Goal: Information Seeking & Learning: Compare options

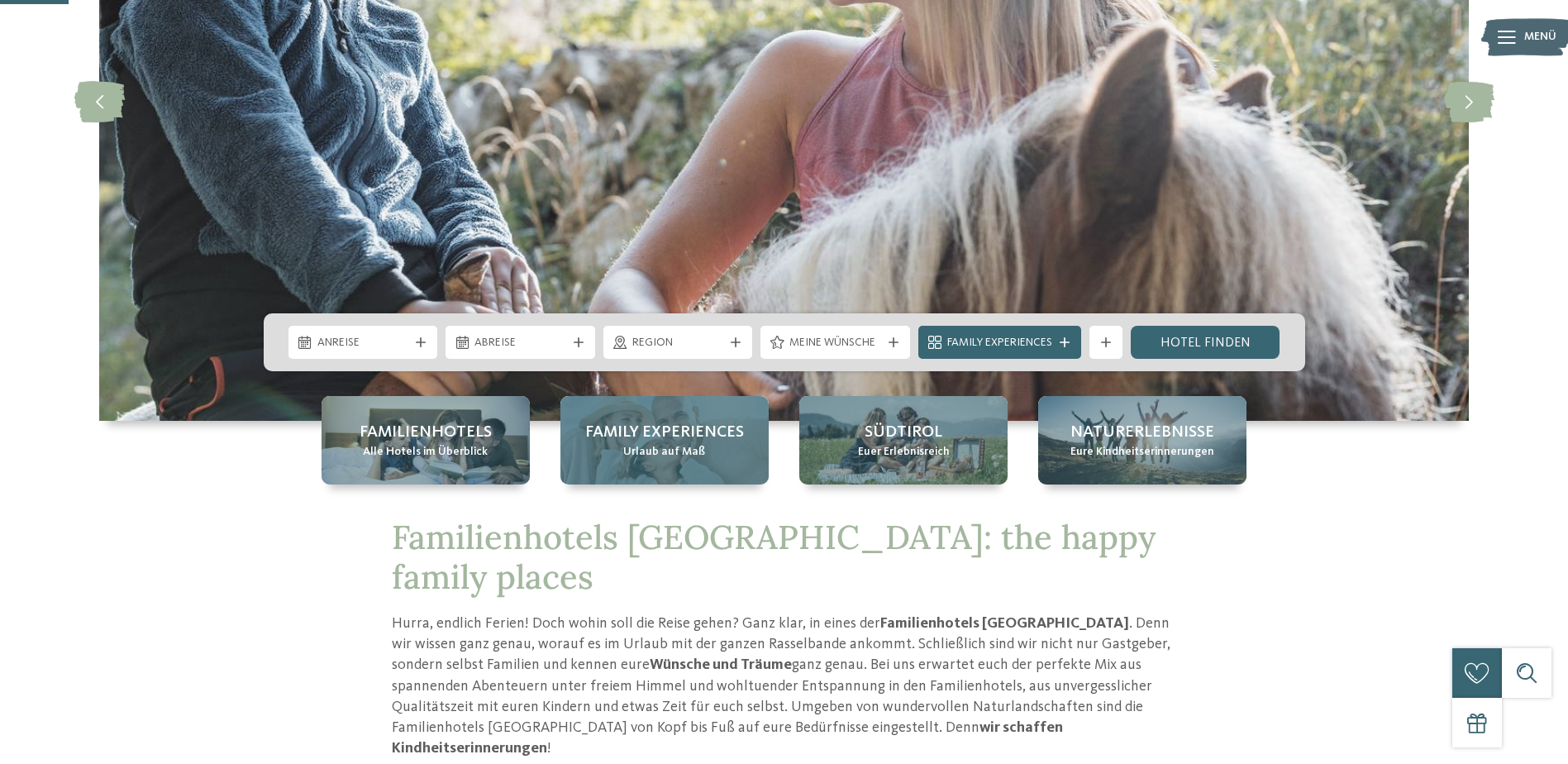
scroll to position [330, 0]
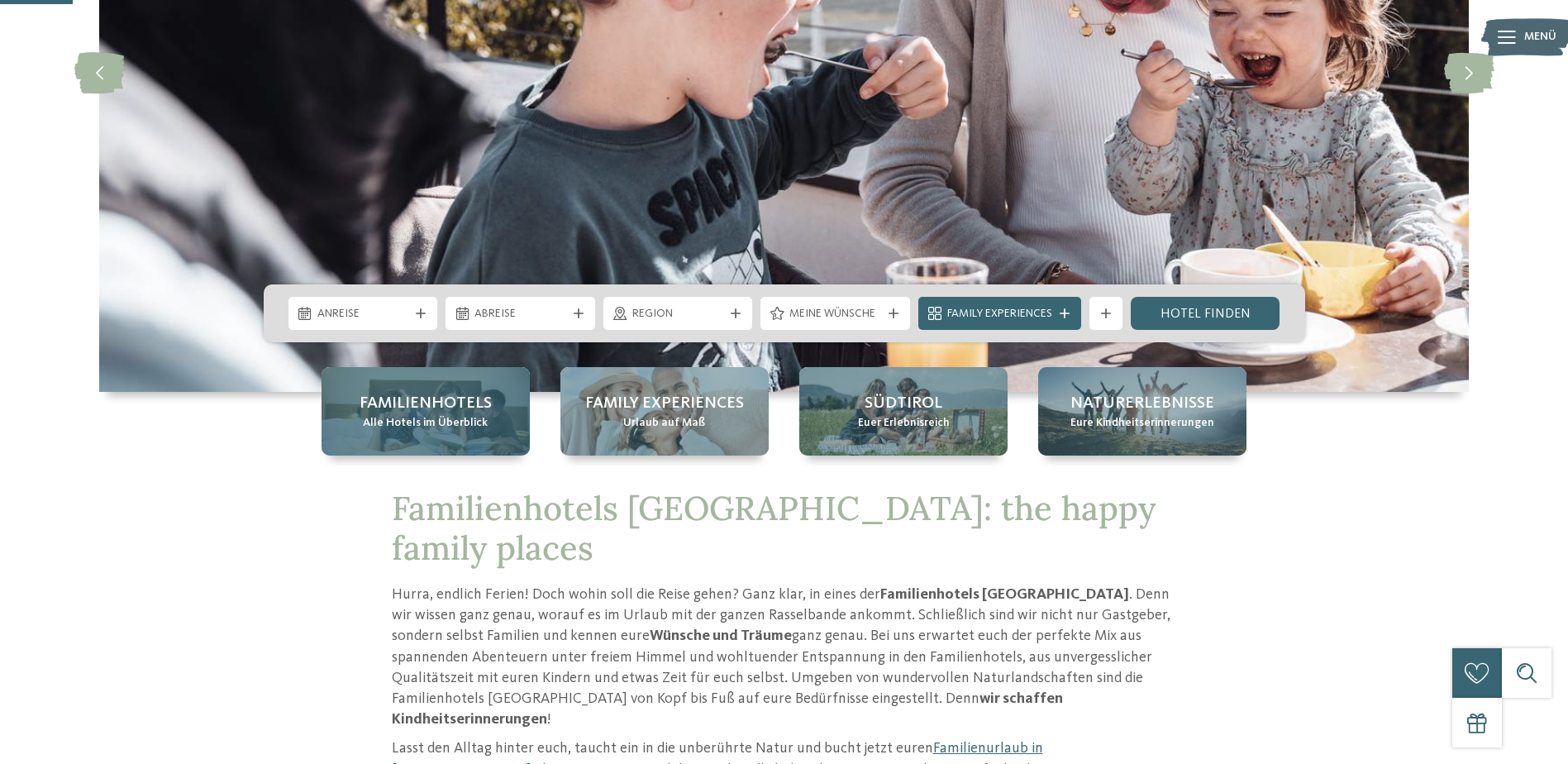
click at [402, 437] on div "Familienhotels Alle Hotels im Überblick" at bounding box center [425, 411] width 209 height 89
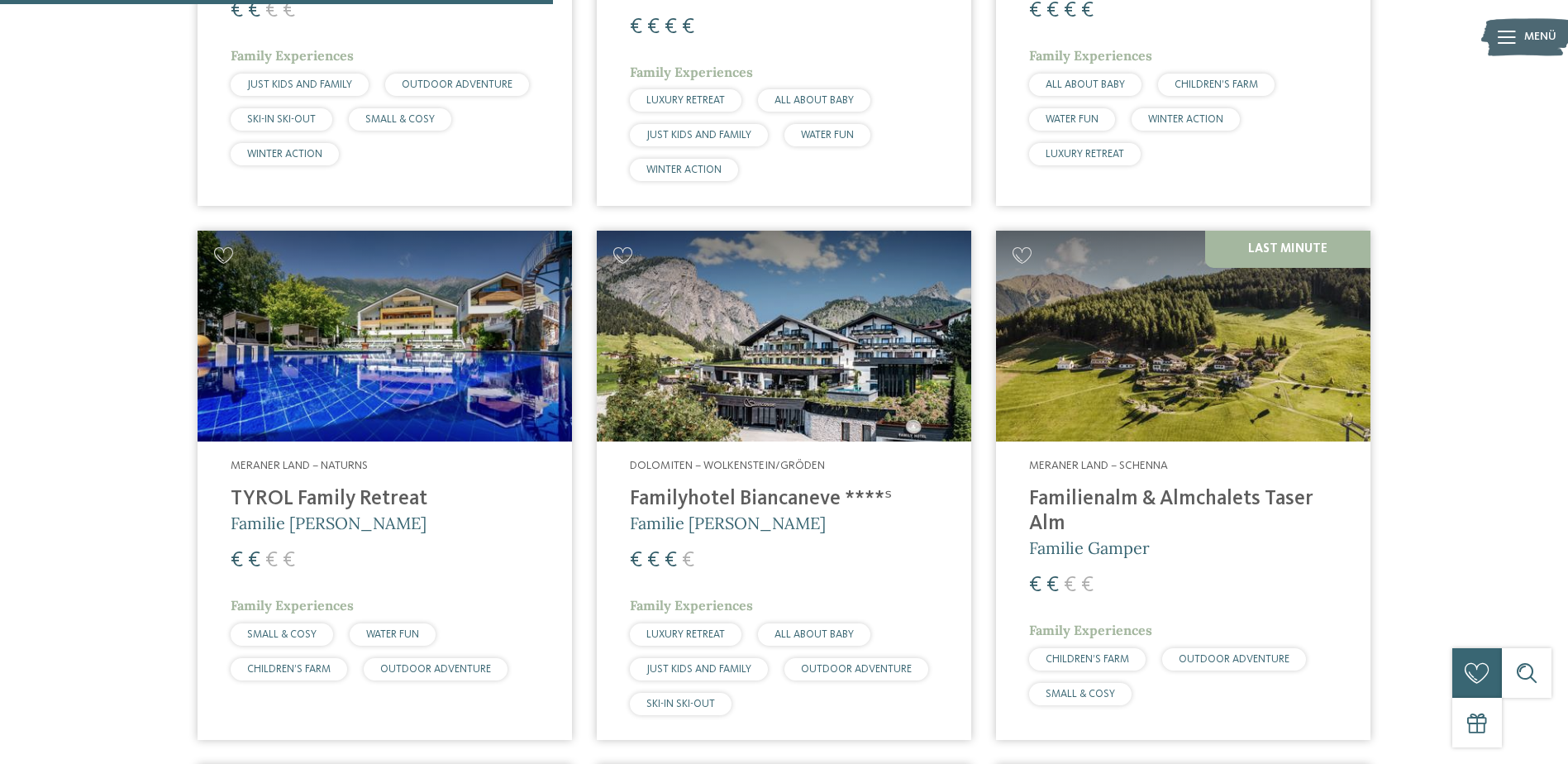
scroll to position [1985, 0]
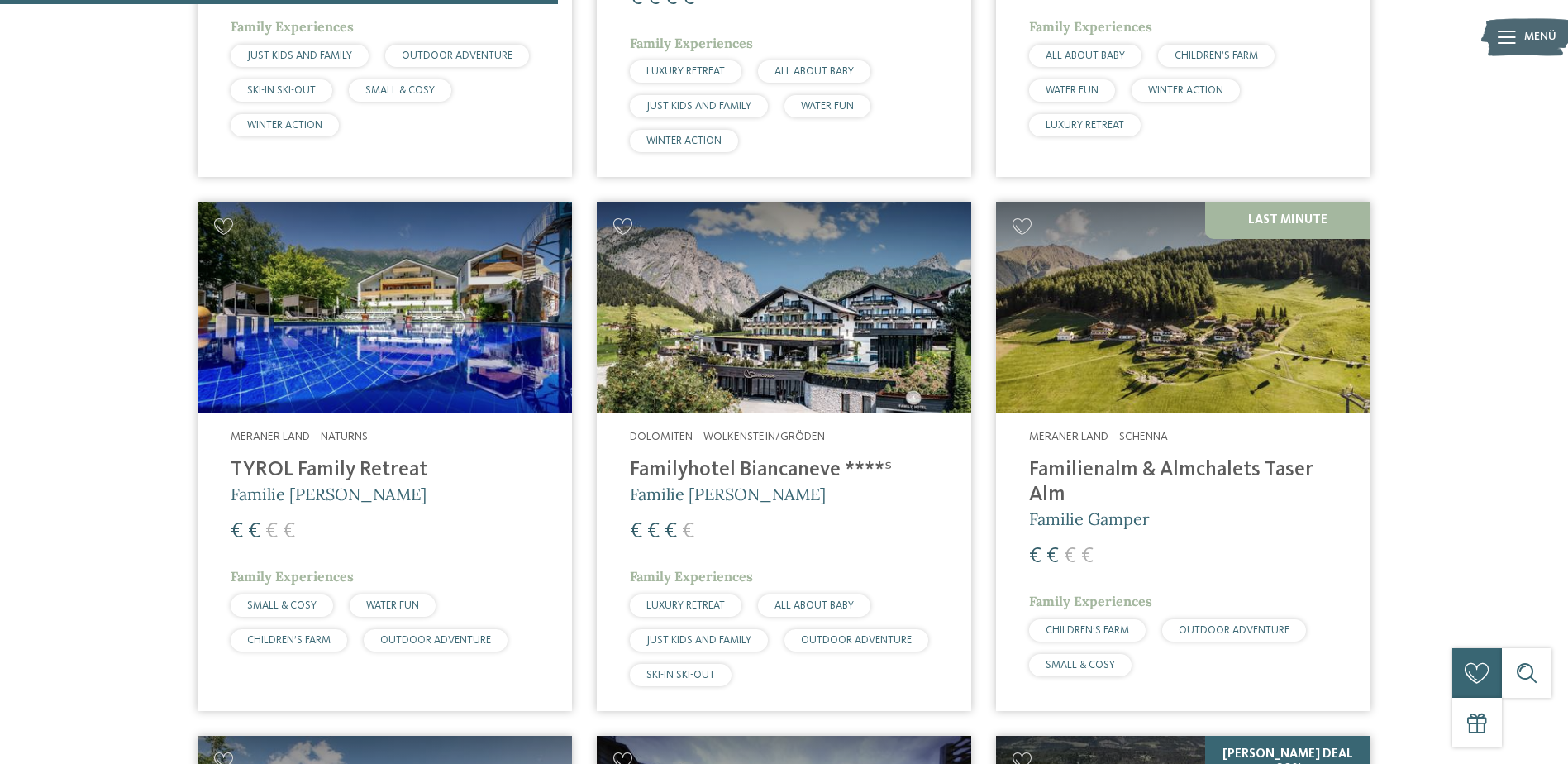
click at [302, 433] on div "Meraner Land – Naturns TYROL Family Retreat Familie [PERSON_NAME] € € € € Famil…" at bounding box center [385, 545] width 375 height 263
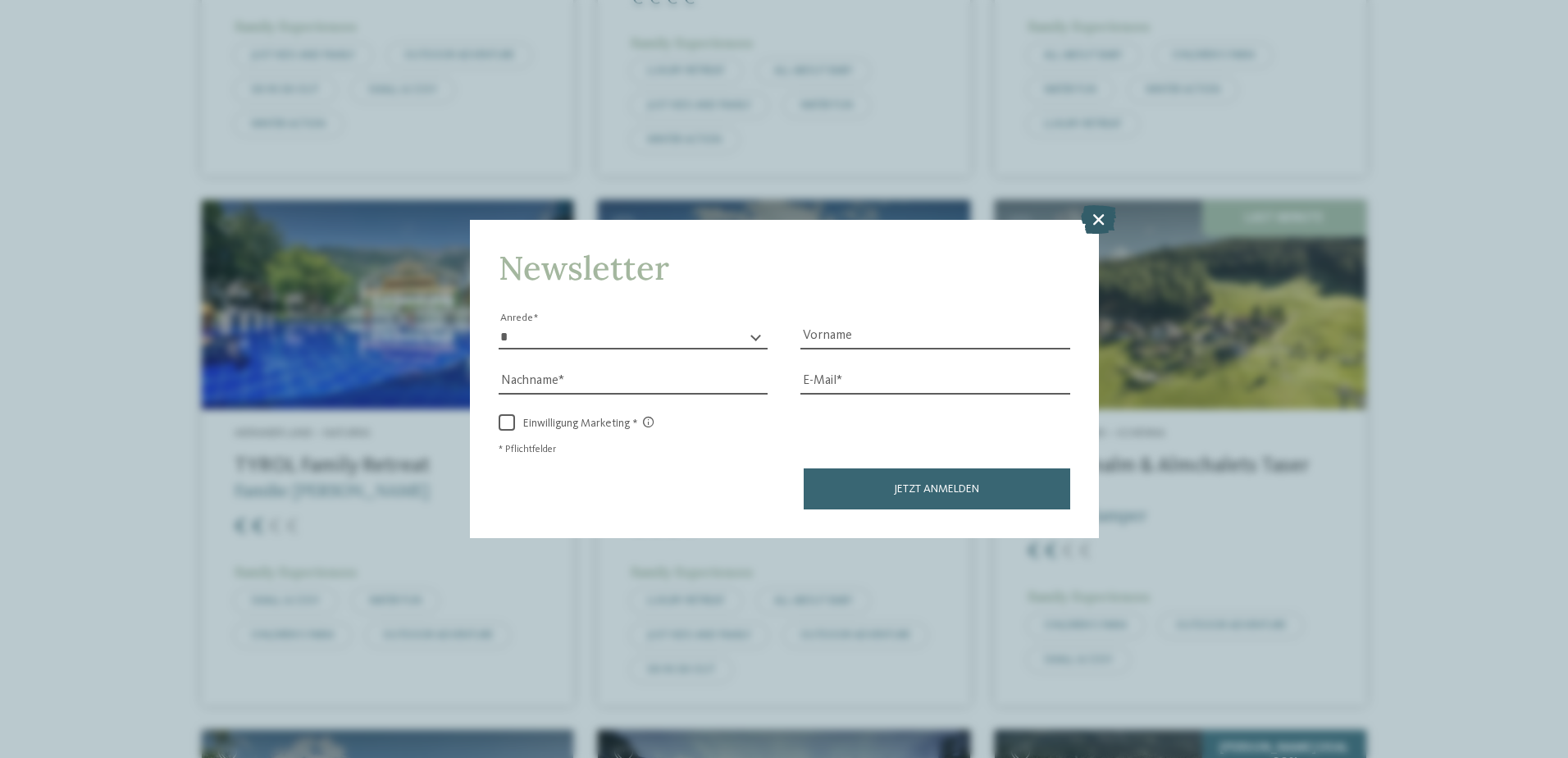
click at [1098, 213] on icon at bounding box center [1098, 219] width 35 height 29
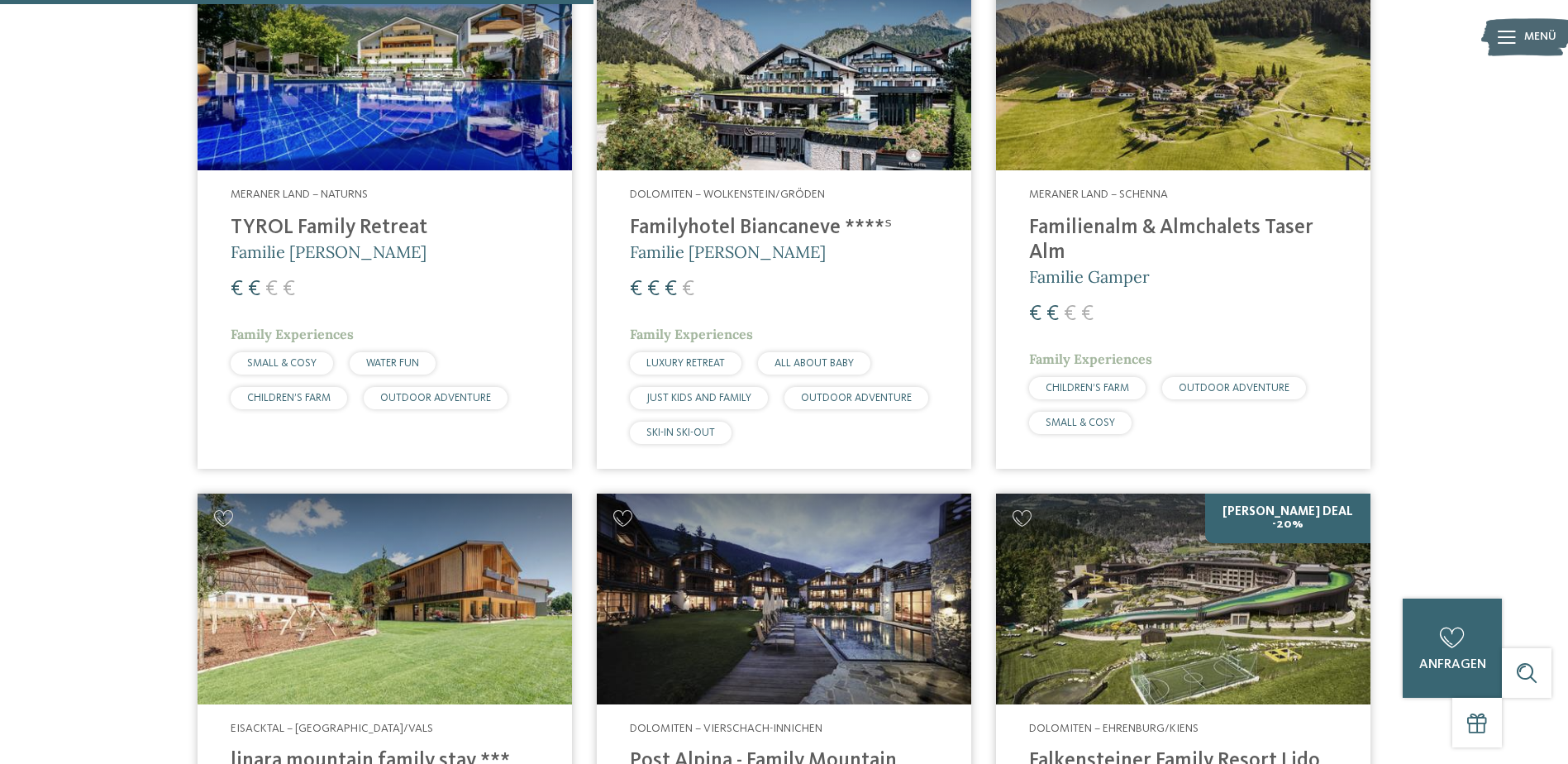
scroll to position [2233, 0]
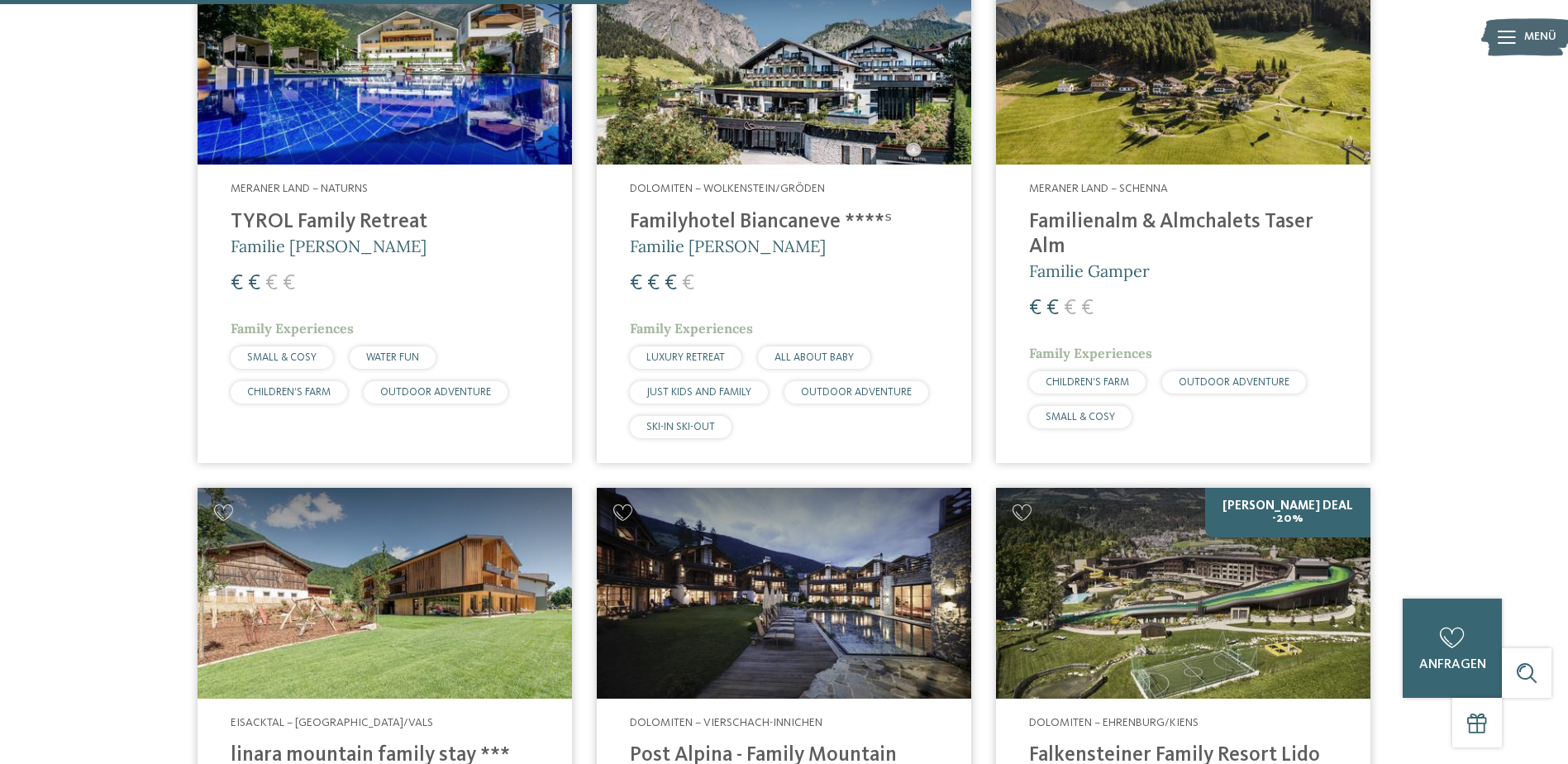
click at [1086, 213] on h4 "Familienalm & Almchalets Taser Alm" at bounding box center [1183, 235] width 308 height 50
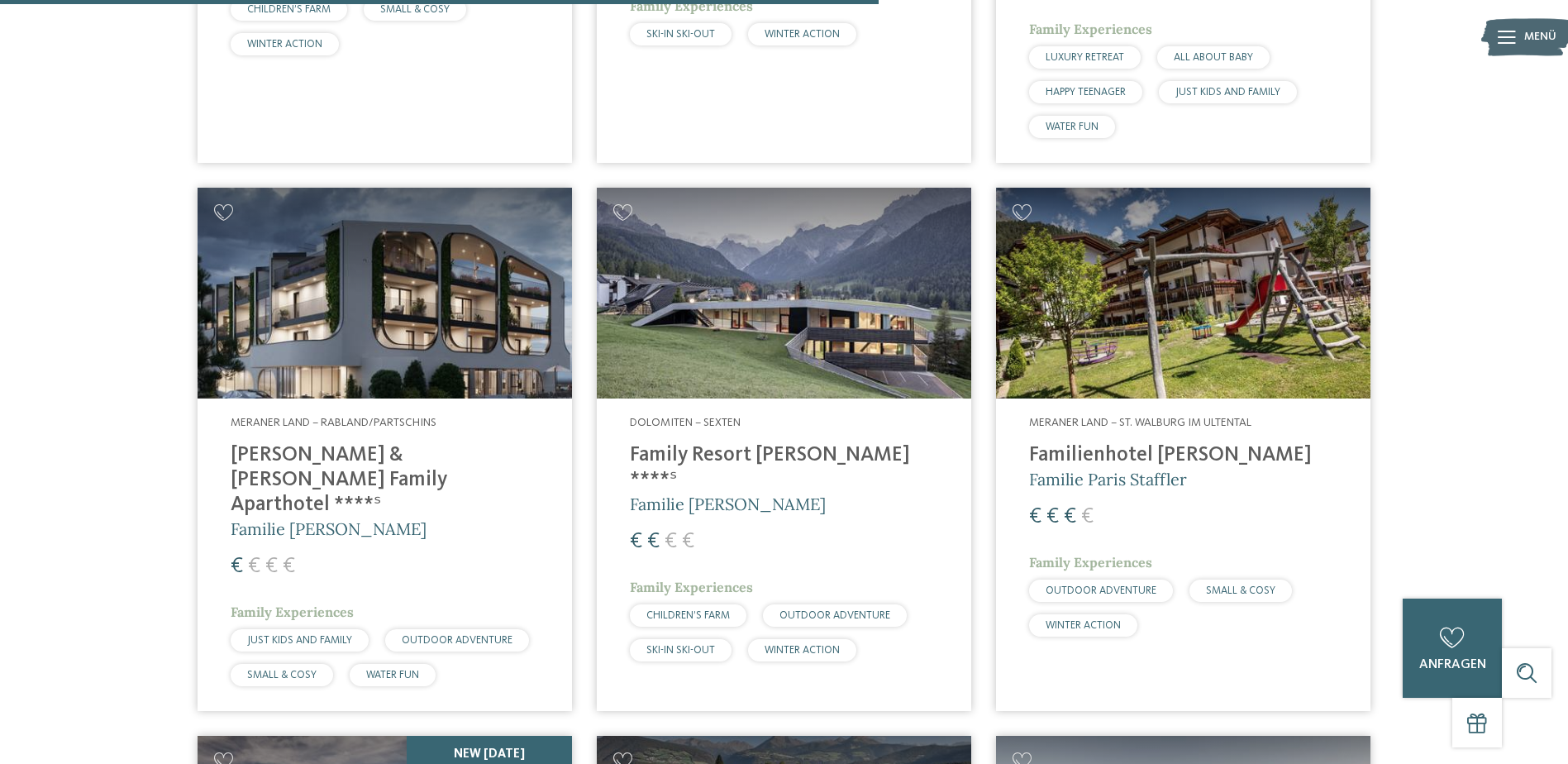
scroll to position [3143, 0]
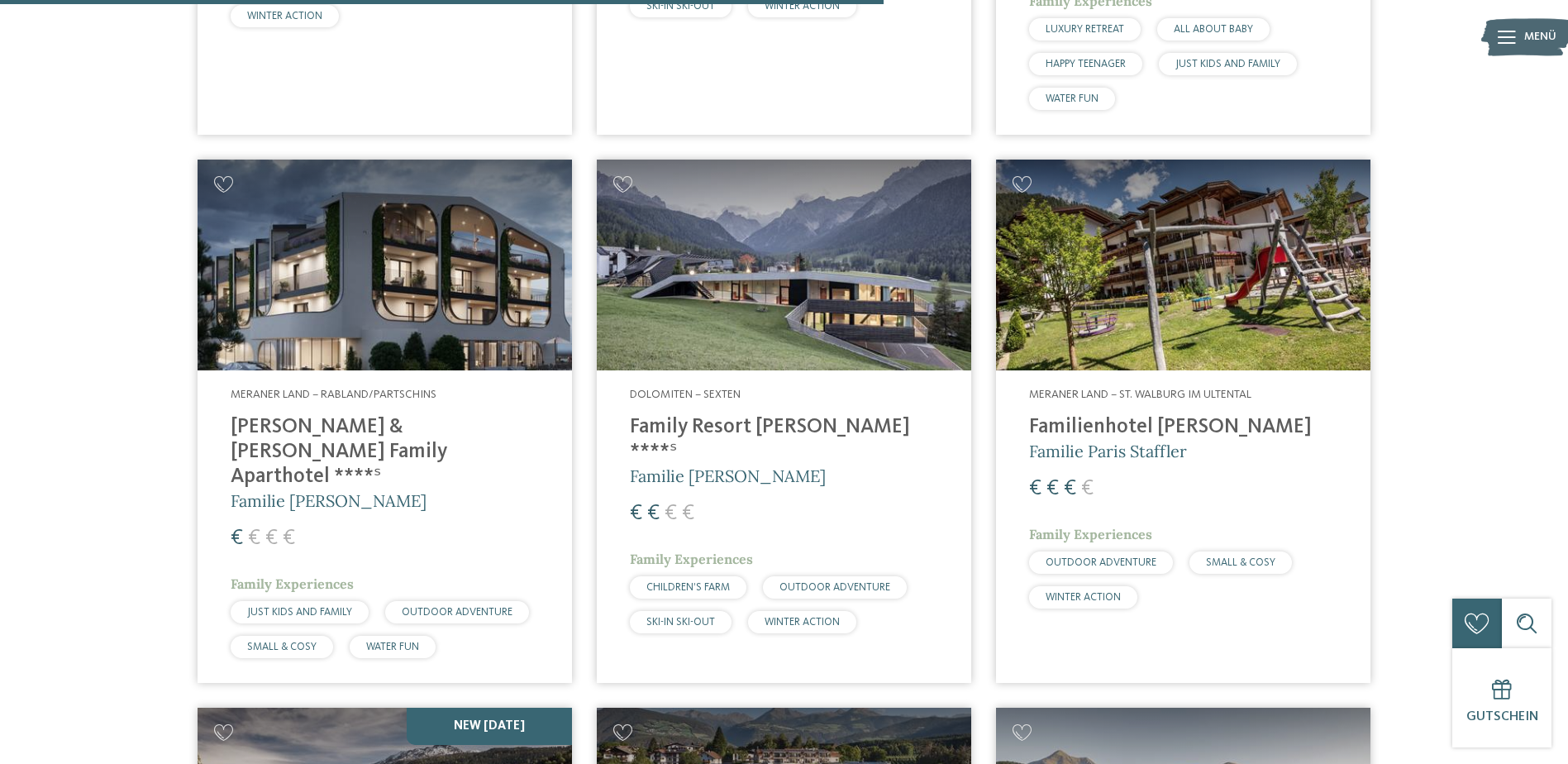
click at [407, 417] on h4 "[PERSON_NAME] & [PERSON_NAME] Family Aparthotel ****ˢ" at bounding box center [384, 452] width 308 height 75
click at [807, 258] on img at bounding box center [784, 265] width 375 height 211
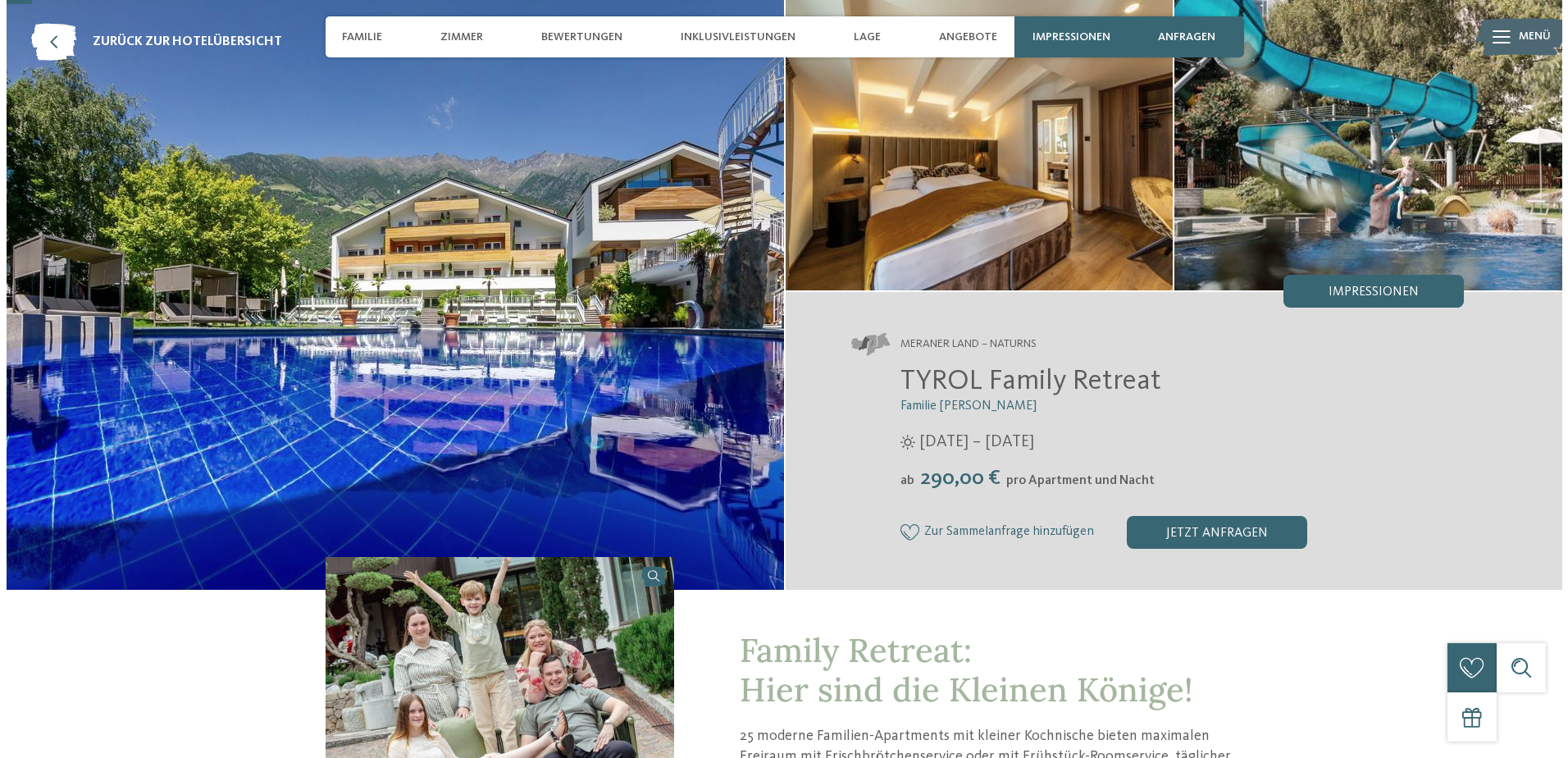
scroll to position [82, 0]
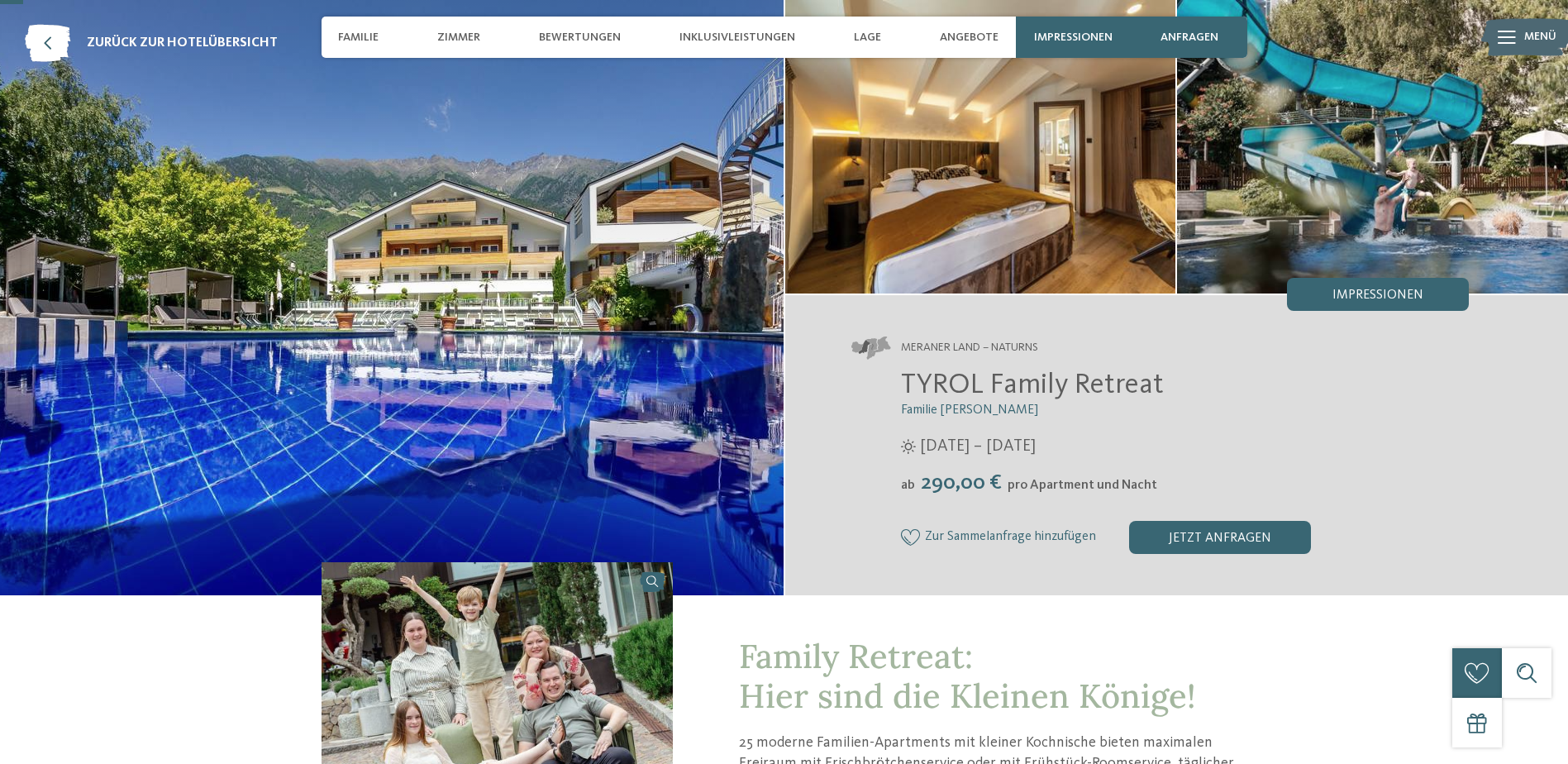
click at [1417, 291] on span "Impressionen" at bounding box center [1378, 295] width 91 height 13
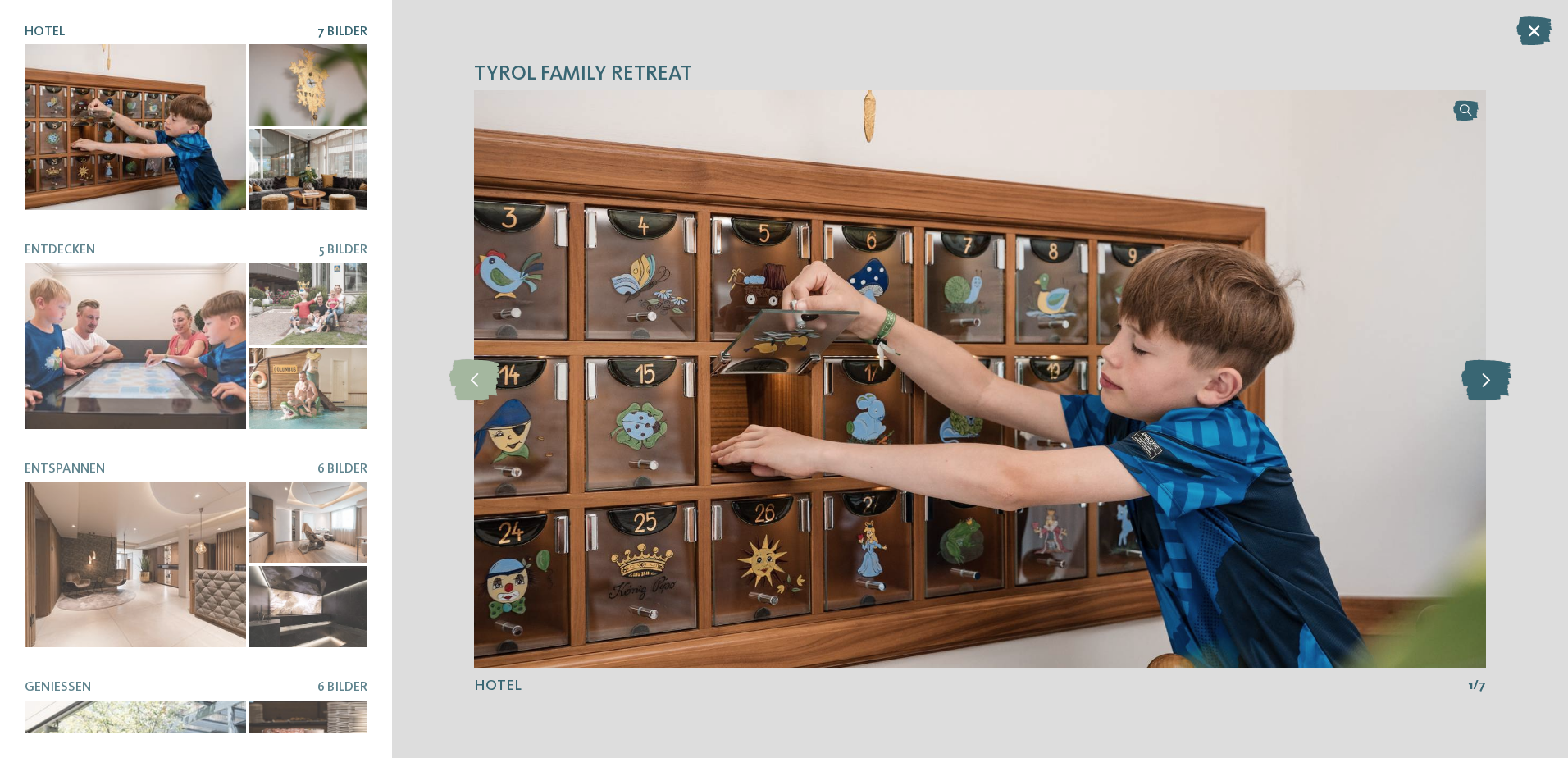
click at [1489, 385] on icon at bounding box center [1486, 379] width 50 height 41
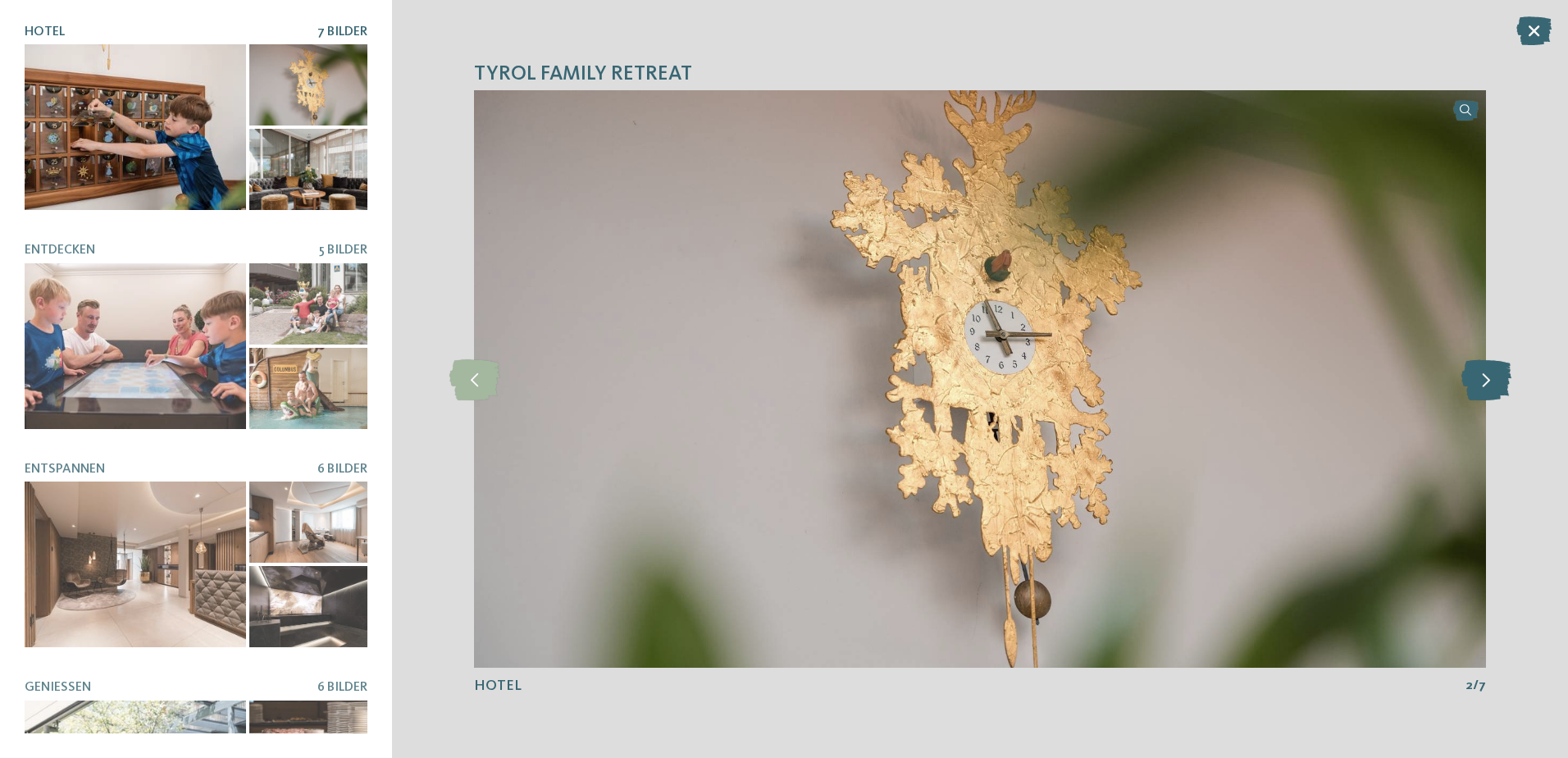
click at [1489, 385] on icon at bounding box center [1486, 379] width 50 height 41
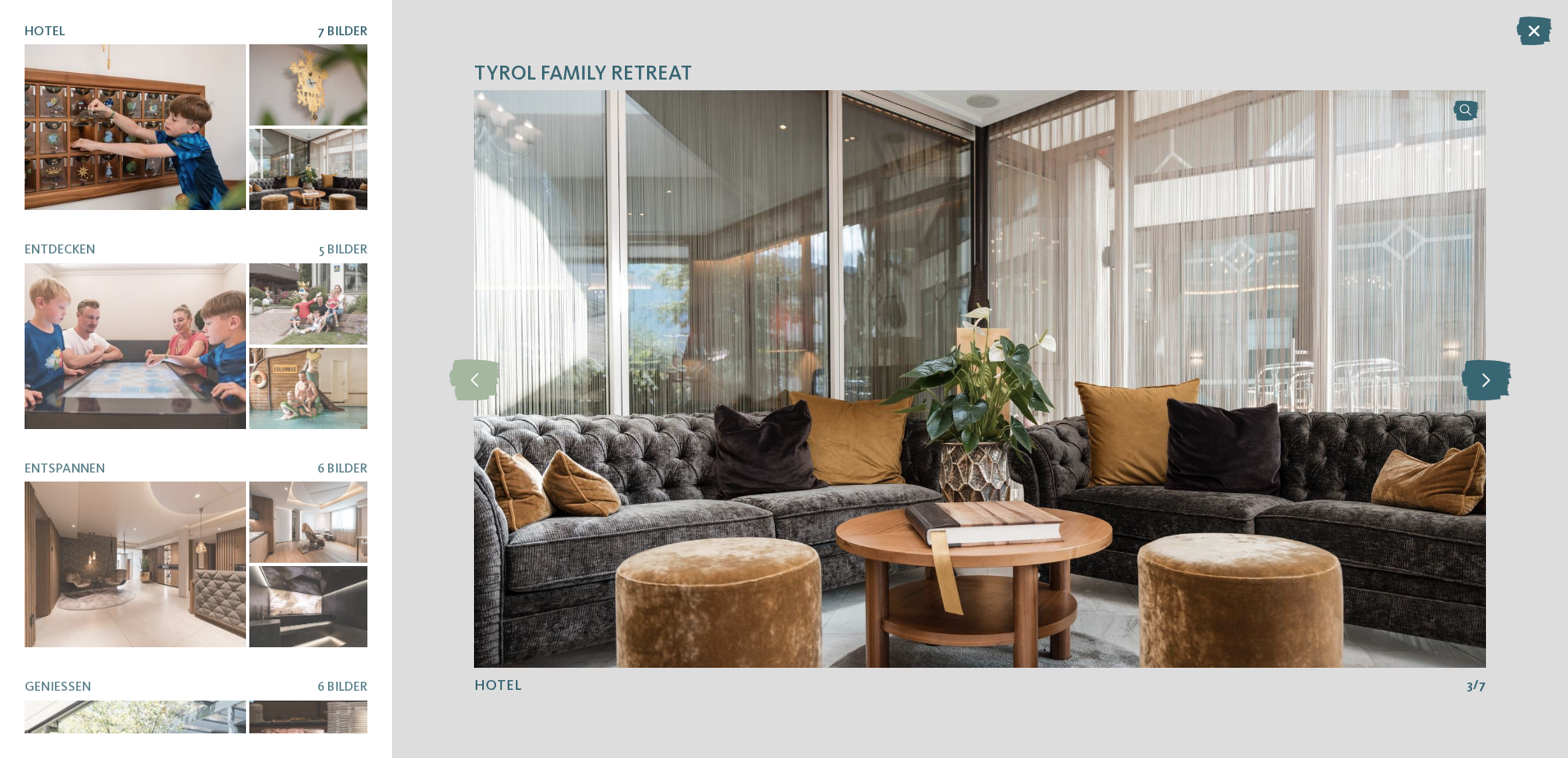
click at [1489, 385] on icon at bounding box center [1486, 379] width 50 height 41
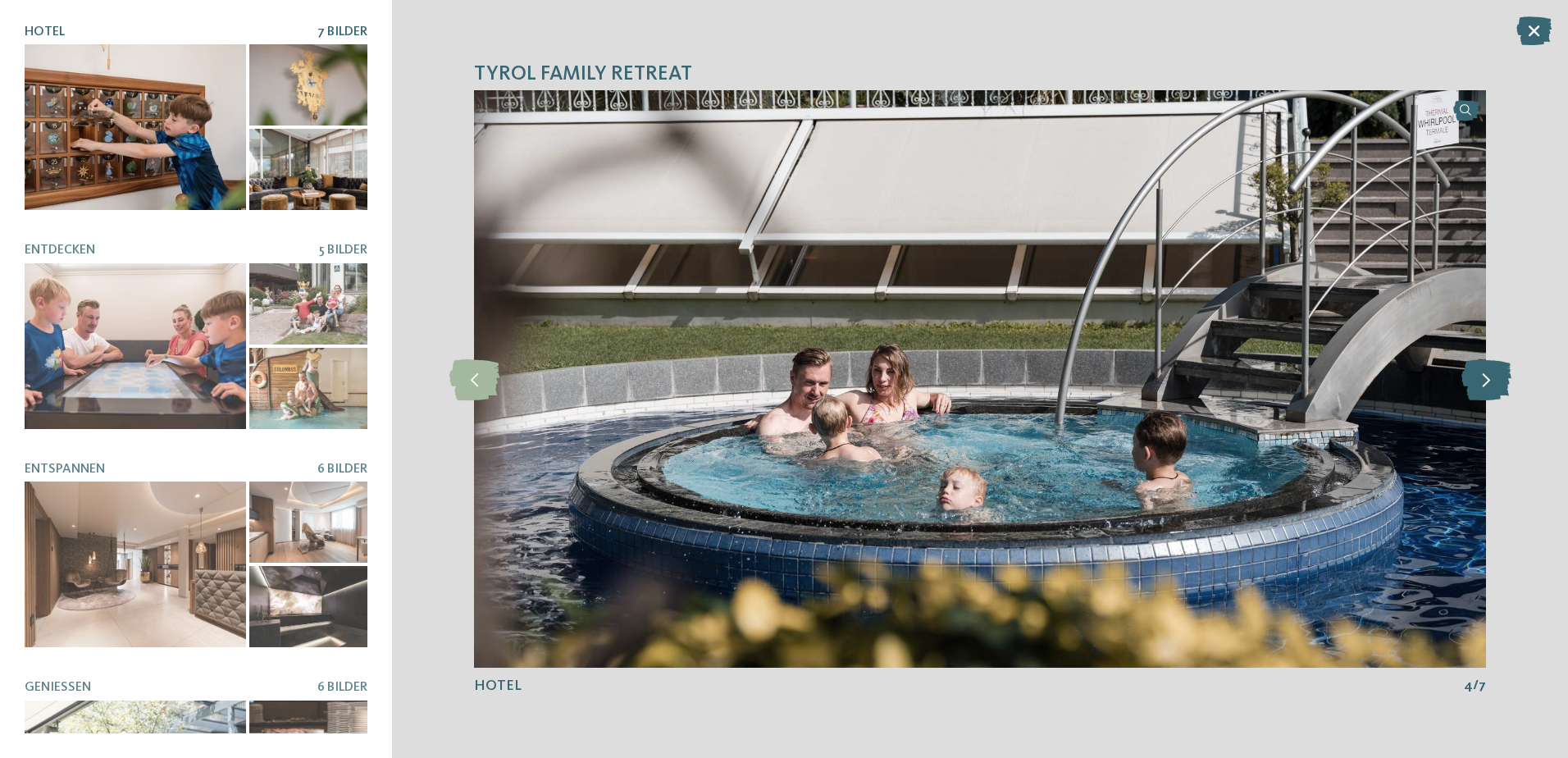
click at [1489, 385] on icon at bounding box center [1486, 379] width 50 height 41
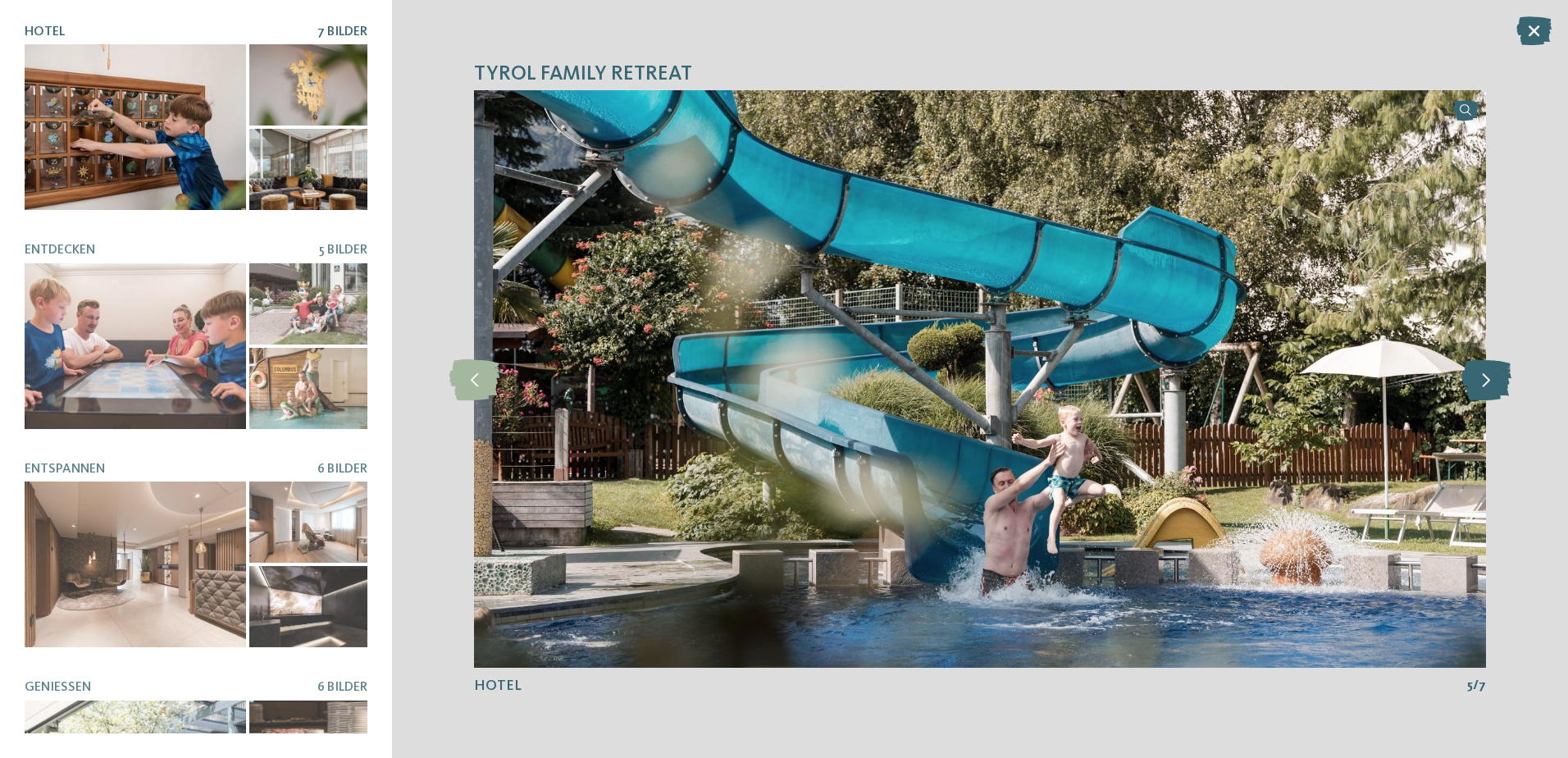
click at [1489, 385] on icon at bounding box center [1486, 379] width 50 height 41
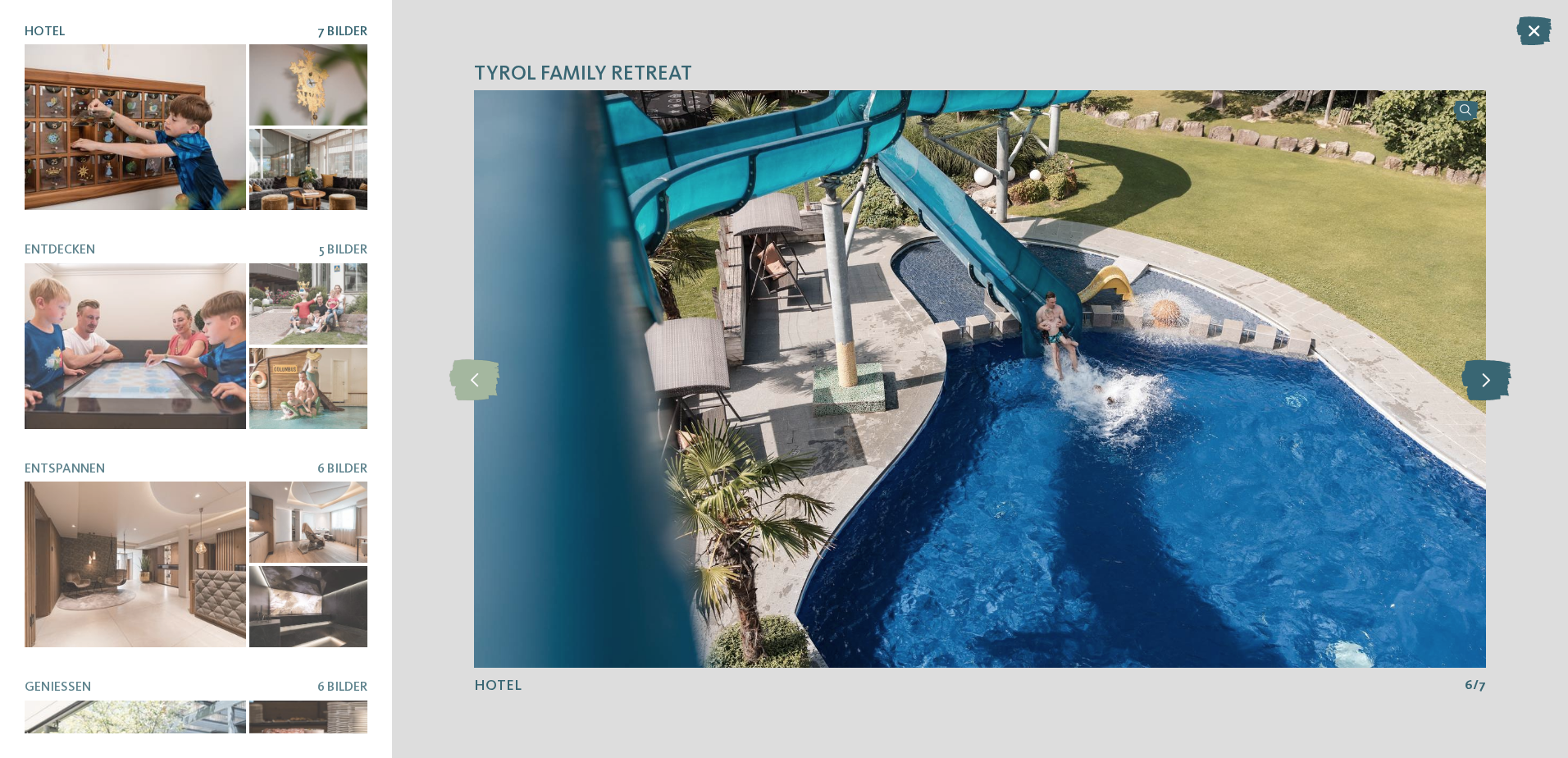
click at [1489, 385] on icon at bounding box center [1486, 379] width 50 height 41
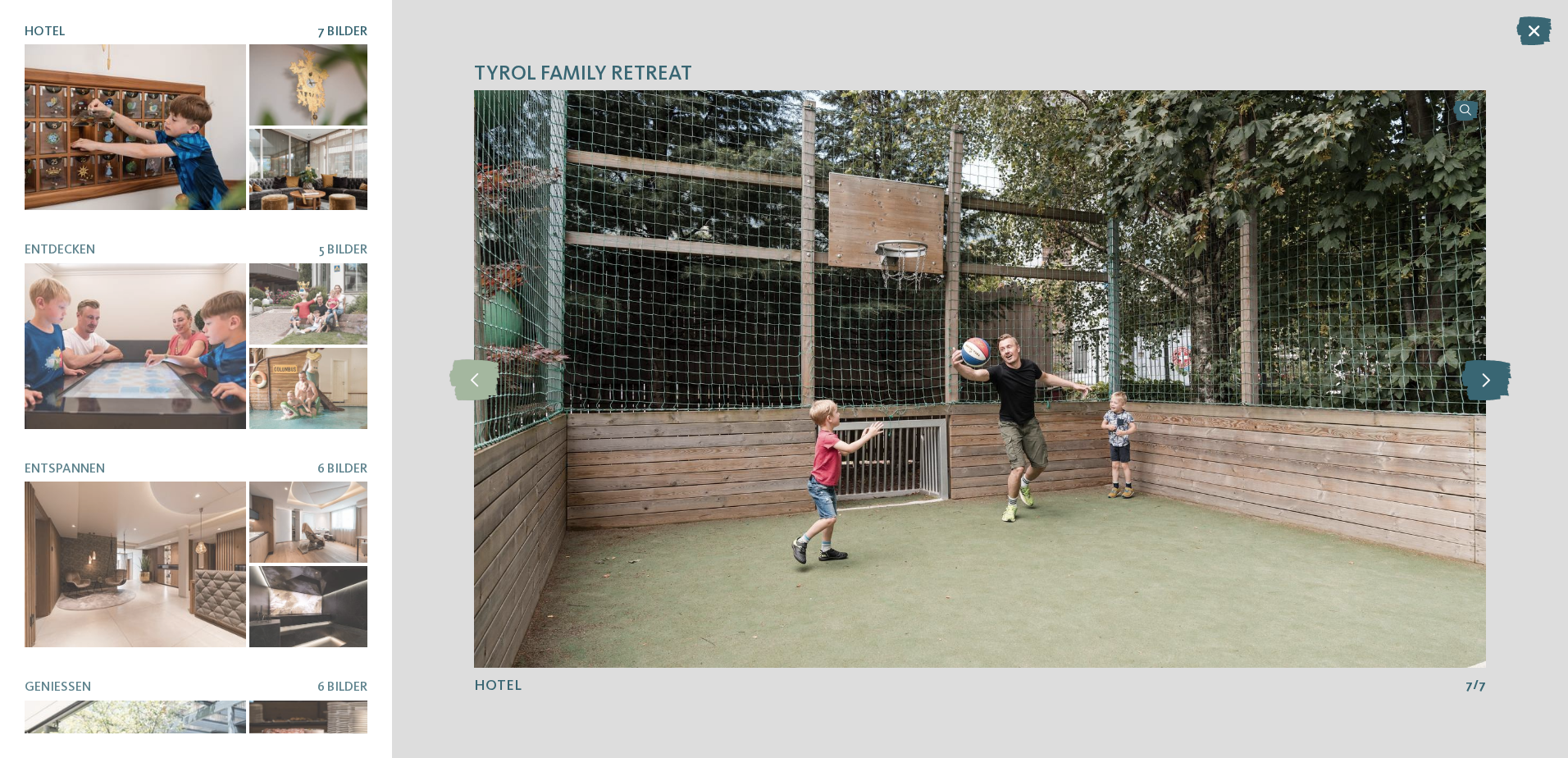
click at [1489, 385] on icon at bounding box center [1486, 379] width 50 height 41
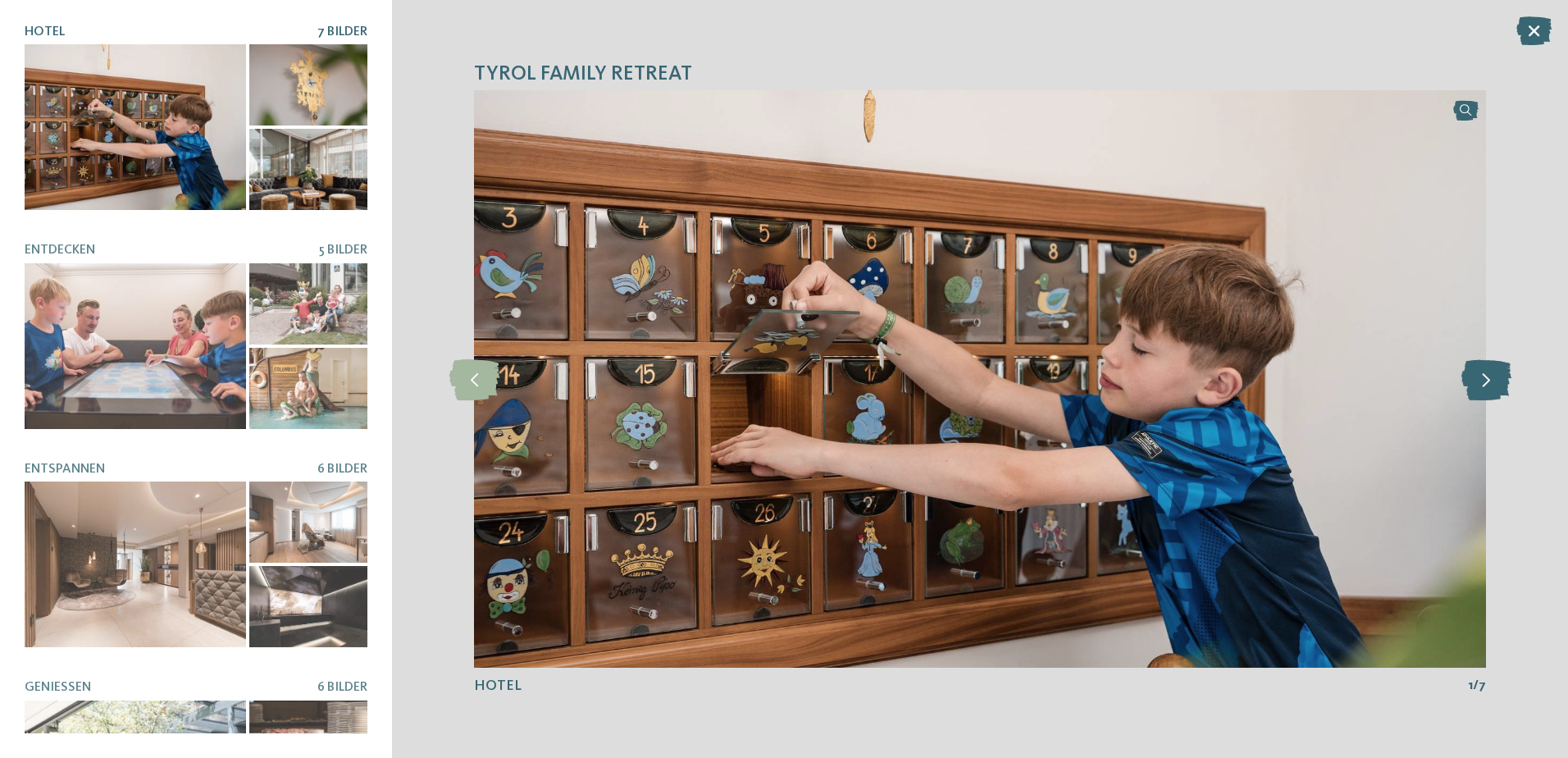
click at [1489, 385] on icon at bounding box center [1486, 379] width 50 height 41
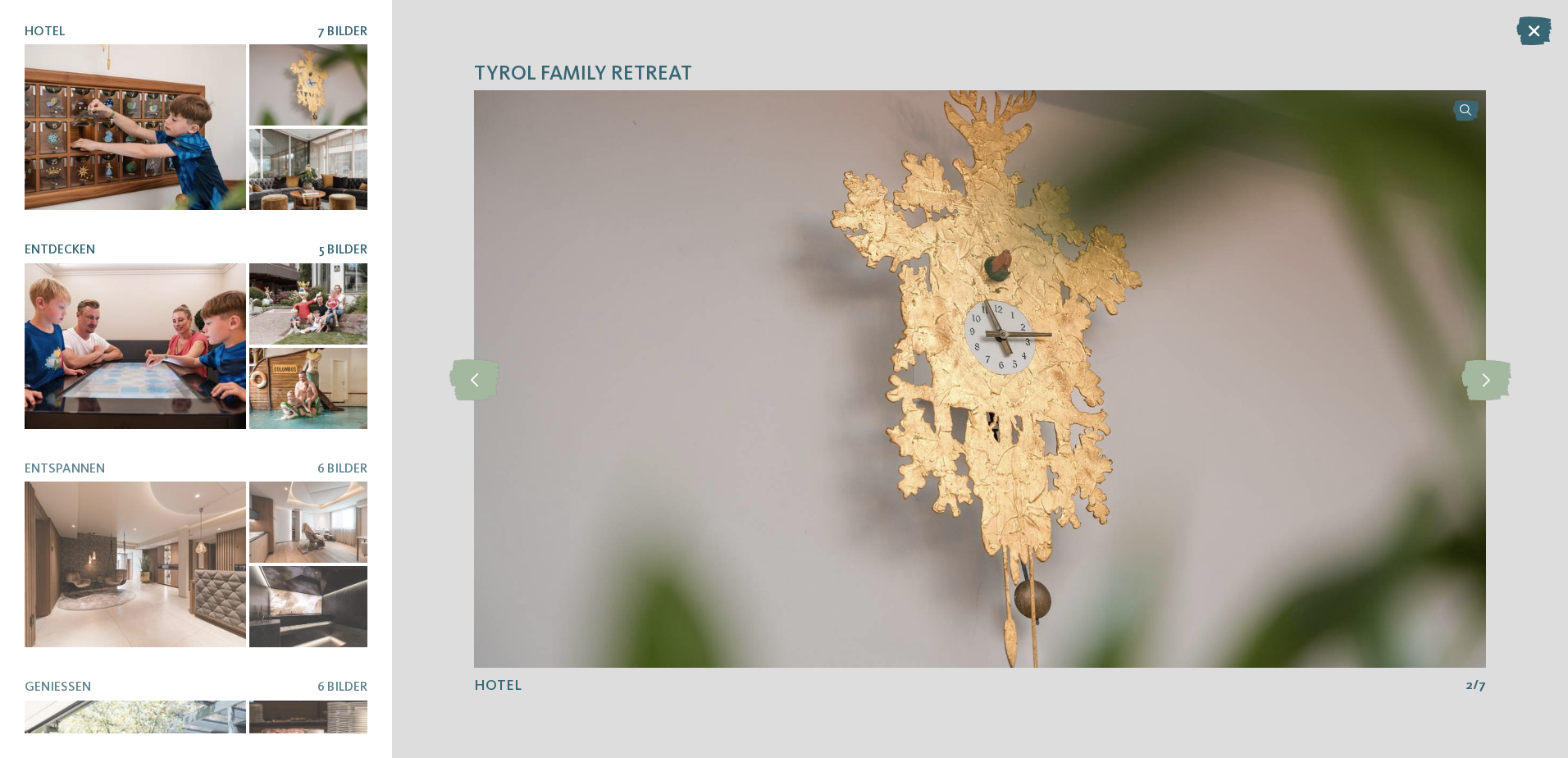
click at [268, 348] on div at bounding box center [308, 389] width 118 height 81
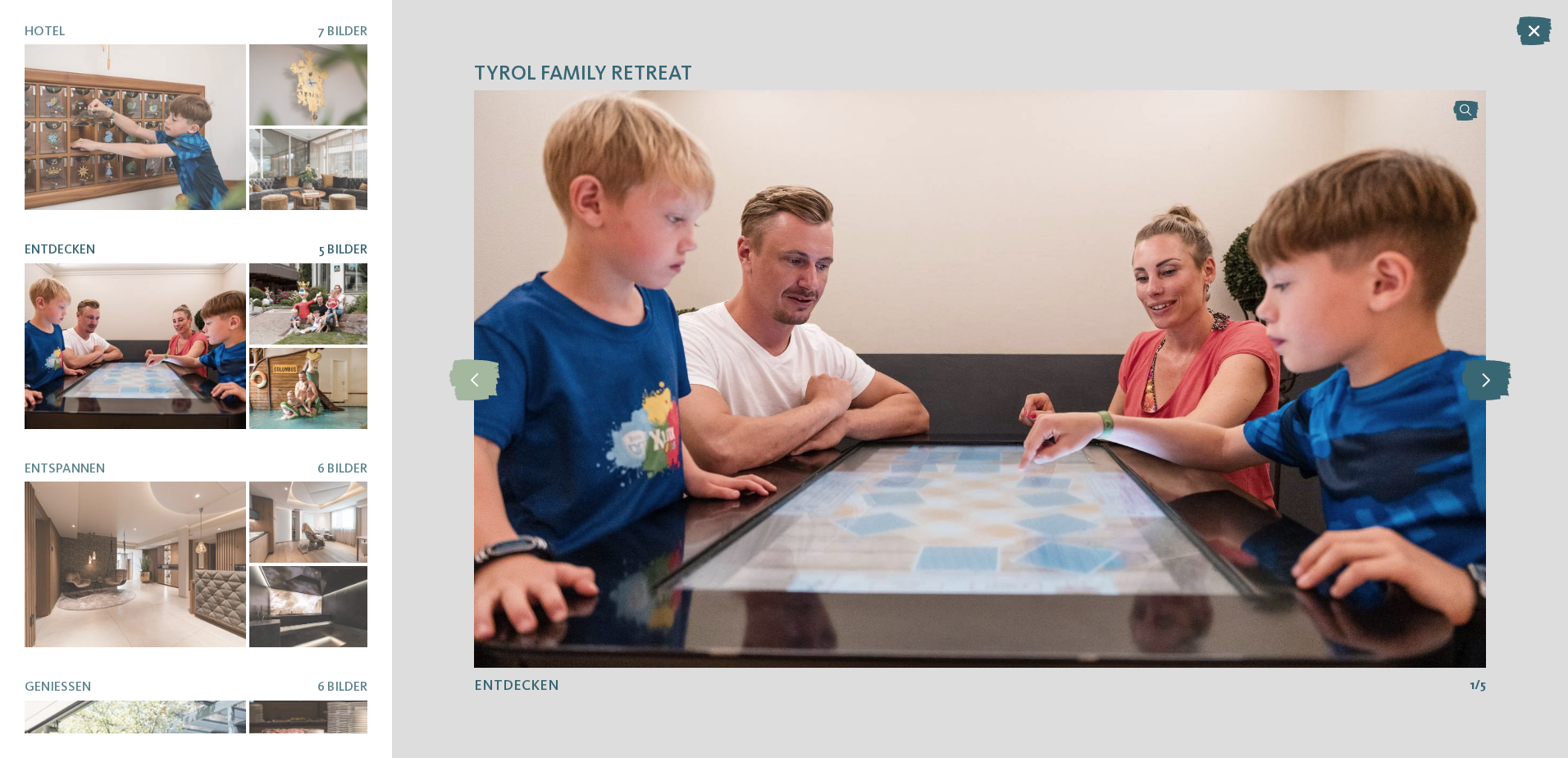
click at [1470, 376] on icon at bounding box center [1486, 379] width 50 height 41
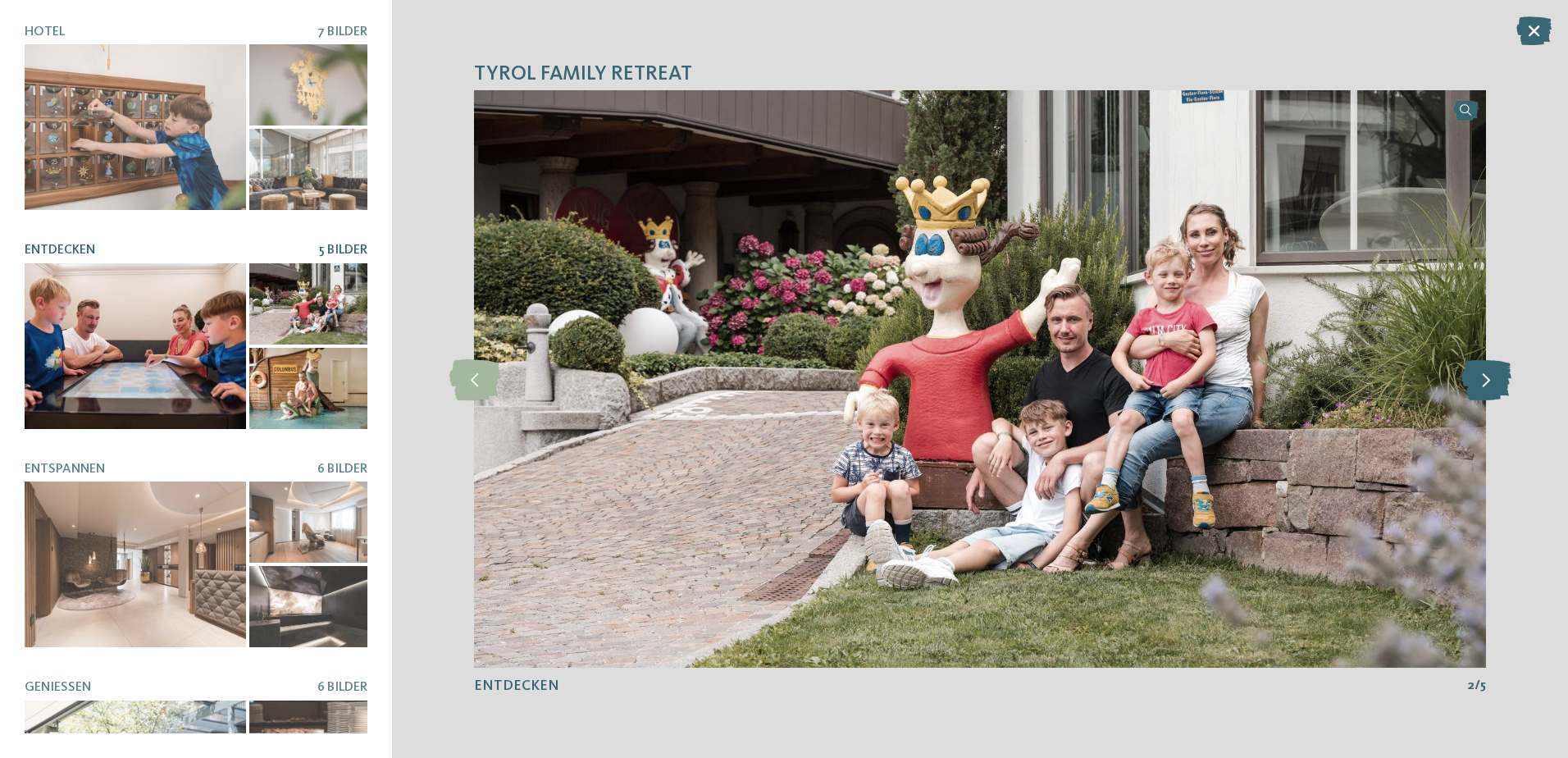
click at [1480, 381] on icon at bounding box center [1486, 379] width 50 height 41
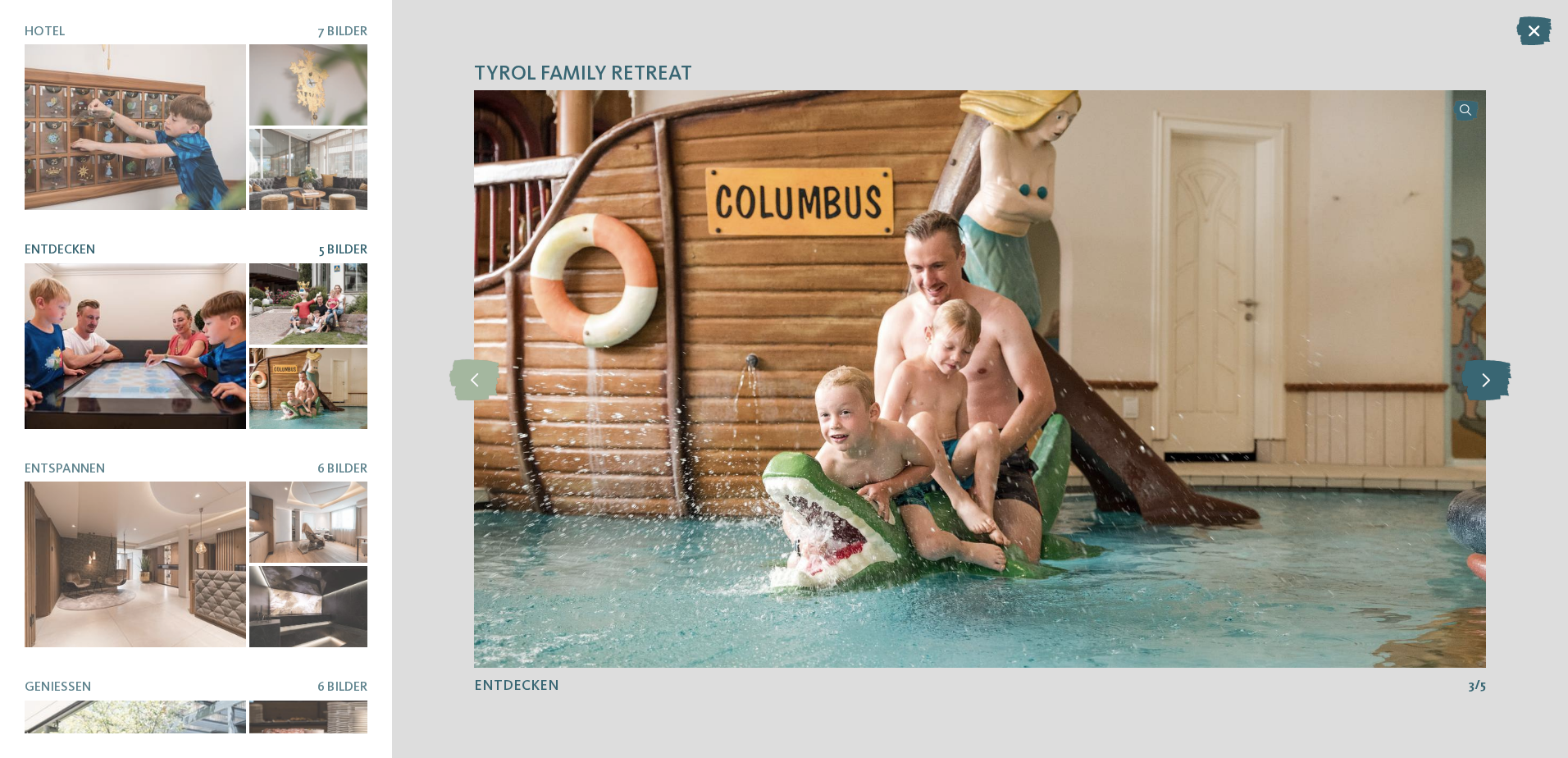
click at [1480, 381] on icon at bounding box center [1486, 379] width 50 height 41
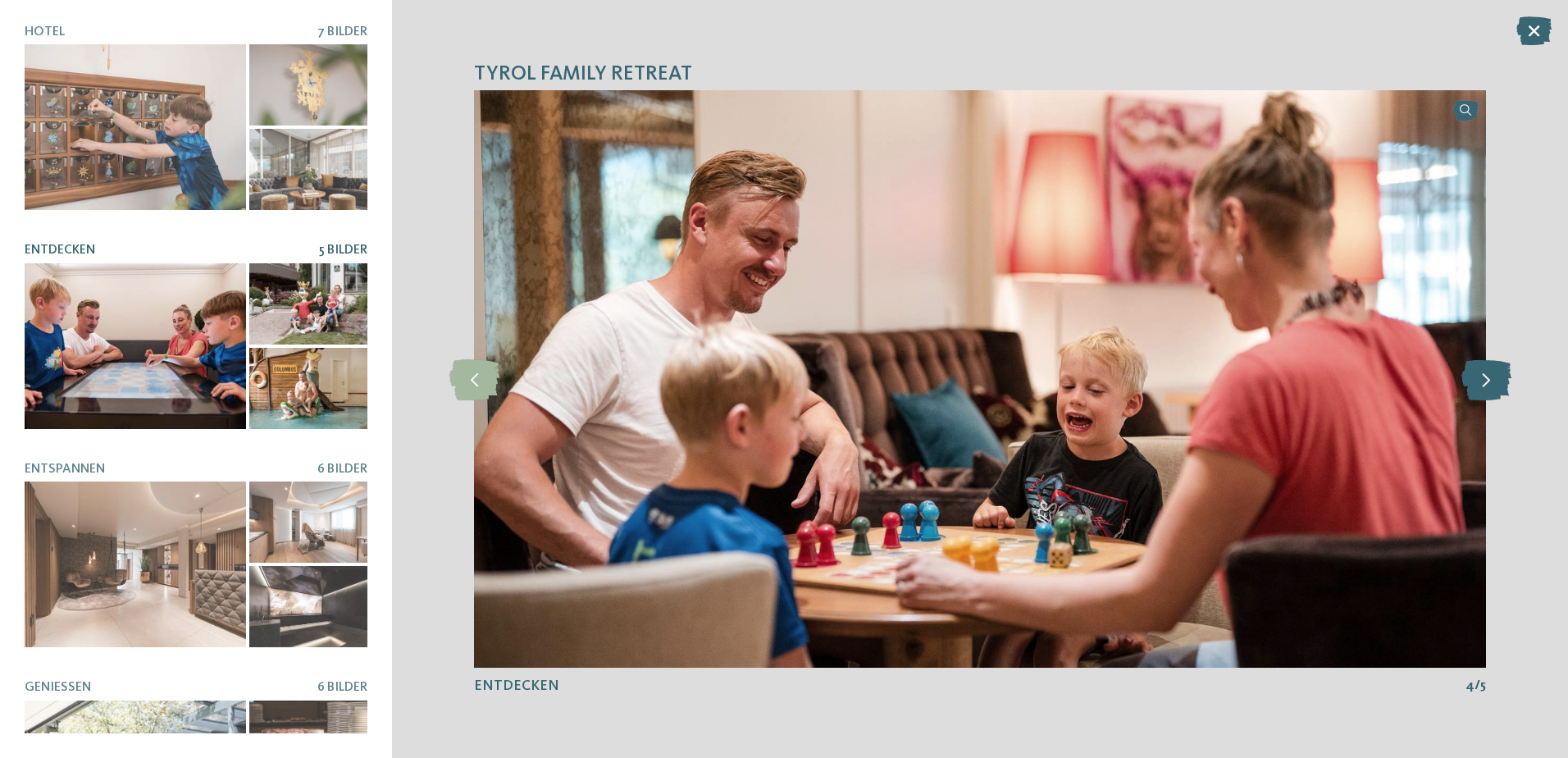
click at [1480, 381] on icon at bounding box center [1486, 379] width 50 height 41
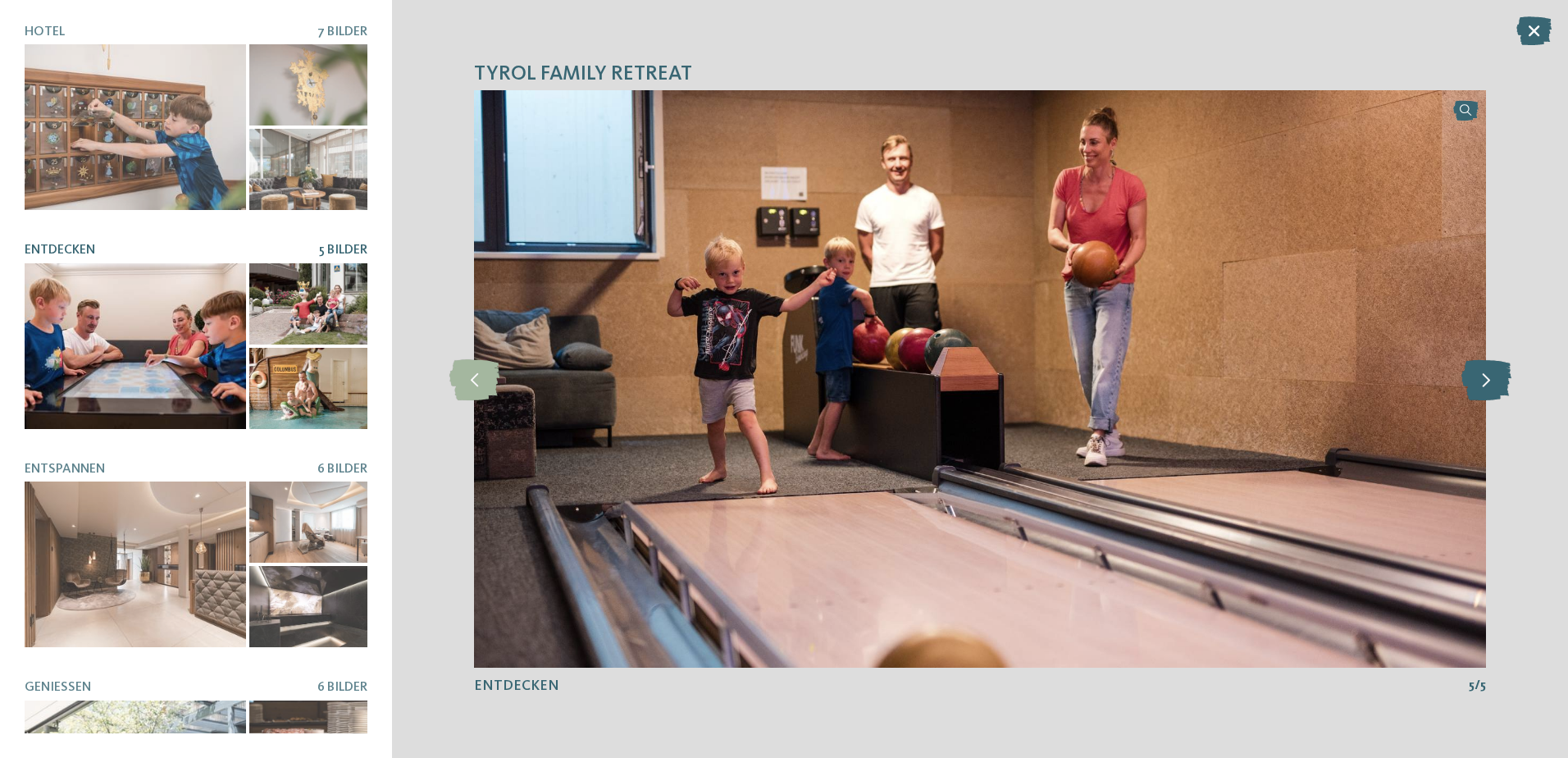
click at [1480, 381] on icon at bounding box center [1486, 379] width 50 height 41
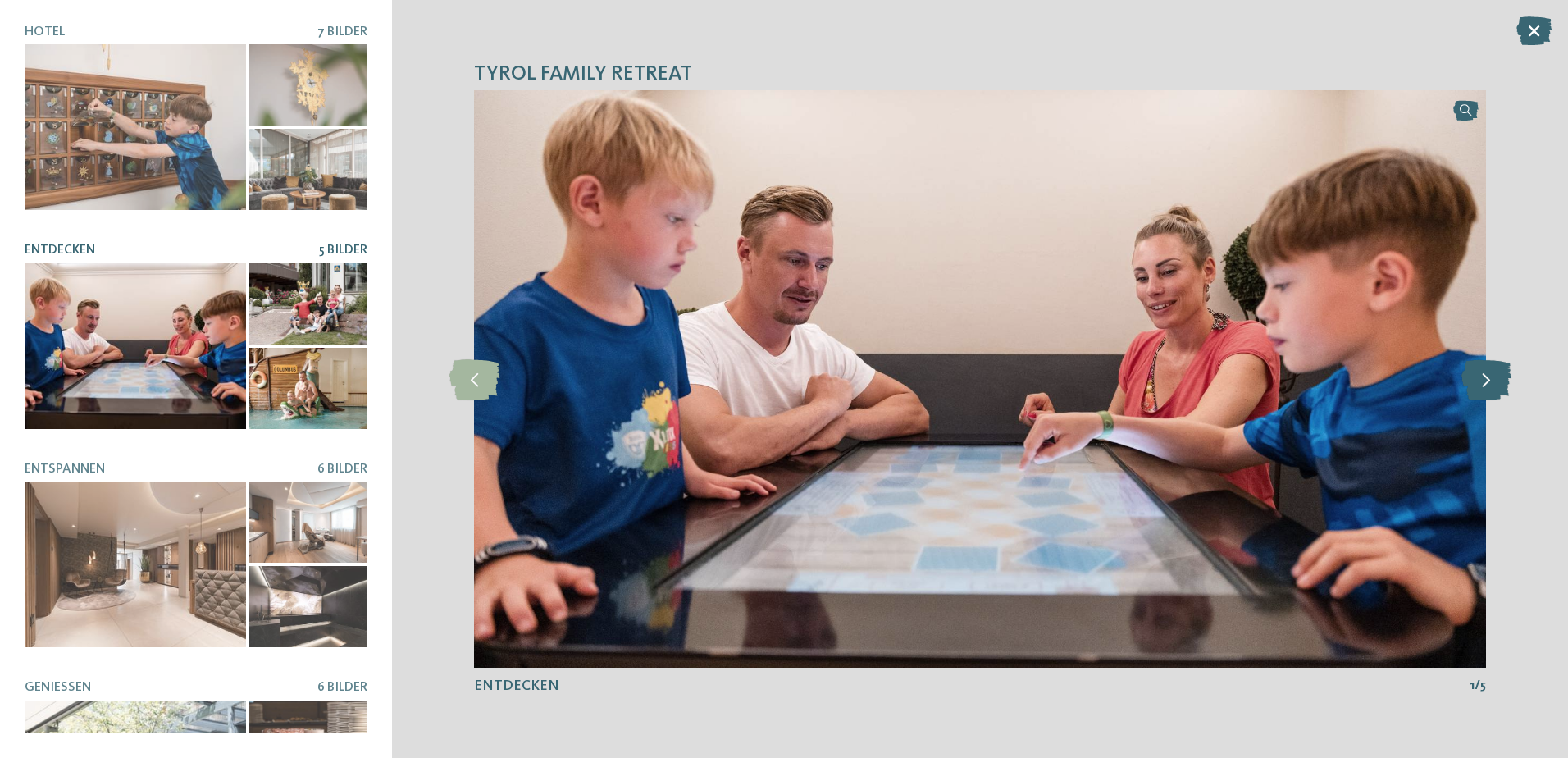
click at [1480, 381] on icon at bounding box center [1486, 379] width 50 height 41
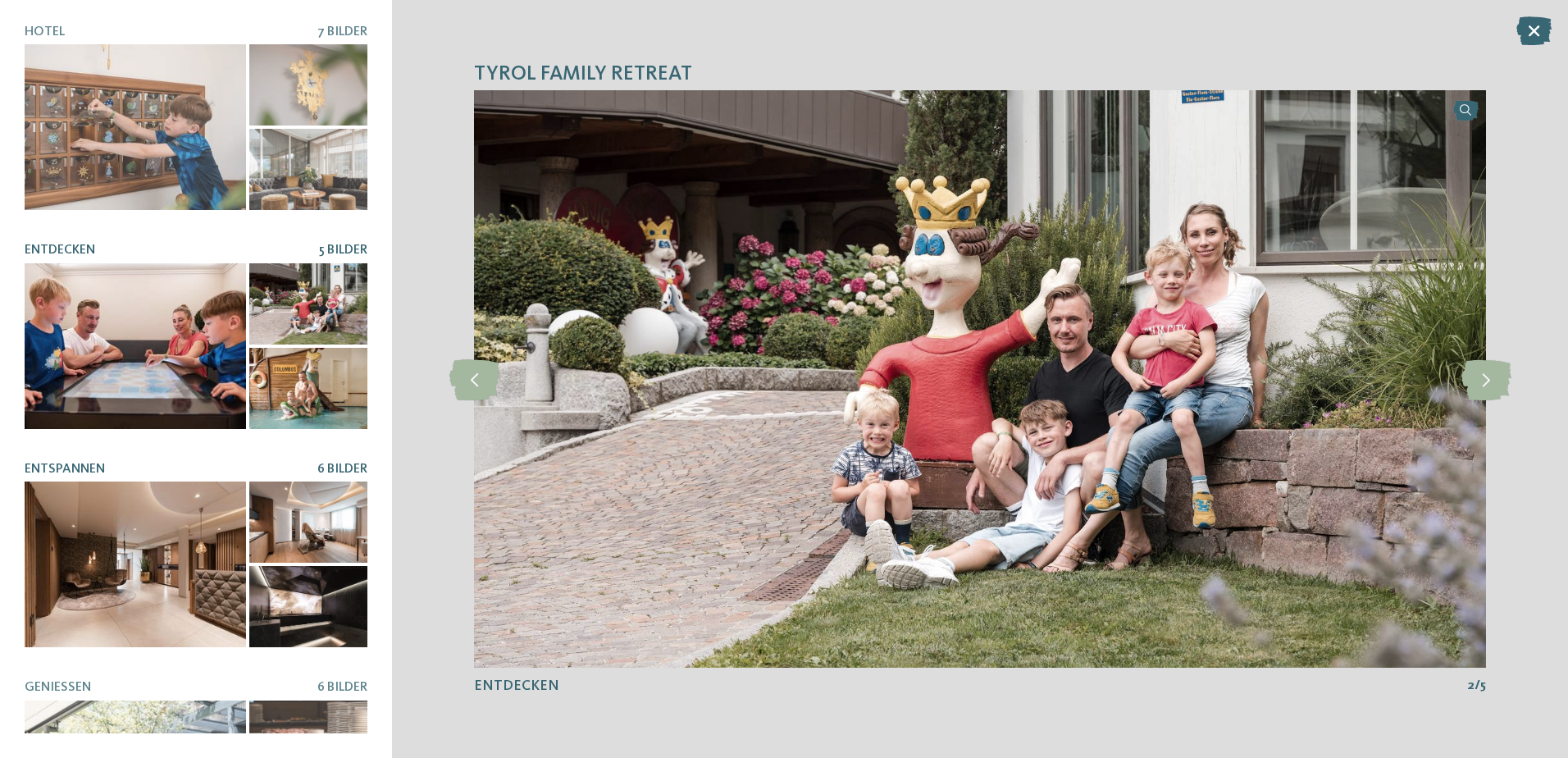
click at [203, 485] on div at bounding box center [135, 565] width 221 height 166
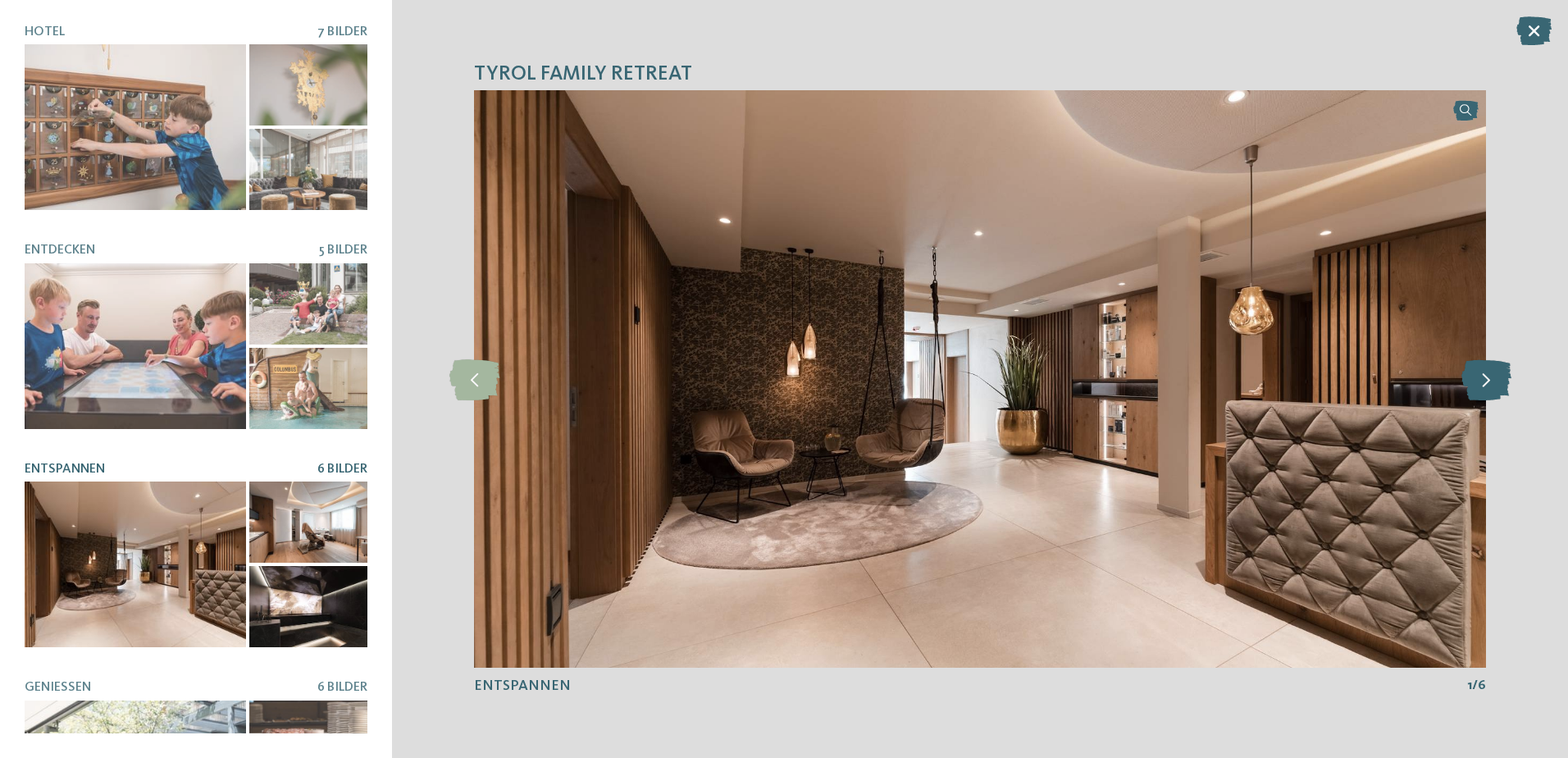
click at [1498, 379] on icon at bounding box center [1486, 379] width 50 height 41
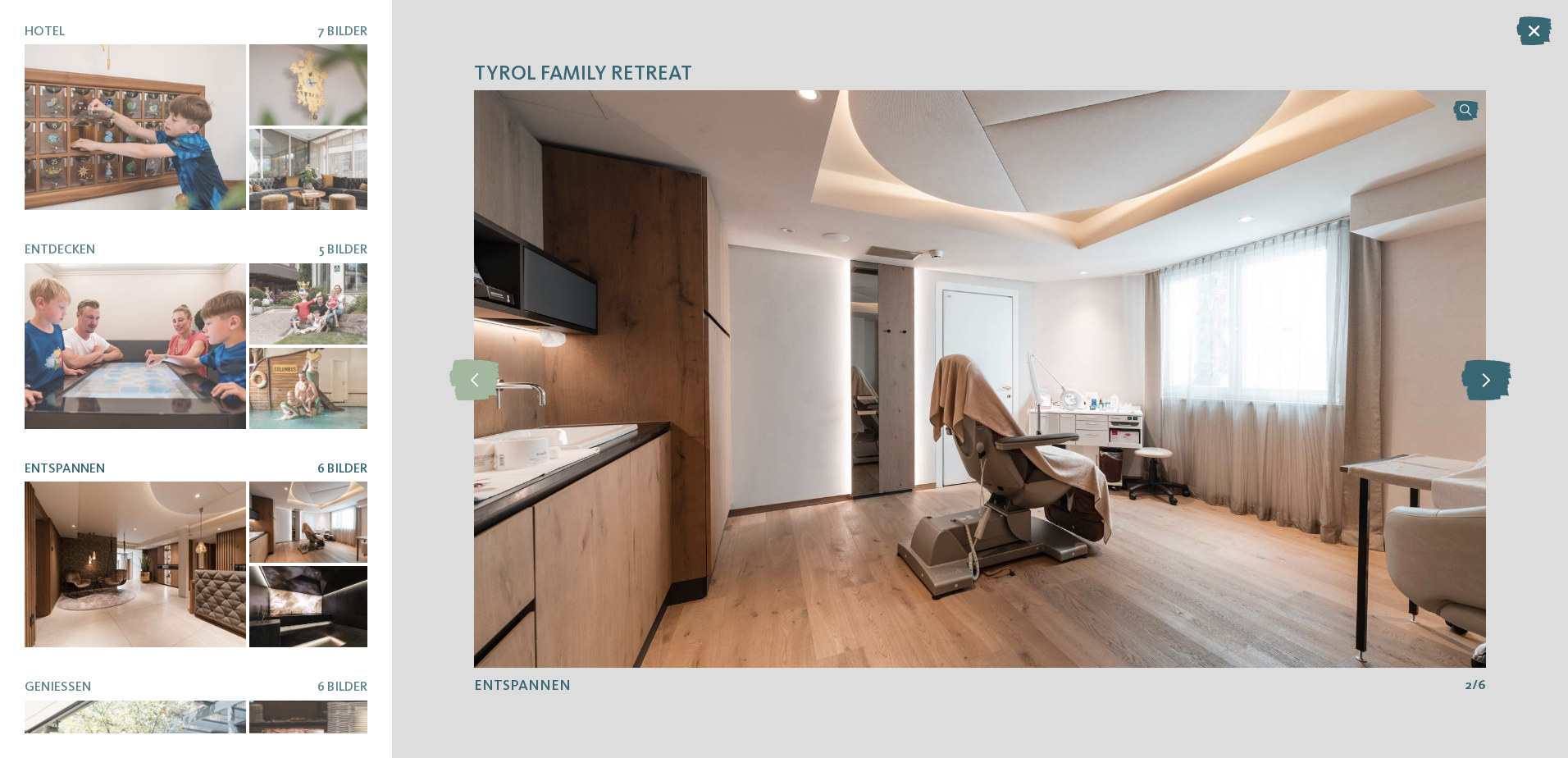
click at [1498, 379] on icon at bounding box center [1486, 379] width 50 height 41
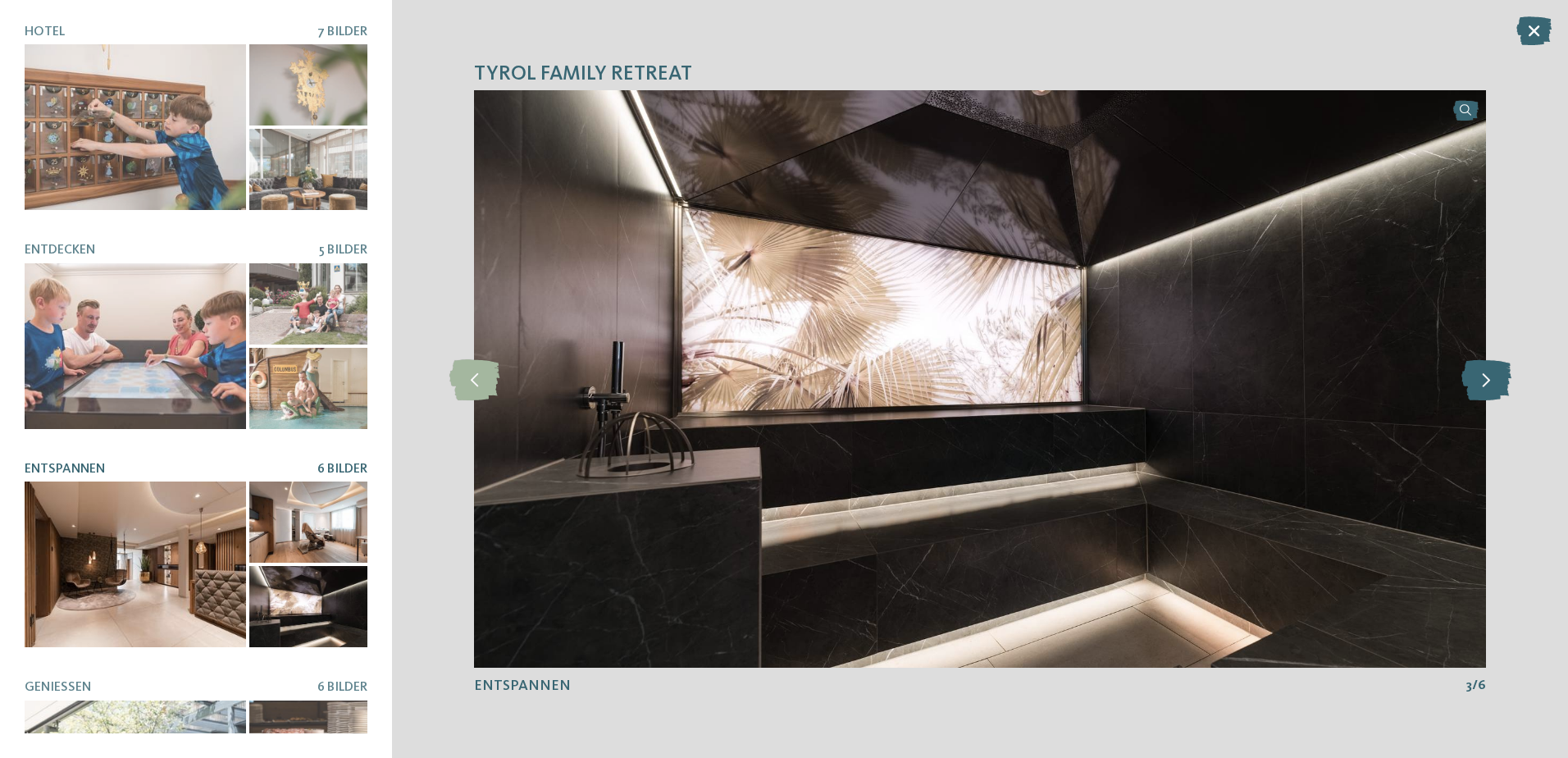
click at [1498, 379] on icon at bounding box center [1486, 379] width 50 height 41
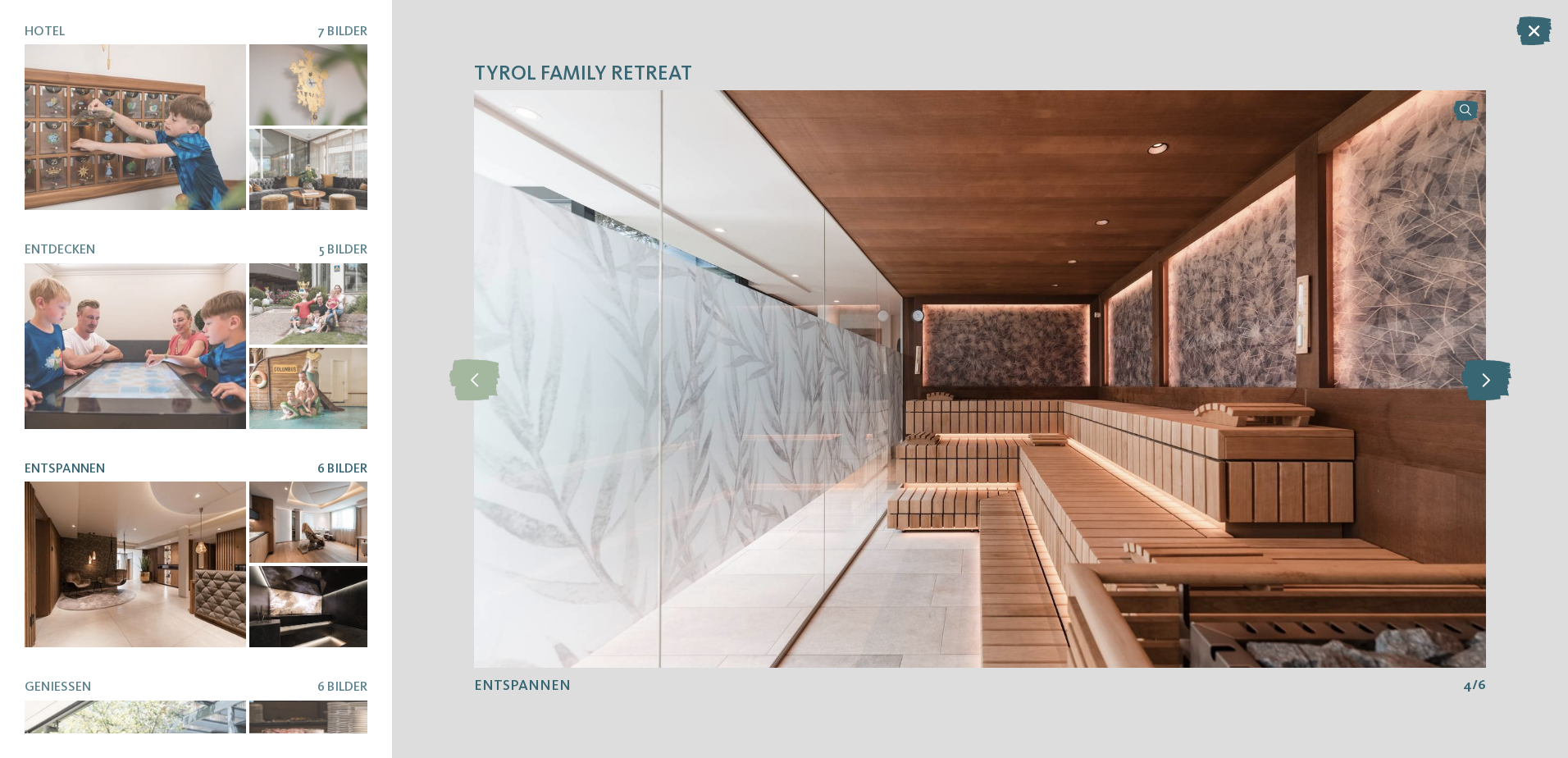
click at [1498, 379] on icon at bounding box center [1486, 379] width 50 height 41
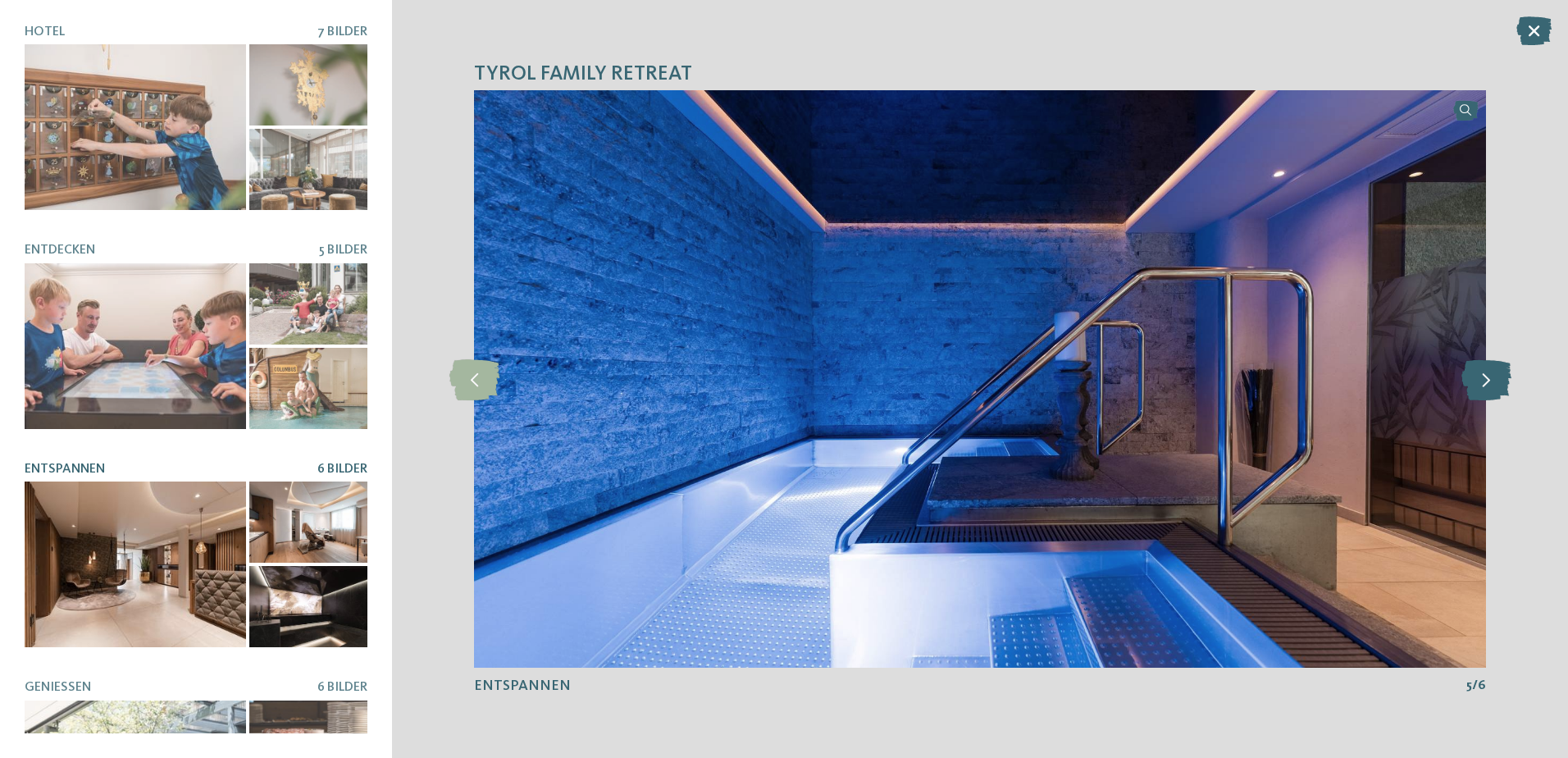
click at [1498, 379] on icon at bounding box center [1486, 379] width 50 height 41
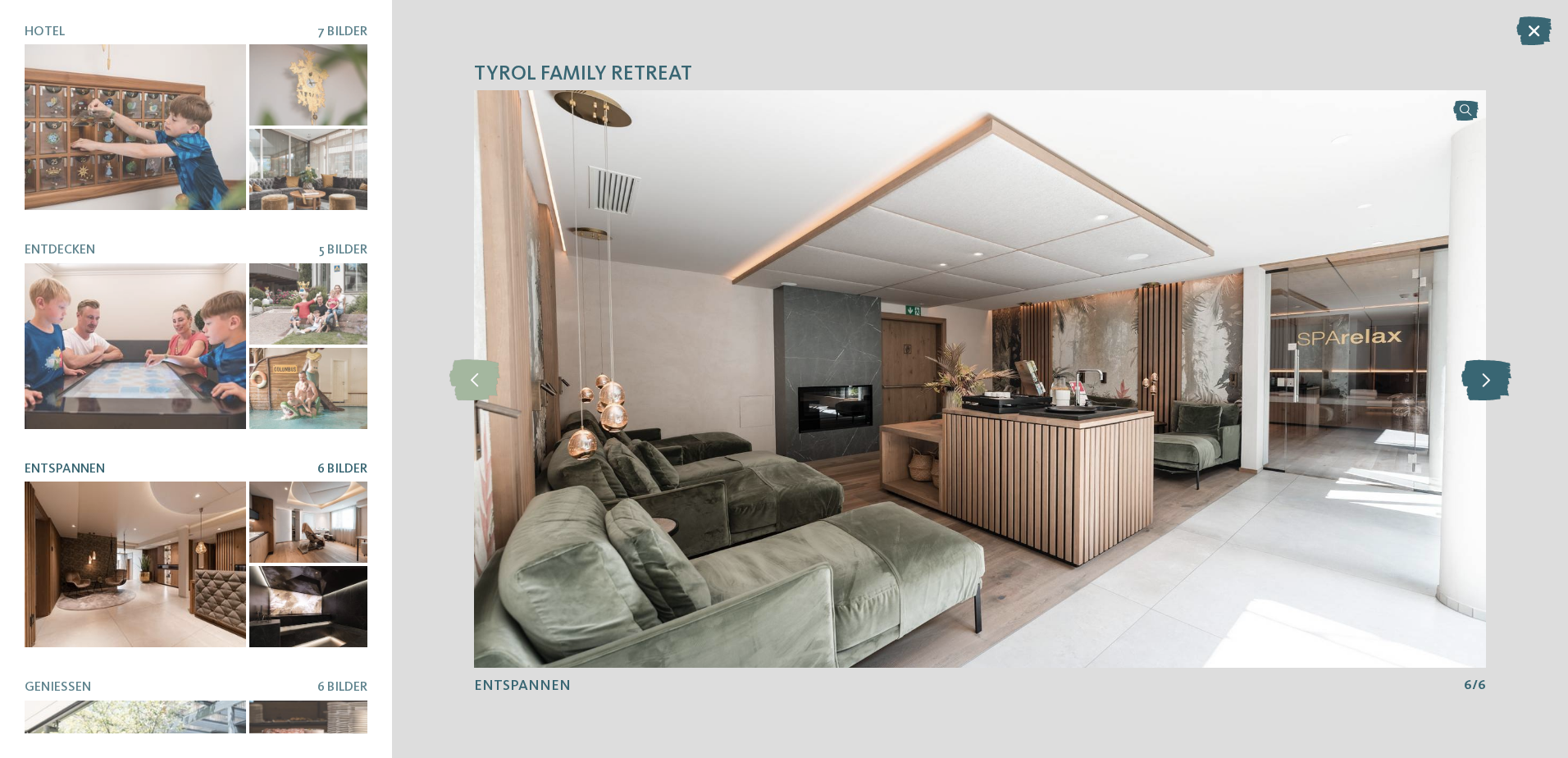
click at [1498, 379] on icon at bounding box center [1486, 379] width 50 height 41
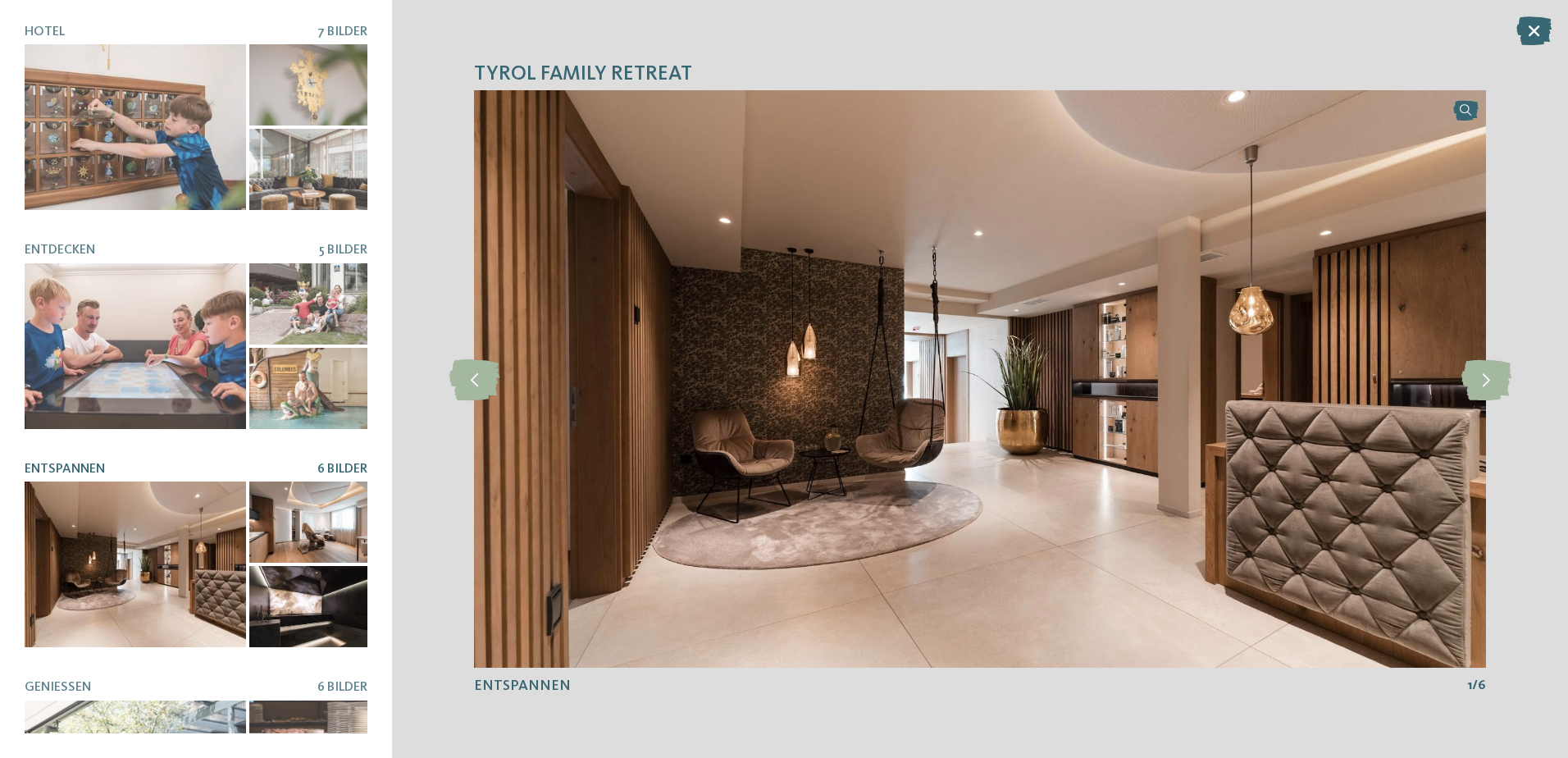
drag, startPoint x: 556, startPoint y: 419, endPoint x: 384, endPoint y: 450, distance: 174.8
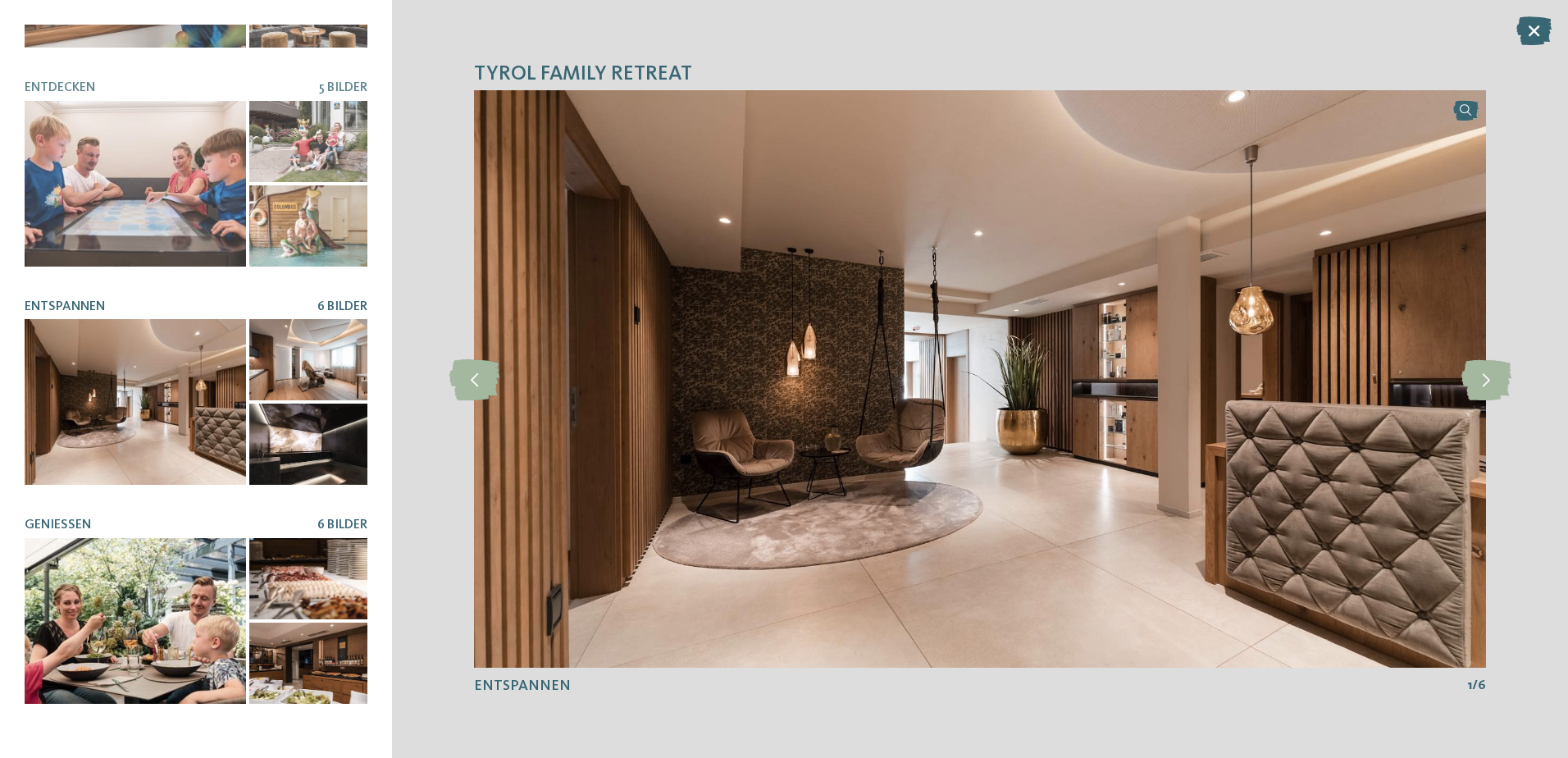
scroll to position [331, 0]
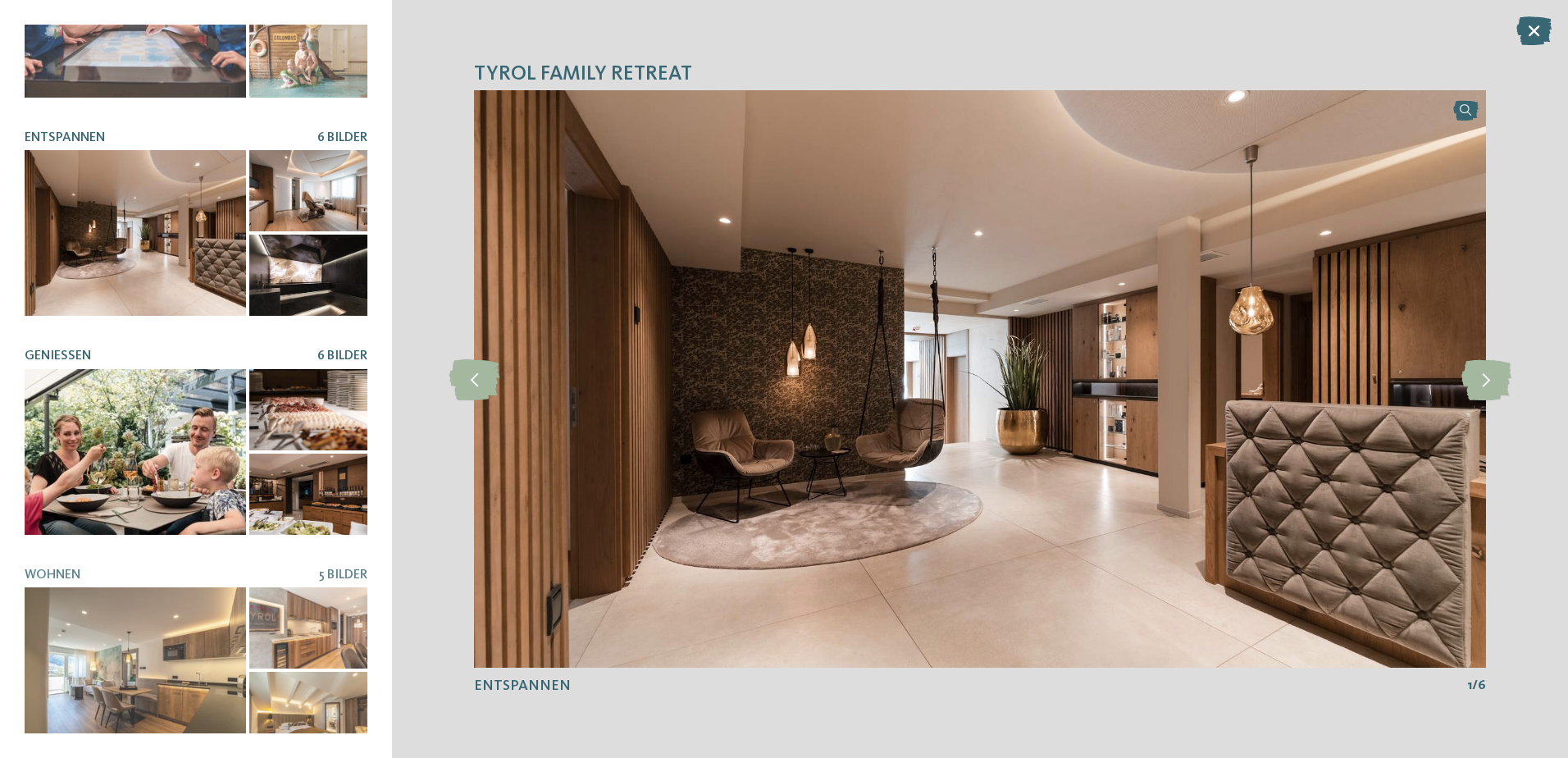
click at [152, 422] on div at bounding box center [135, 452] width 221 height 166
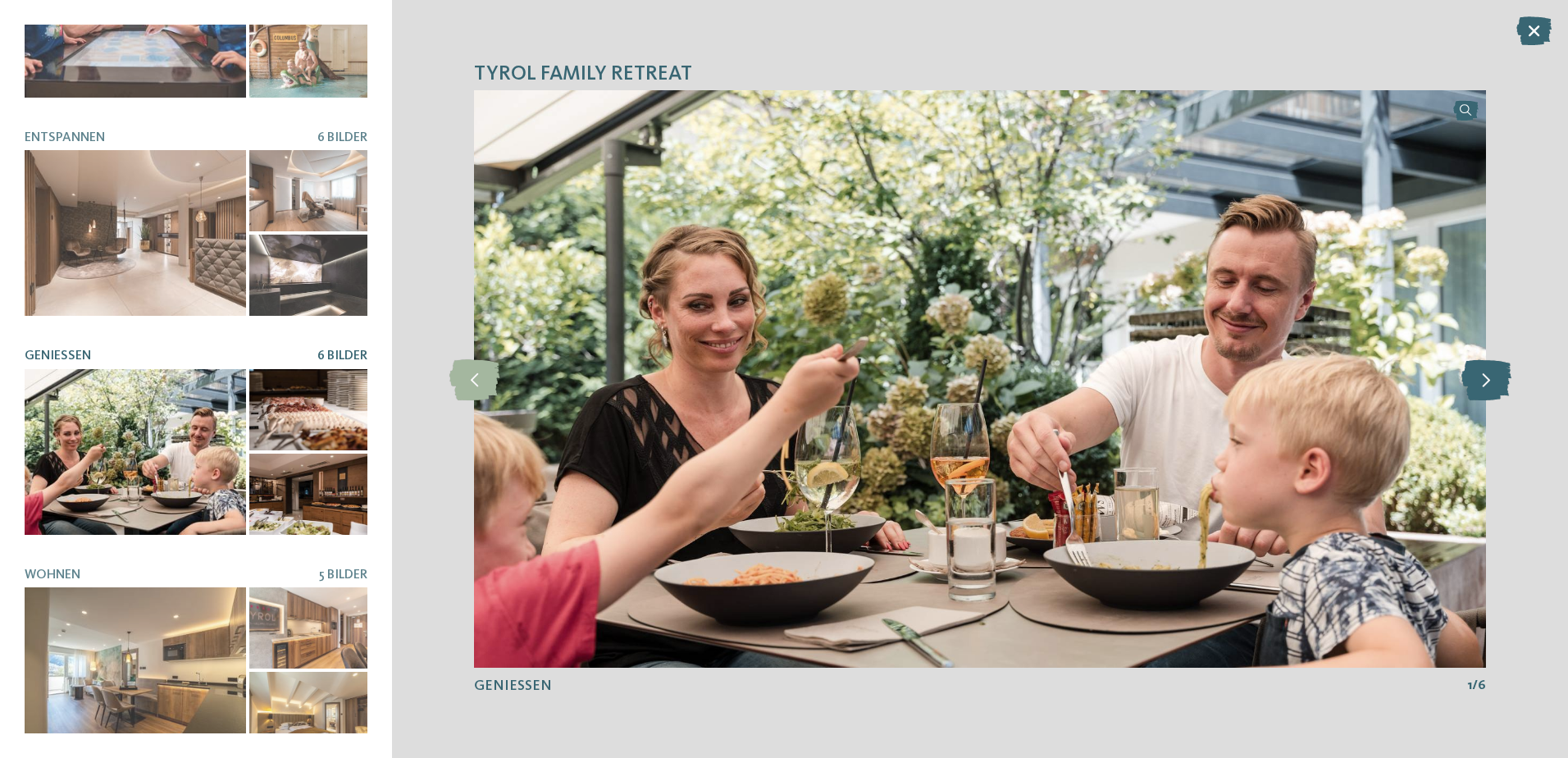
click at [1491, 379] on icon at bounding box center [1486, 379] width 50 height 41
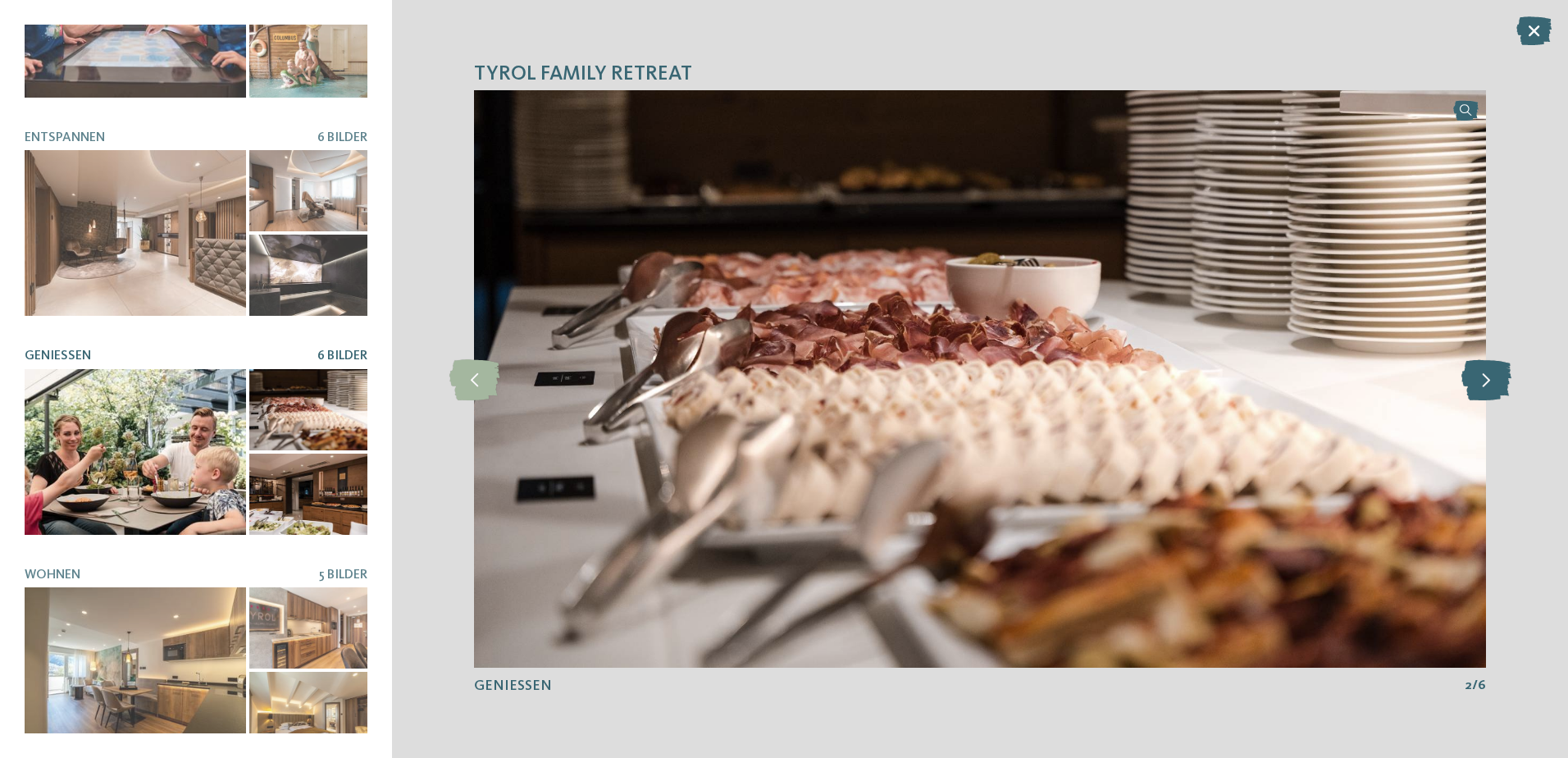
click at [1491, 379] on icon at bounding box center [1486, 379] width 50 height 41
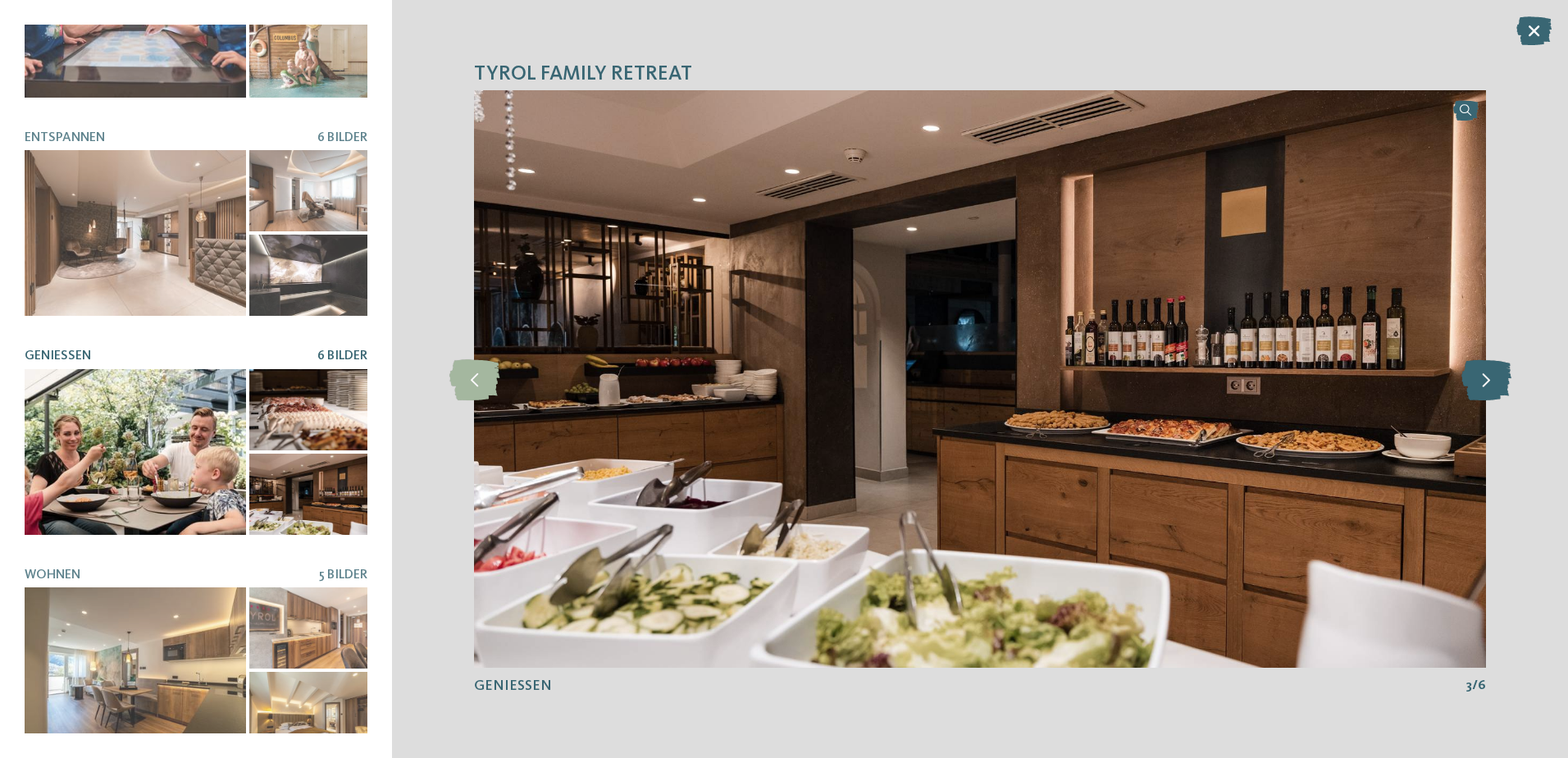
click at [1491, 379] on icon at bounding box center [1486, 379] width 50 height 41
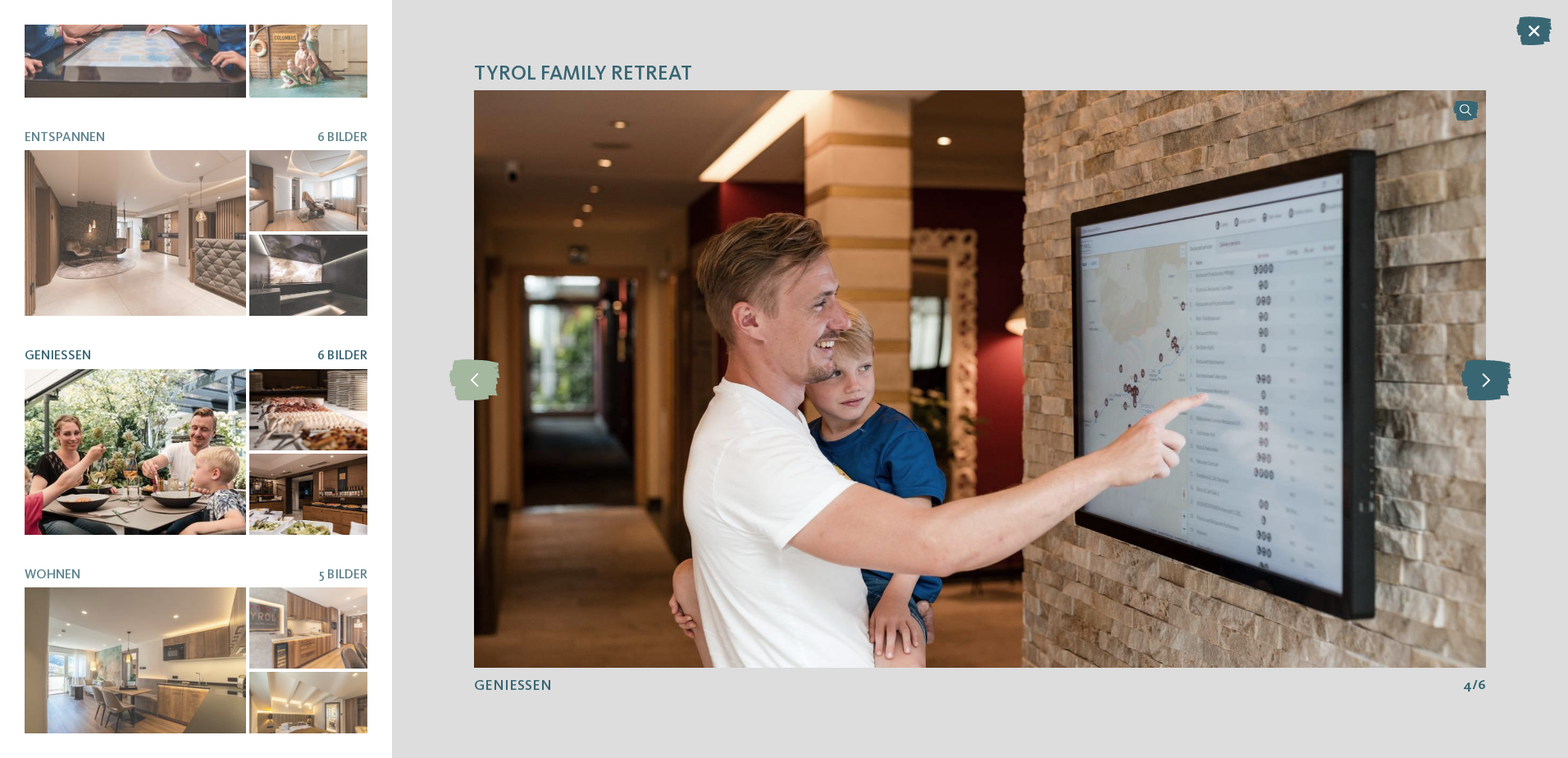
click at [1491, 379] on icon at bounding box center [1486, 379] width 50 height 41
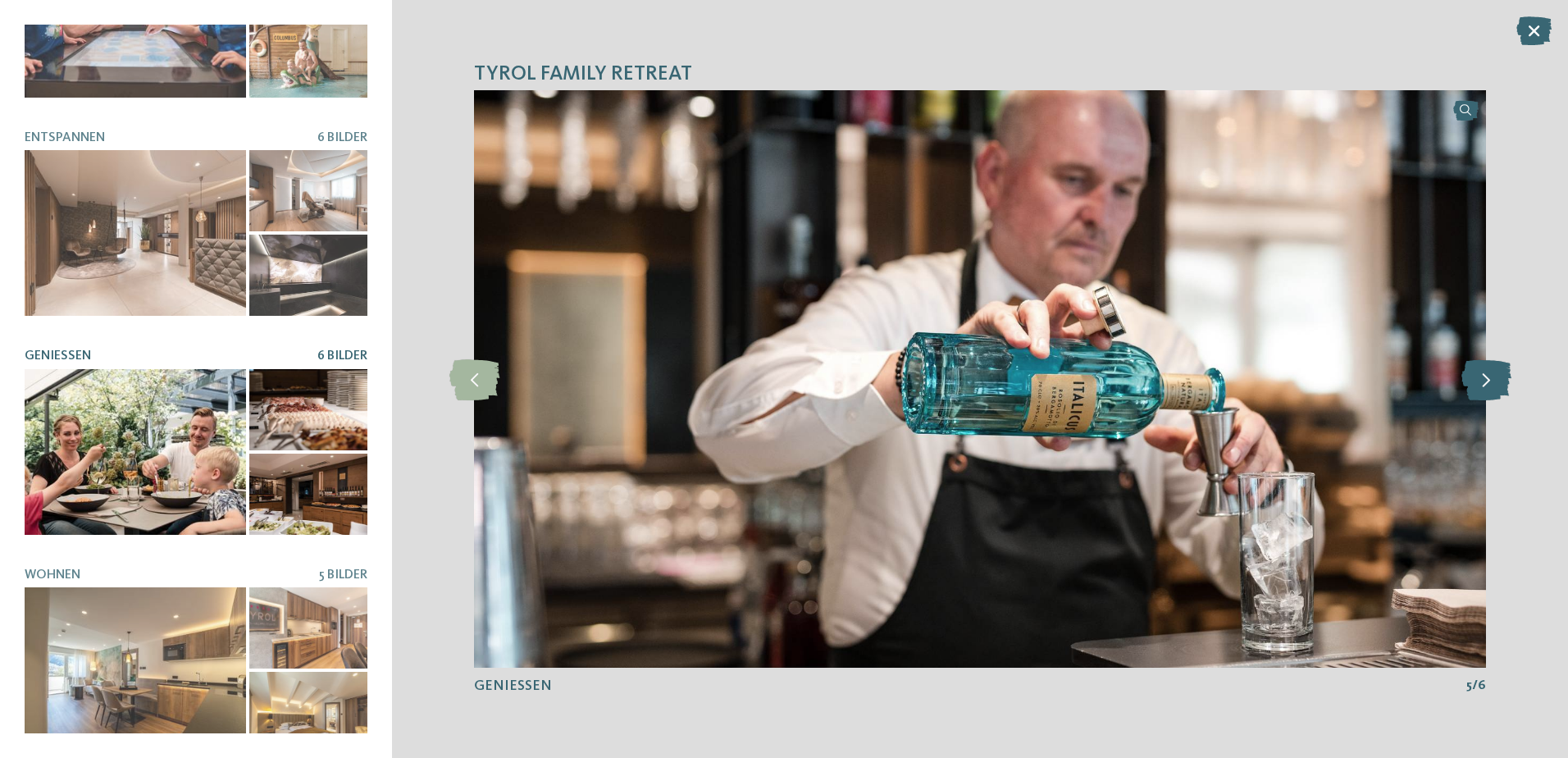
click at [1491, 379] on icon at bounding box center [1486, 379] width 50 height 41
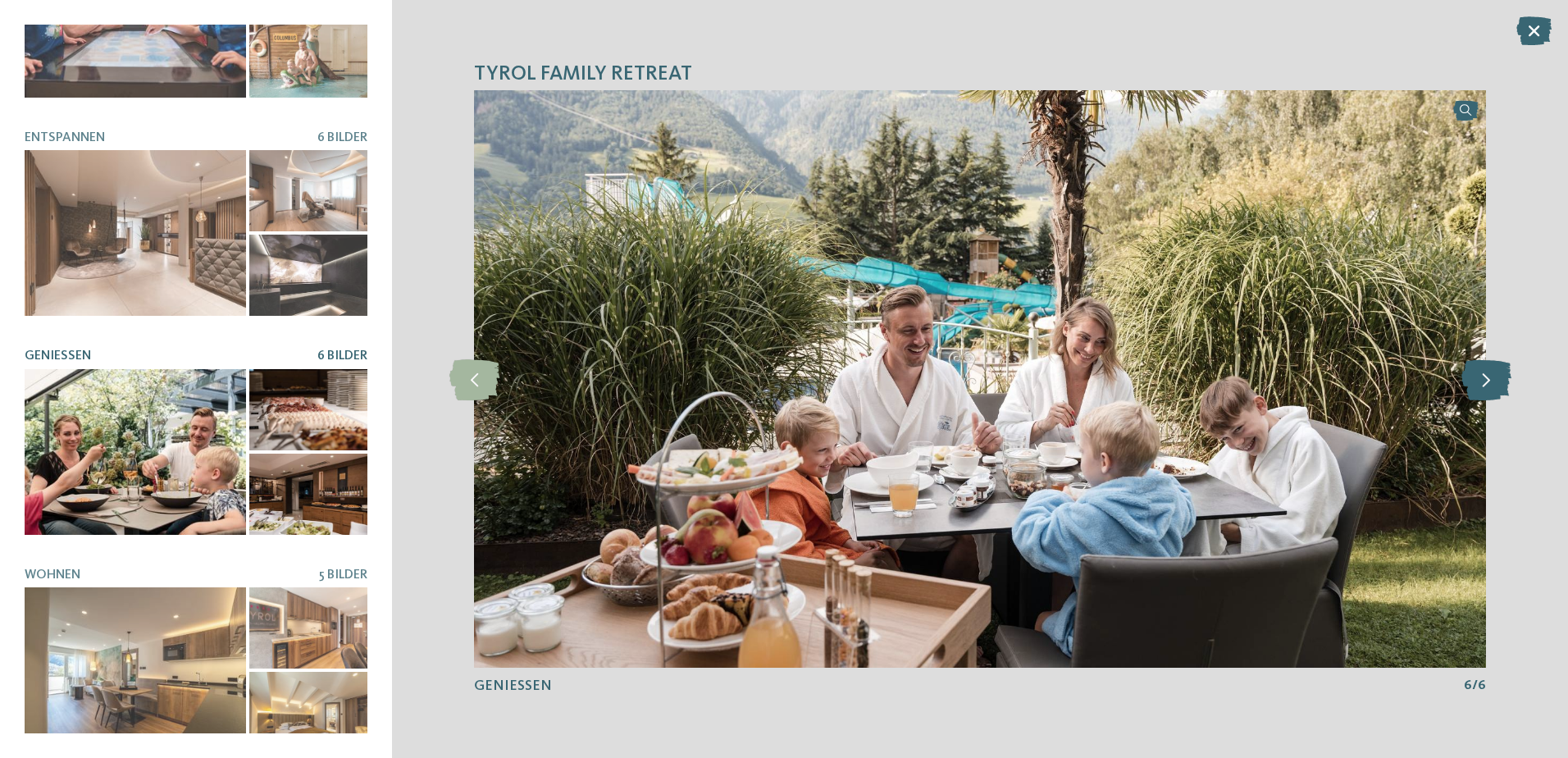
click at [1491, 379] on icon at bounding box center [1486, 379] width 50 height 41
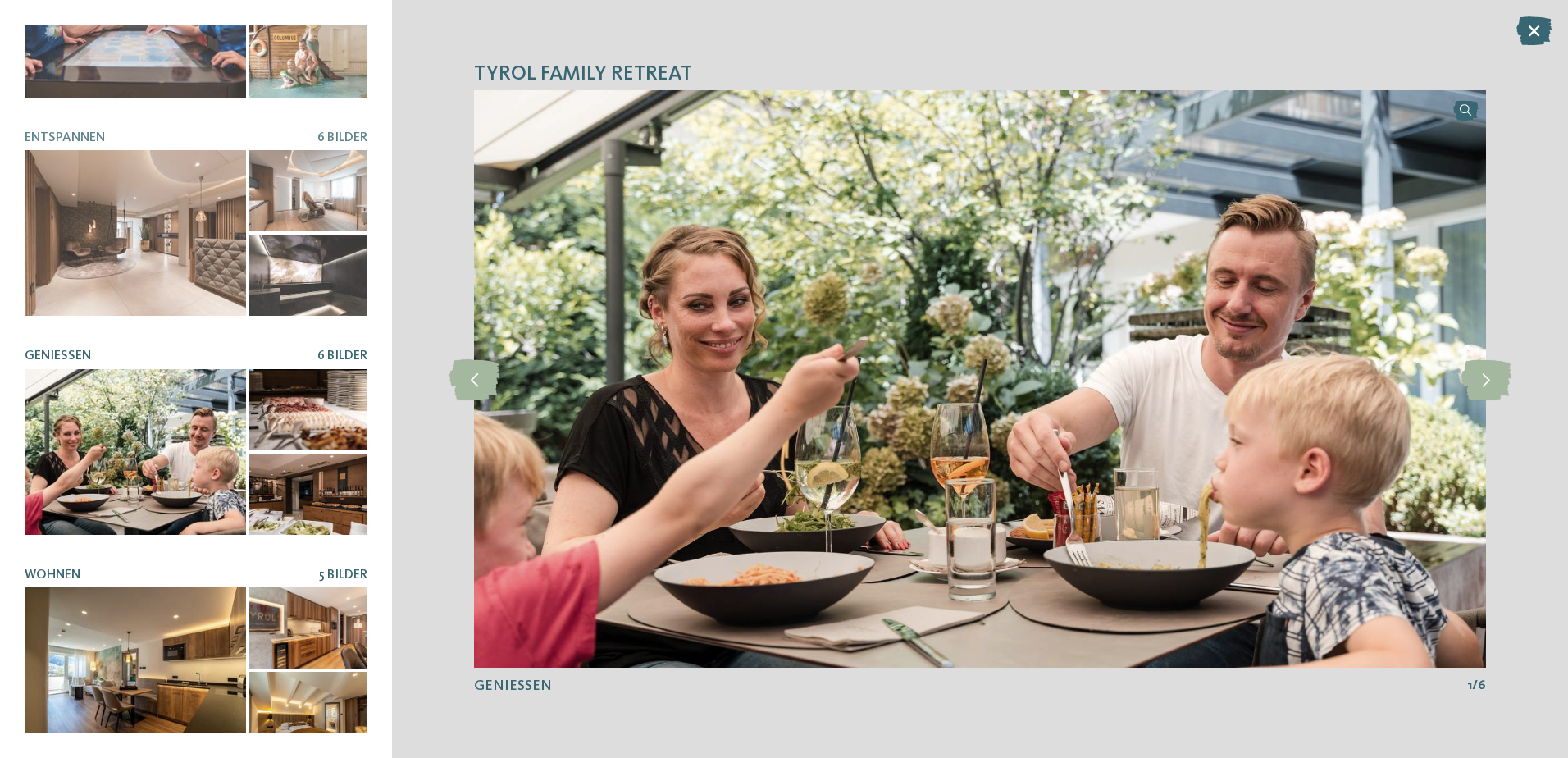
click at [168, 627] on div at bounding box center [135, 671] width 221 height 166
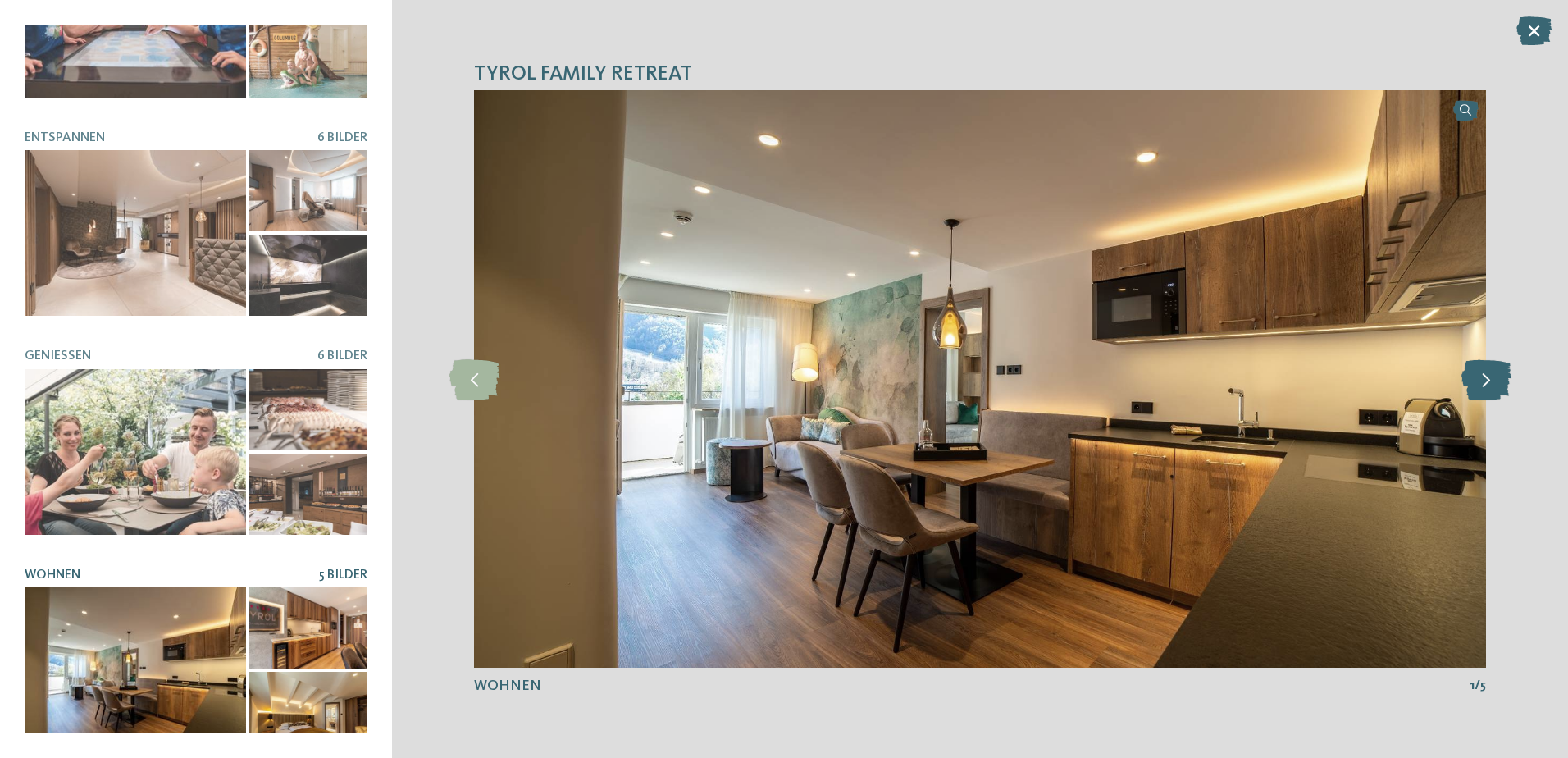
click at [1495, 375] on icon at bounding box center [1486, 379] width 50 height 41
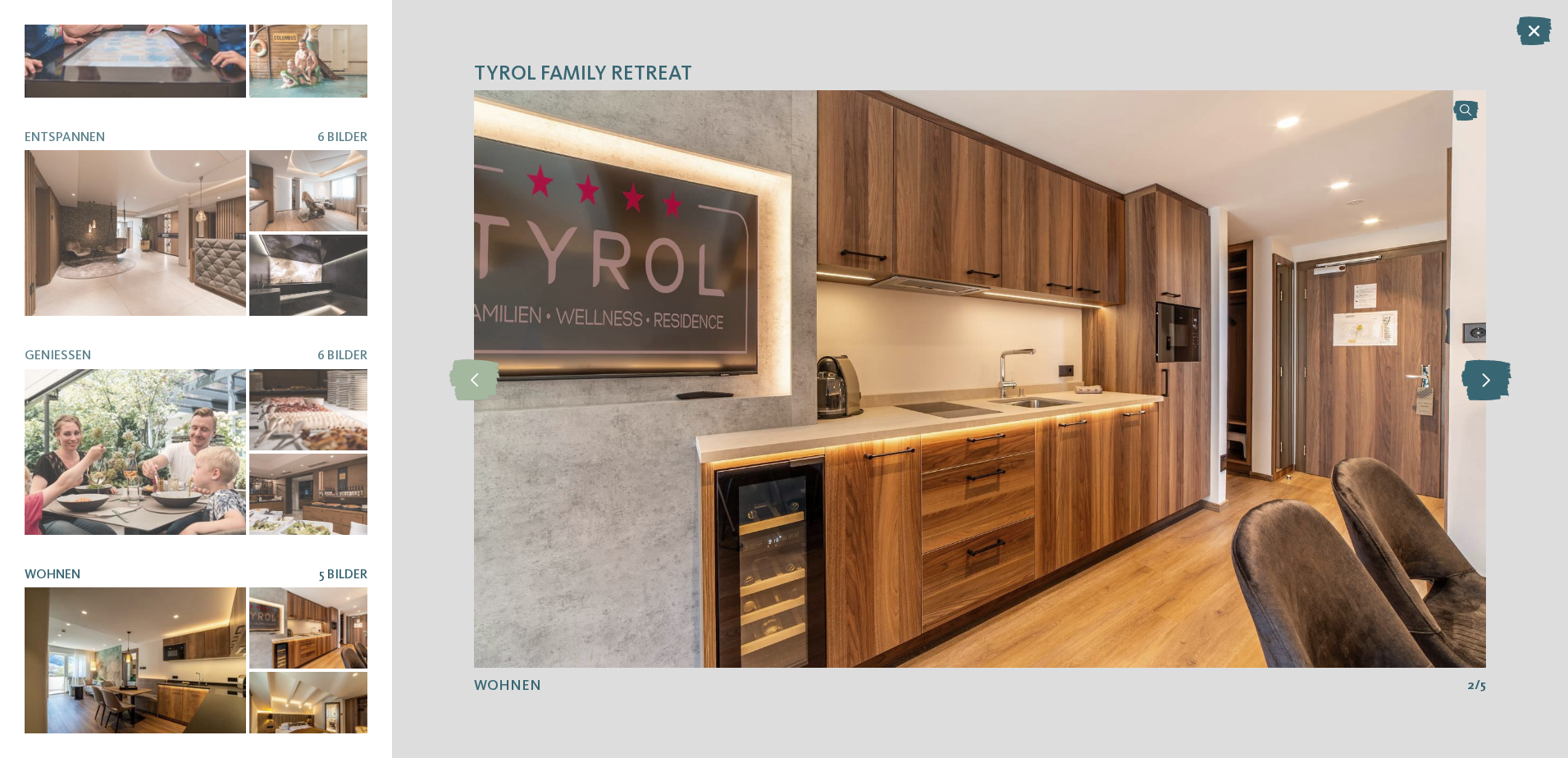
click at [1495, 375] on icon at bounding box center [1486, 379] width 50 height 41
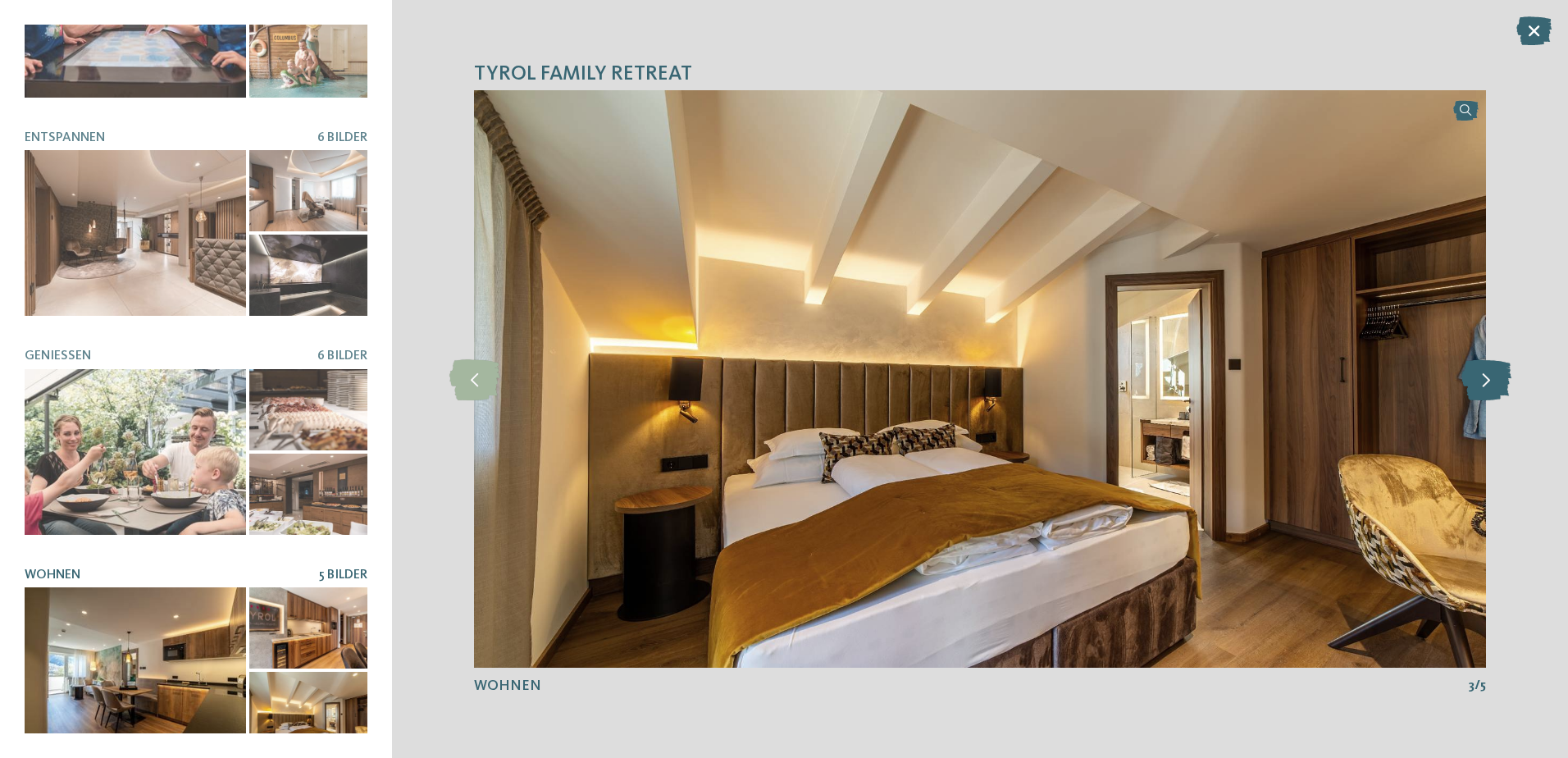
click at [1495, 375] on icon at bounding box center [1486, 379] width 50 height 41
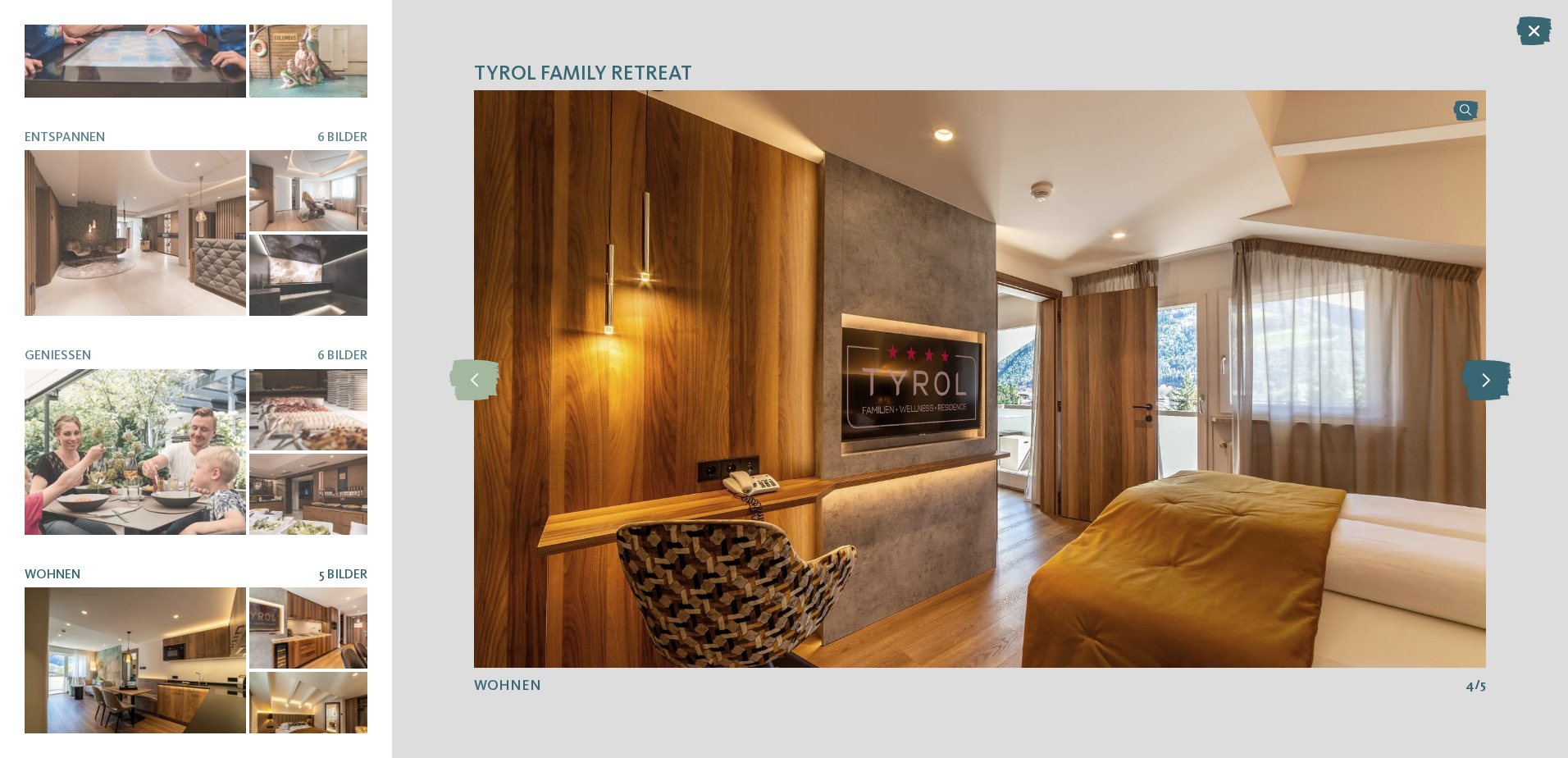
click at [1495, 375] on icon at bounding box center [1486, 379] width 50 height 41
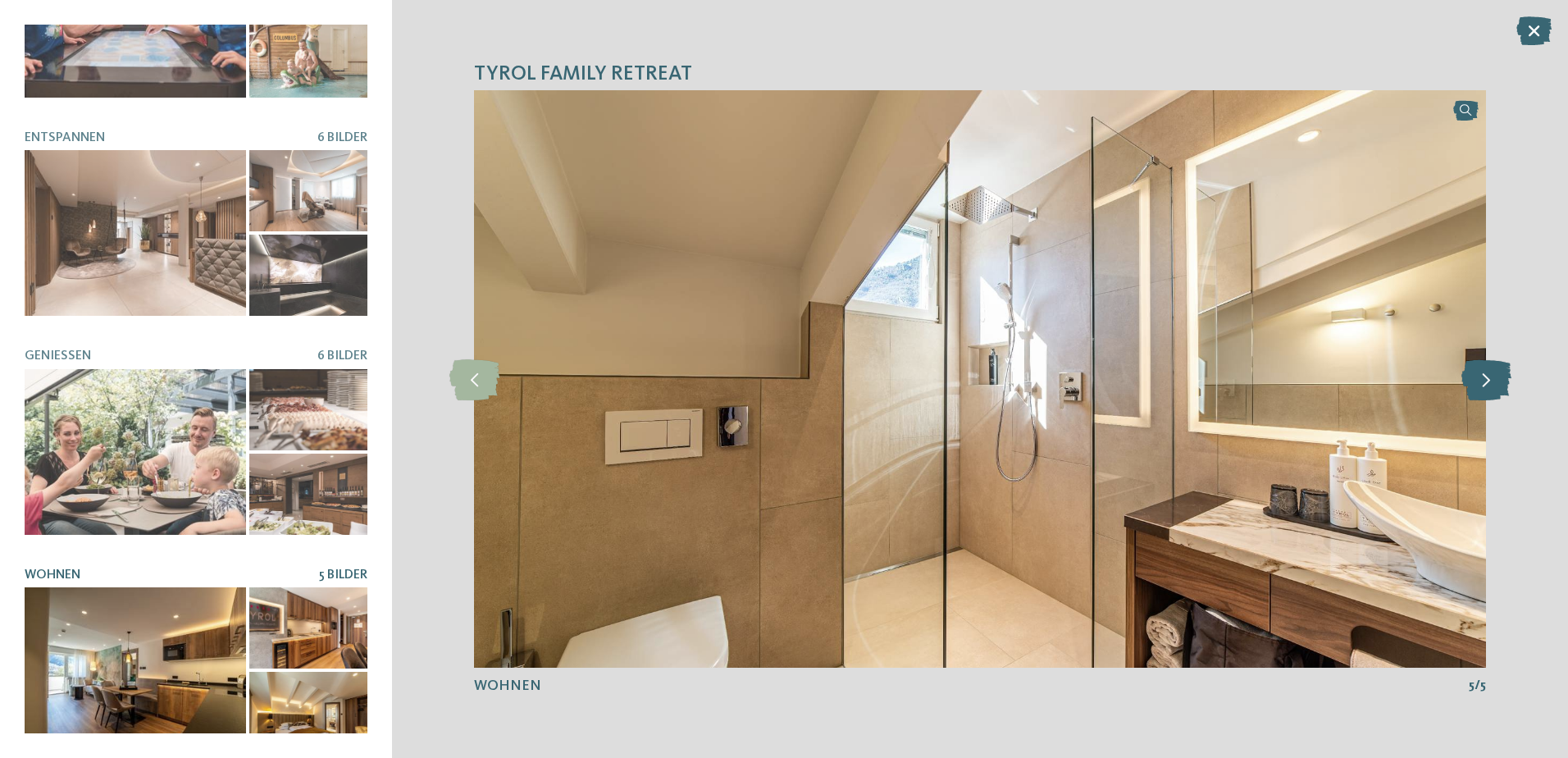
click at [1495, 375] on icon at bounding box center [1486, 379] width 50 height 41
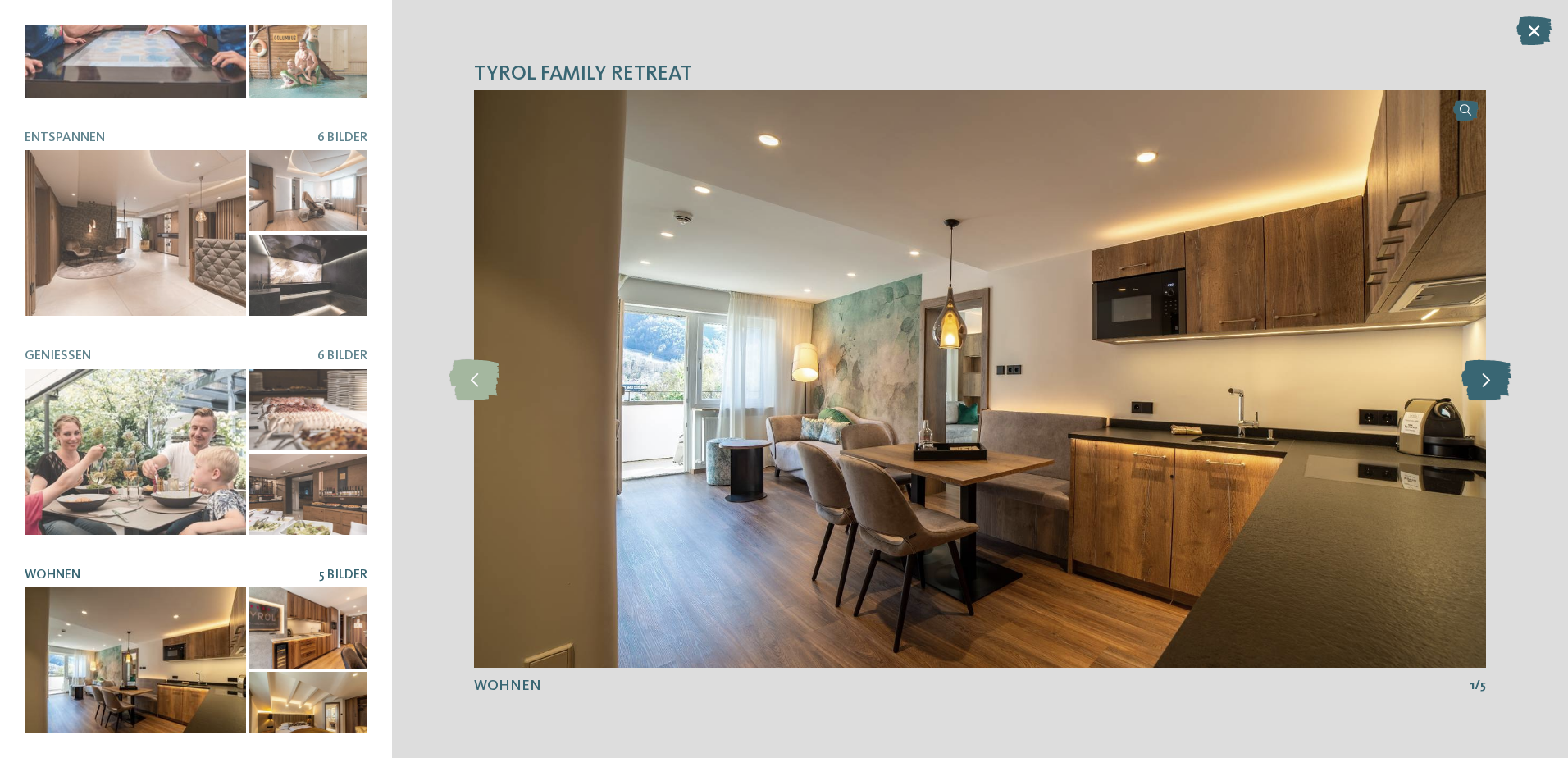
click at [1495, 375] on icon at bounding box center [1486, 379] width 50 height 41
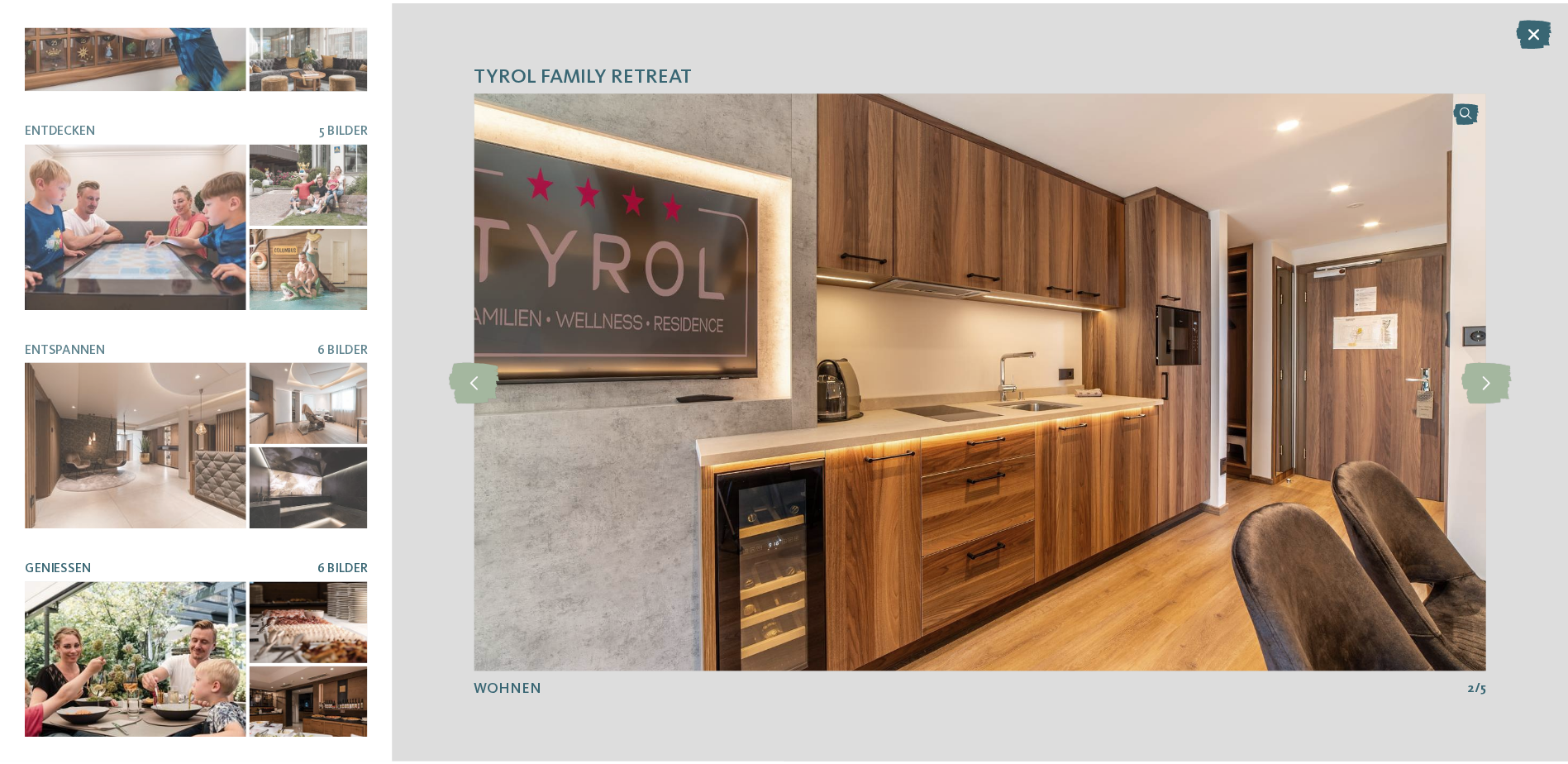
scroll to position [0, 0]
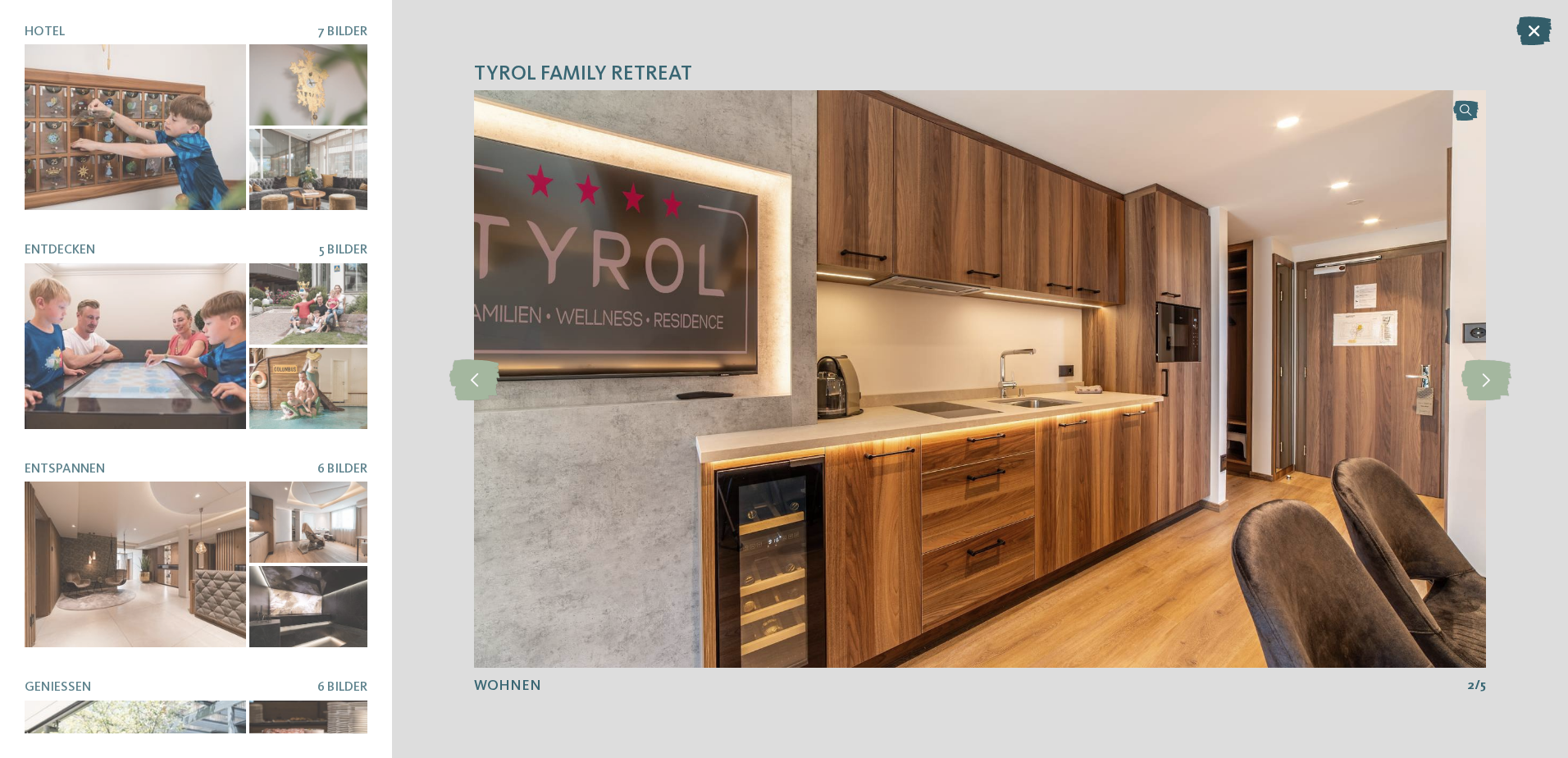
click at [1550, 30] on icon at bounding box center [1534, 31] width 35 height 29
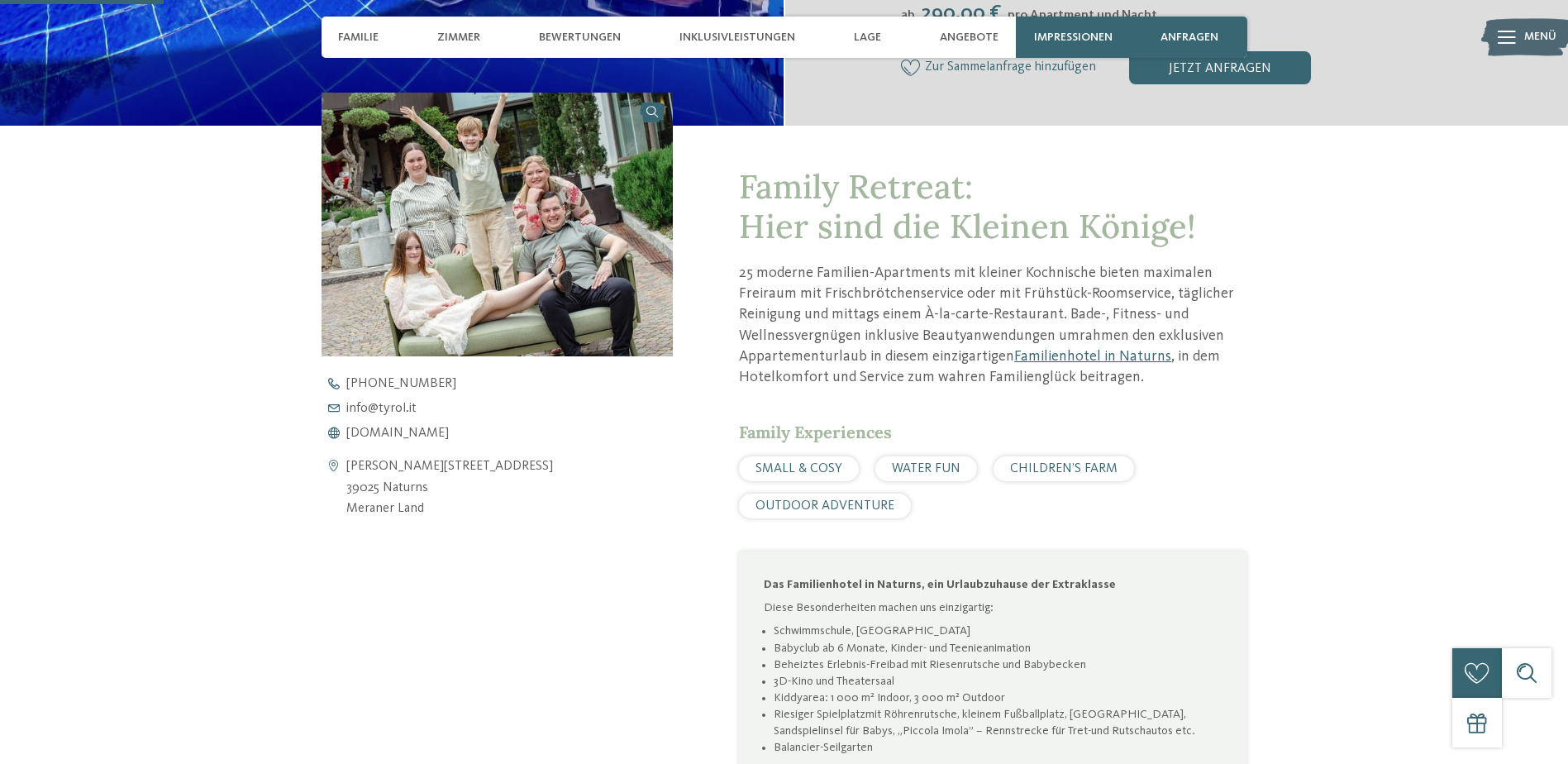
scroll to position [579, 0]
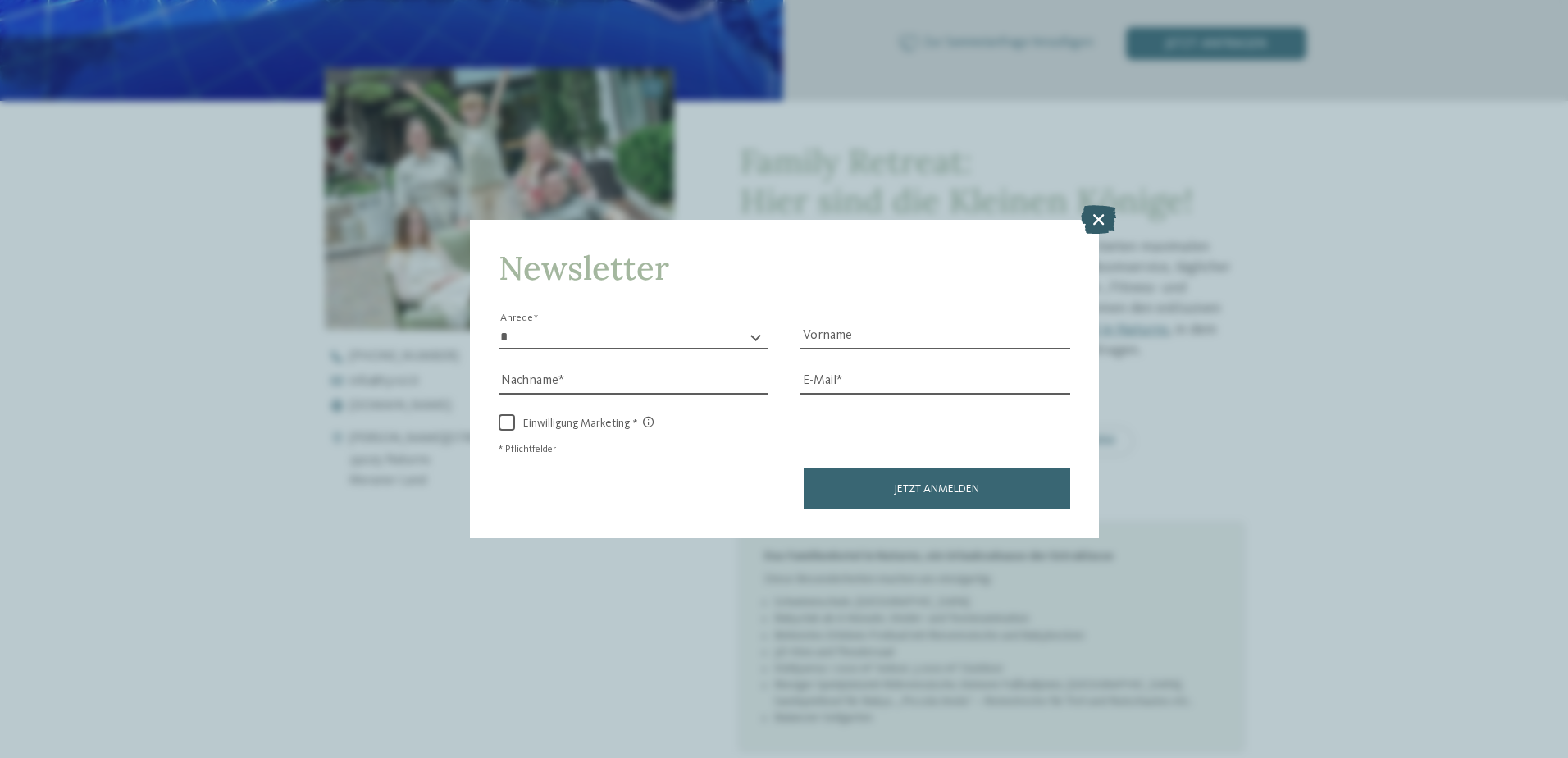
click at [1097, 209] on icon at bounding box center [1098, 219] width 35 height 29
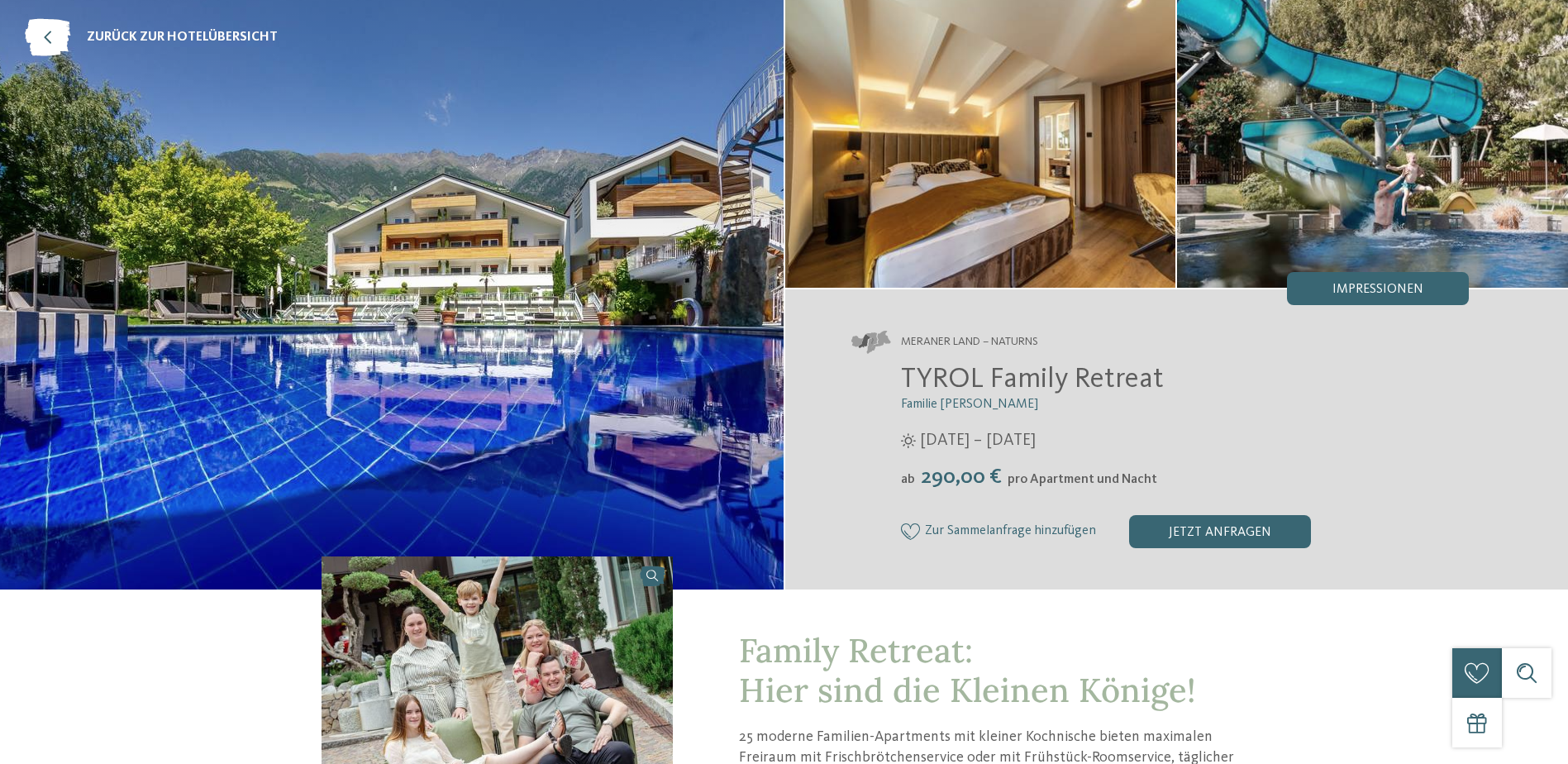
scroll to position [0, 0]
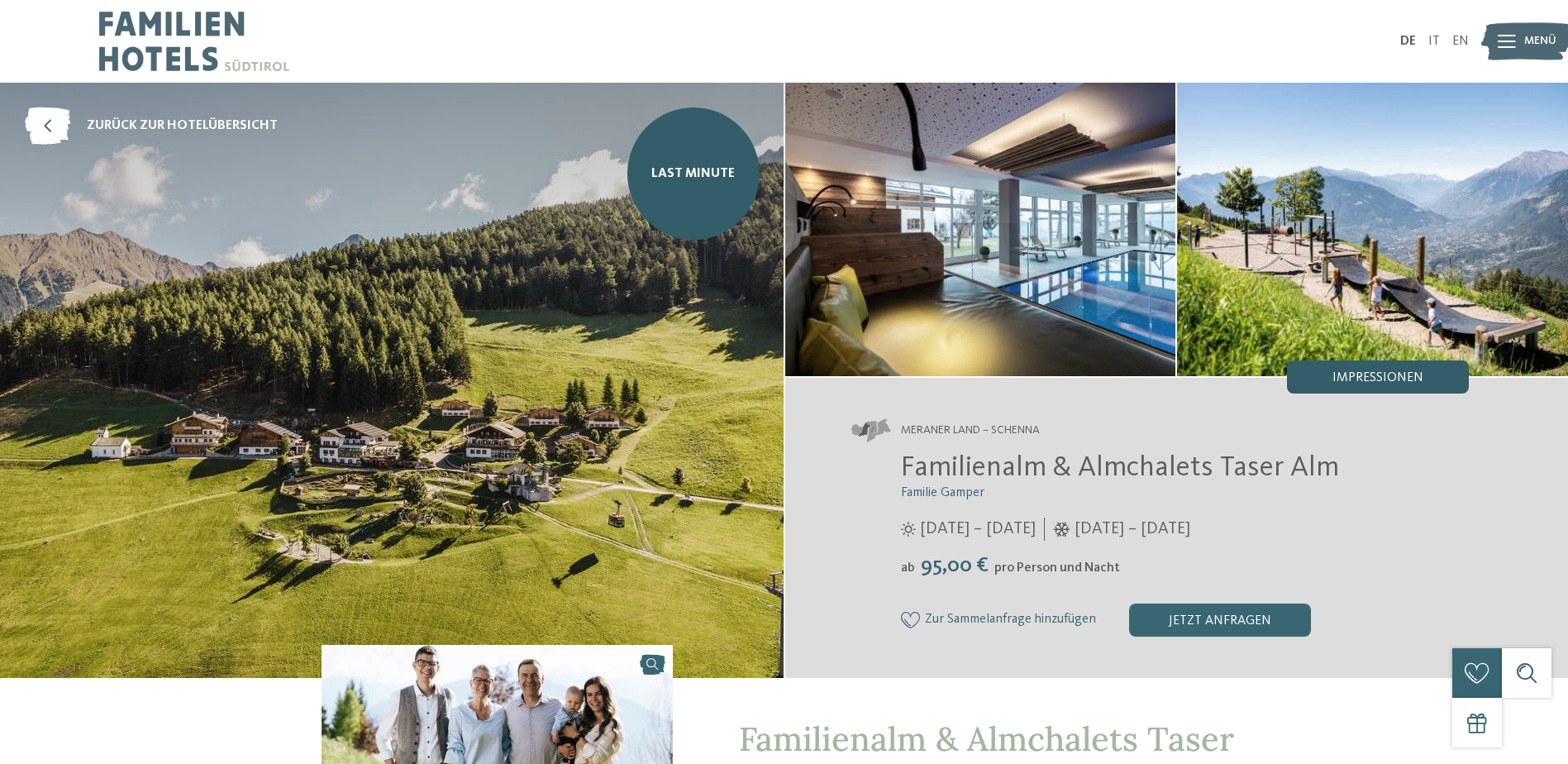
click at [1389, 376] on span "Impressionen" at bounding box center [1378, 378] width 91 height 13
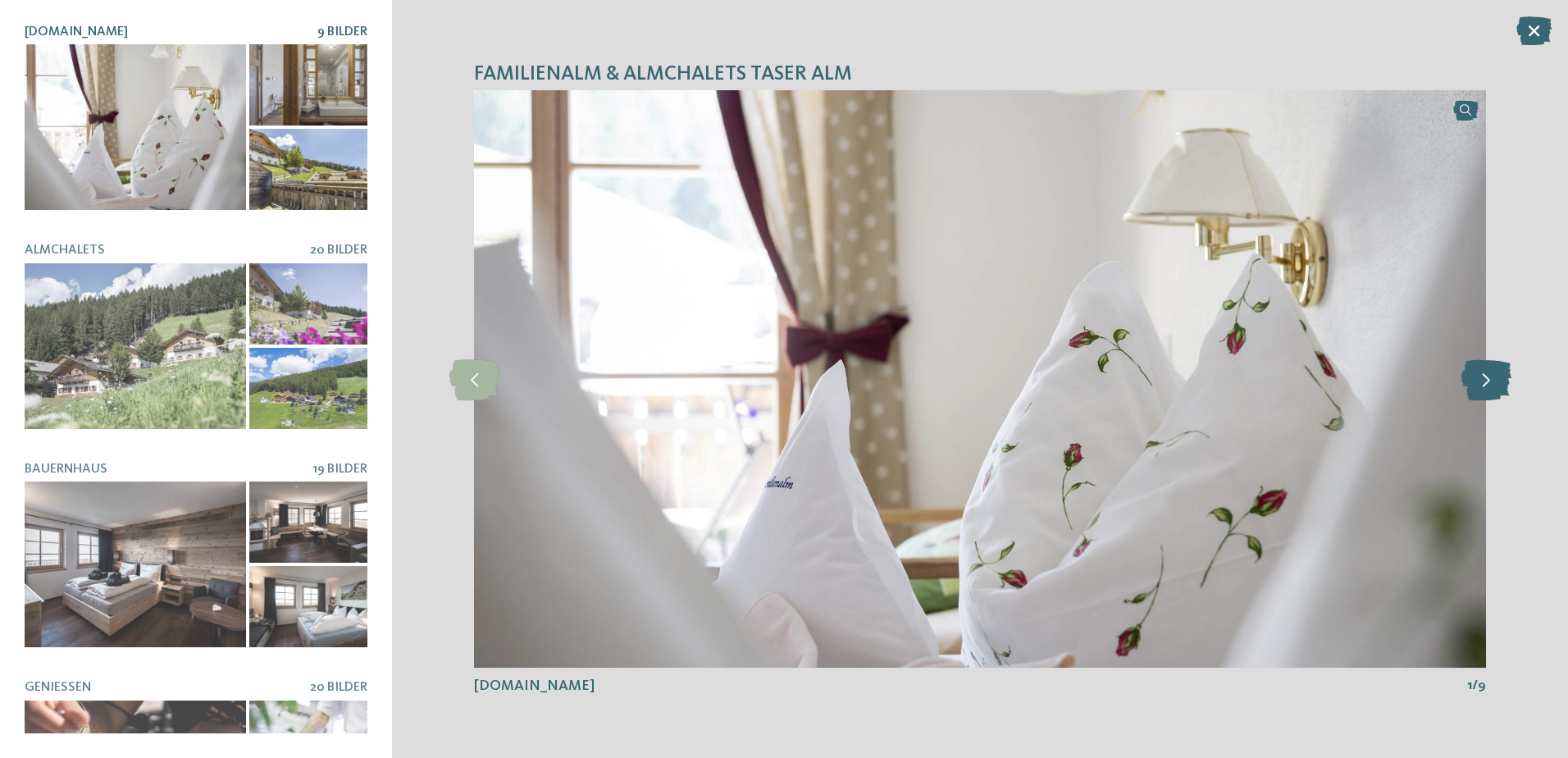
click at [1492, 379] on icon at bounding box center [1486, 379] width 50 height 41
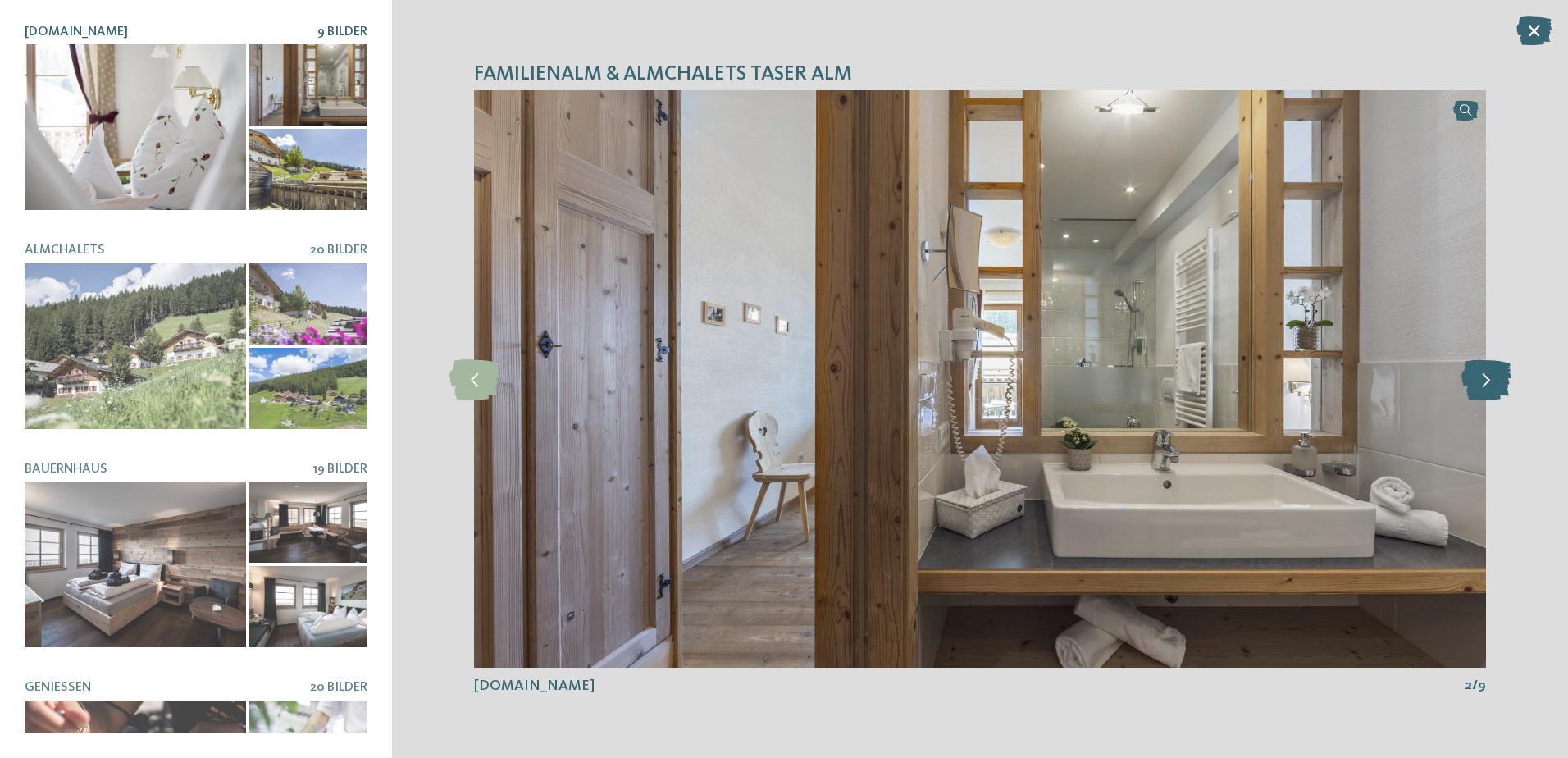
click at [1492, 379] on icon at bounding box center [1486, 379] width 50 height 41
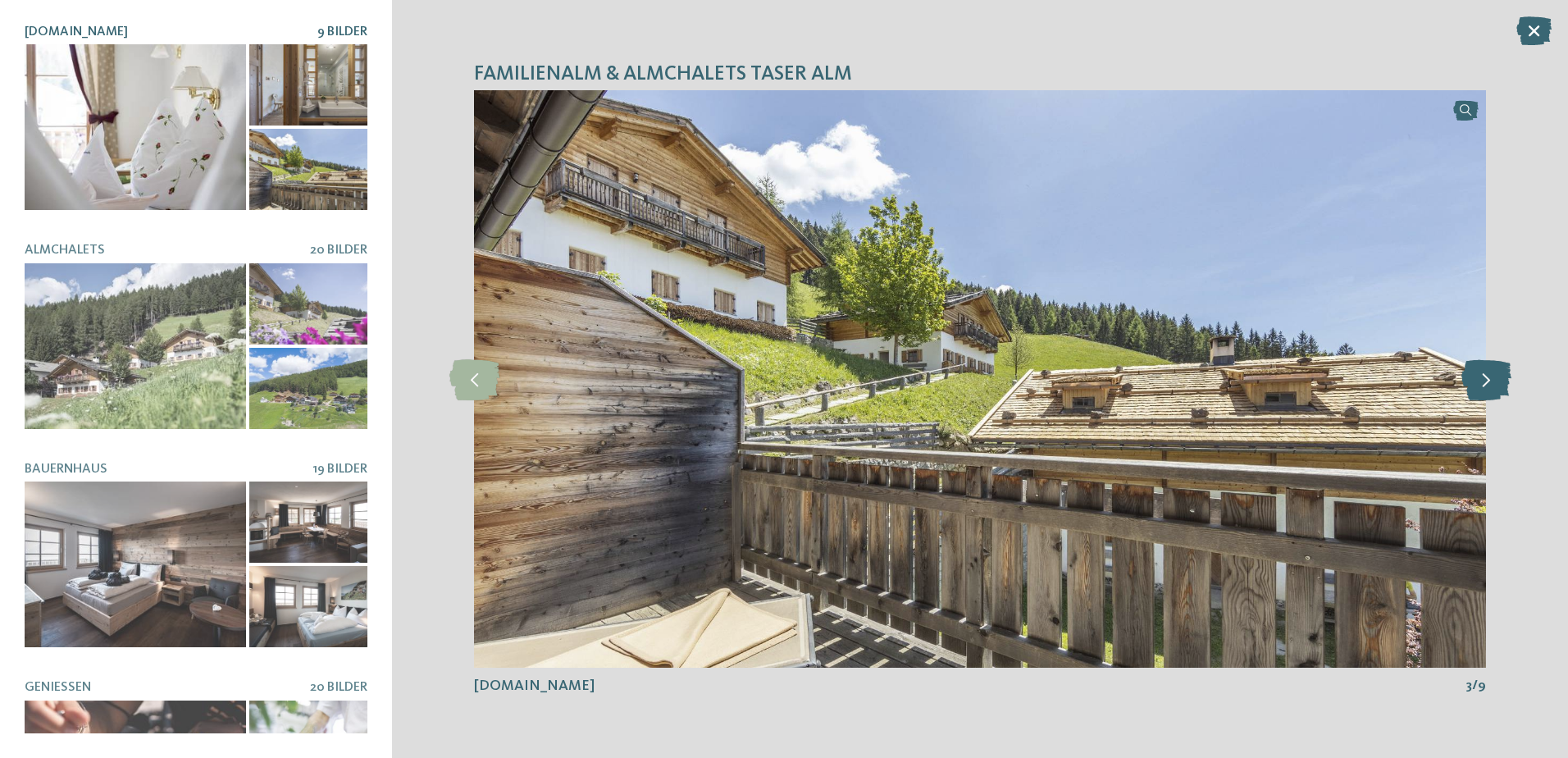
click at [1492, 379] on icon at bounding box center [1486, 379] width 50 height 41
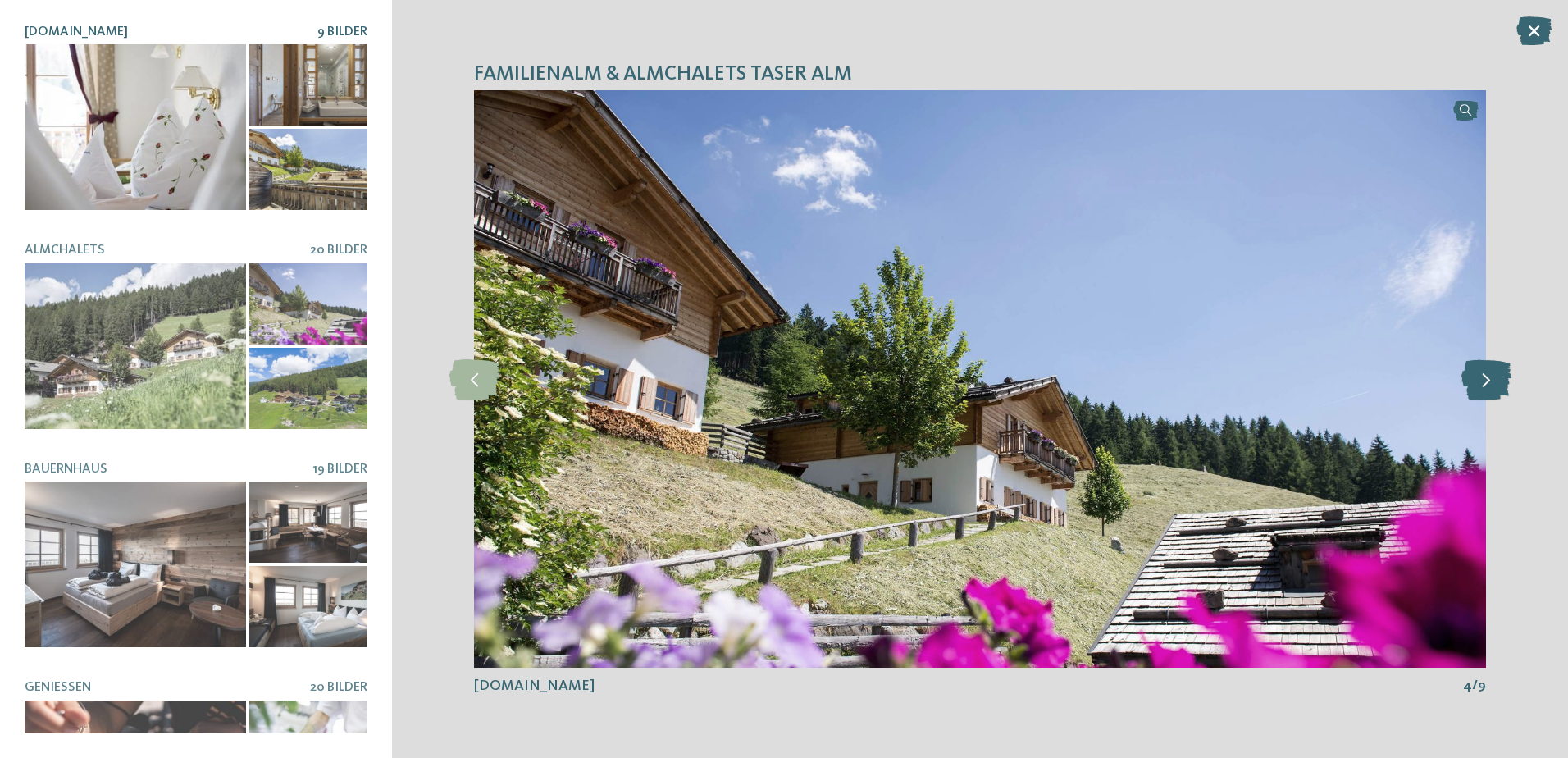
click at [1492, 379] on icon at bounding box center [1486, 379] width 50 height 41
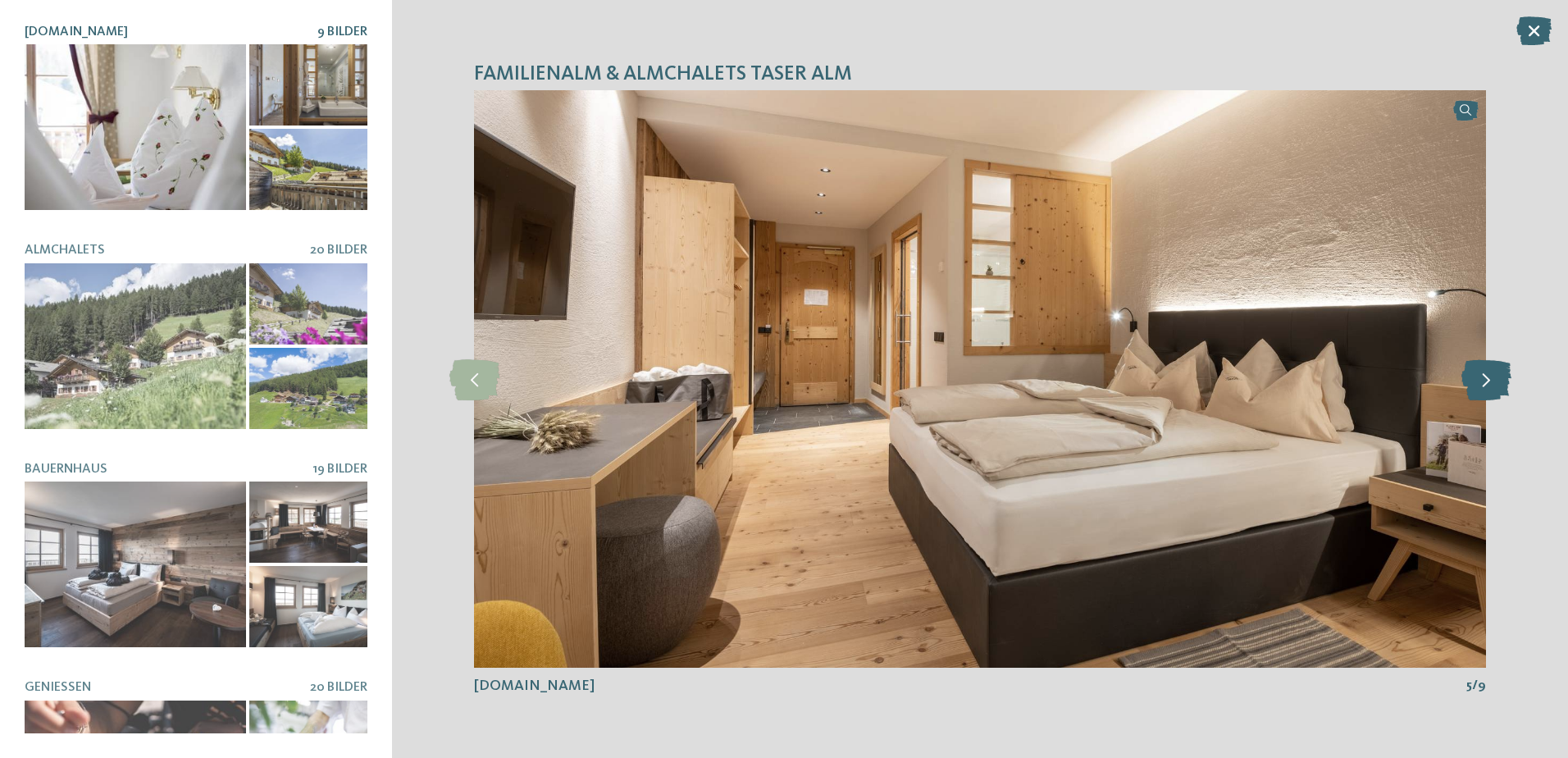
click at [1492, 379] on icon at bounding box center [1486, 379] width 50 height 41
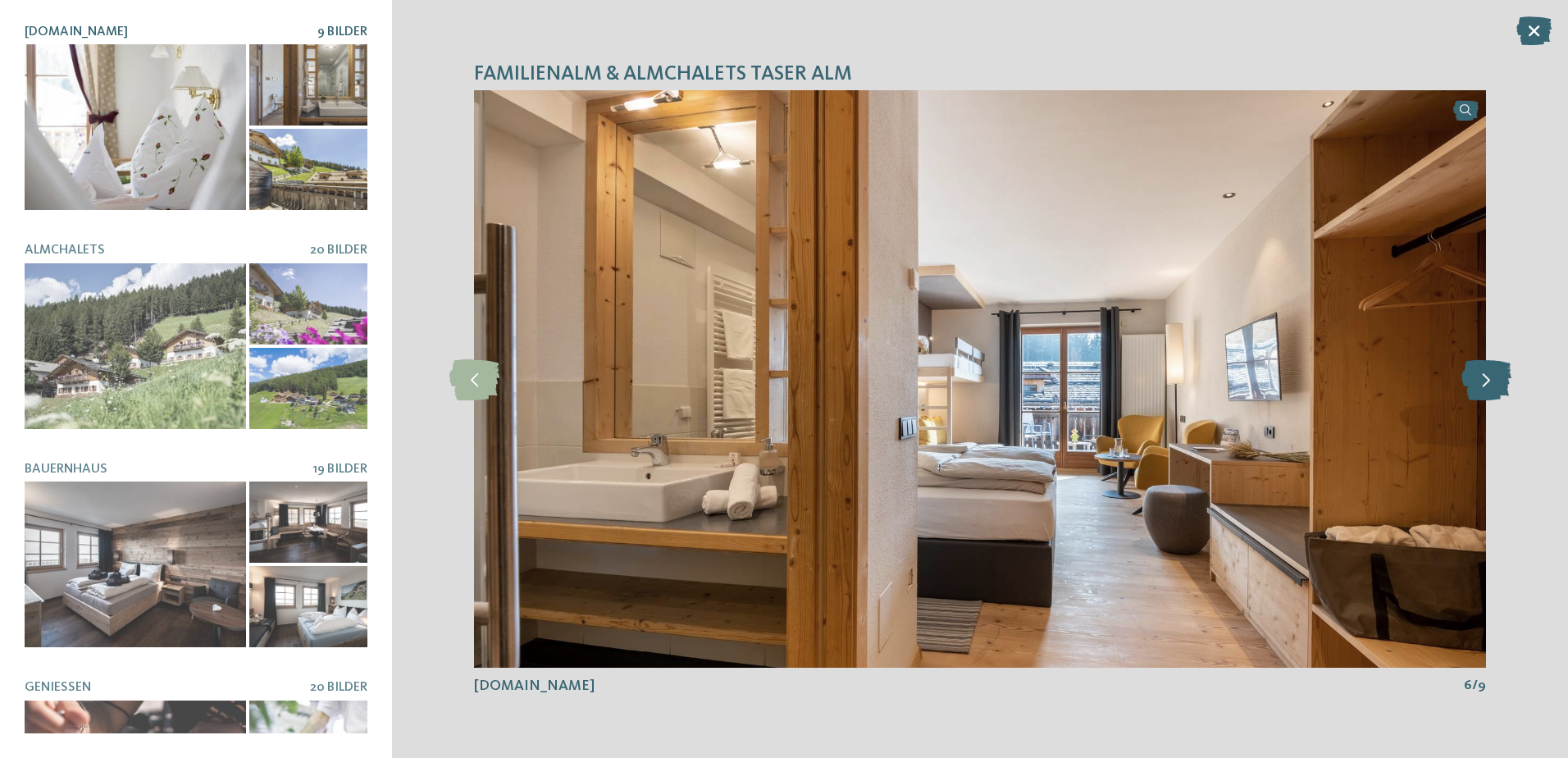
click at [1492, 379] on icon at bounding box center [1486, 379] width 50 height 41
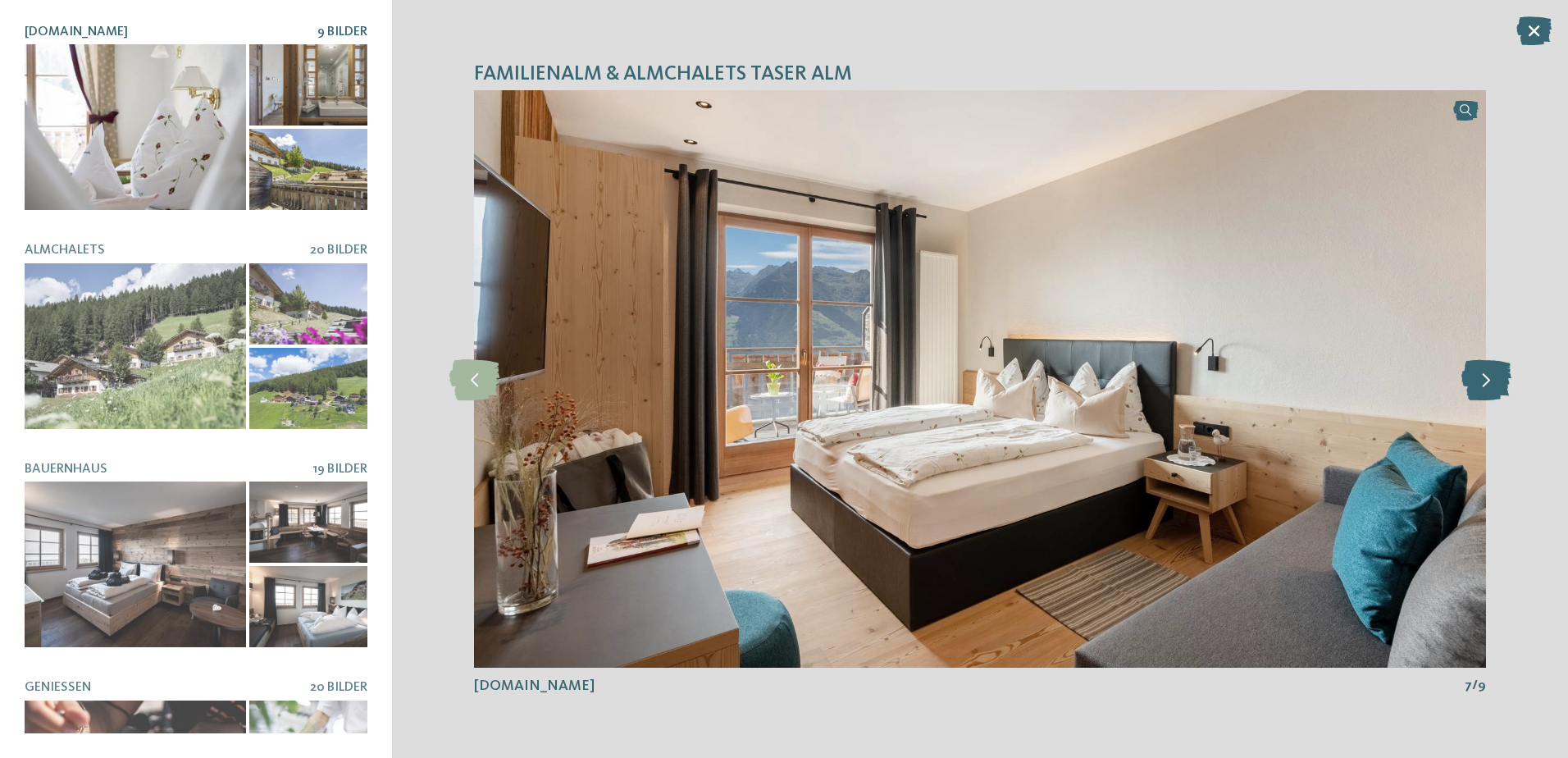
click at [1492, 379] on icon at bounding box center [1486, 379] width 50 height 41
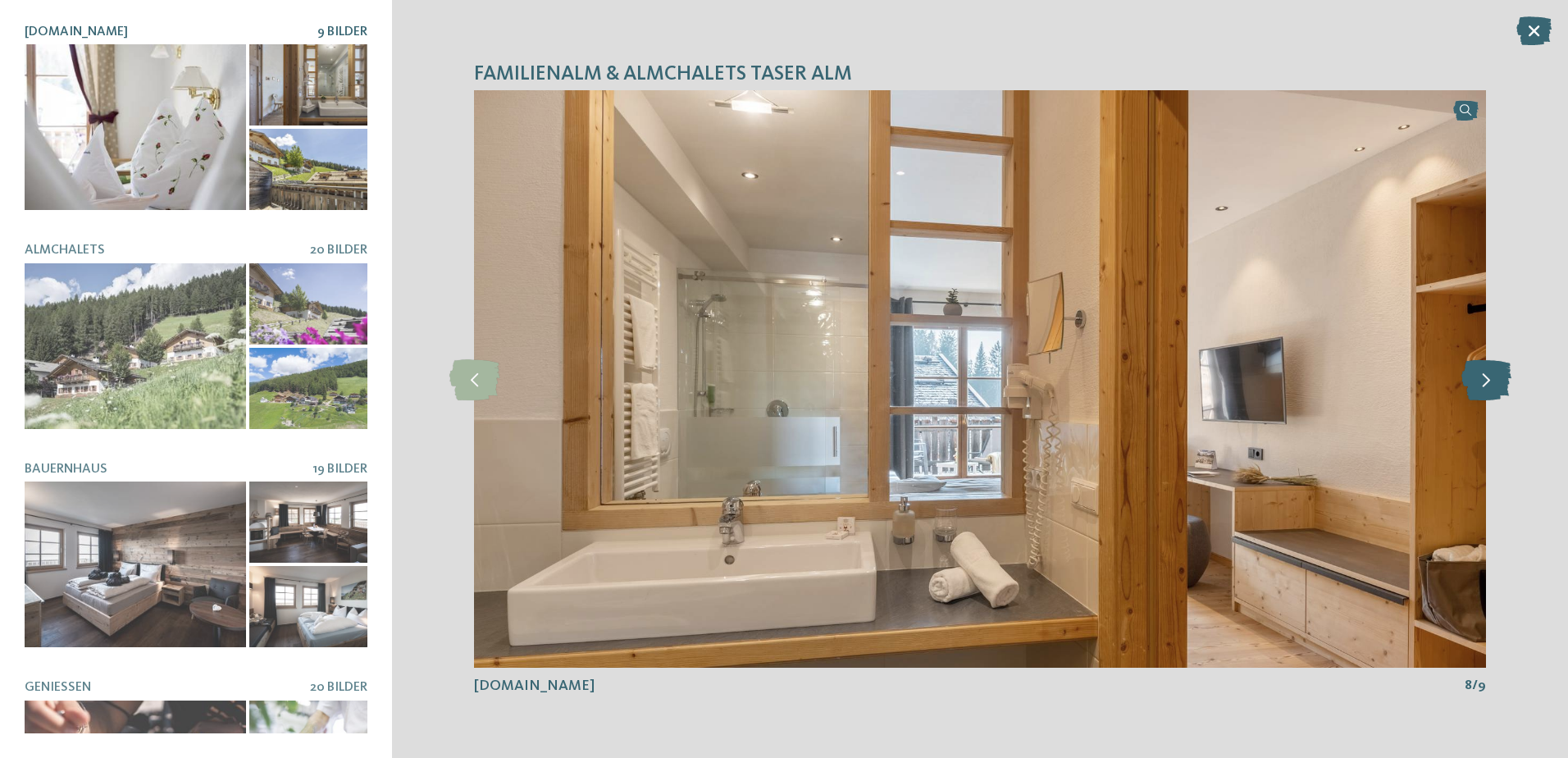
click at [1492, 379] on icon at bounding box center [1486, 379] width 50 height 41
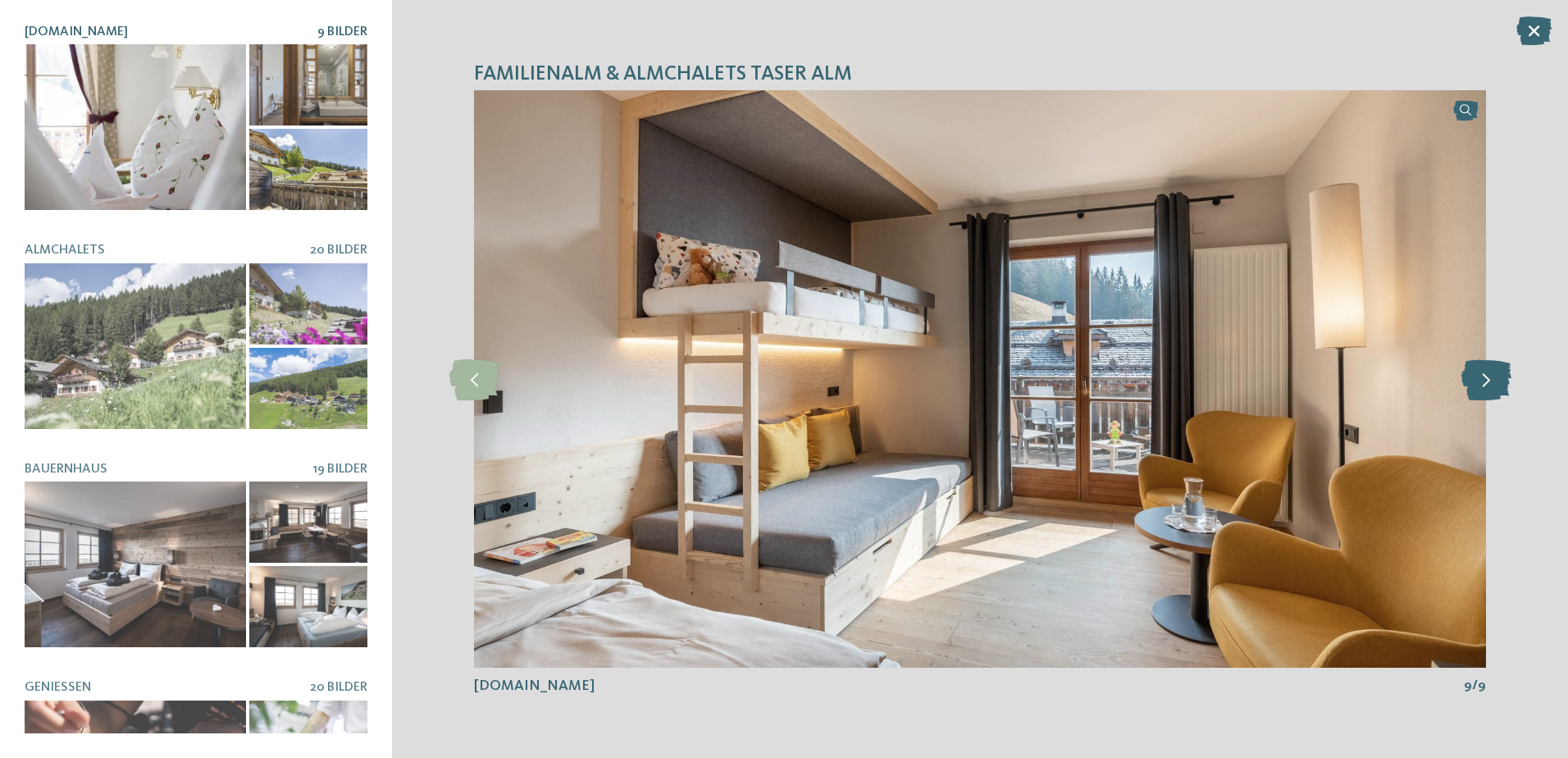
click at [1492, 379] on icon at bounding box center [1486, 379] width 50 height 41
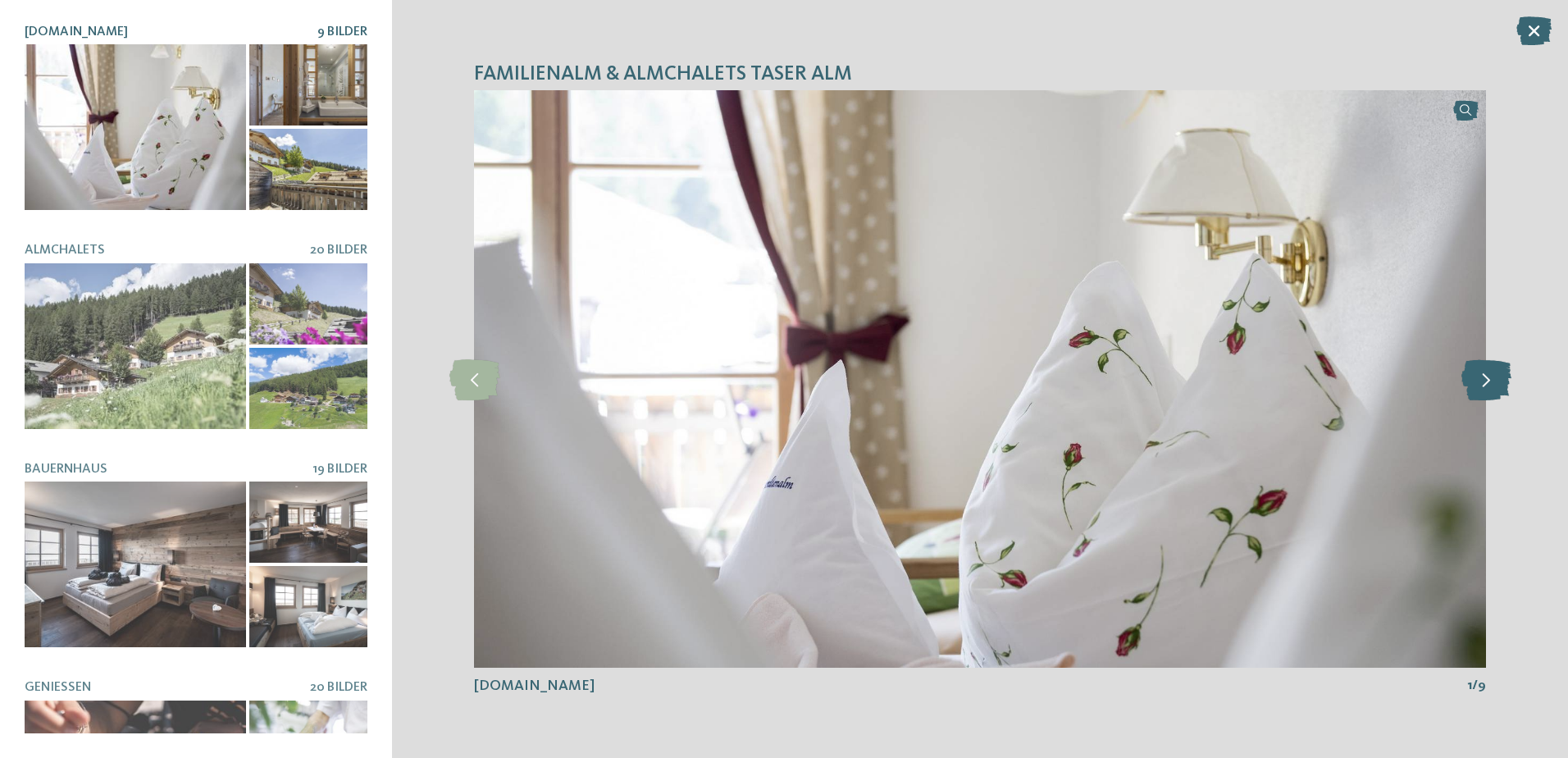
click at [1492, 379] on icon at bounding box center [1486, 379] width 50 height 41
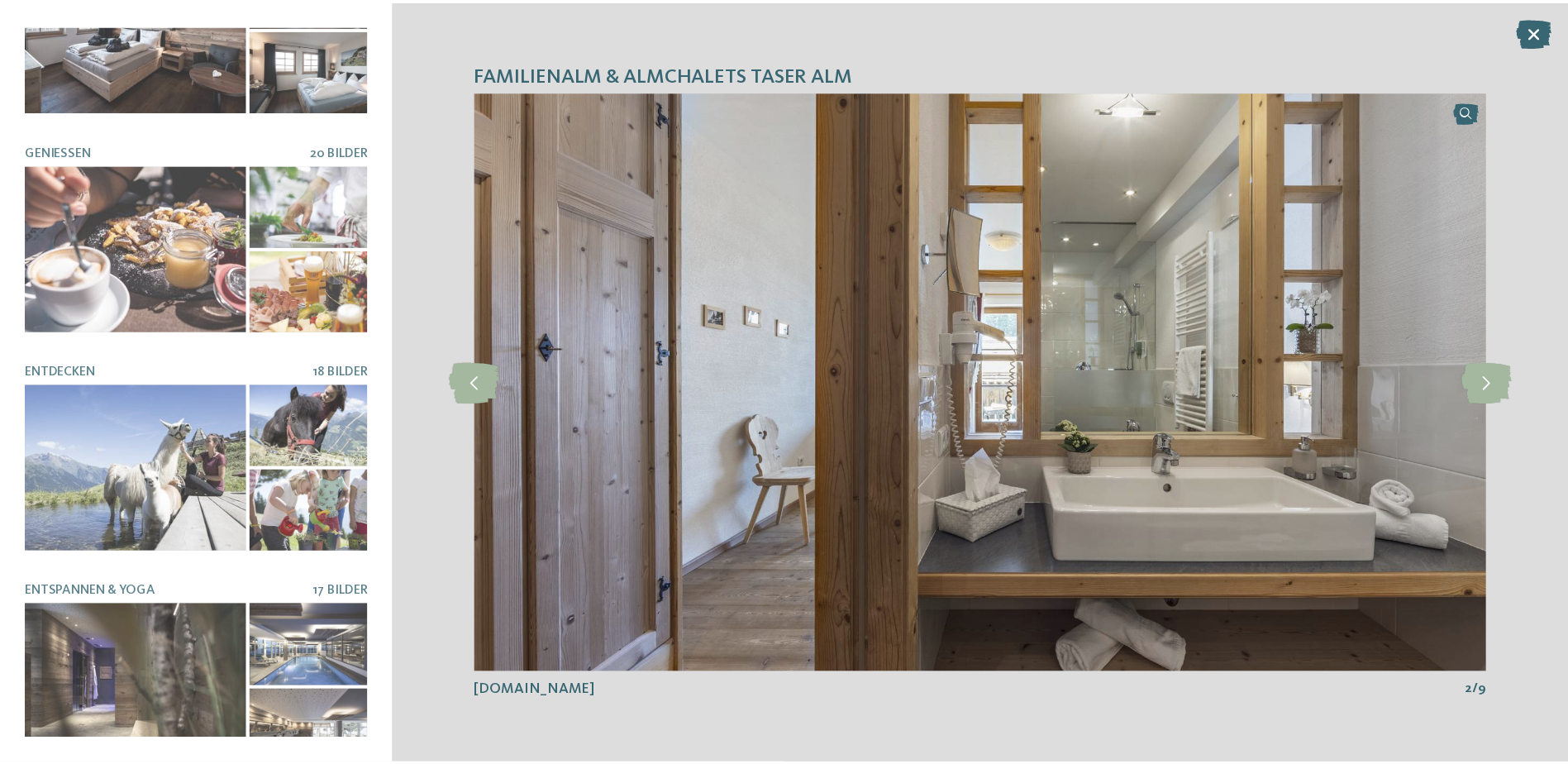
scroll to position [550, 0]
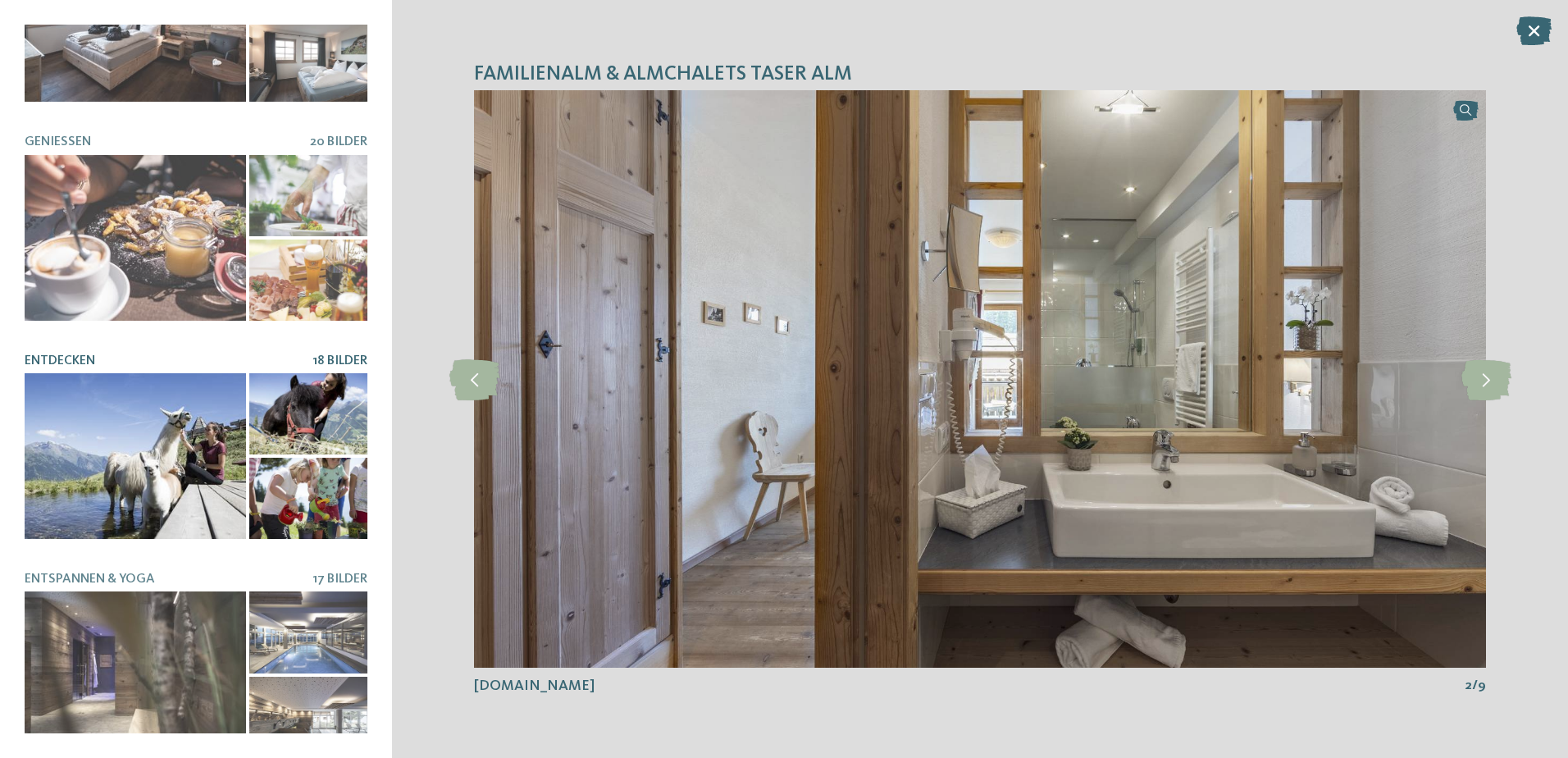
click at [207, 387] on div at bounding box center [135, 457] width 221 height 166
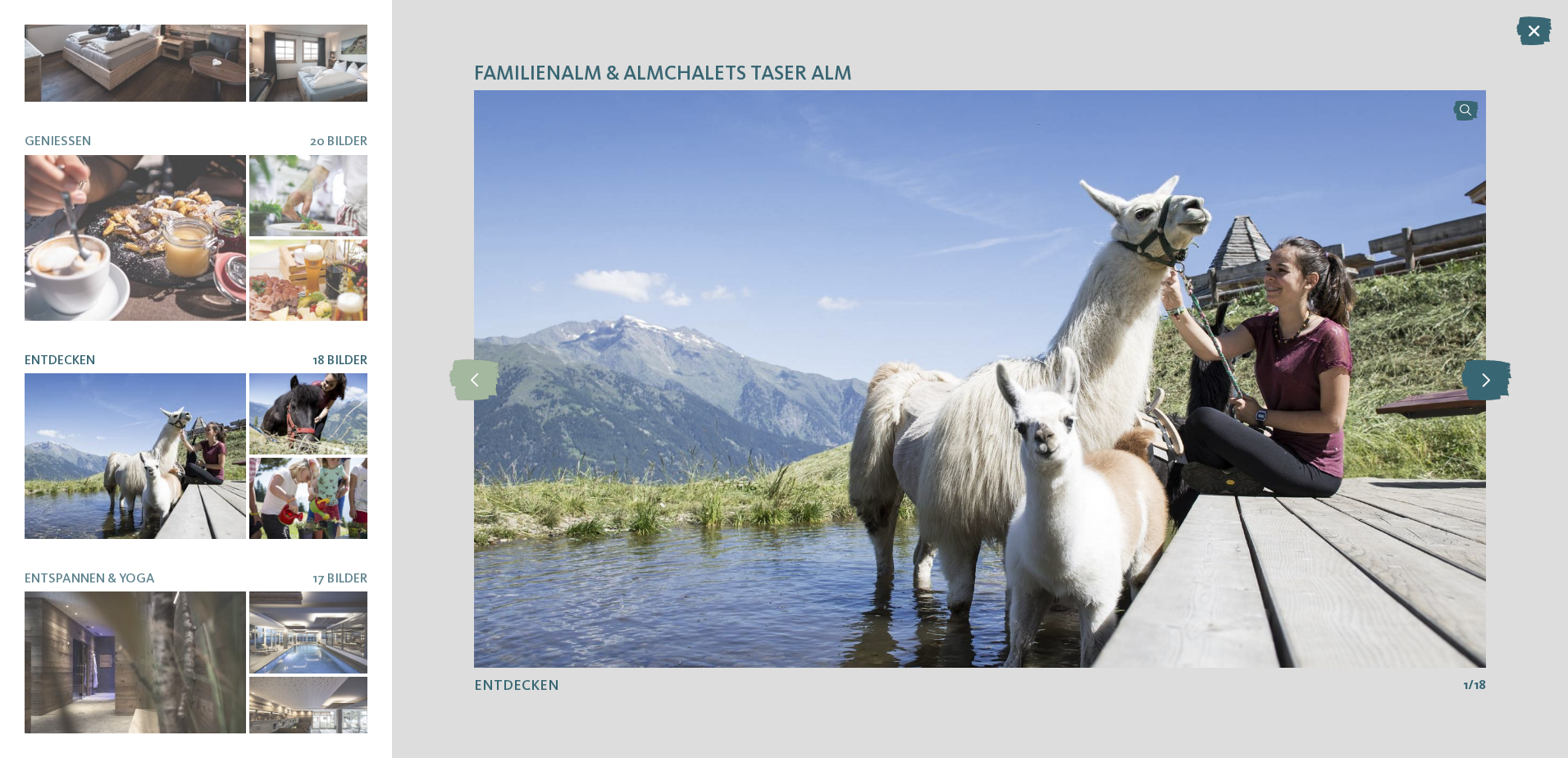
click at [1471, 380] on icon at bounding box center [1486, 379] width 50 height 41
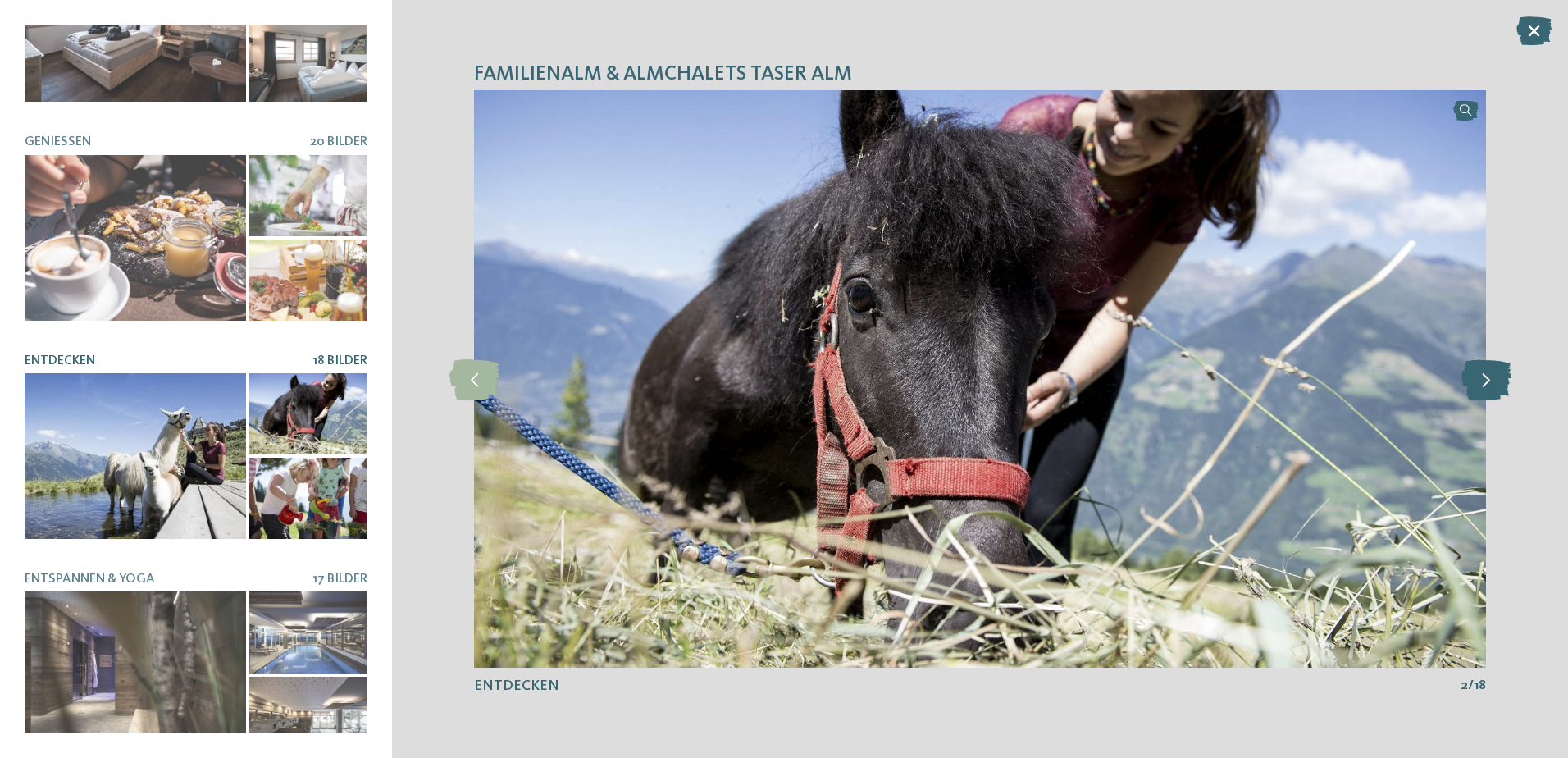
click at [1471, 380] on icon at bounding box center [1486, 379] width 50 height 41
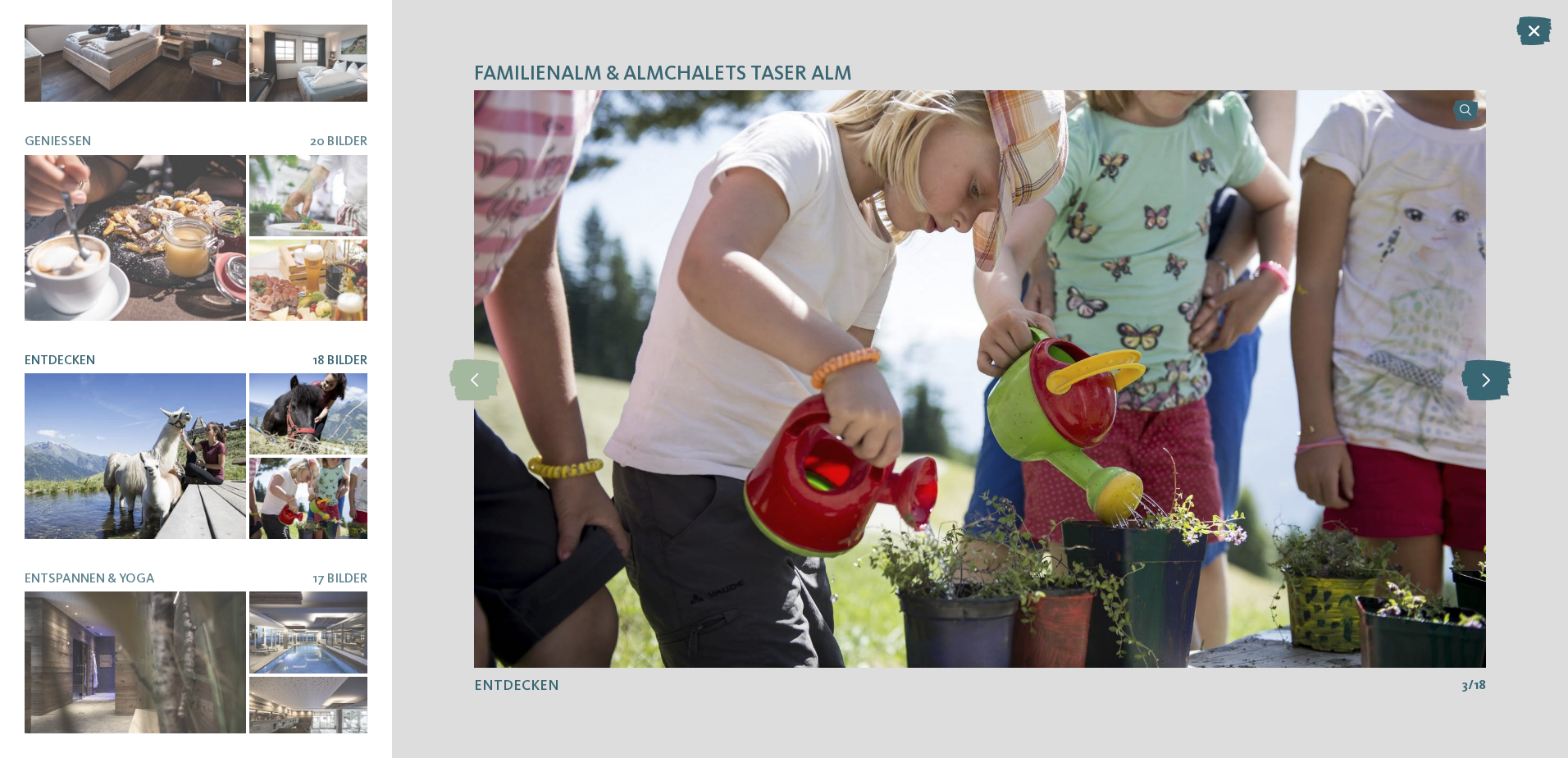
click at [1471, 380] on icon at bounding box center [1486, 379] width 50 height 41
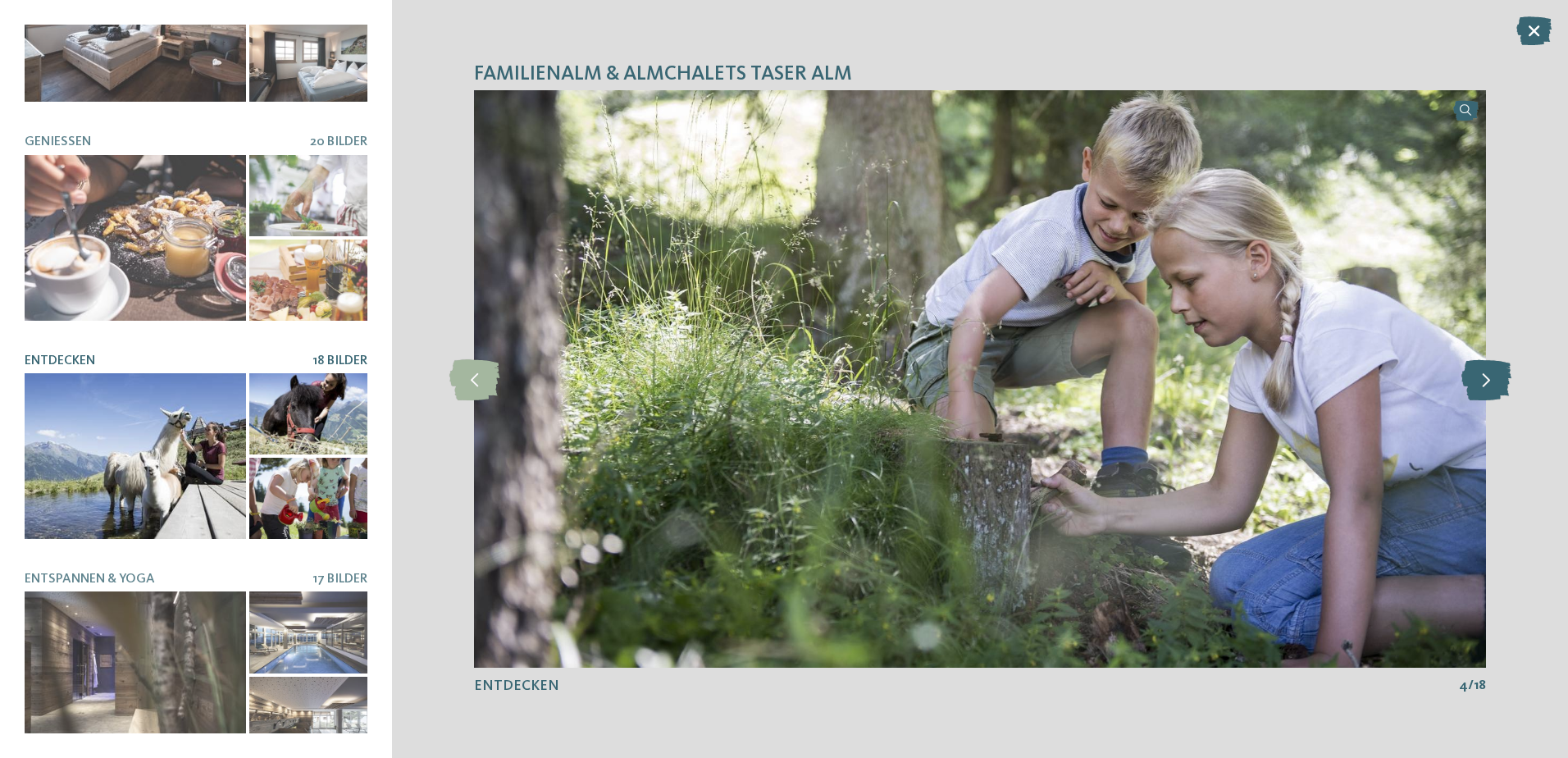
click at [1471, 380] on icon at bounding box center [1486, 379] width 50 height 41
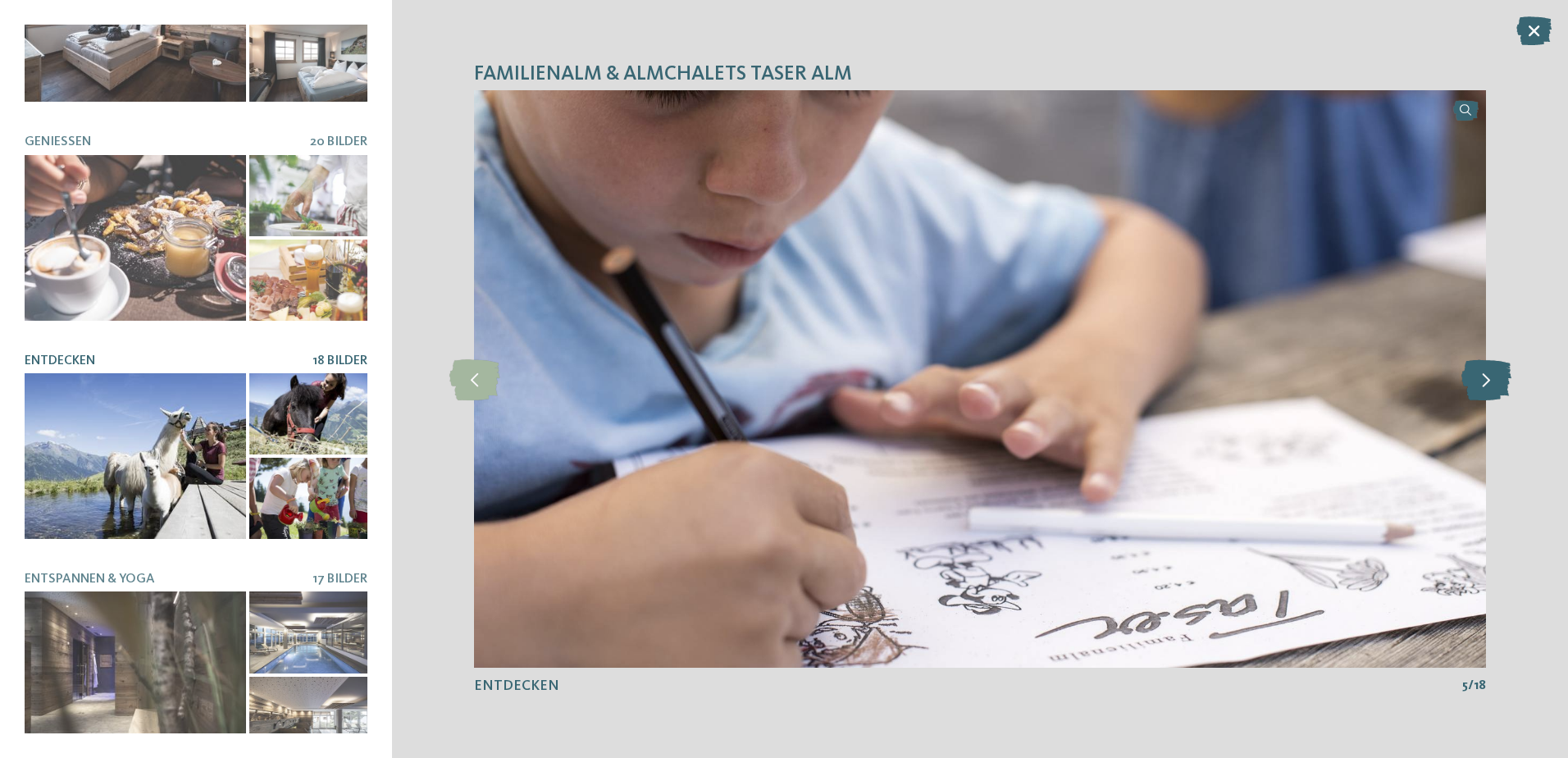
click at [1471, 380] on icon at bounding box center [1486, 379] width 50 height 41
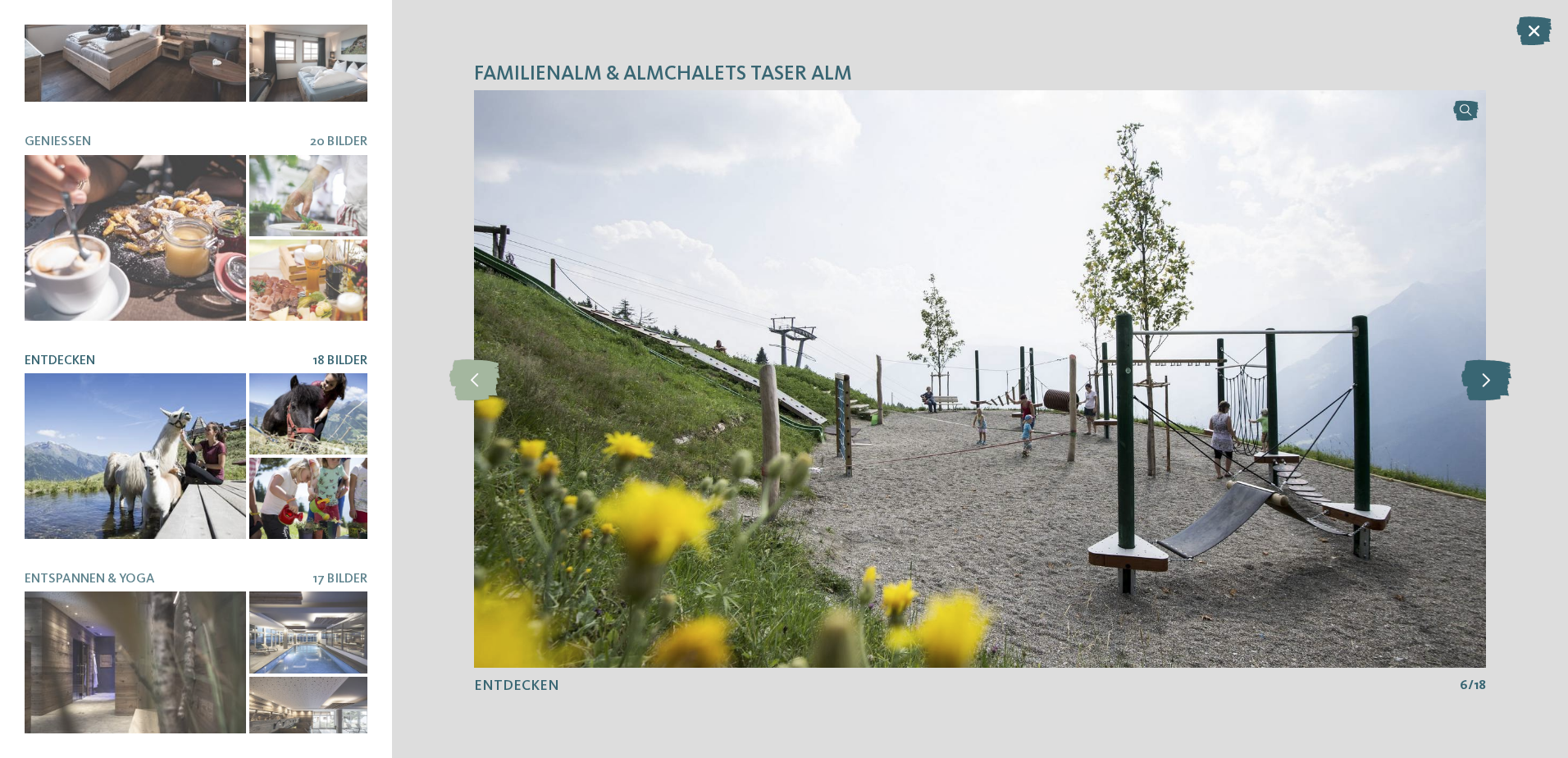
click at [1471, 380] on icon at bounding box center [1486, 379] width 50 height 41
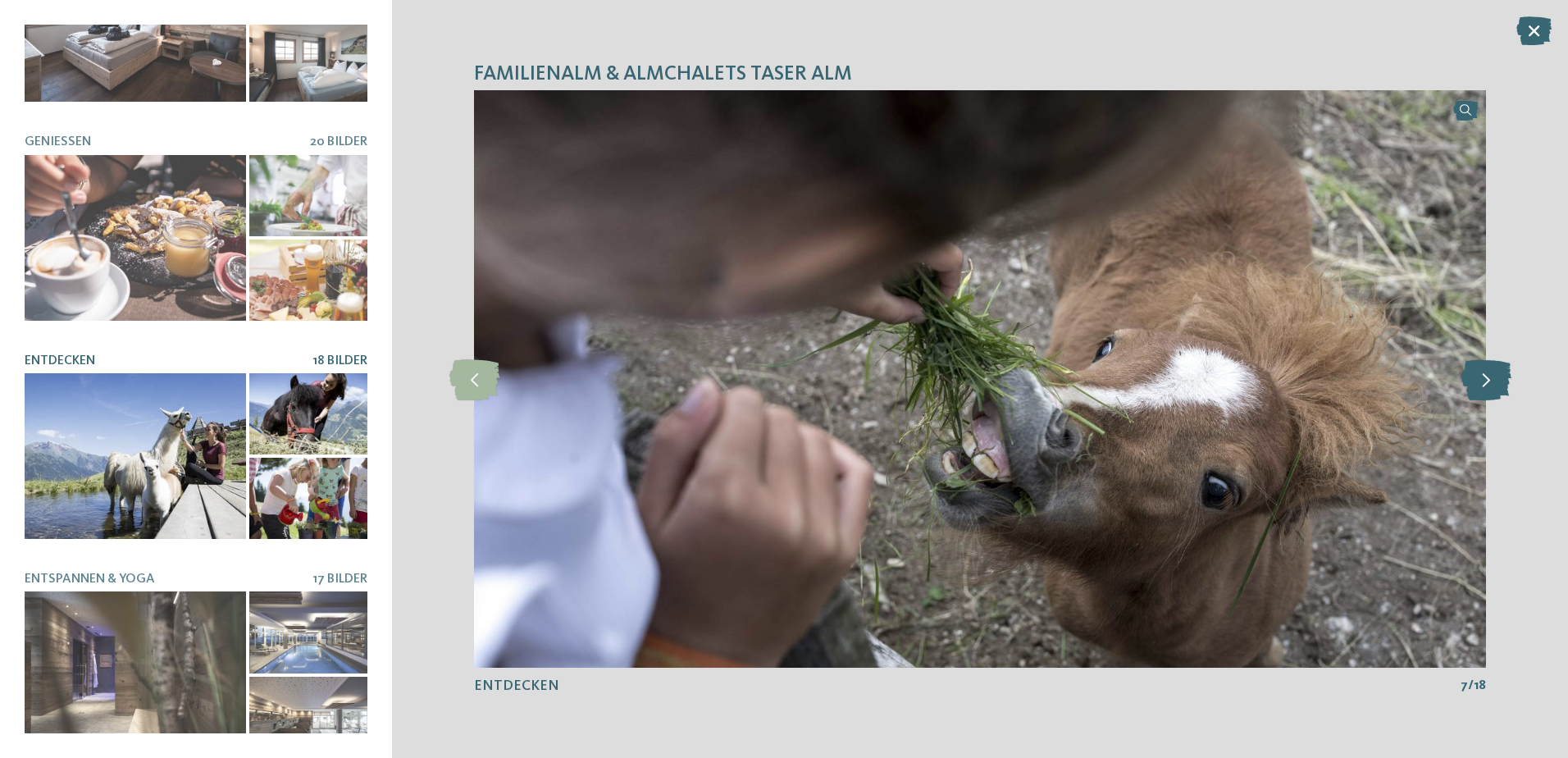
click at [1471, 380] on icon at bounding box center [1486, 379] width 50 height 41
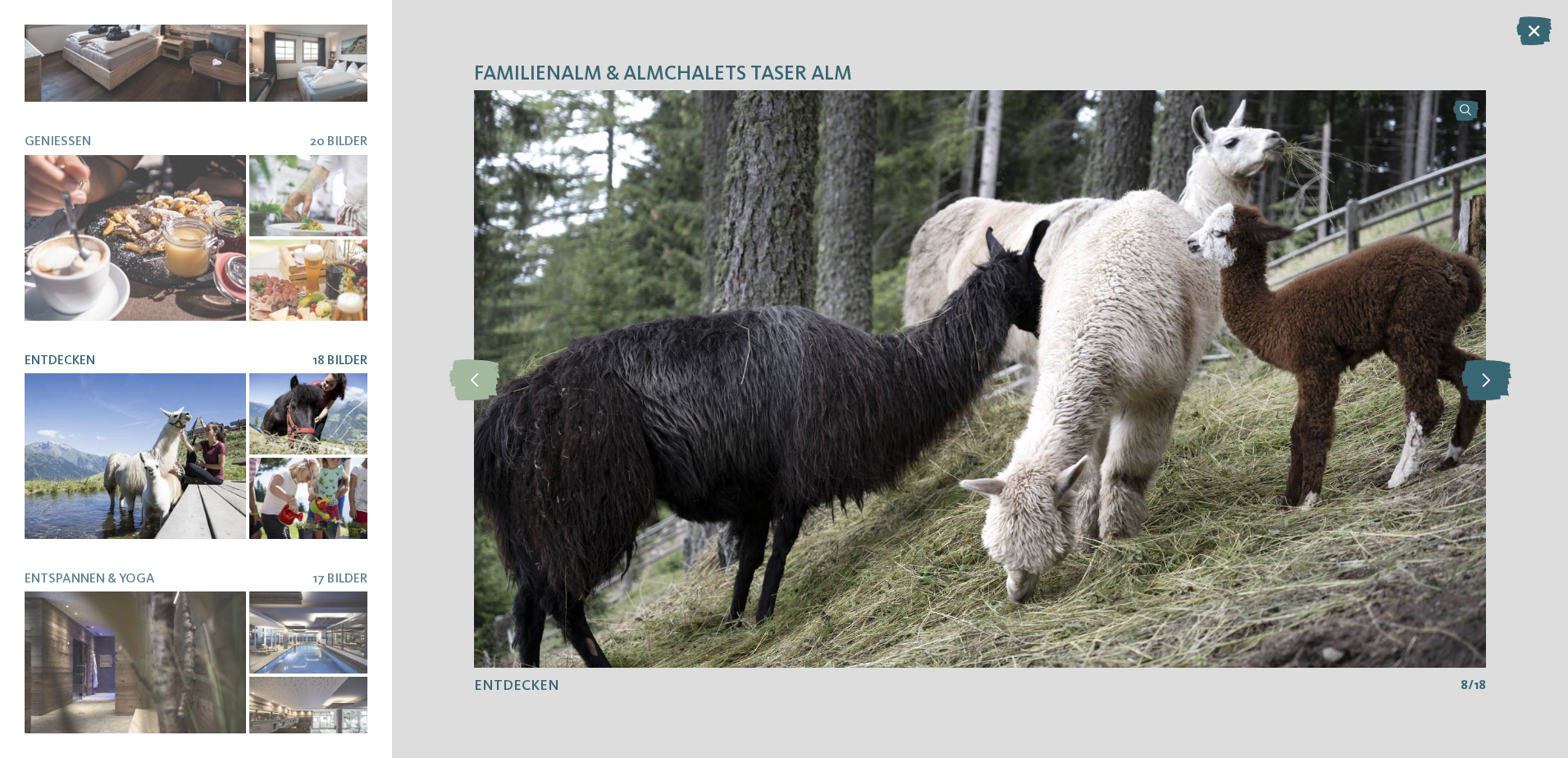
click at [1471, 380] on icon at bounding box center [1486, 379] width 50 height 41
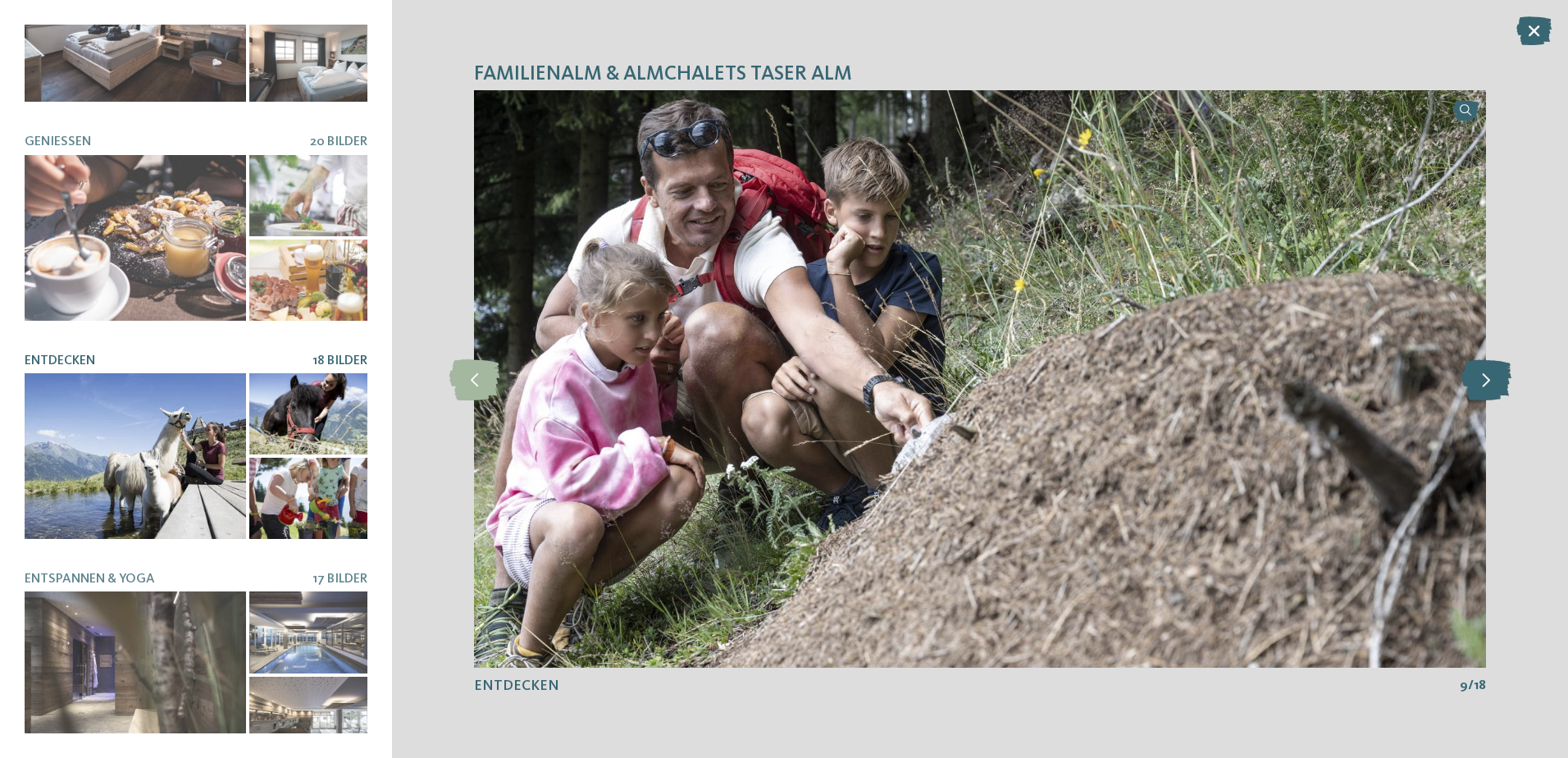
click at [1471, 380] on icon at bounding box center [1486, 379] width 50 height 41
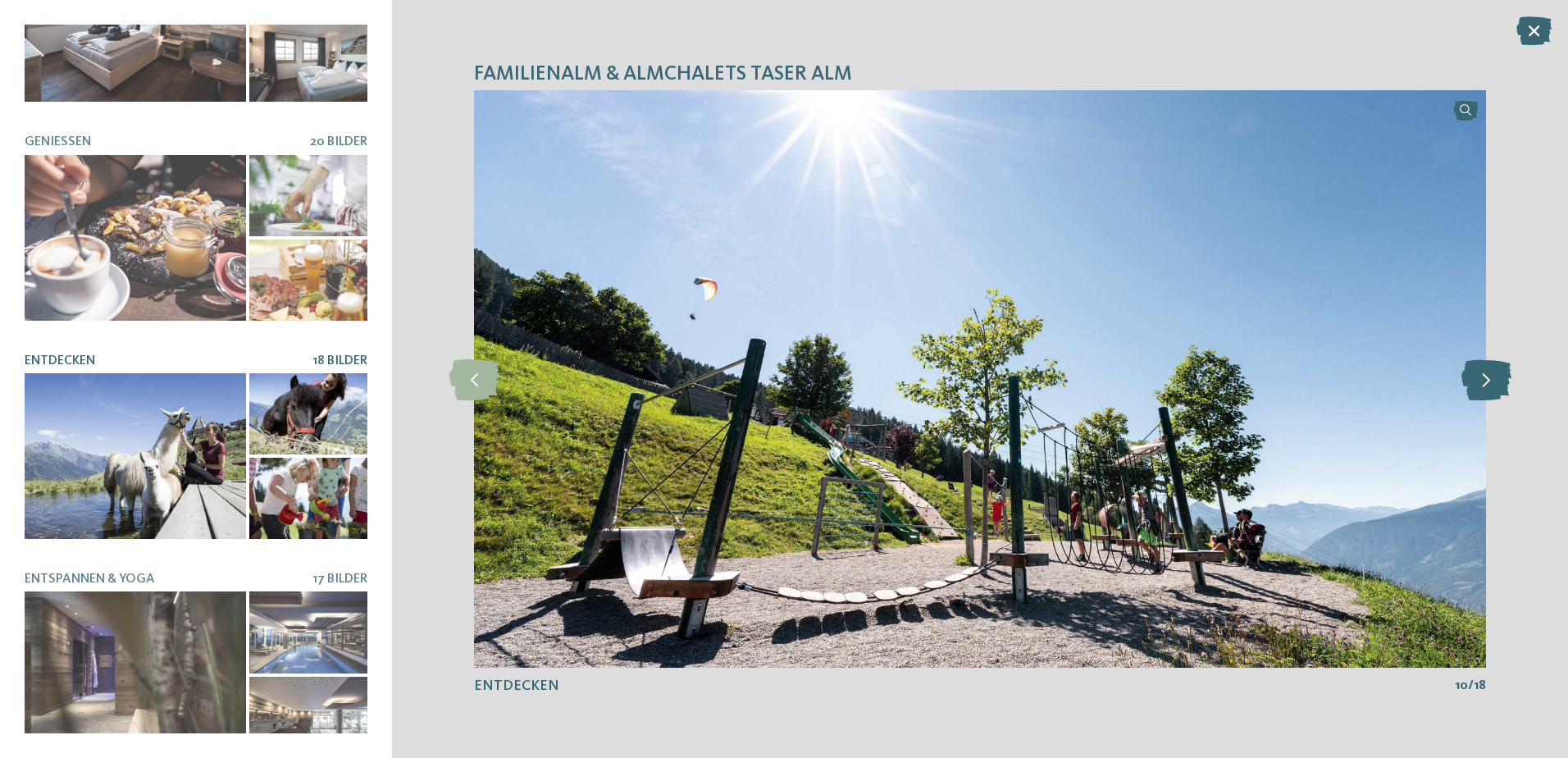
click at [1471, 380] on icon at bounding box center [1486, 379] width 50 height 41
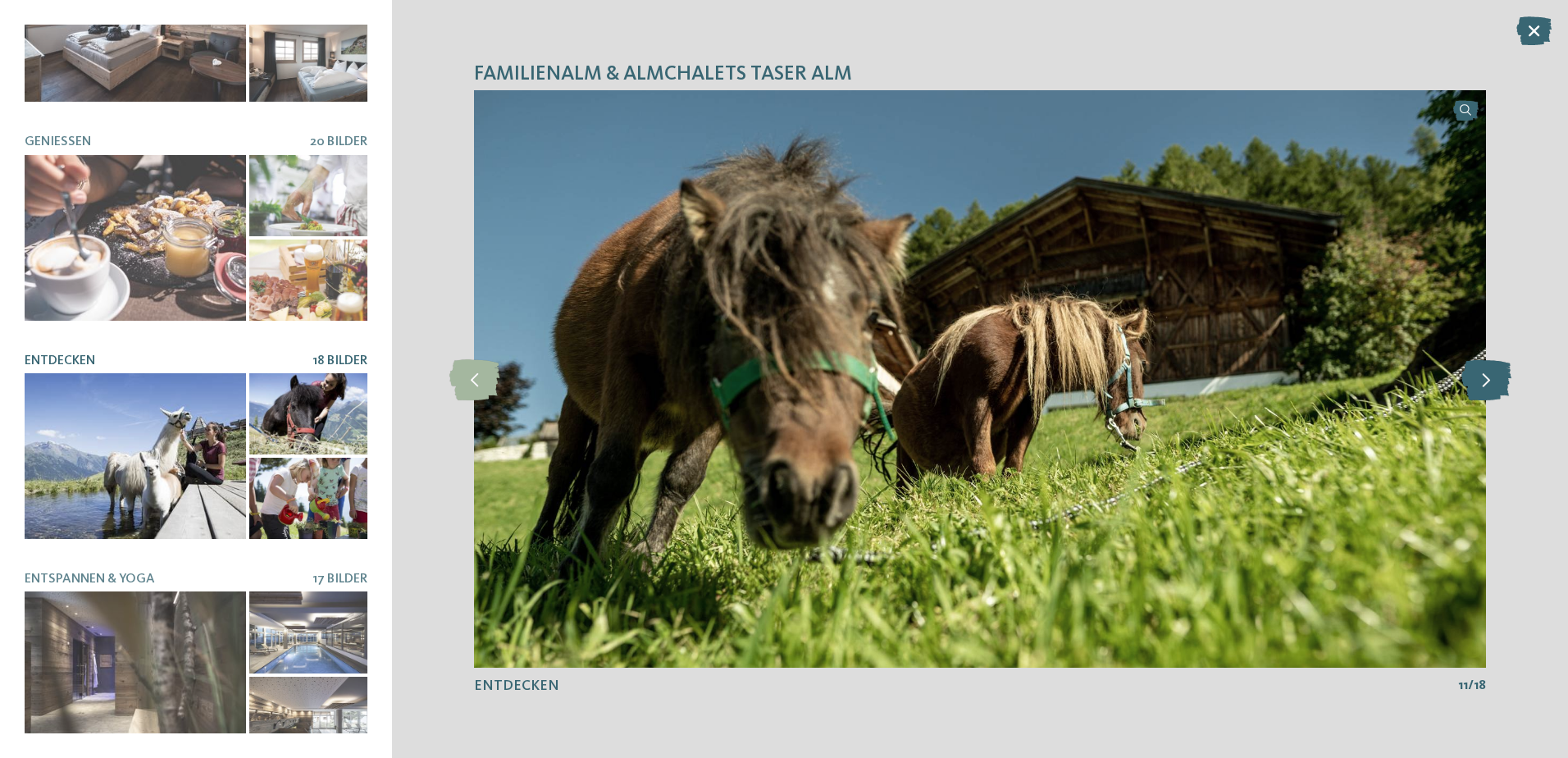
click at [1471, 380] on icon at bounding box center [1486, 379] width 50 height 41
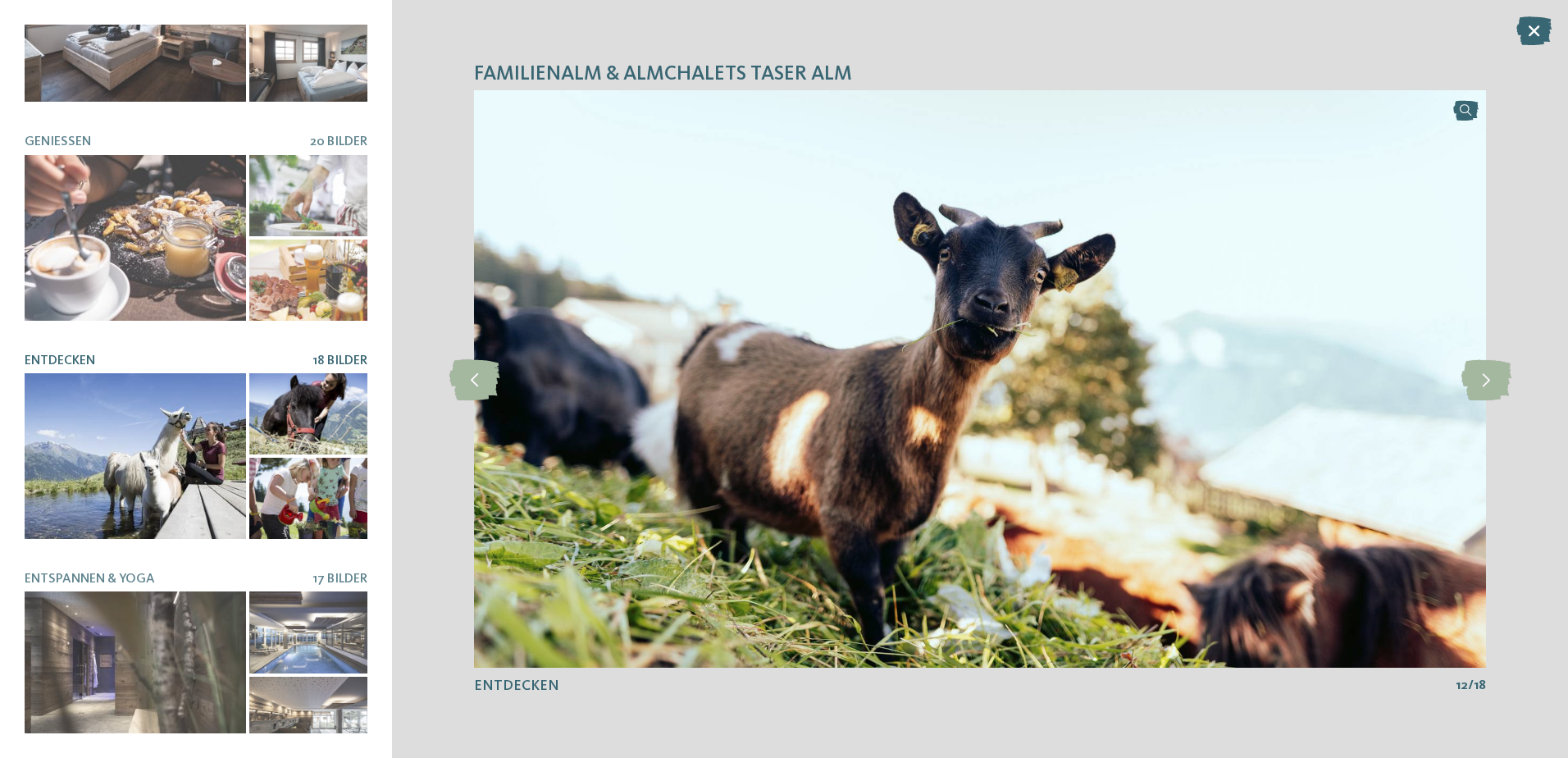
click at [1538, 22] on icon at bounding box center [1534, 31] width 35 height 29
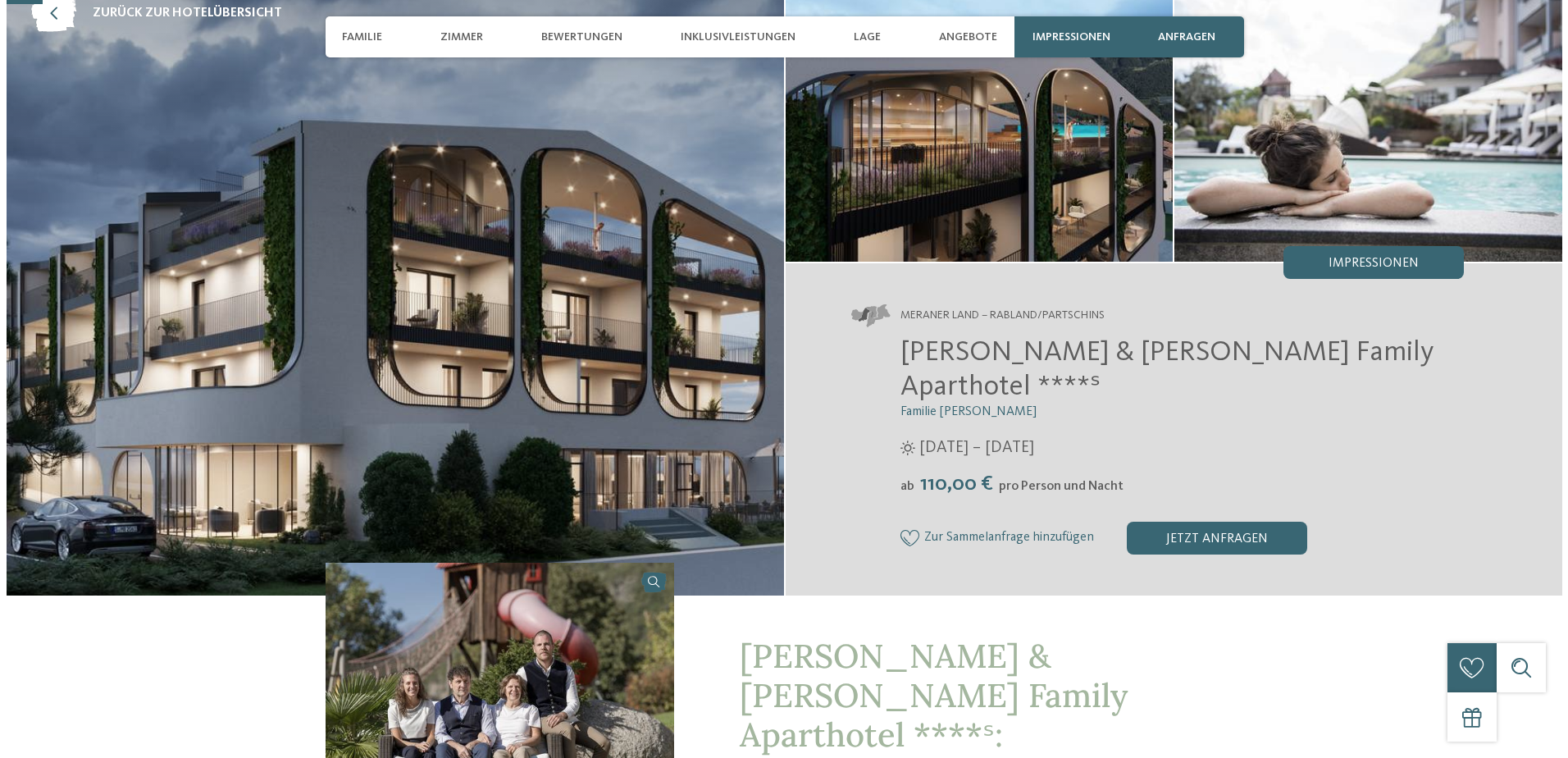
scroll to position [164, 0]
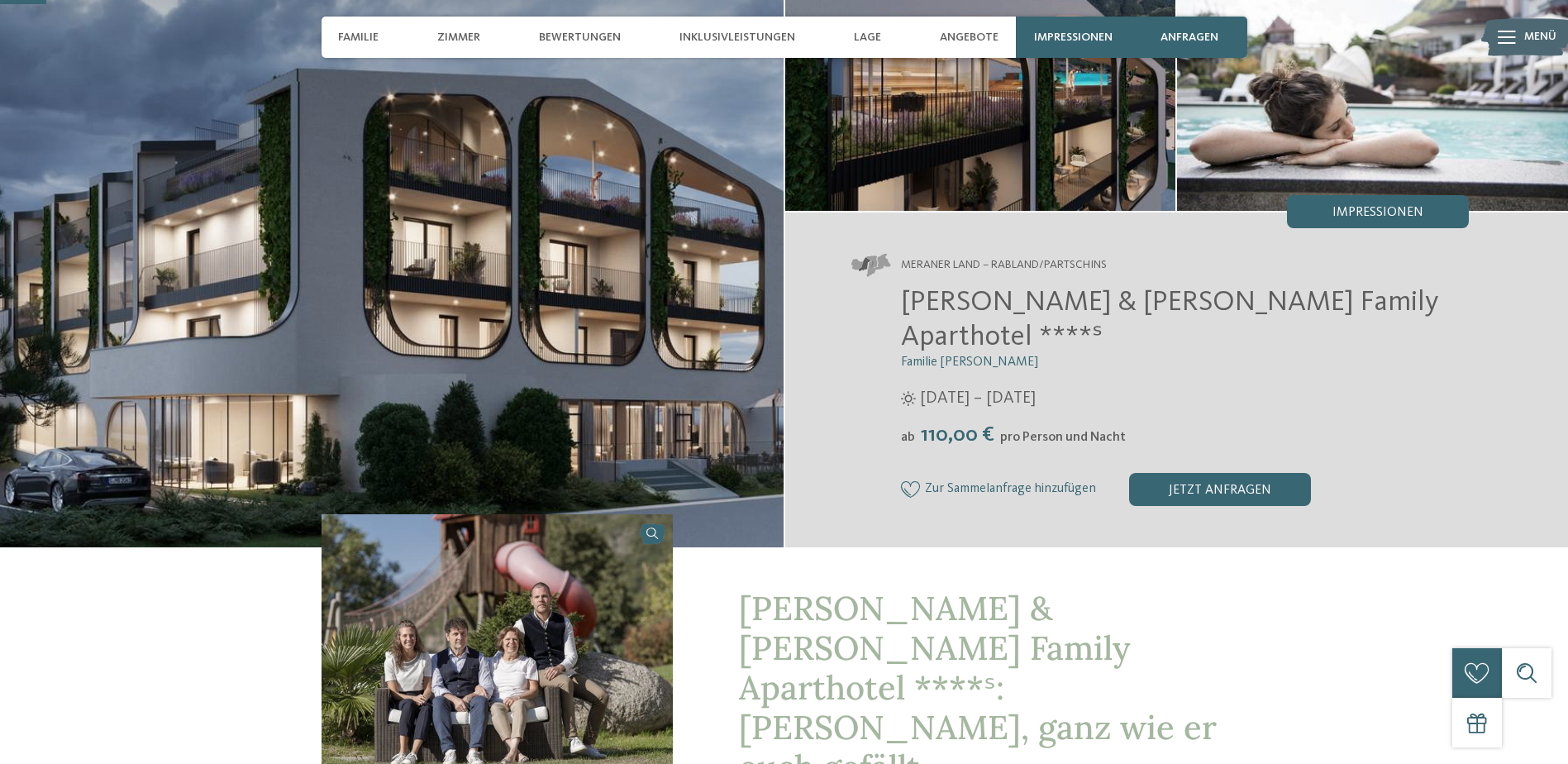
click at [1372, 193] on img at bounding box center [1373, 64] width 391 height 294
click at [1402, 206] on span "Impressionen" at bounding box center [1378, 212] width 91 height 13
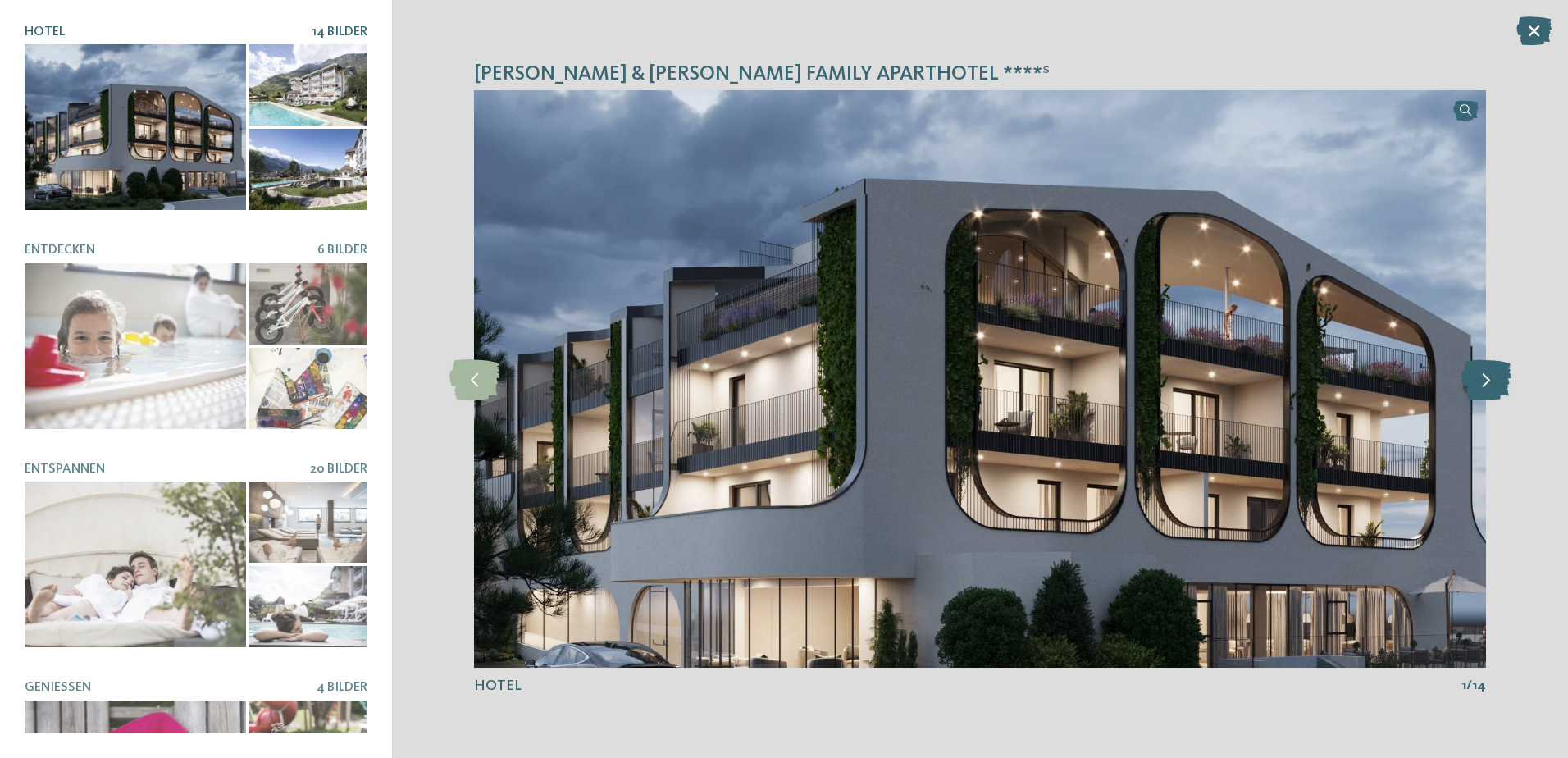
click at [1483, 380] on icon at bounding box center [1486, 379] width 50 height 41
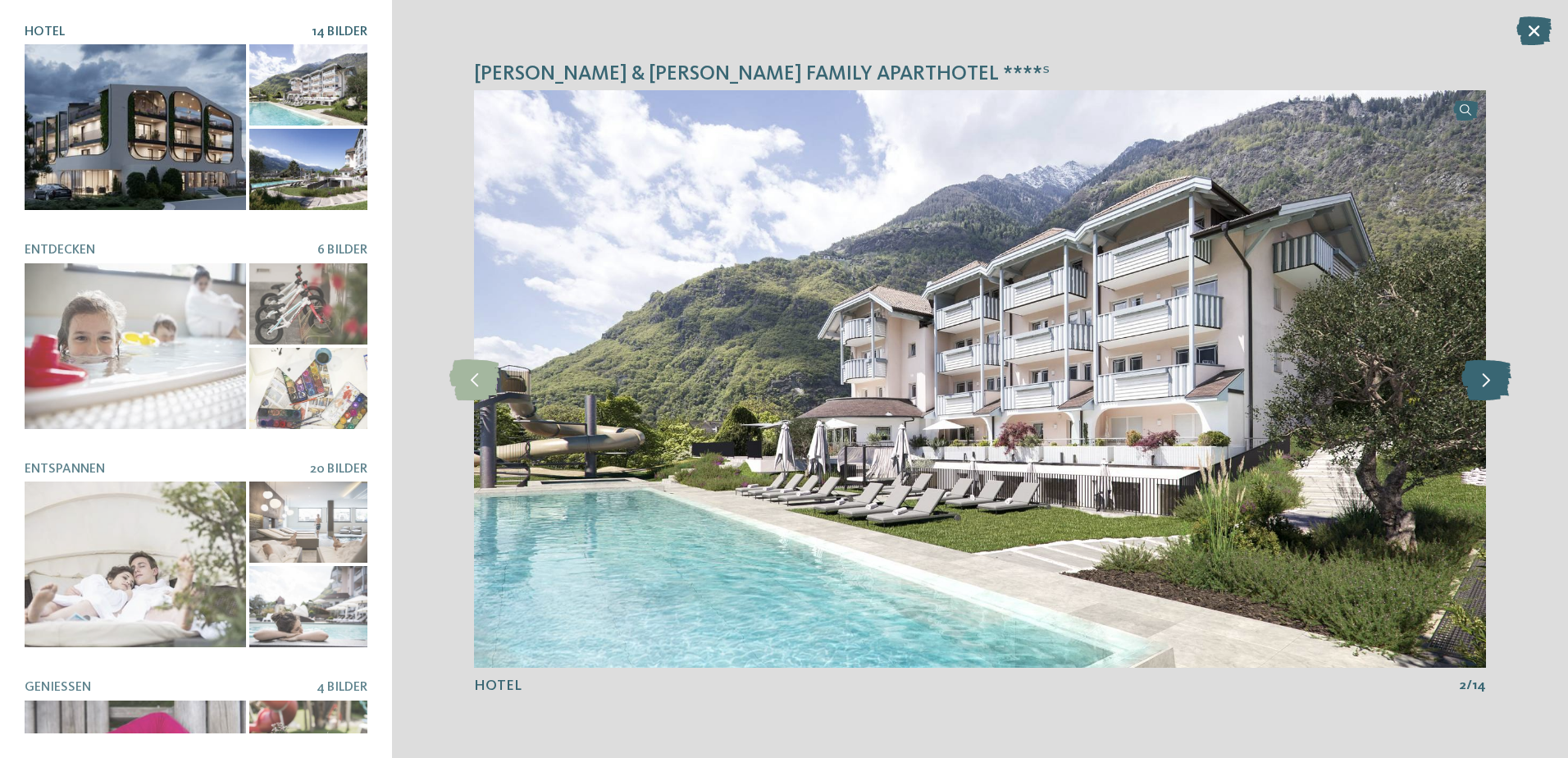
click at [1483, 380] on icon at bounding box center [1486, 379] width 50 height 41
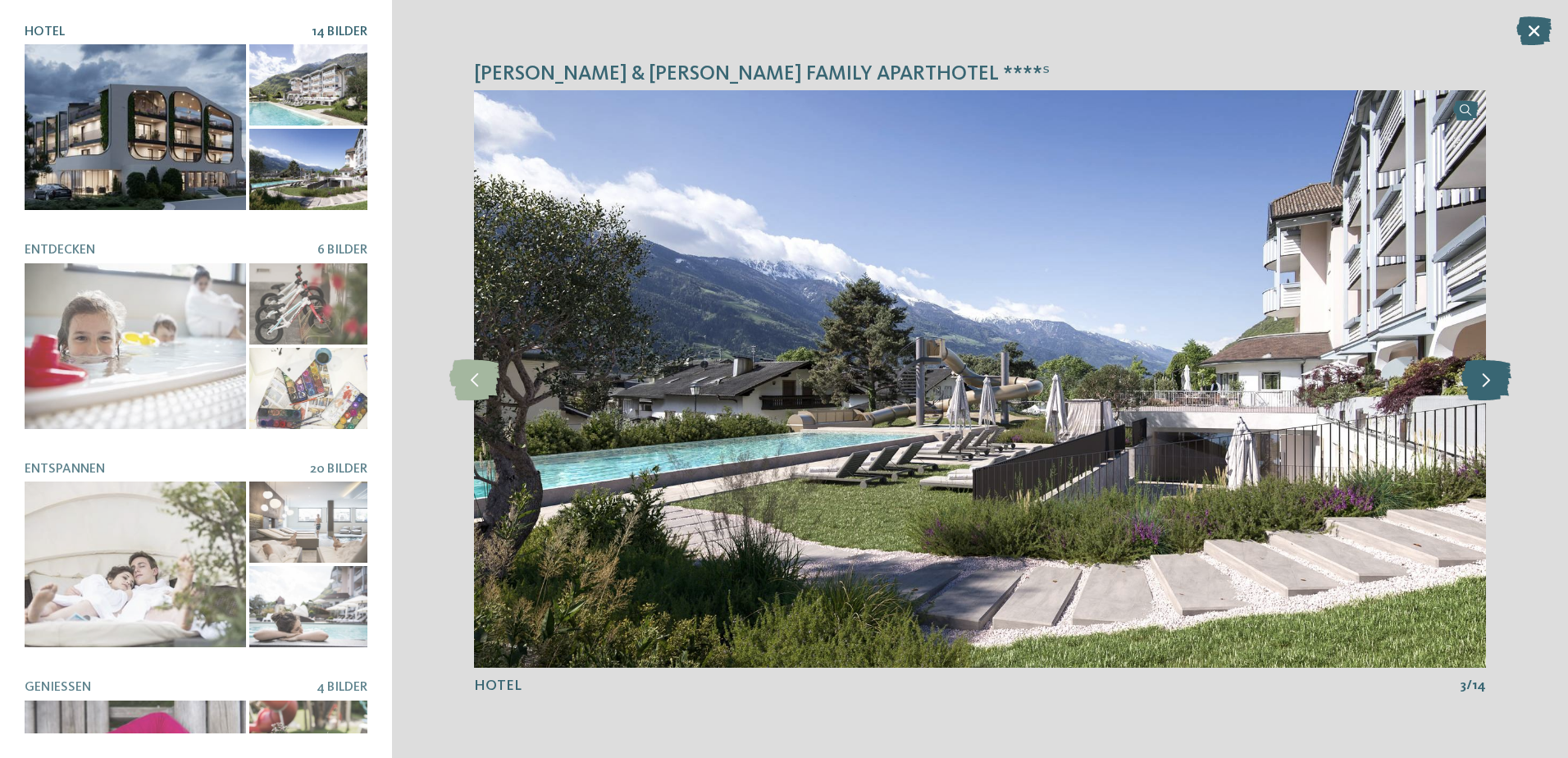
click at [1483, 380] on icon at bounding box center [1486, 379] width 50 height 41
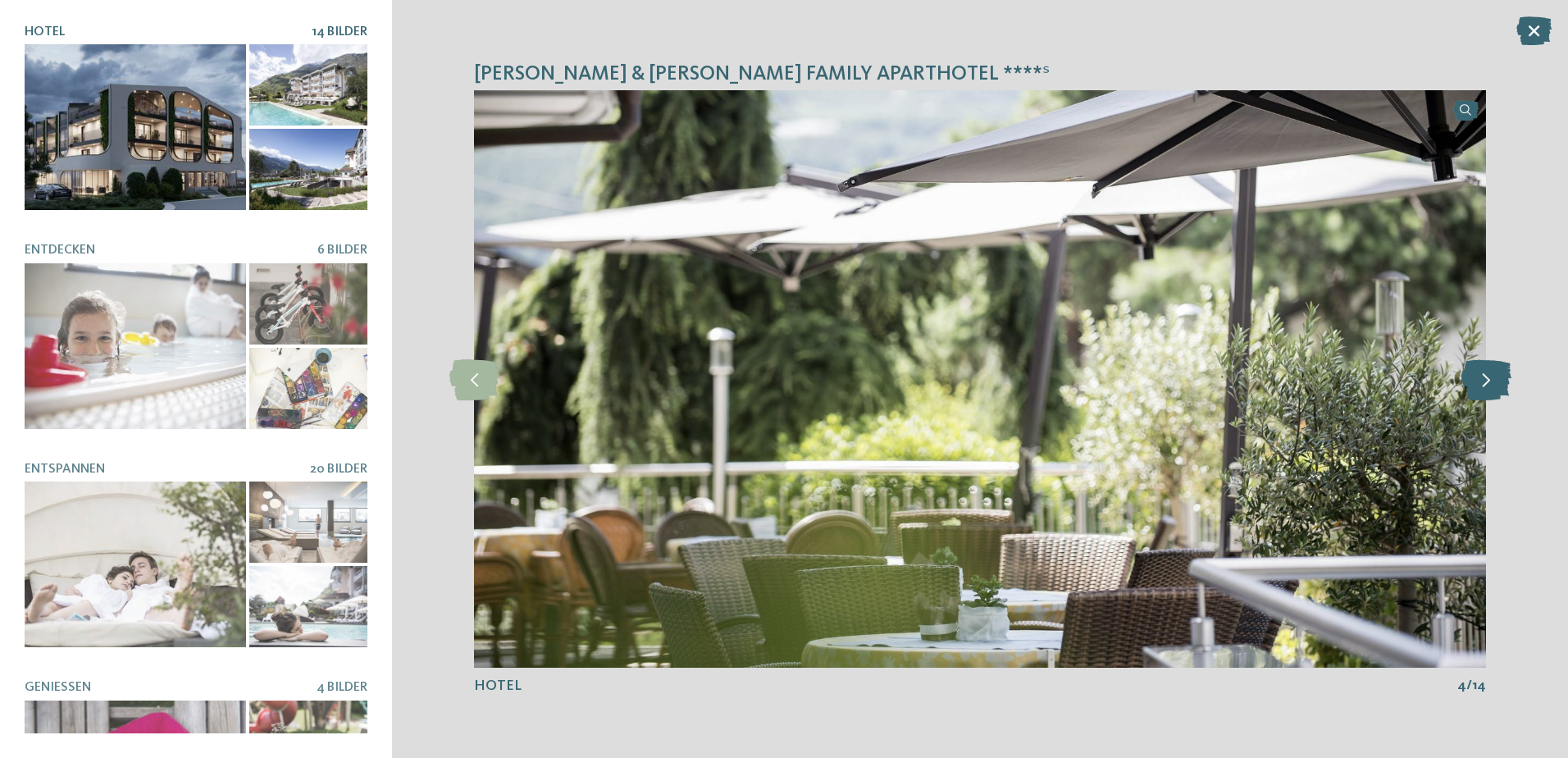
click at [1483, 380] on icon at bounding box center [1486, 379] width 50 height 41
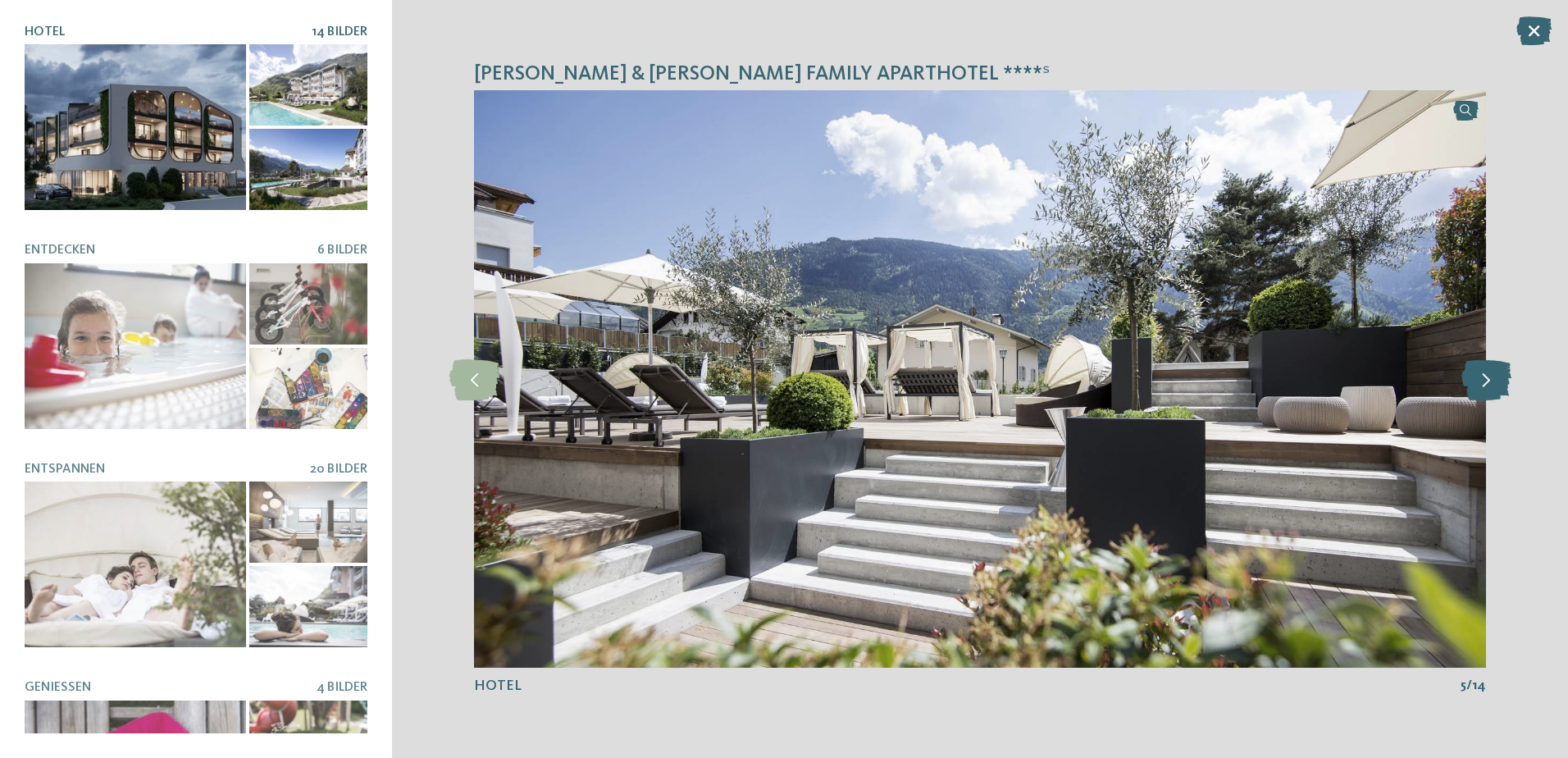
click at [1483, 380] on icon at bounding box center [1486, 379] width 50 height 41
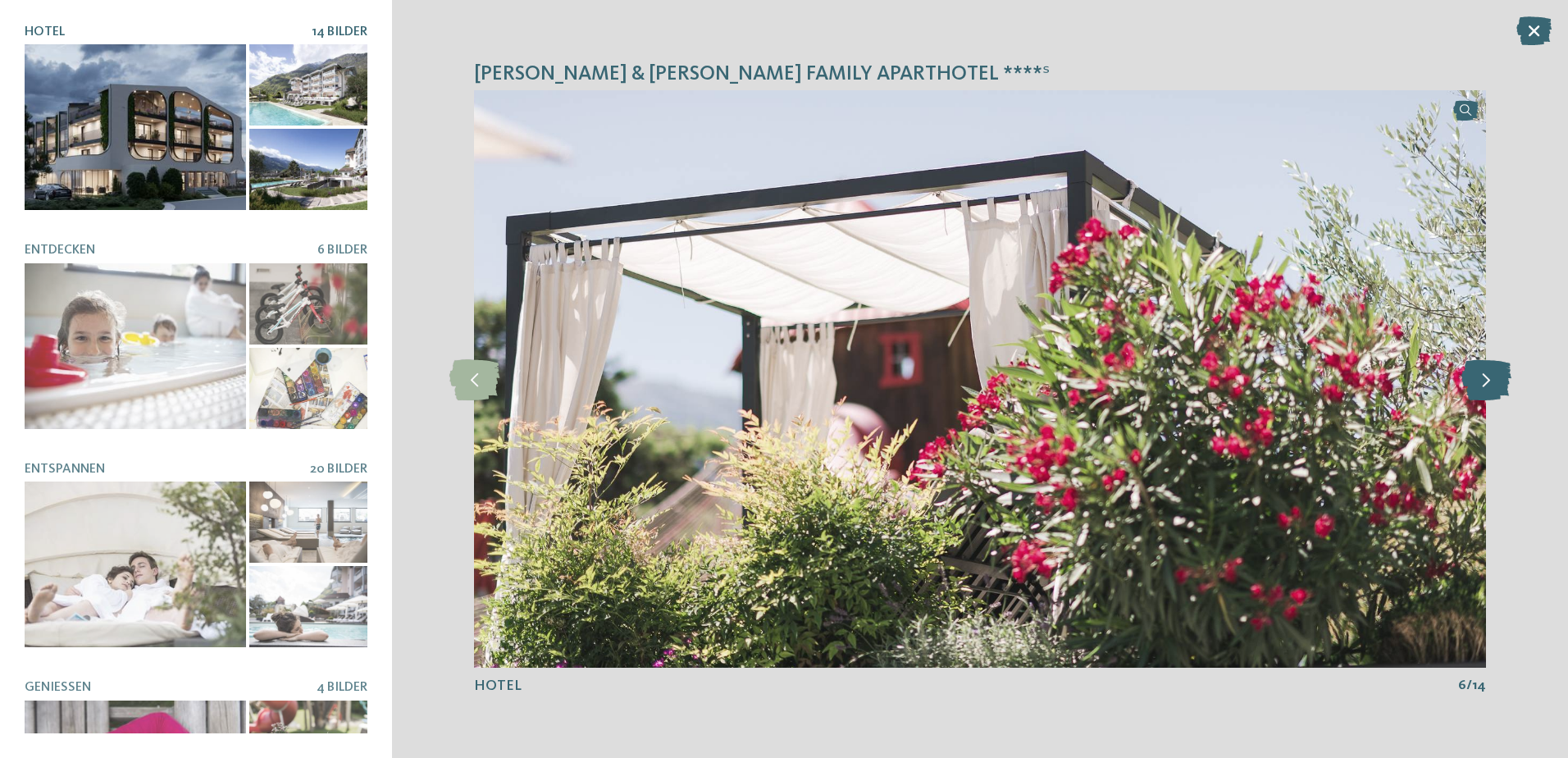
click at [1483, 380] on icon at bounding box center [1486, 379] width 50 height 41
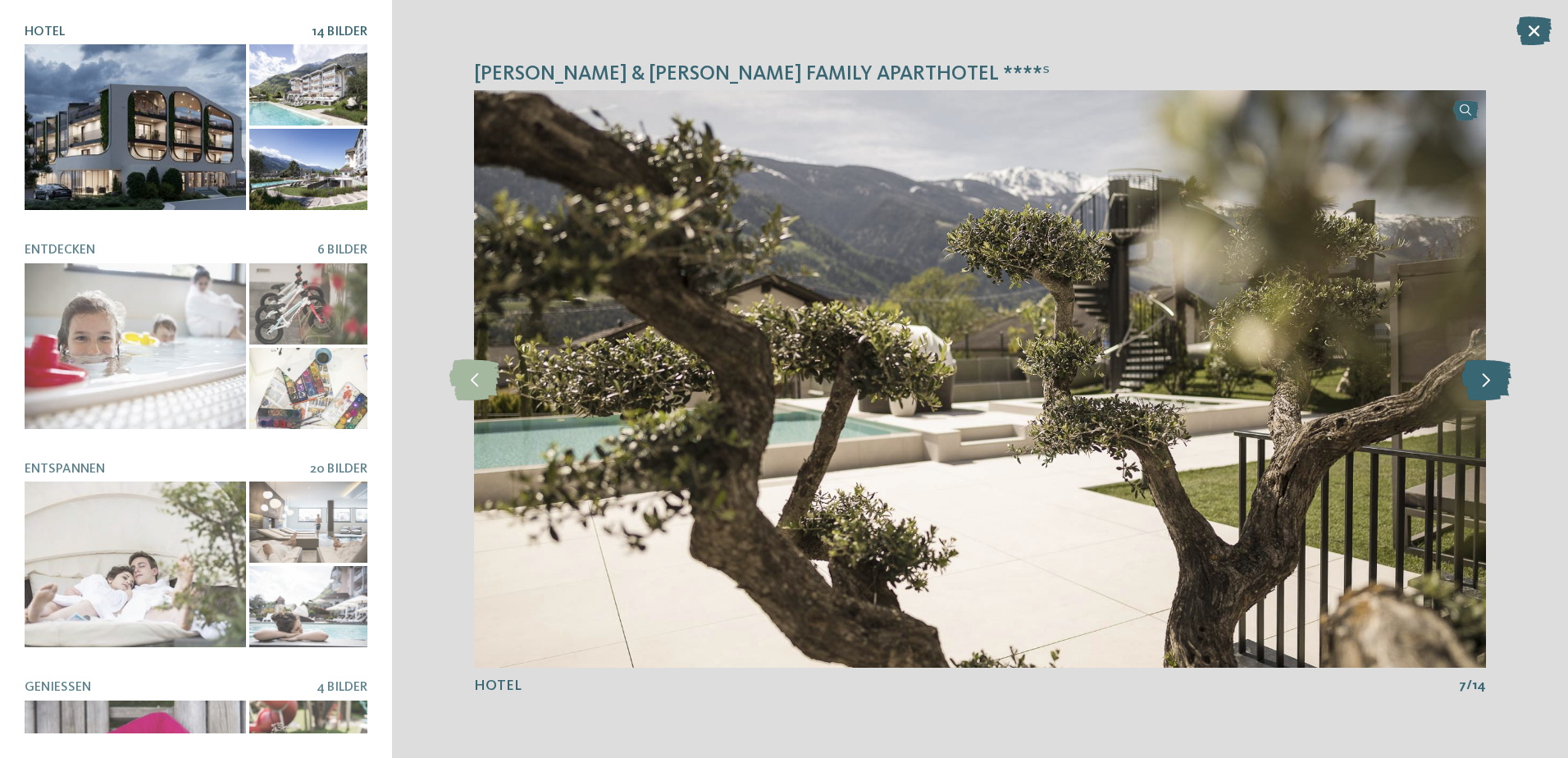
click at [1483, 380] on icon at bounding box center [1486, 379] width 50 height 41
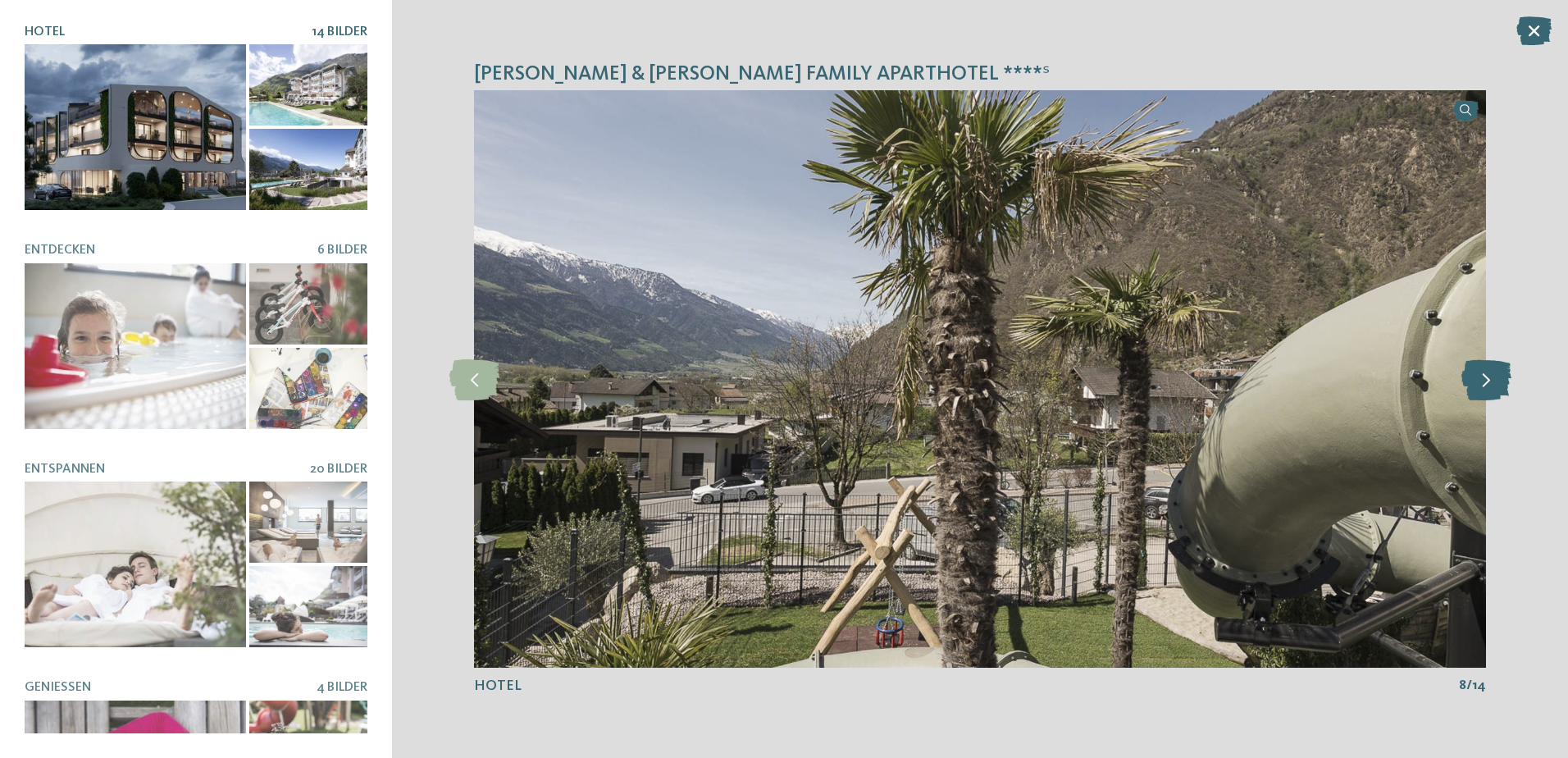
click at [1483, 380] on icon at bounding box center [1486, 379] width 50 height 41
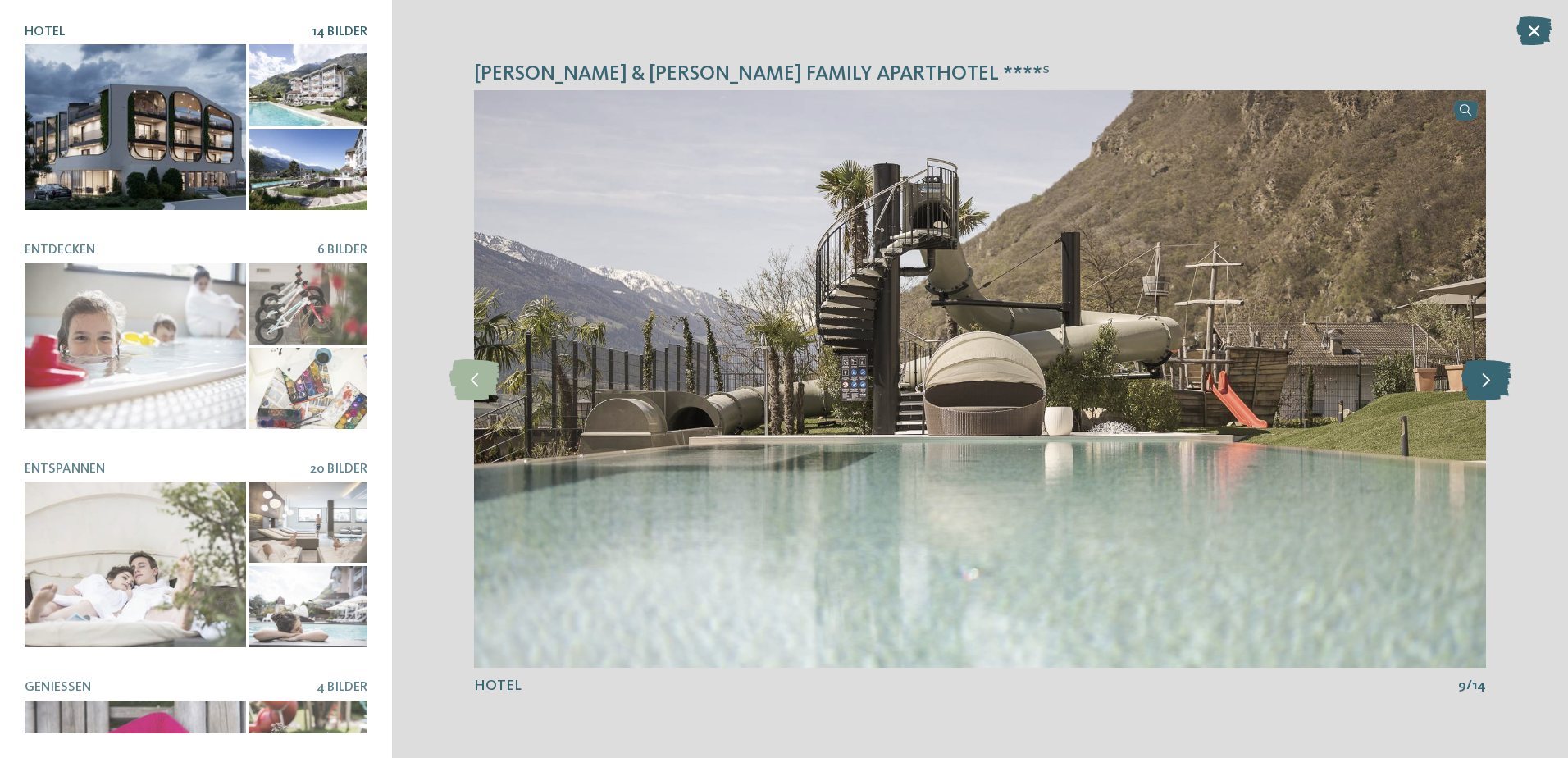
click at [1483, 380] on icon at bounding box center [1486, 379] width 50 height 41
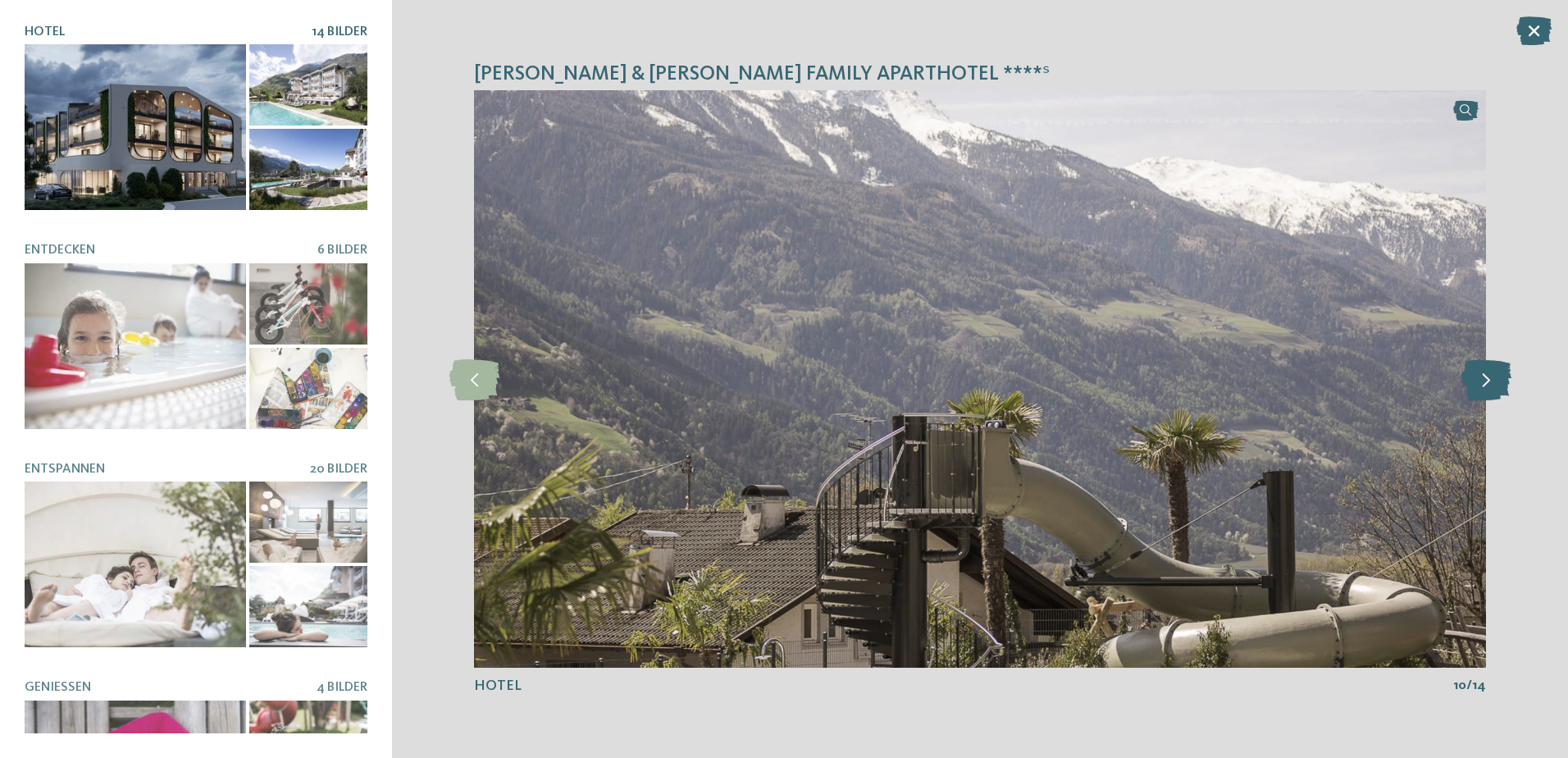
click at [1483, 380] on icon at bounding box center [1486, 379] width 50 height 41
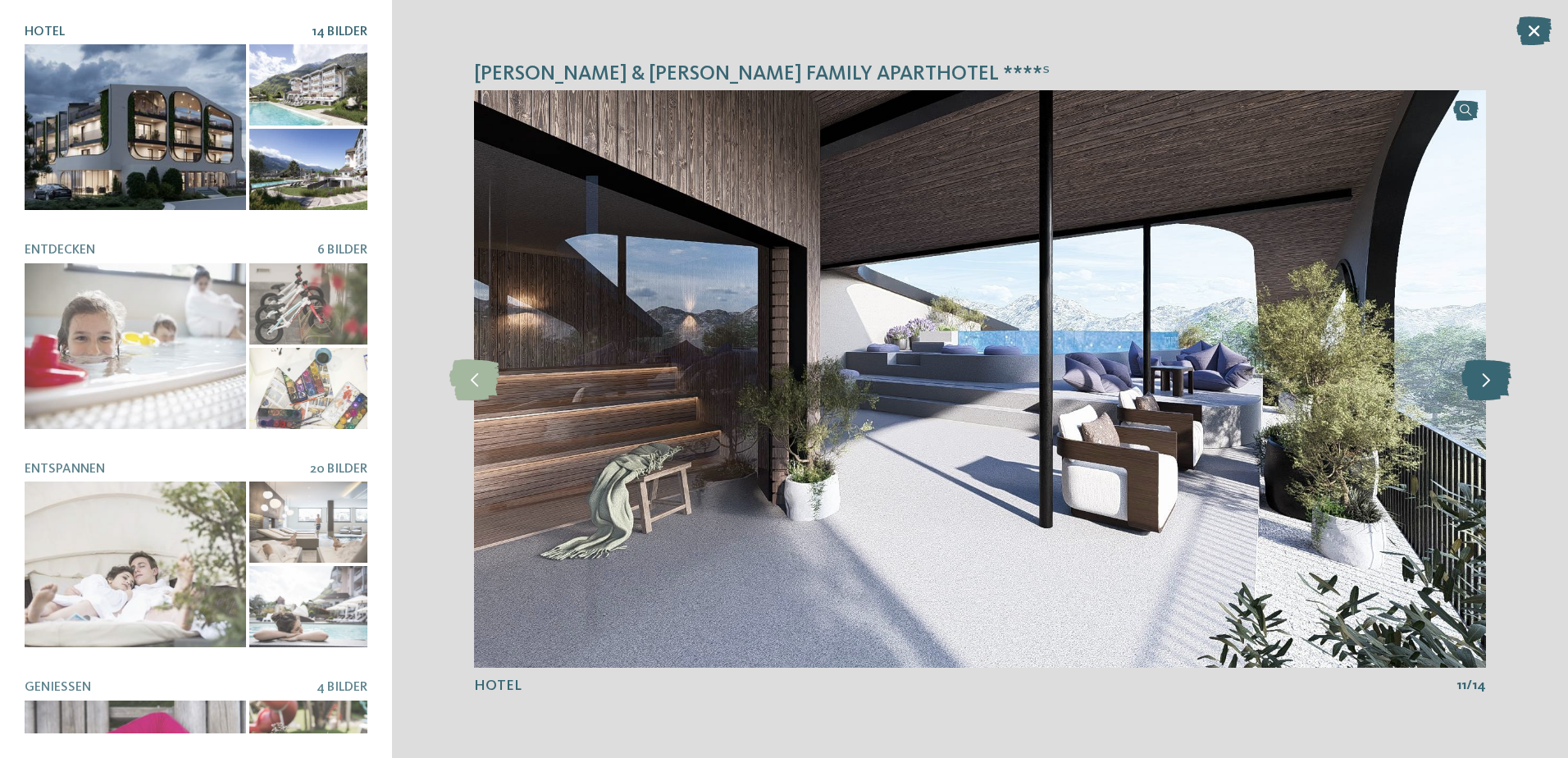
click at [1483, 380] on icon at bounding box center [1486, 379] width 50 height 41
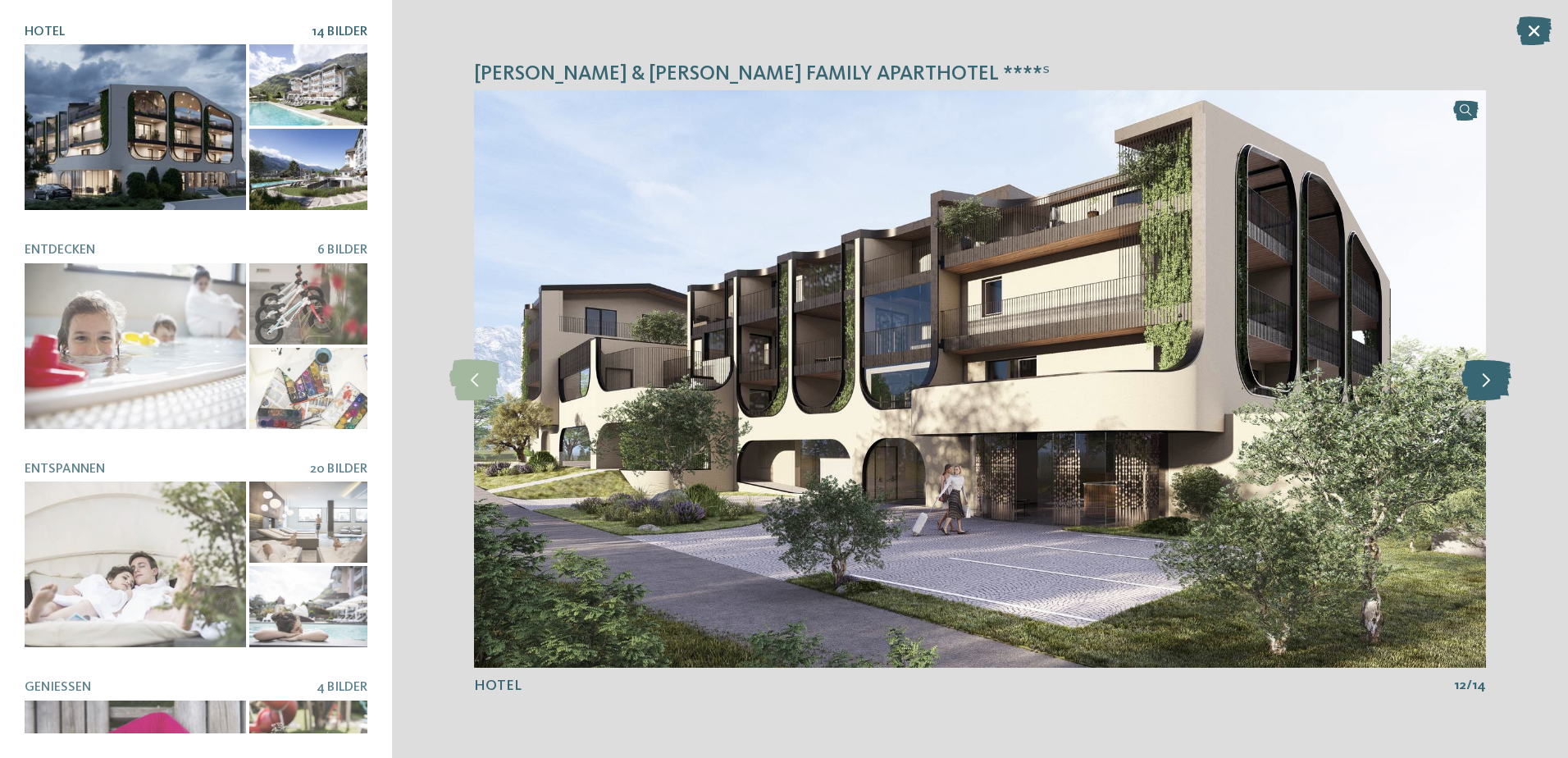
click at [1483, 380] on icon at bounding box center [1486, 379] width 50 height 41
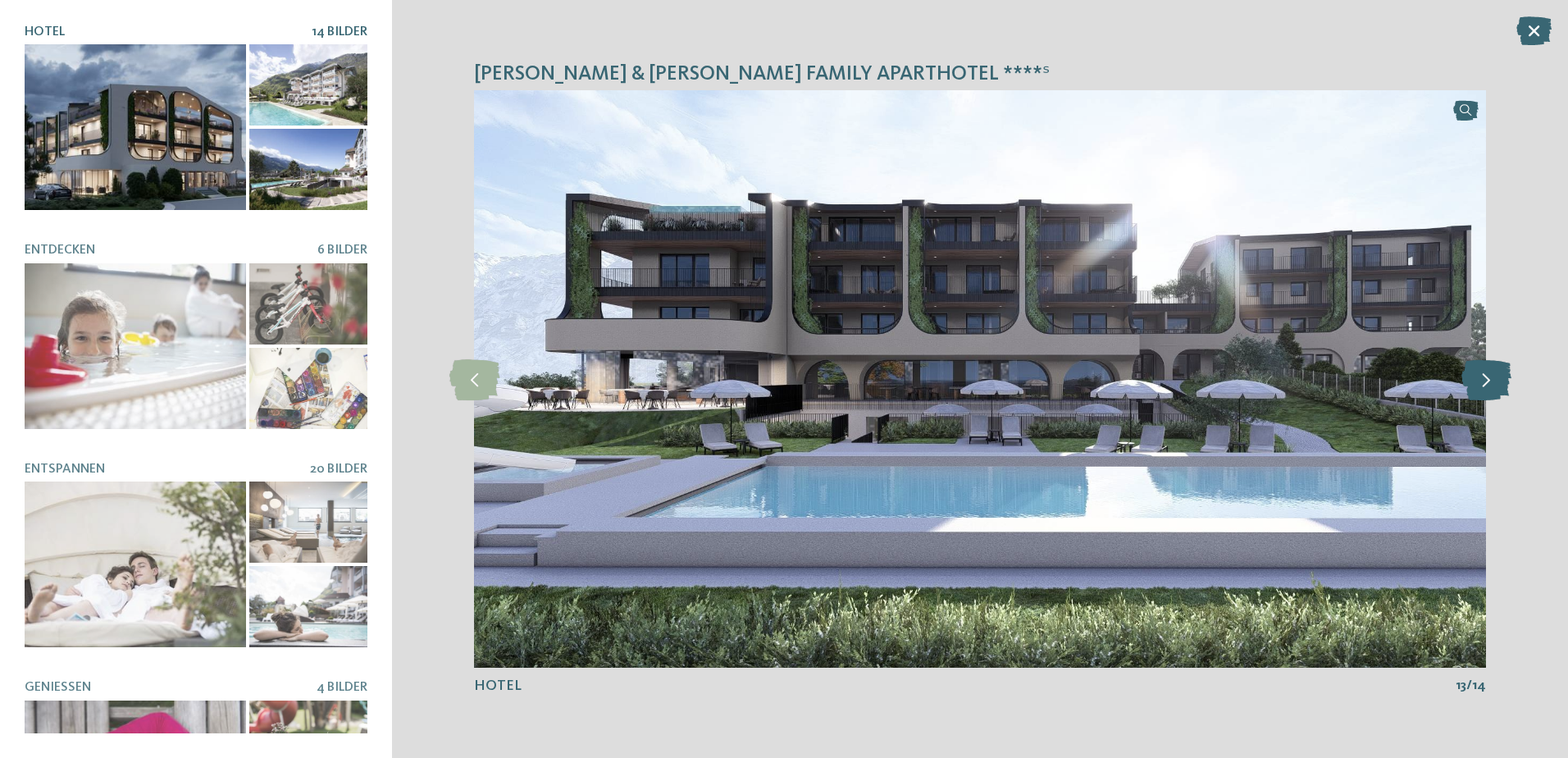
click at [1483, 380] on icon at bounding box center [1486, 379] width 50 height 41
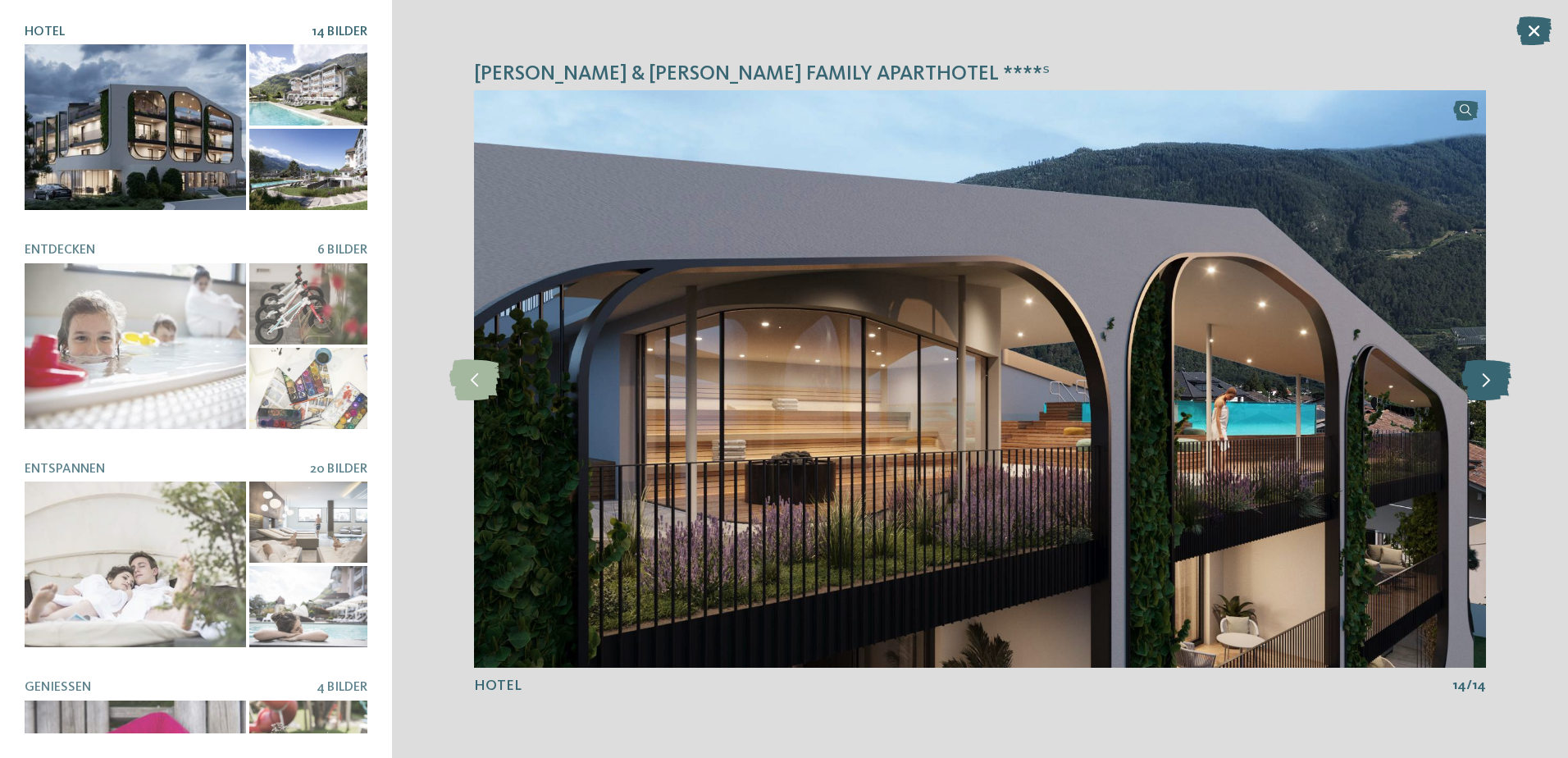
click at [1483, 380] on icon at bounding box center [1486, 379] width 50 height 41
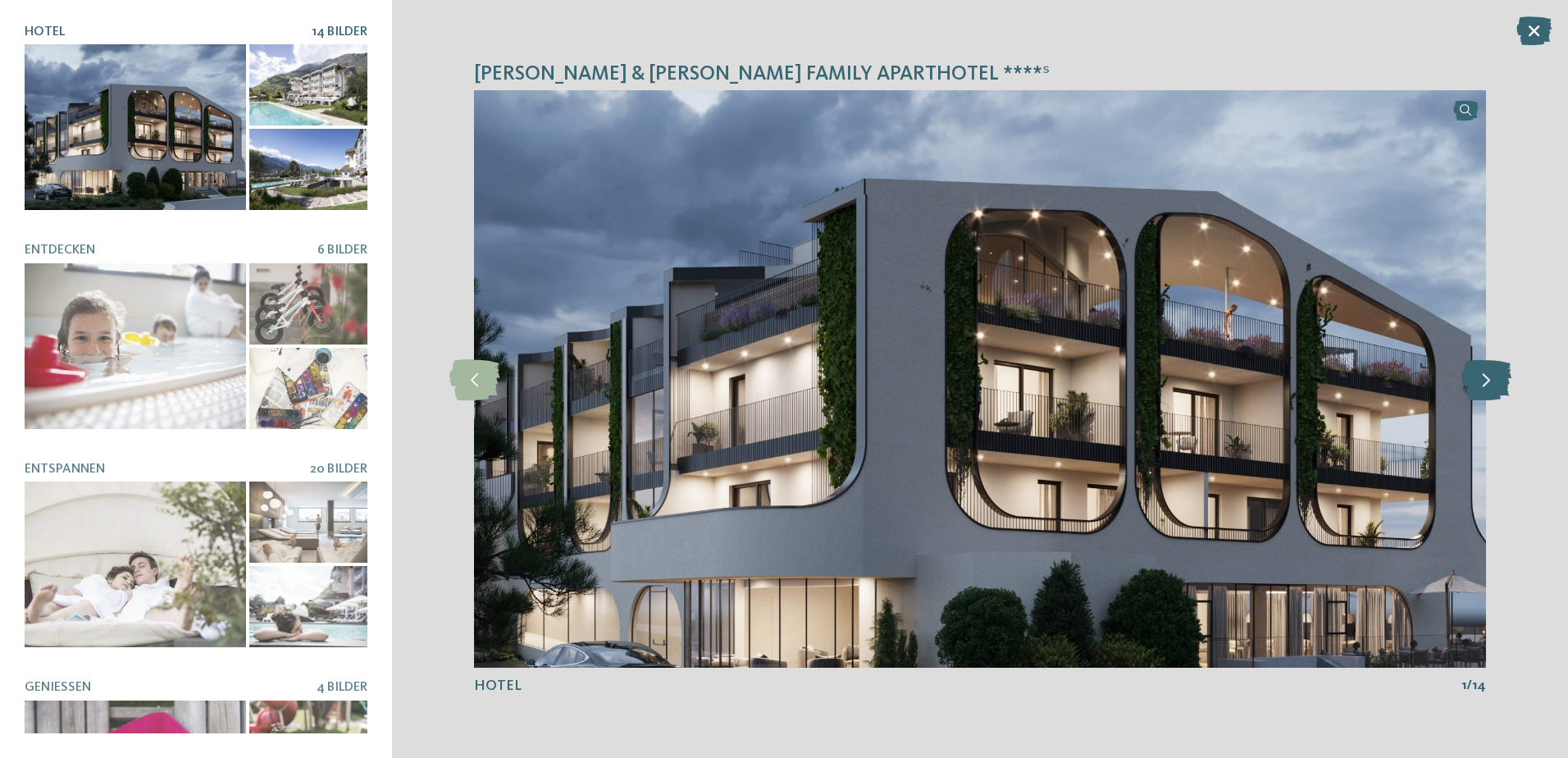
click at [1483, 380] on icon at bounding box center [1486, 379] width 50 height 41
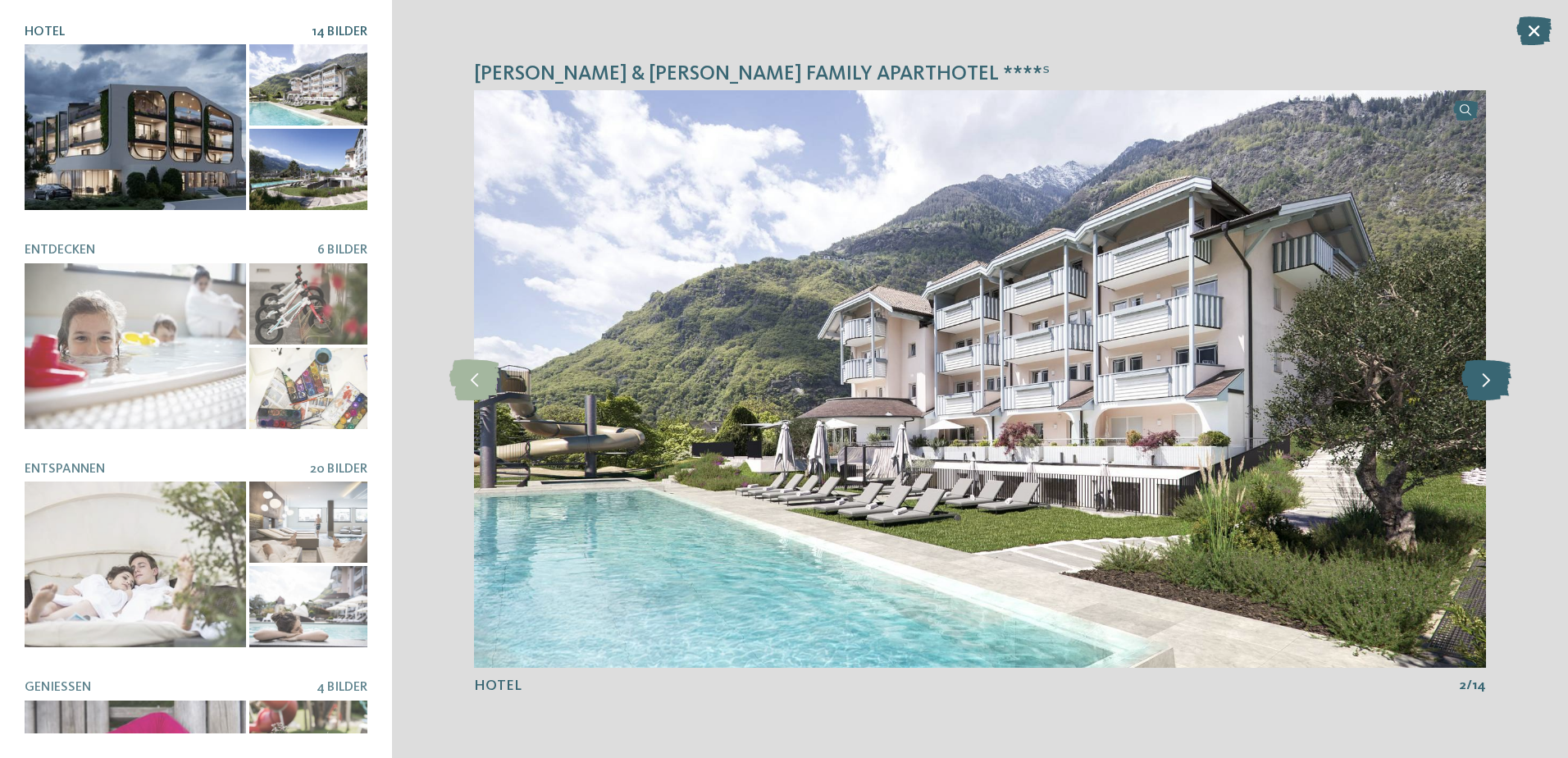
click at [1483, 380] on icon at bounding box center [1486, 379] width 50 height 41
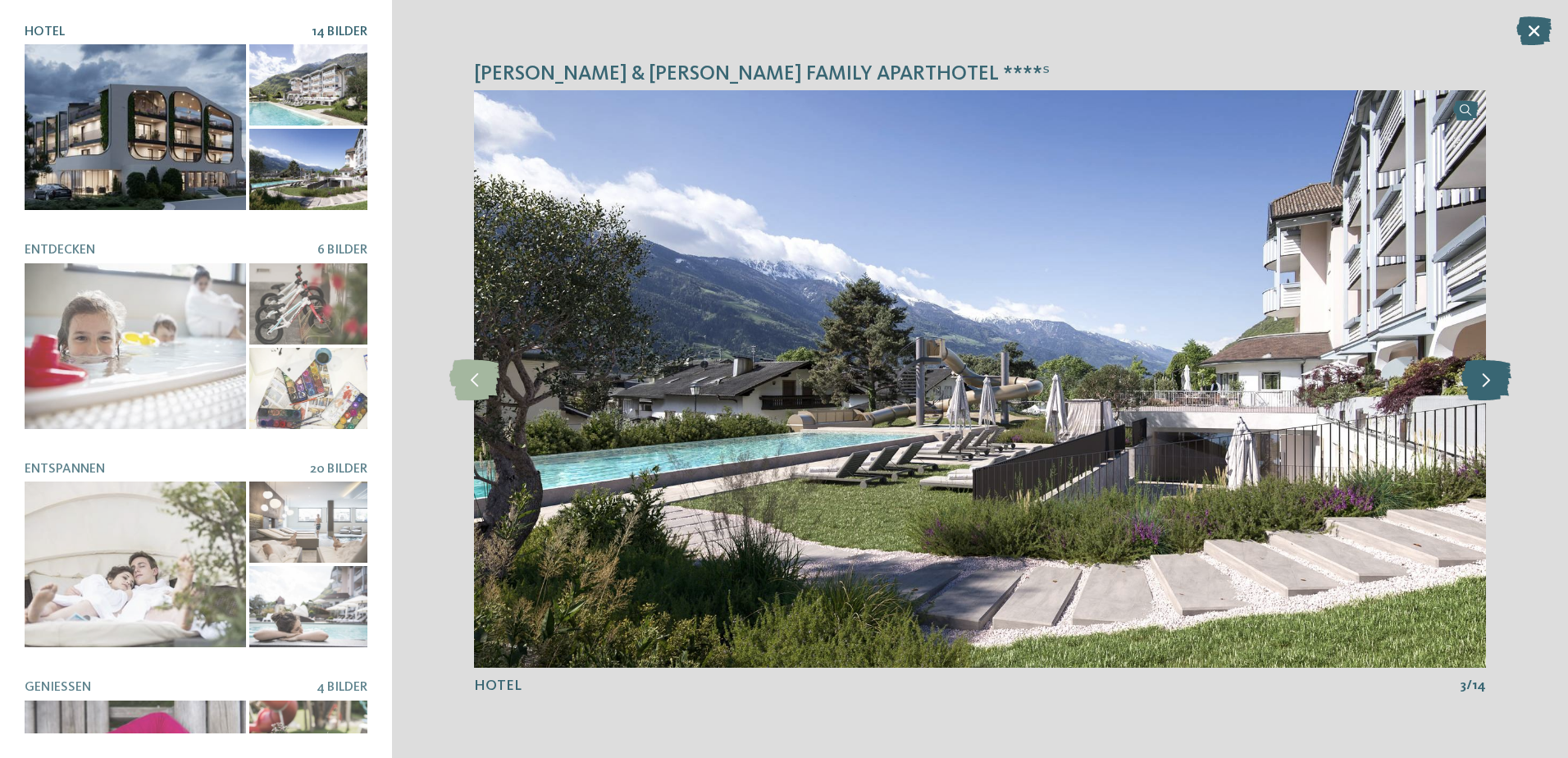
click at [1483, 380] on icon at bounding box center [1486, 379] width 50 height 41
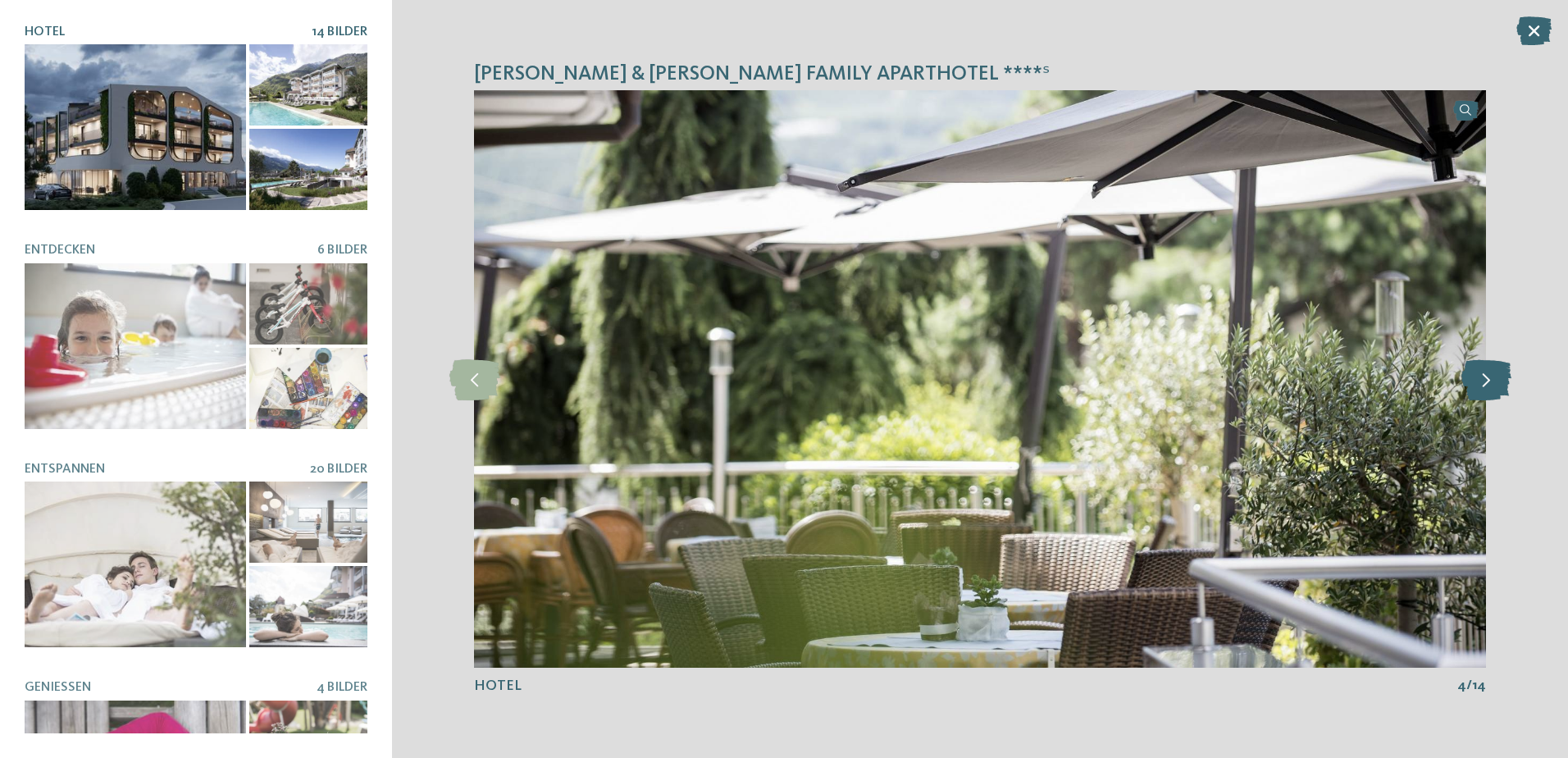
click at [1483, 380] on icon at bounding box center [1486, 379] width 50 height 41
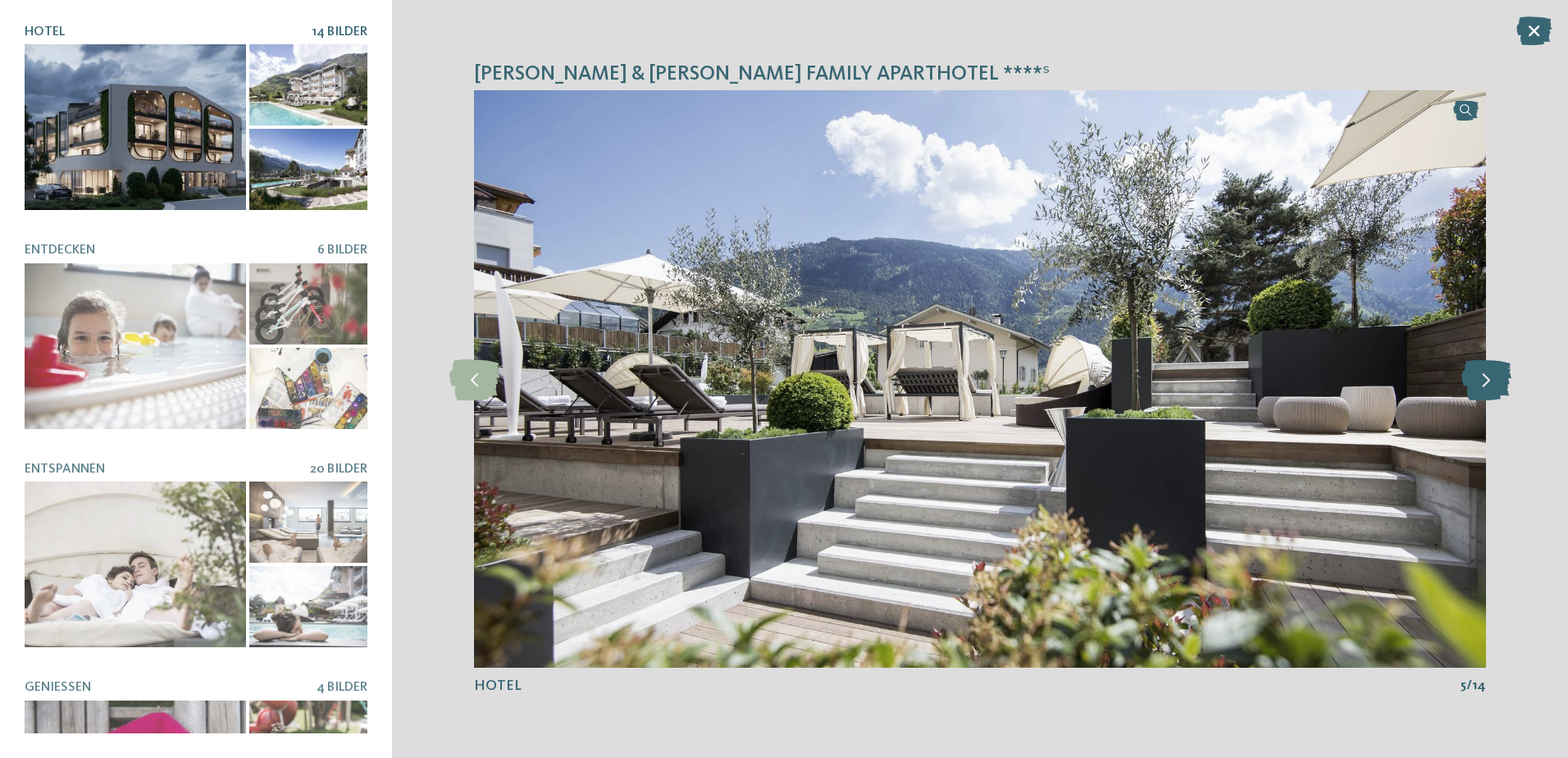
click at [1483, 380] on icon at bounding box center [1486, 379] width 50 height 41
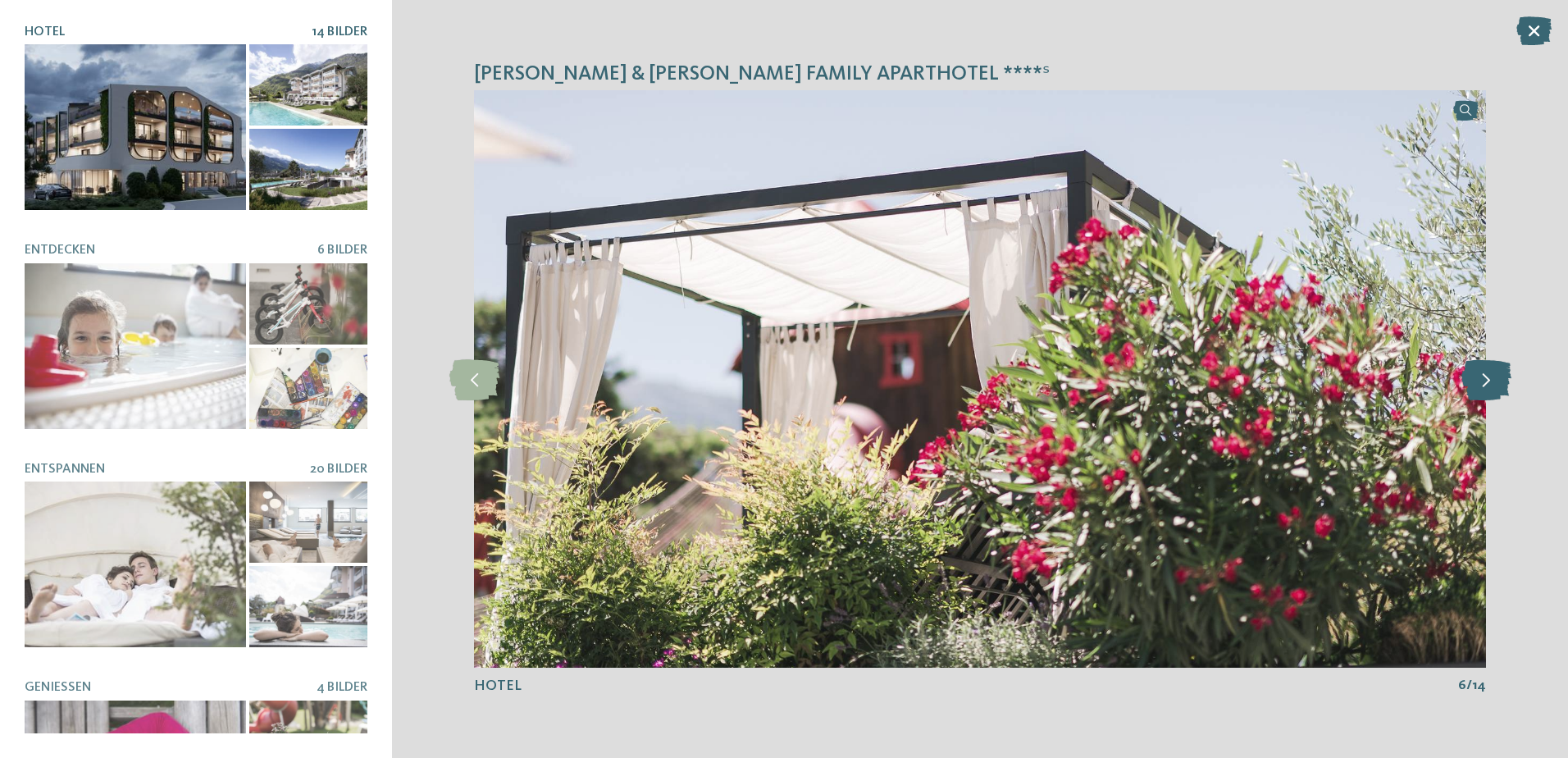
click at [1483, 380] on icon at bounding box center [1486, 379] width 50 height 41
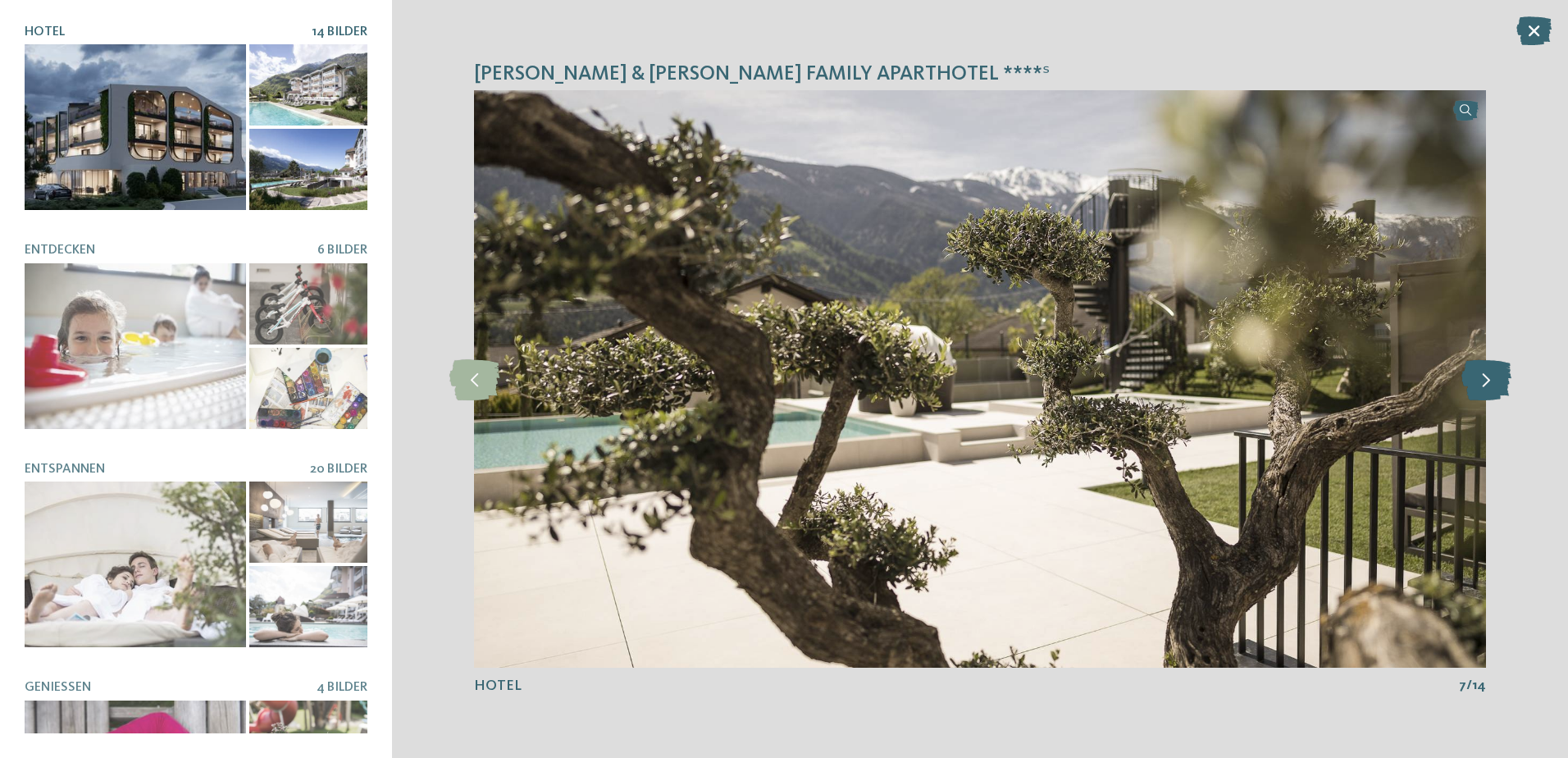
click at [1483, 380] on icon at bounding box center [1486, 379] width 50 height 41
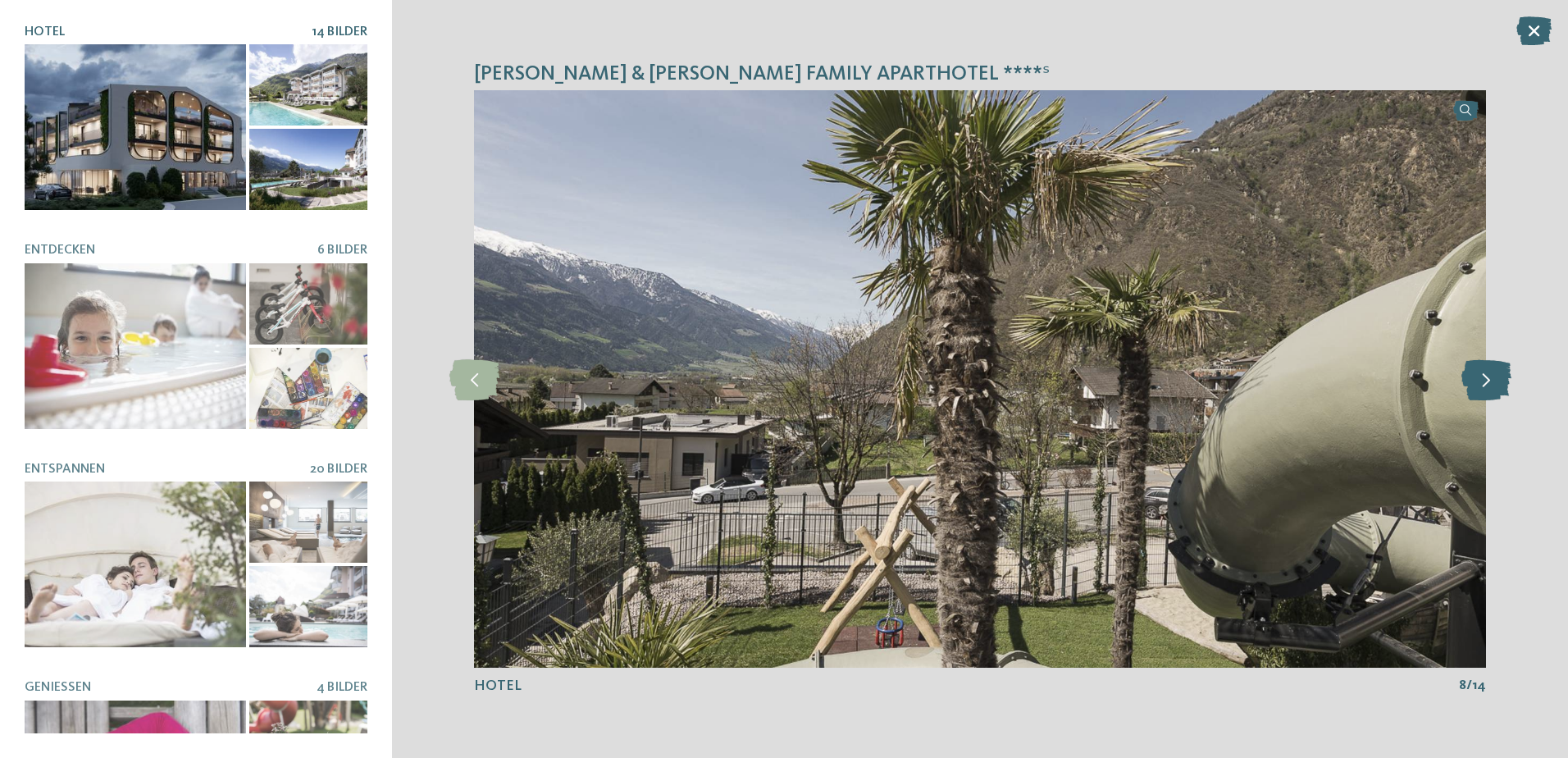
click at [1483, 380] on icon at bounding box center [1486, 379] width 50 height 41
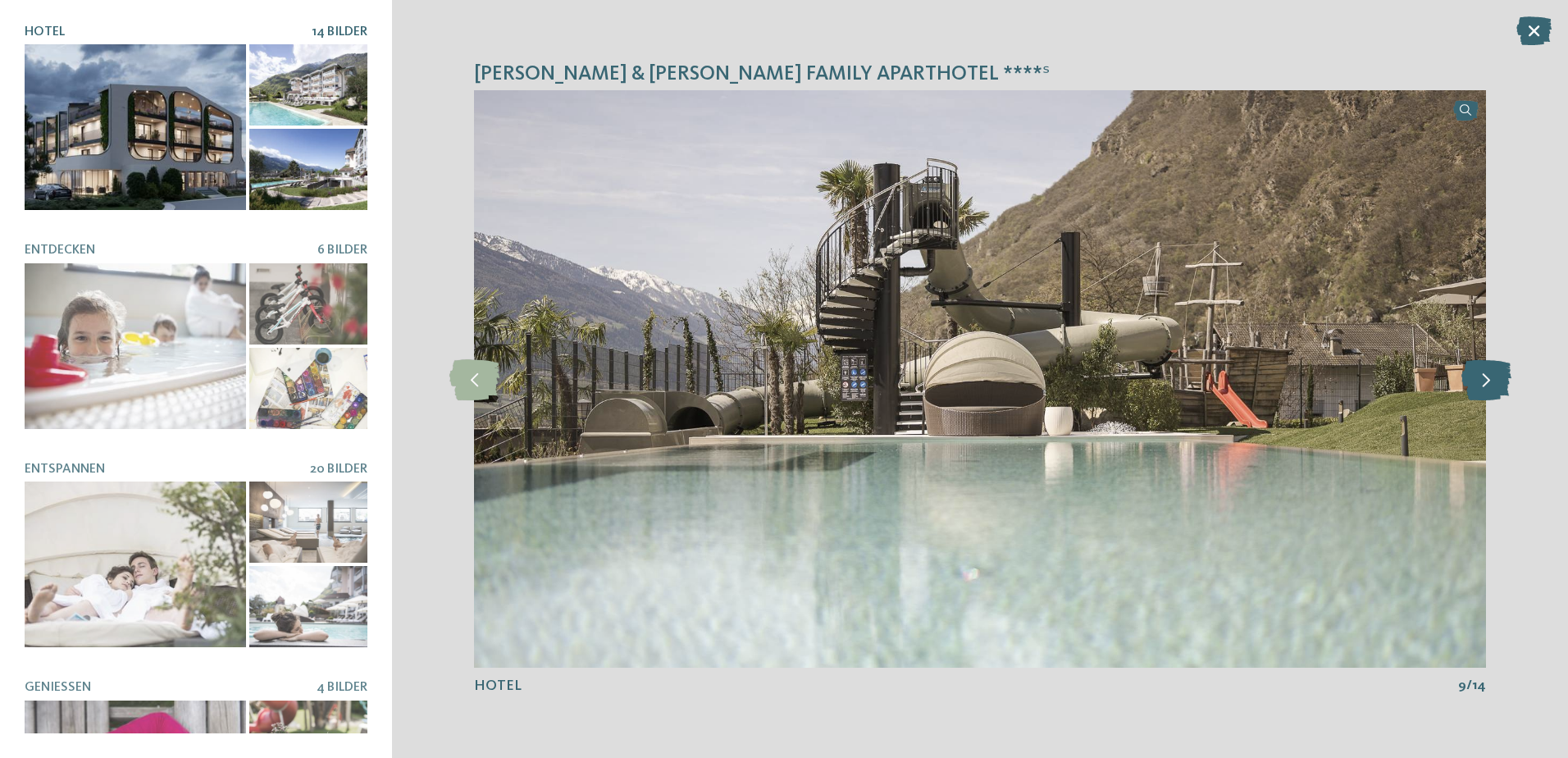
click at [1483, 380] on icon at bounding box center [1486, 379] width 50 height 41
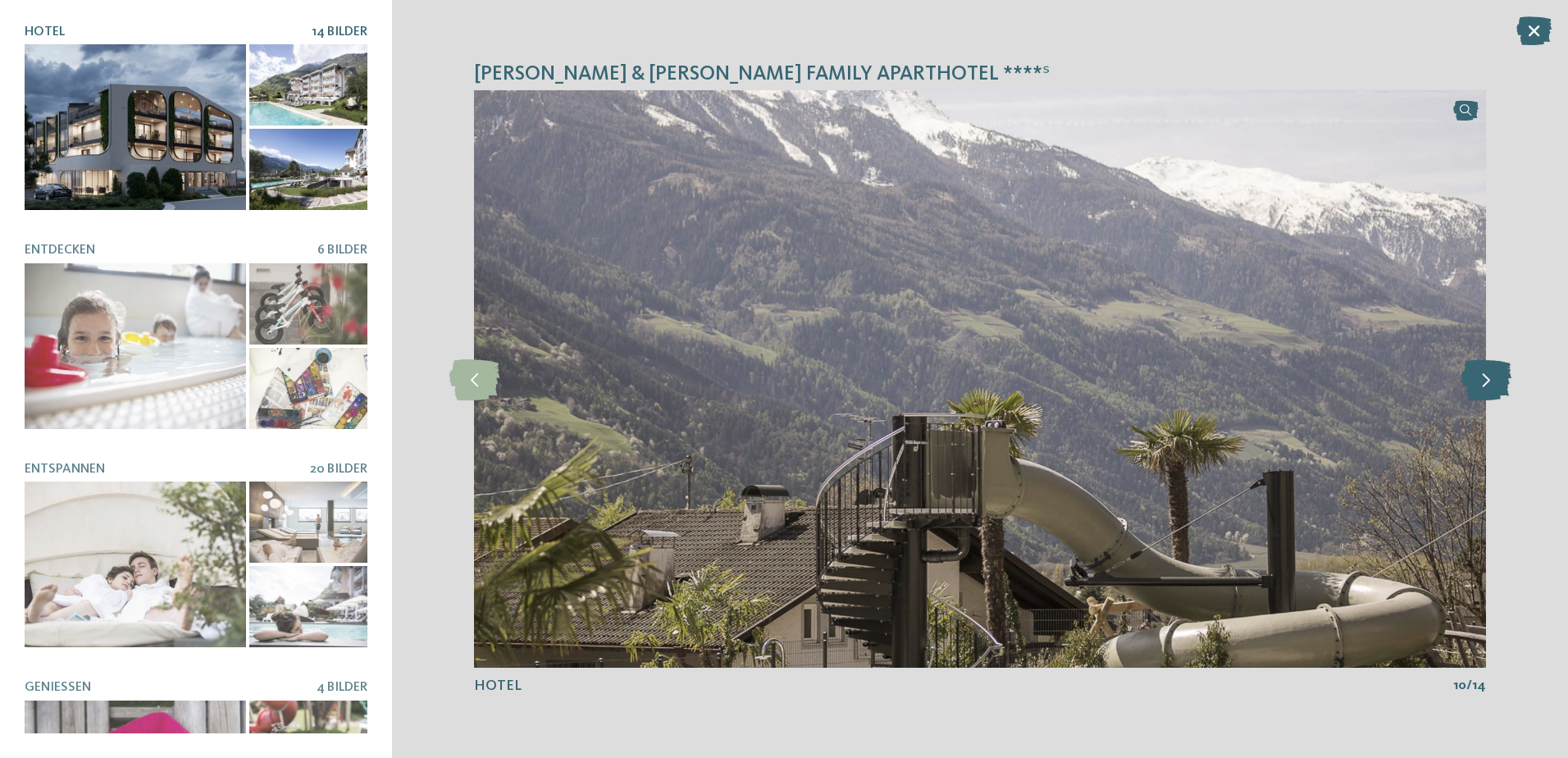
click at [1483, 380] on icon at bounding box center [1486, 379] width 50 height 41
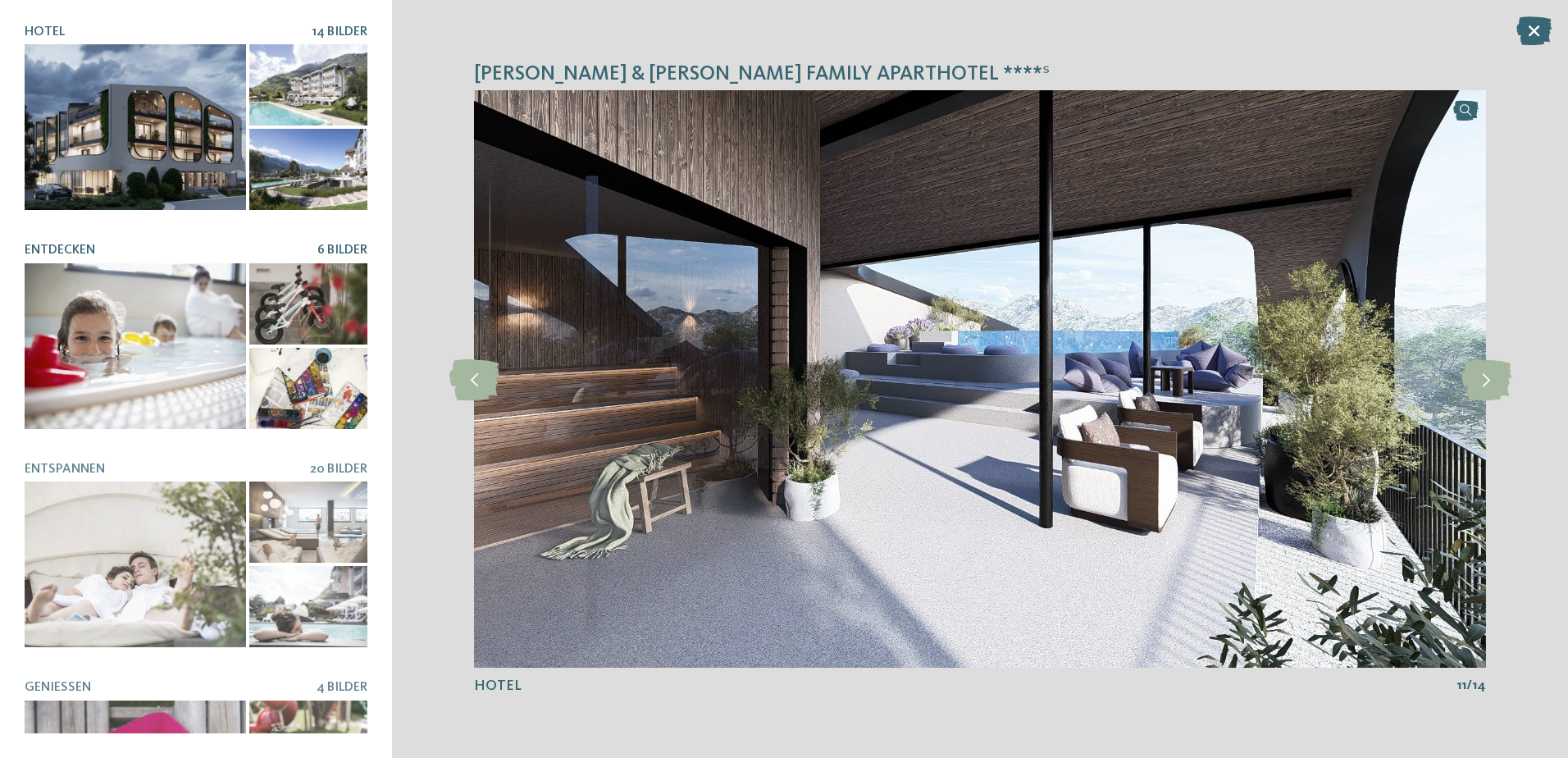
click at [152, 282] on div at bounding box center [135, 346] width 221 height 166
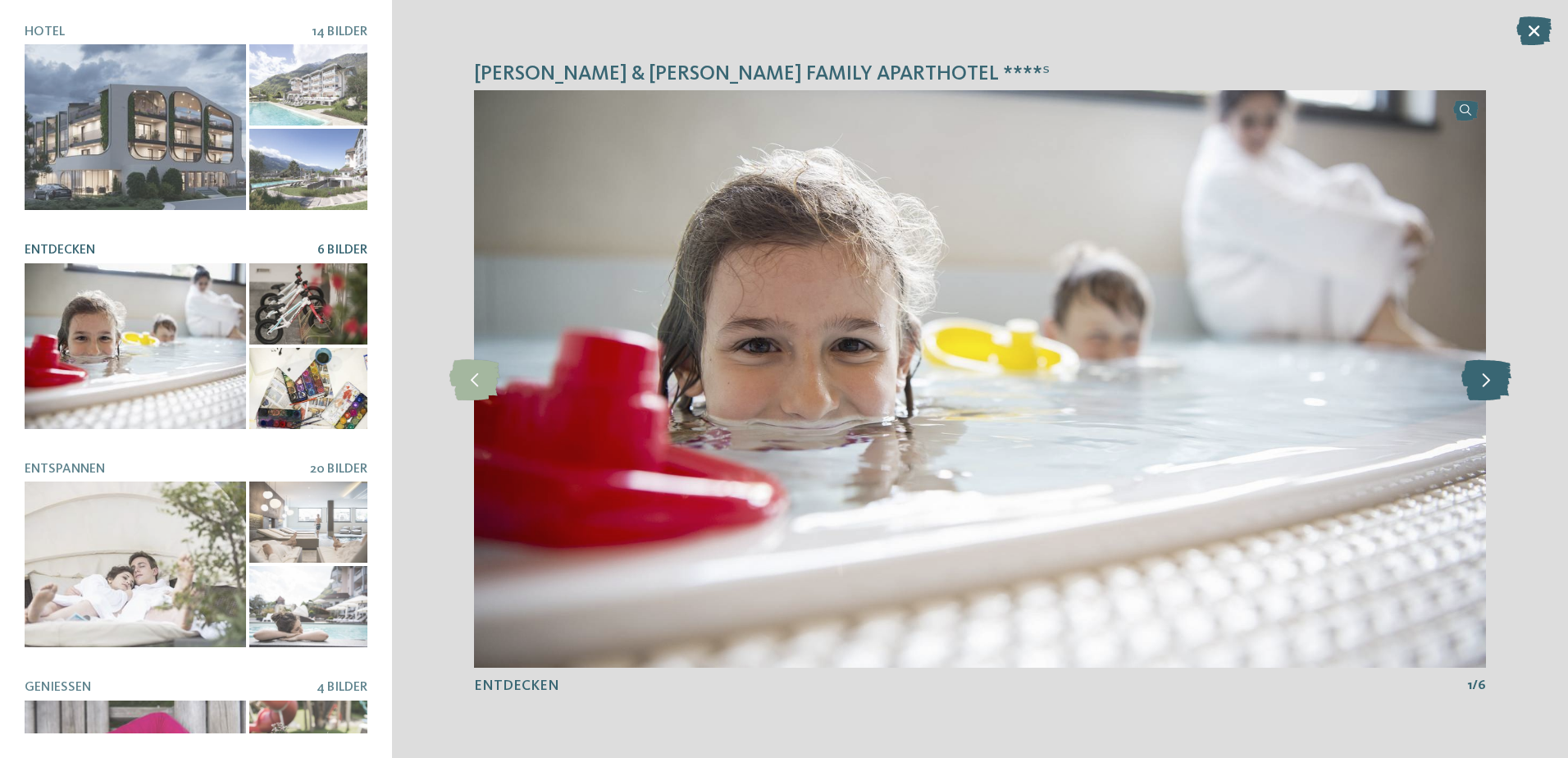
click at [1492, 375] on icon at bounding box center [1486, 379] width 50 height 41
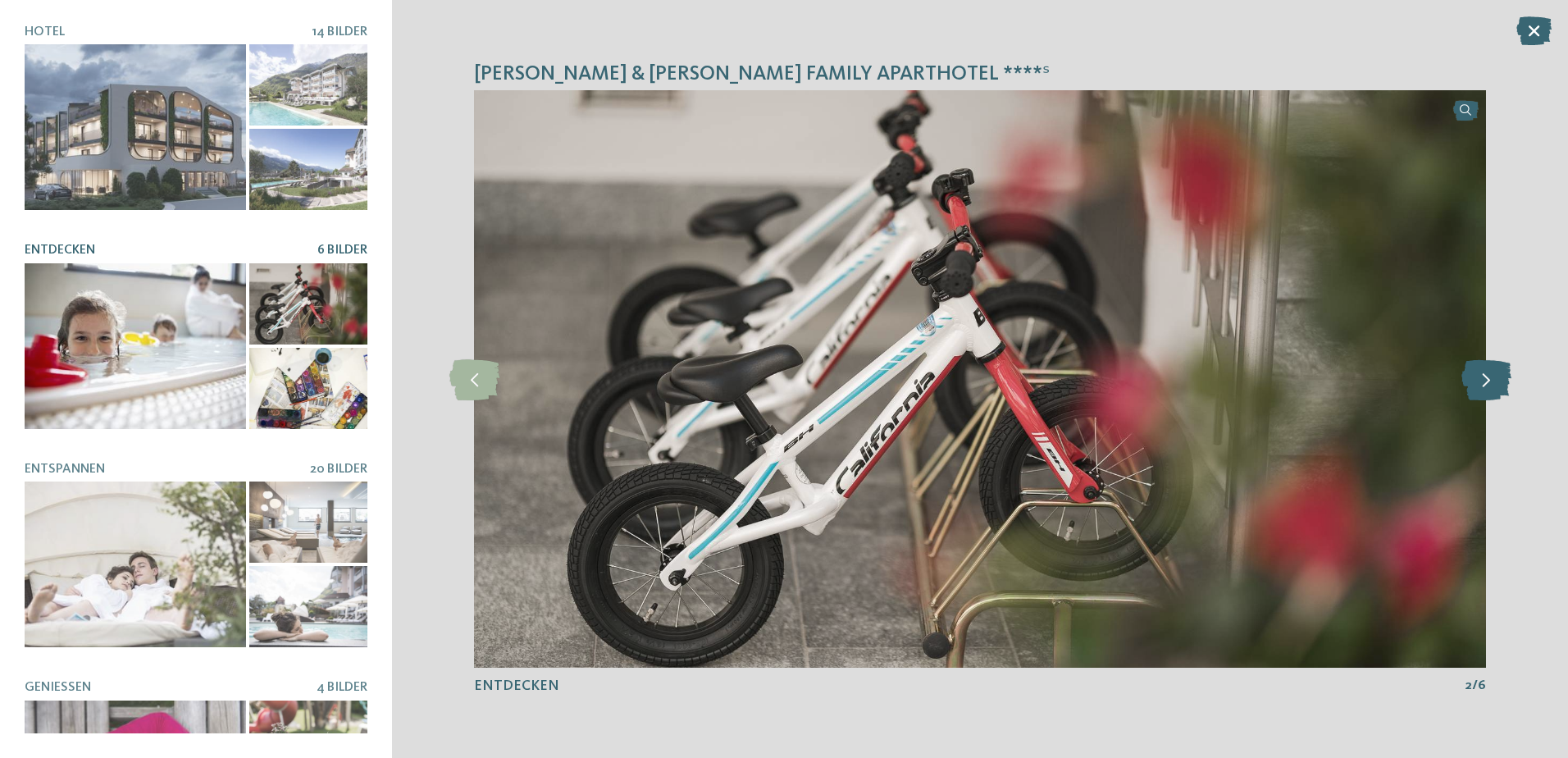
click at [1492, 375] on icon at bounding box center [1486, 379] width 50 height 41
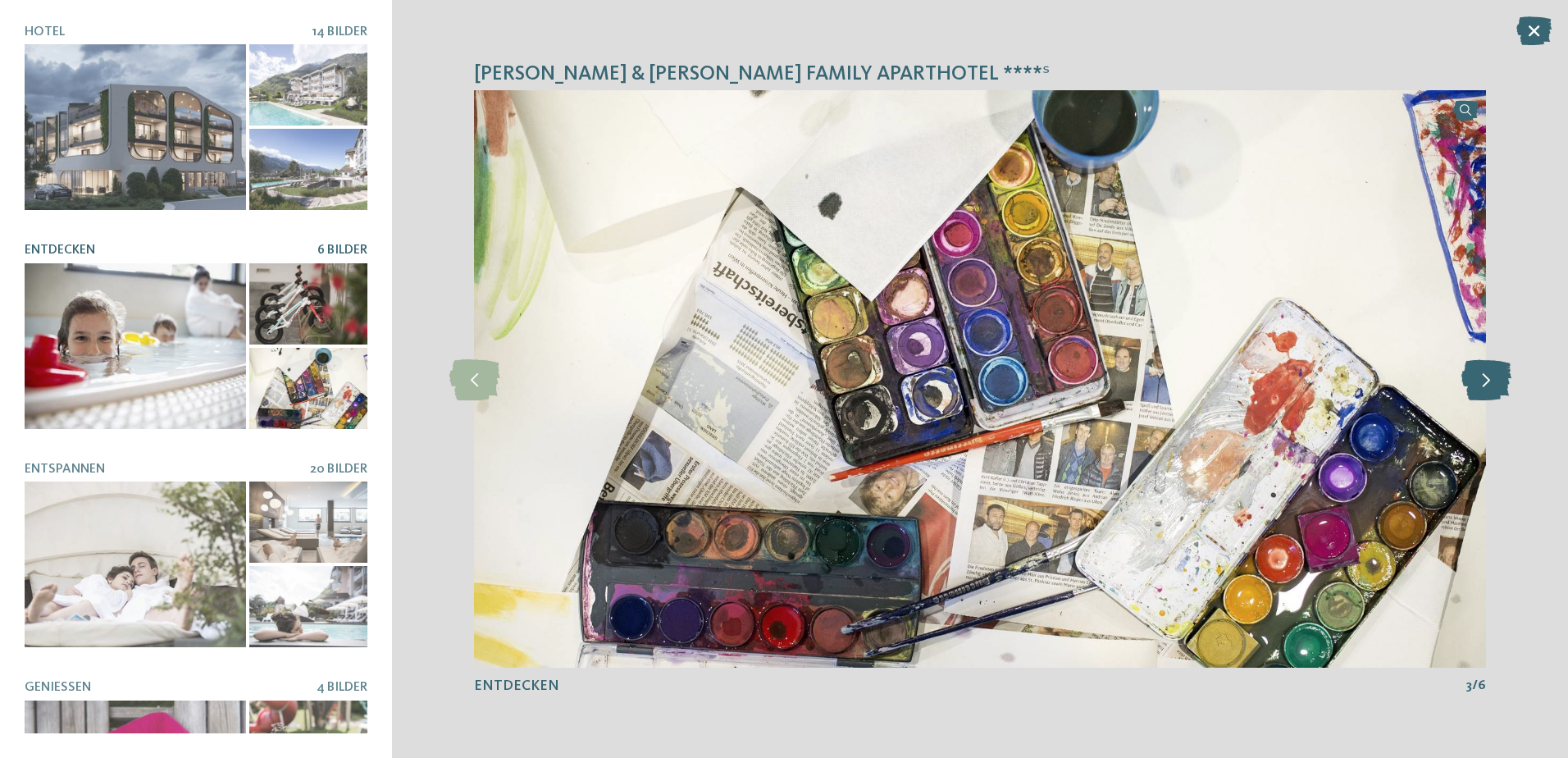
click at [1492, 375] on icon at bounding box center [1486, 379] width 50 height 41
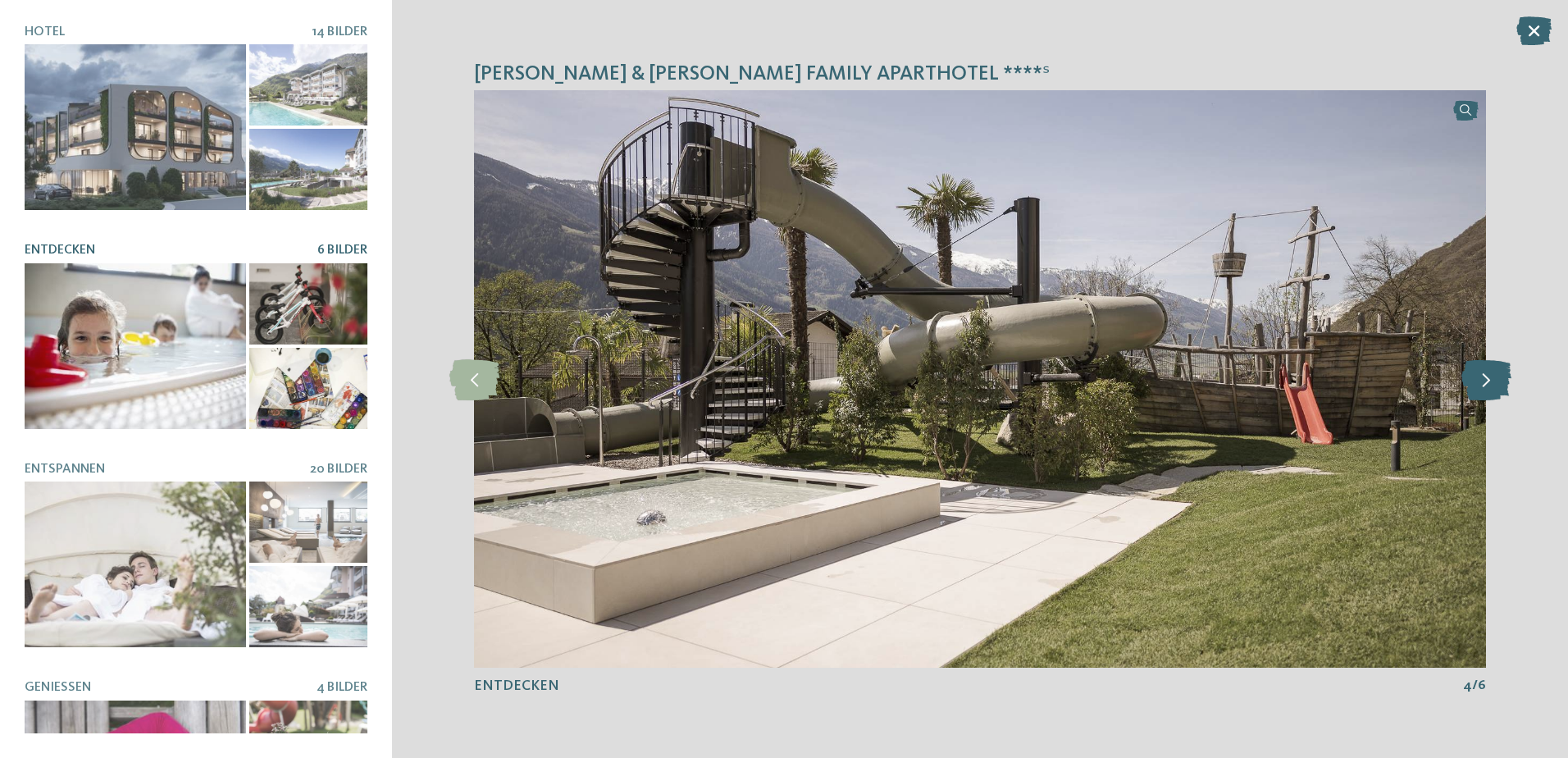
click at [1492, 375] on icon at bounding box center [1486, 379] width 50 height 41
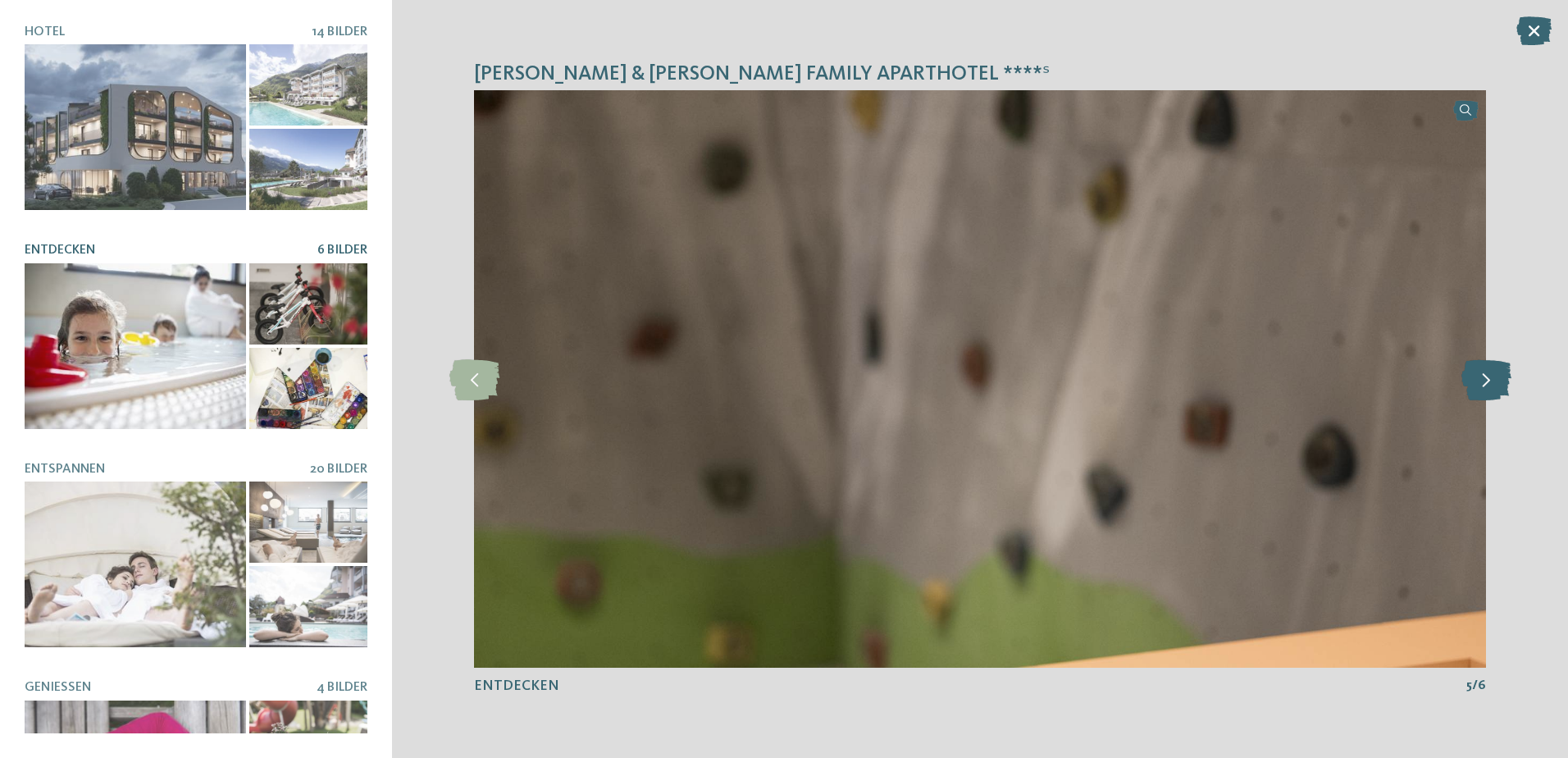
click at [1492, 375] on icon at bounding box center [1486, 379] width 50 height 41
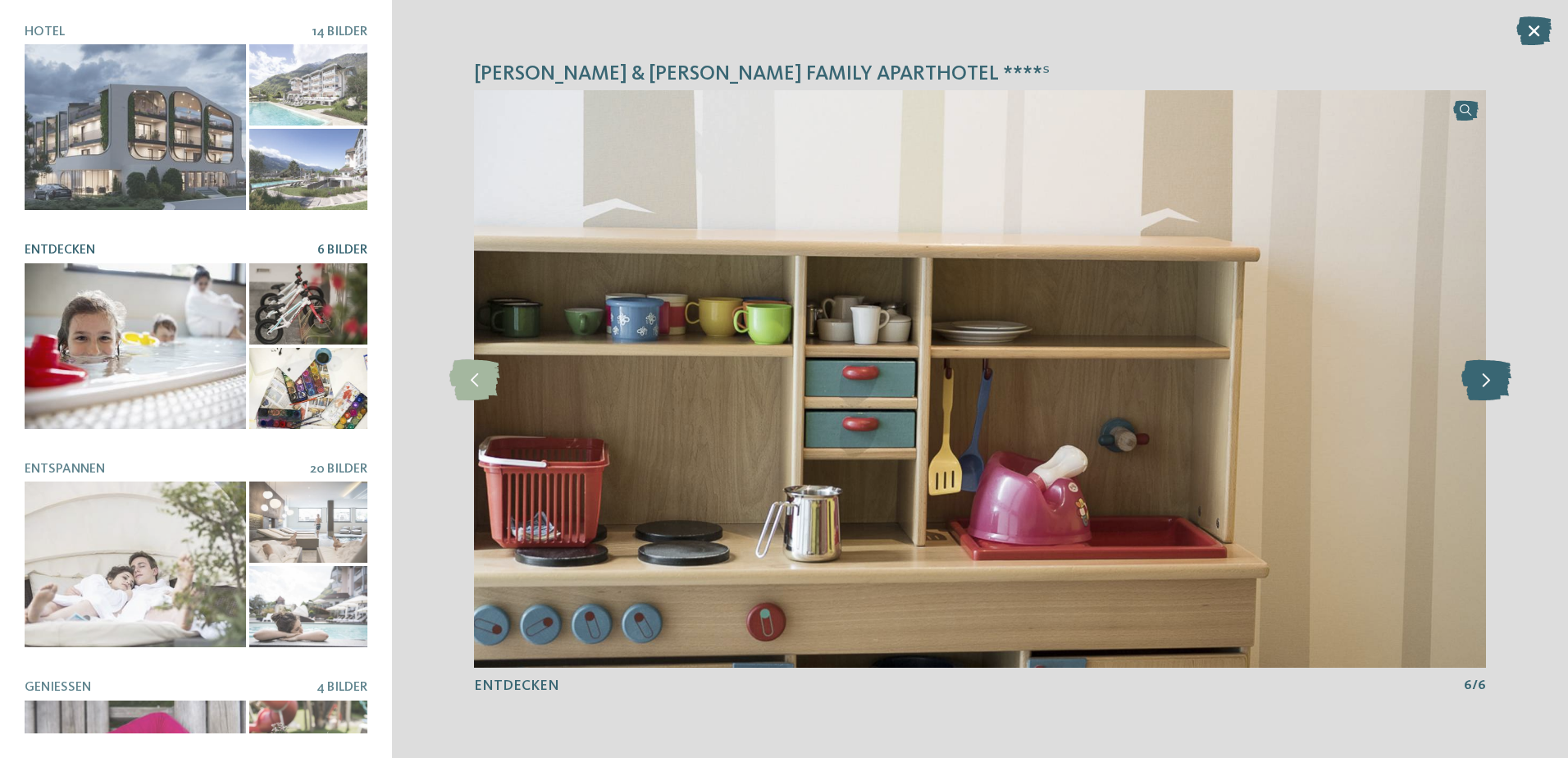
click at [1492, 375] on icon at bounding box center [1486, 379] width 50 height 41
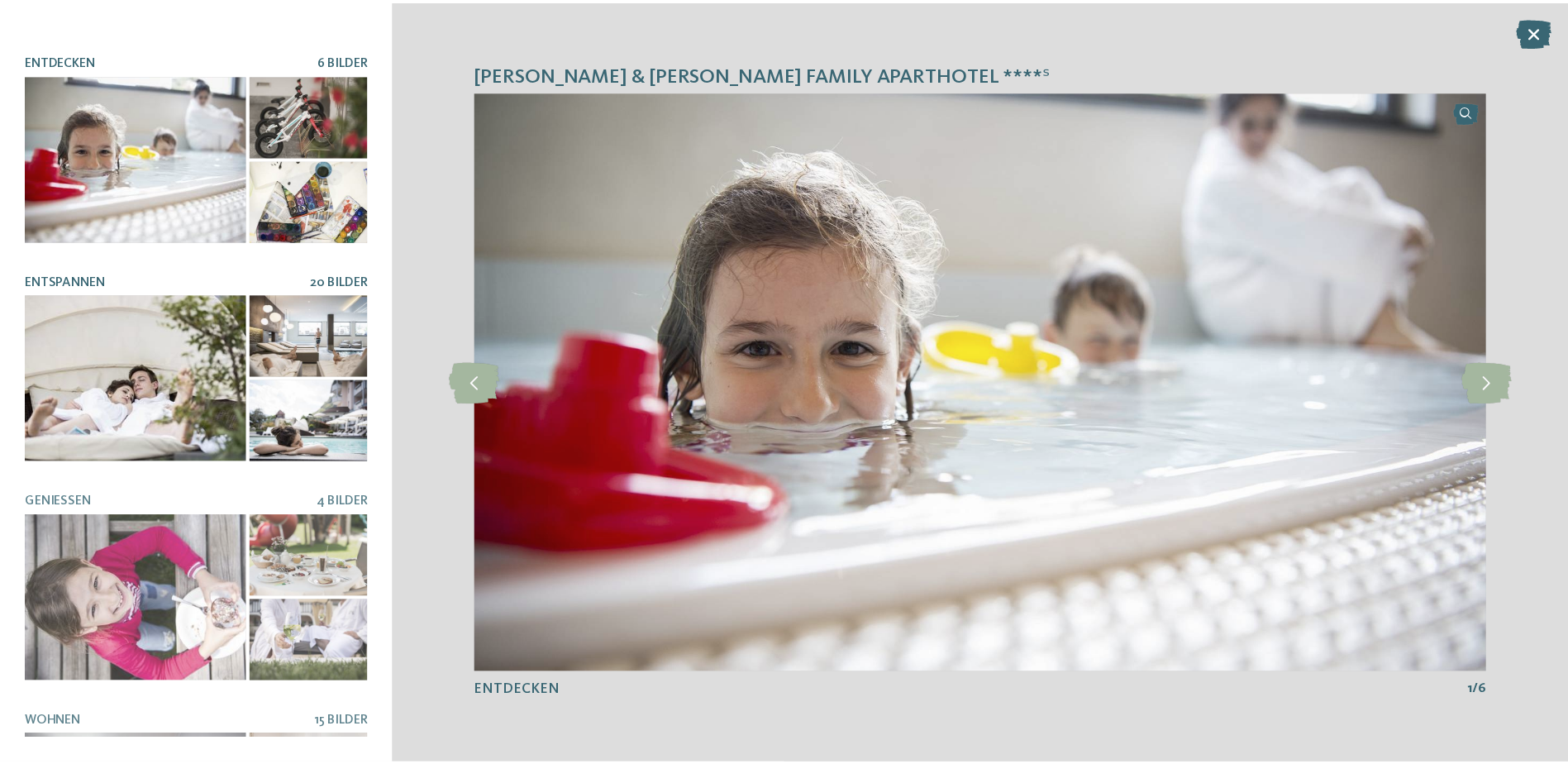
scroll to position [334, 0]
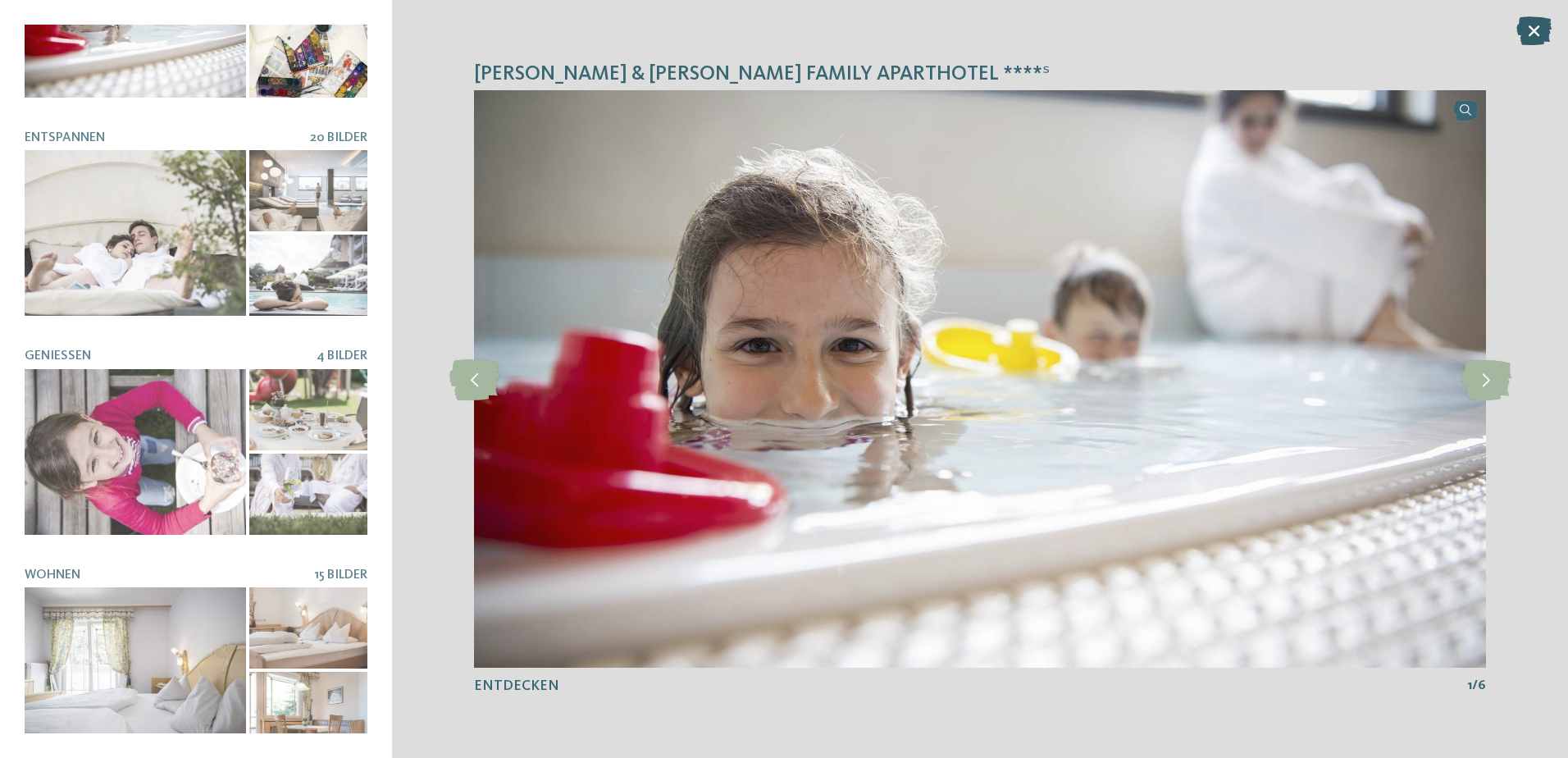
click at [1544, 28] on icon at bounding box center [1534, 31] width 35 height 29
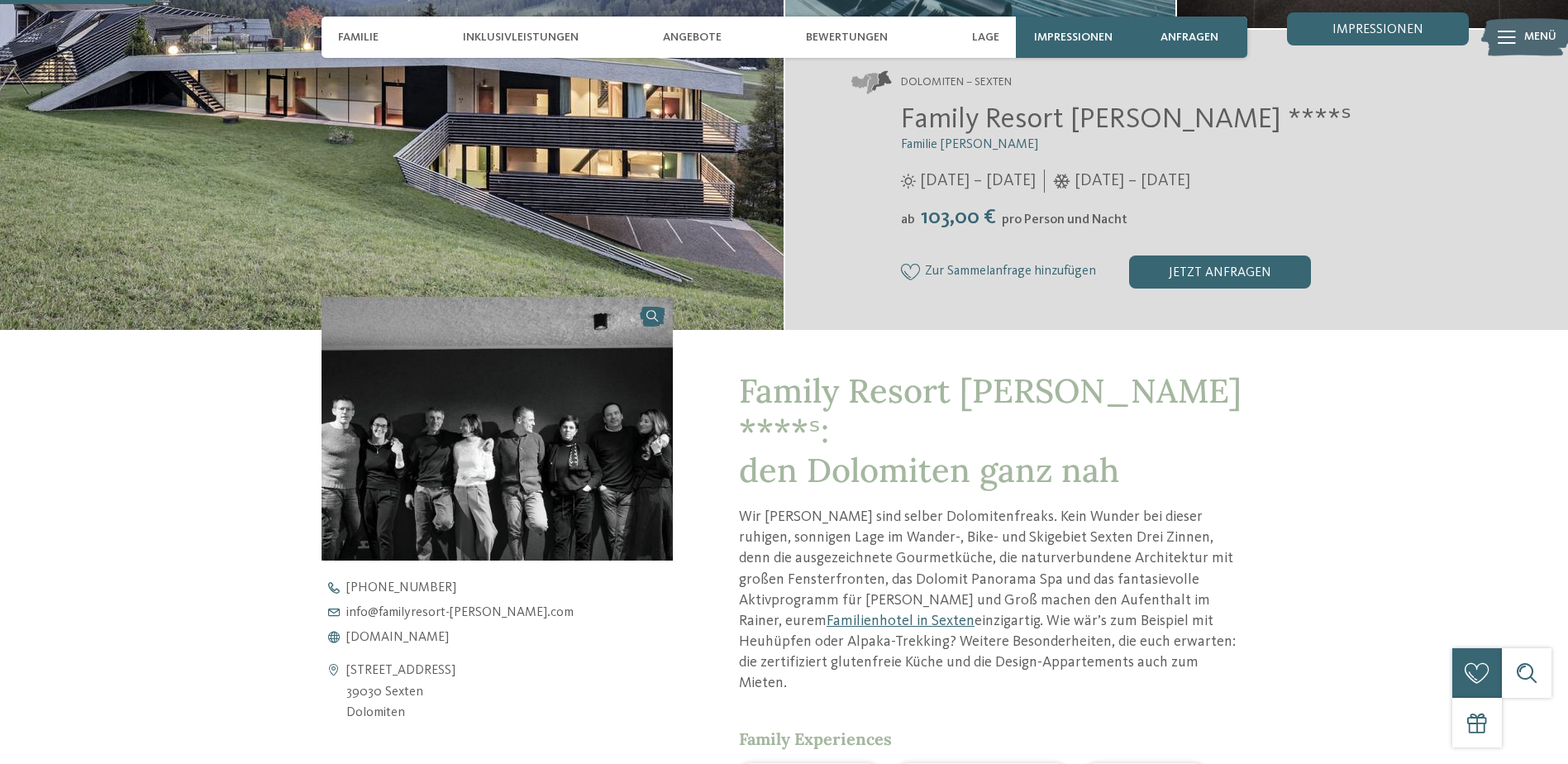
scroll to position [497, 0]
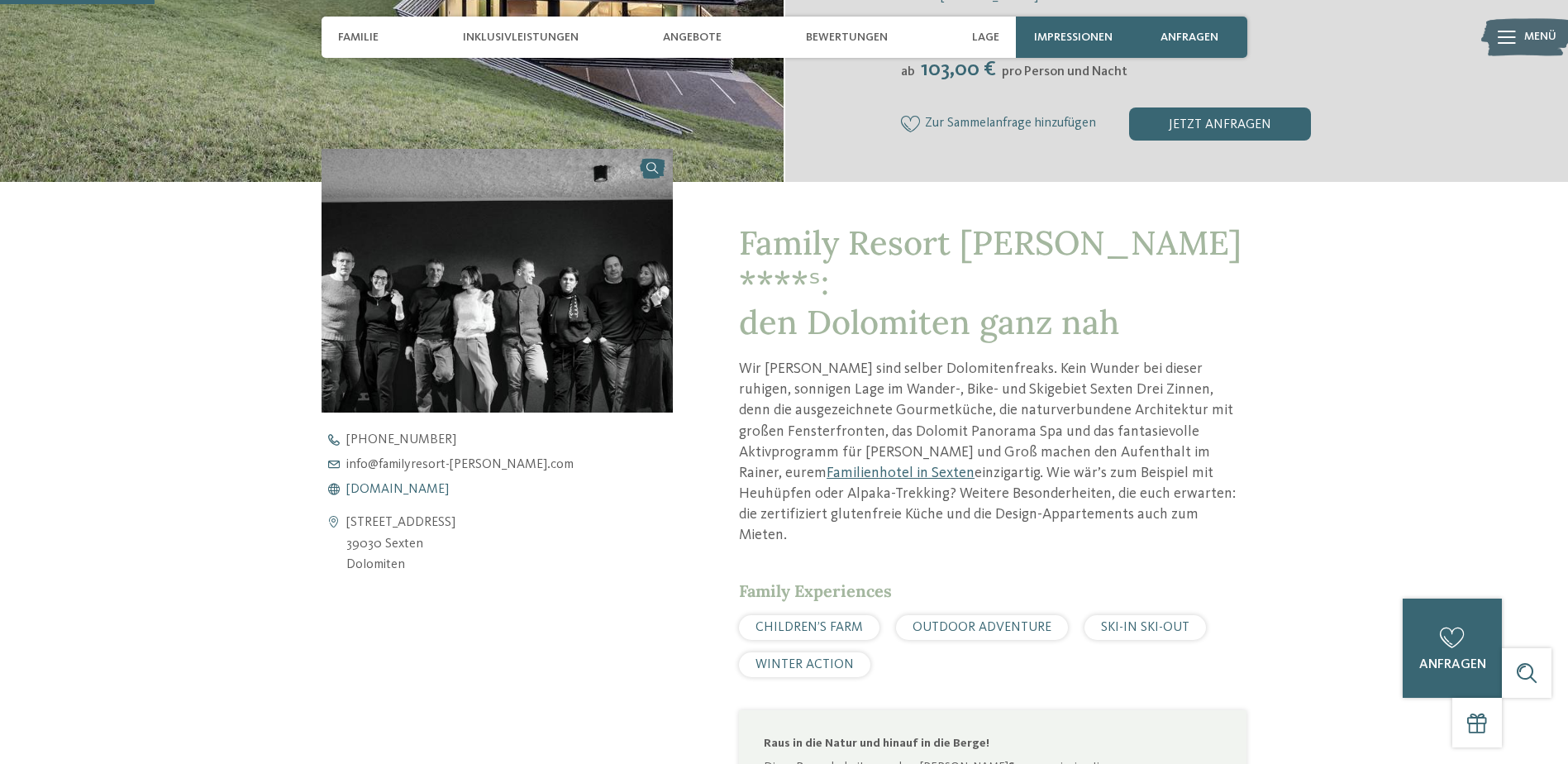
click at [447, 484] on span "[DOMAIN_NAME]" at bounding box center [397, 489] width 102 height 13
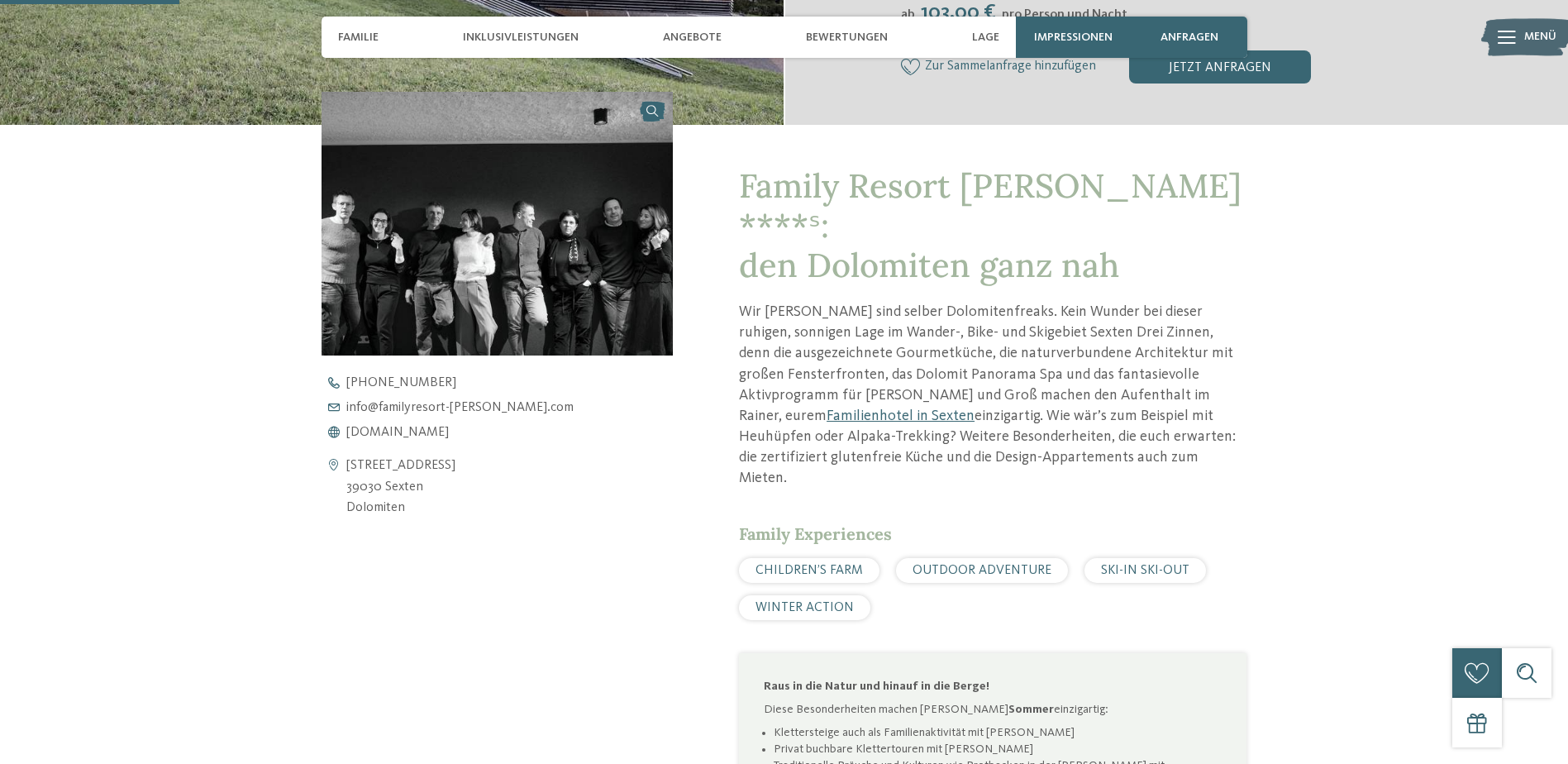
scroll to position [579, 0]
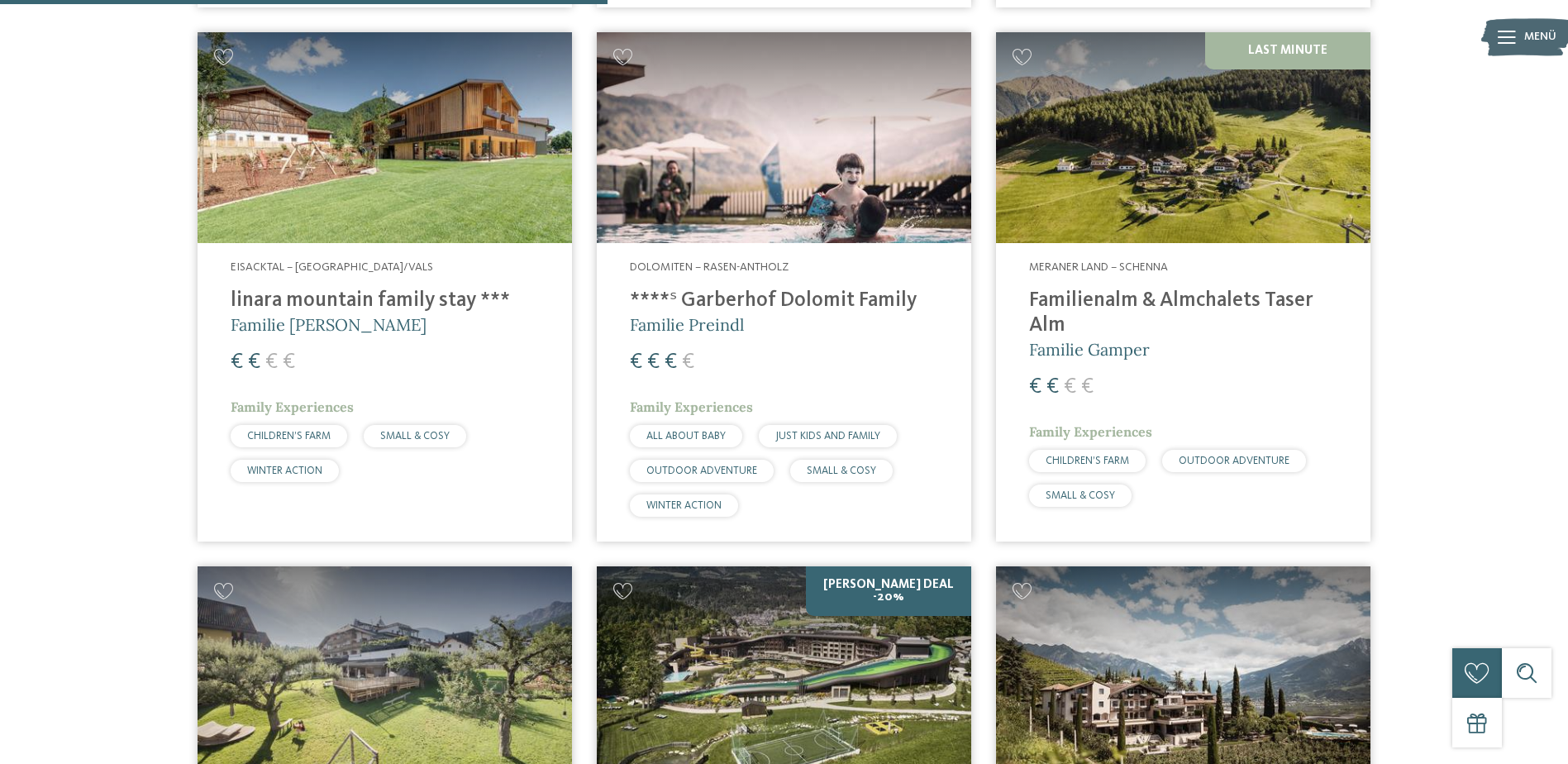
scroll to position [2151, 0]
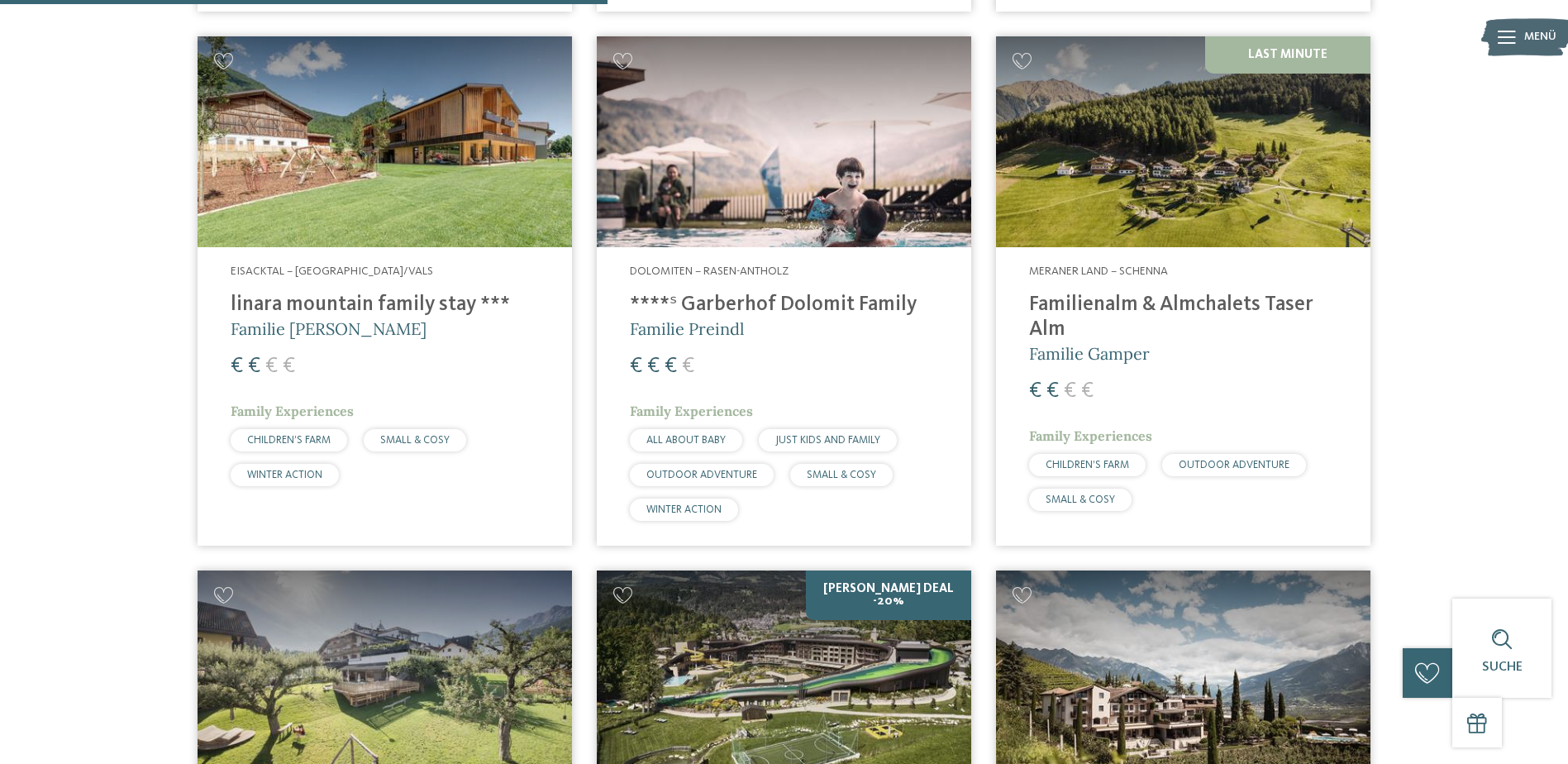
click at [1083, 306] on h4 "Familienalm & Almchalets Taser Alm" at bounding box center [1183, 318] width 308 height 50
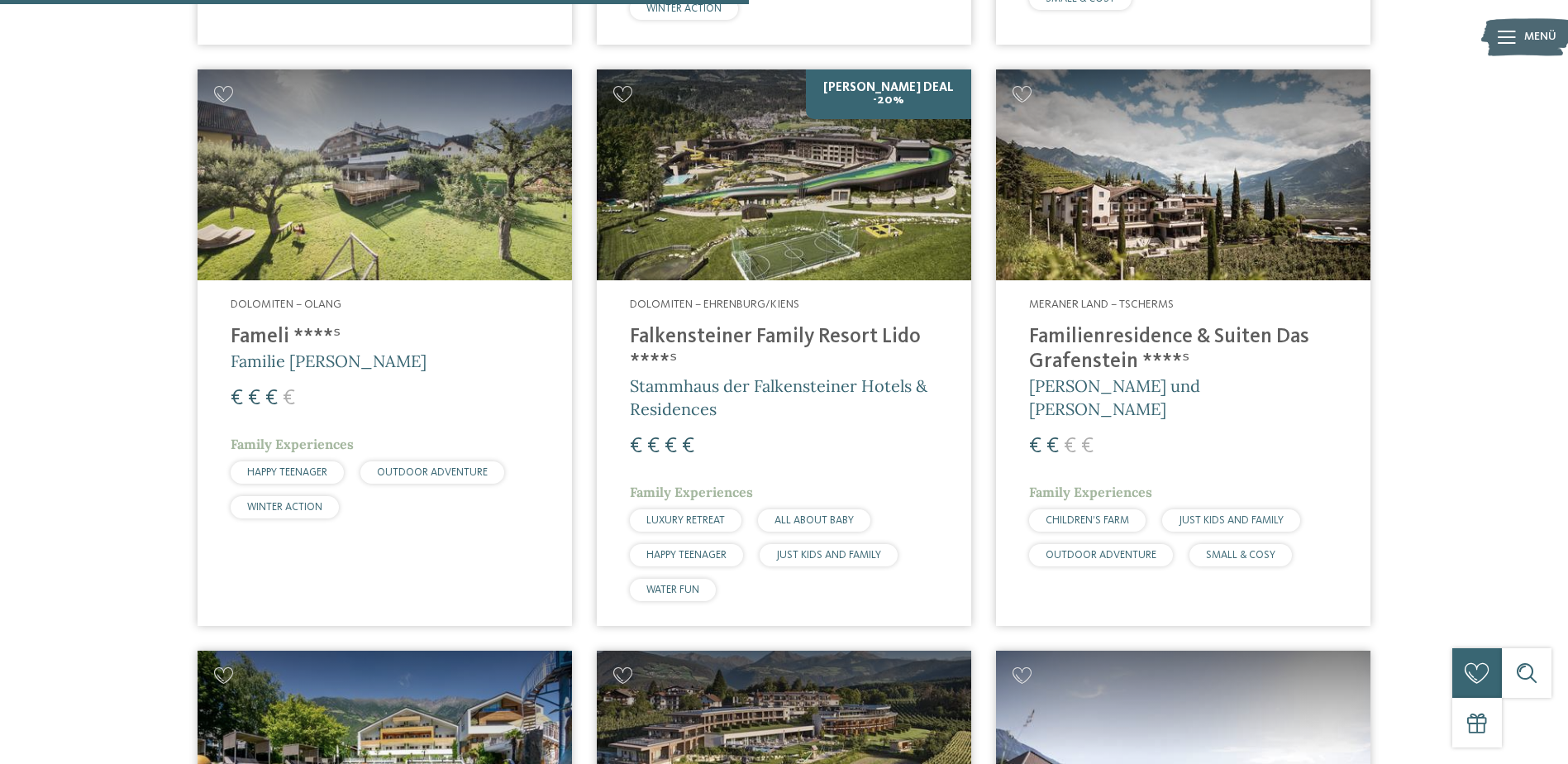
scroll to position [2646, 0]
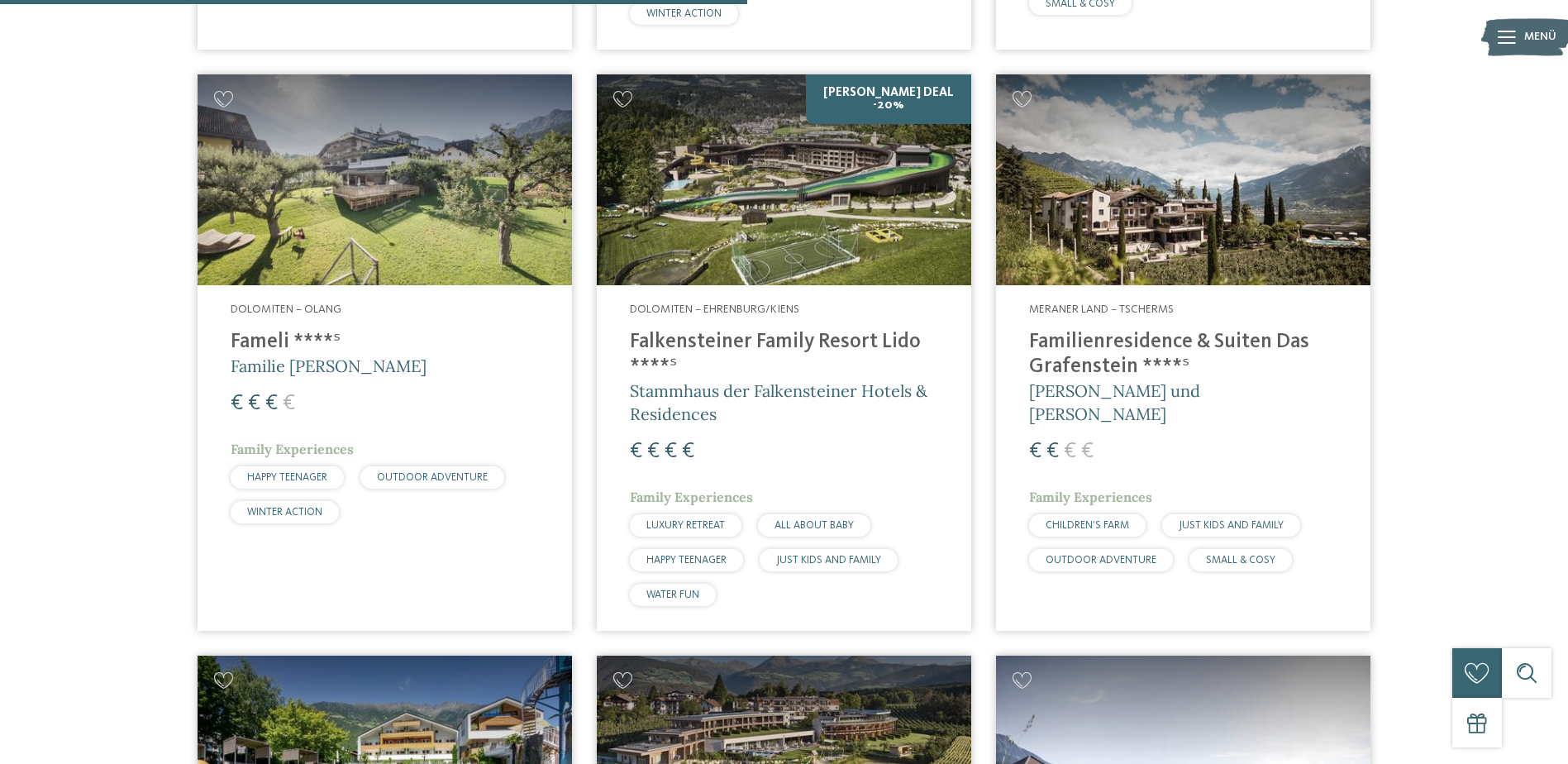
click at [1159, 330] on h4 "Familienresidence & Suiten Das Grafenstein ****ˢ" at bounding box center [1183, 354] width 308 height 50
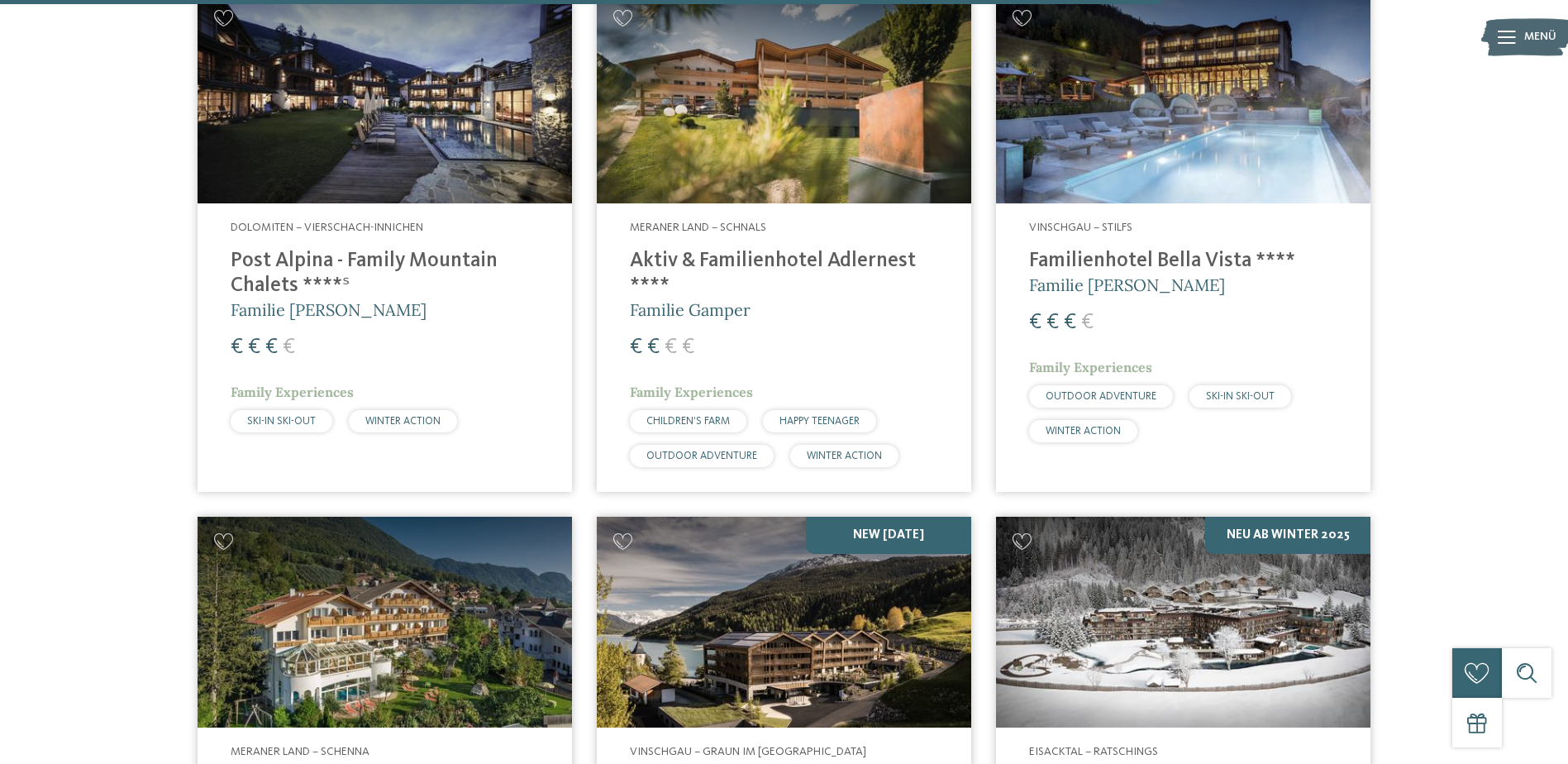
scroll to position [4135, 0]
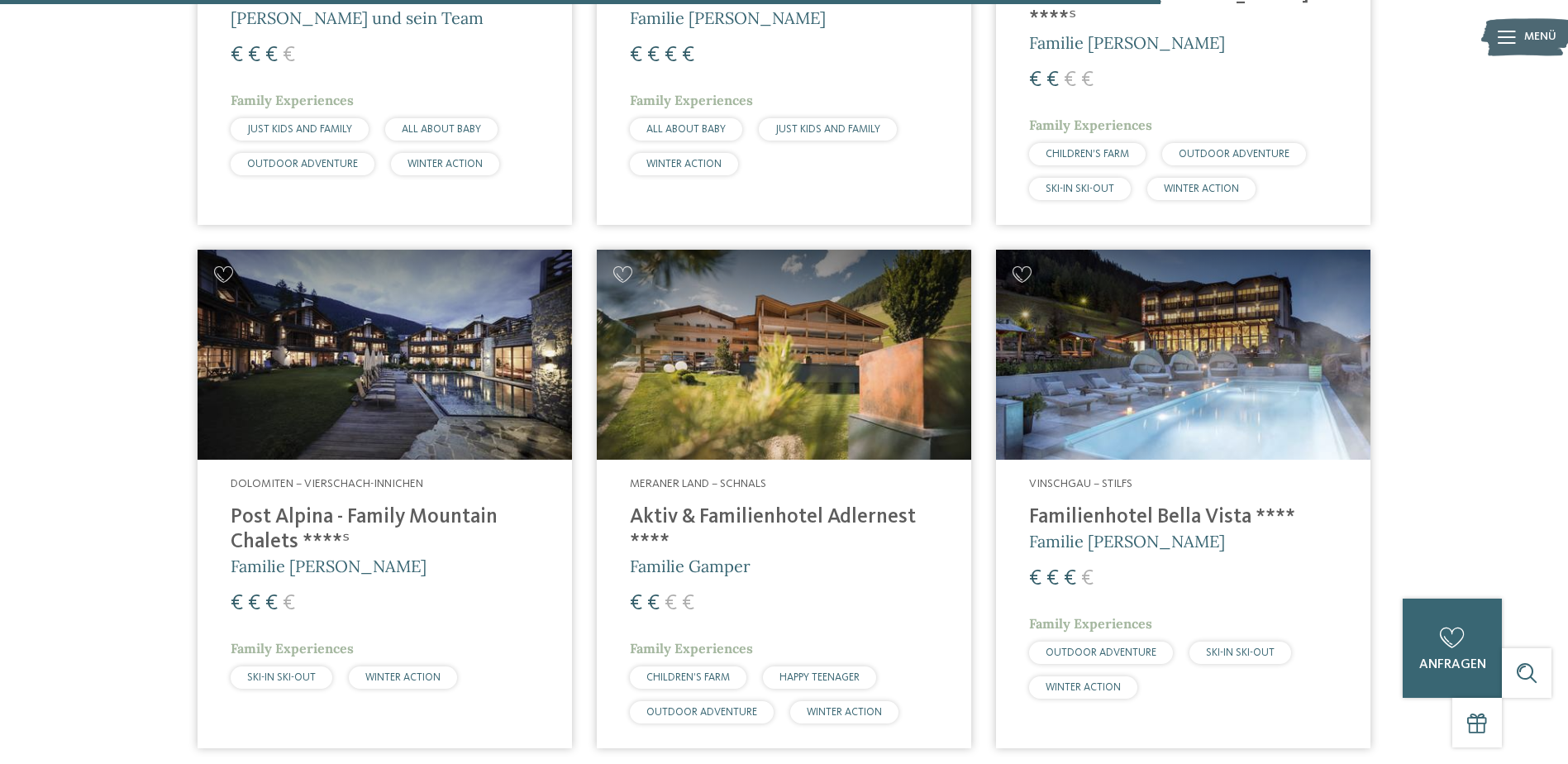
click at [706, 476] on address "Meraner Land – Schnals" at bounding box center [783, 484] width 308 height 17
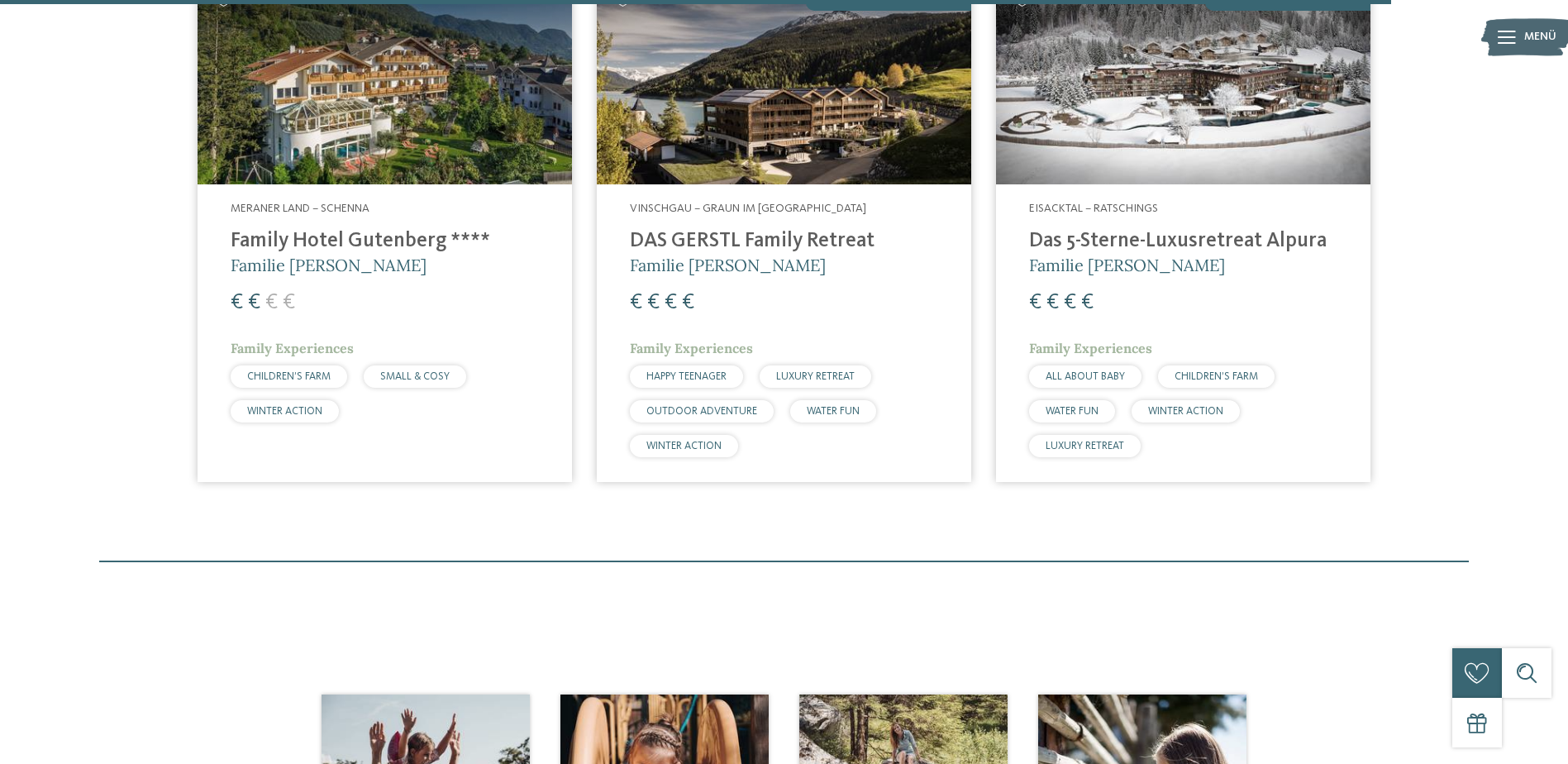
scroll to position [4962, 0]
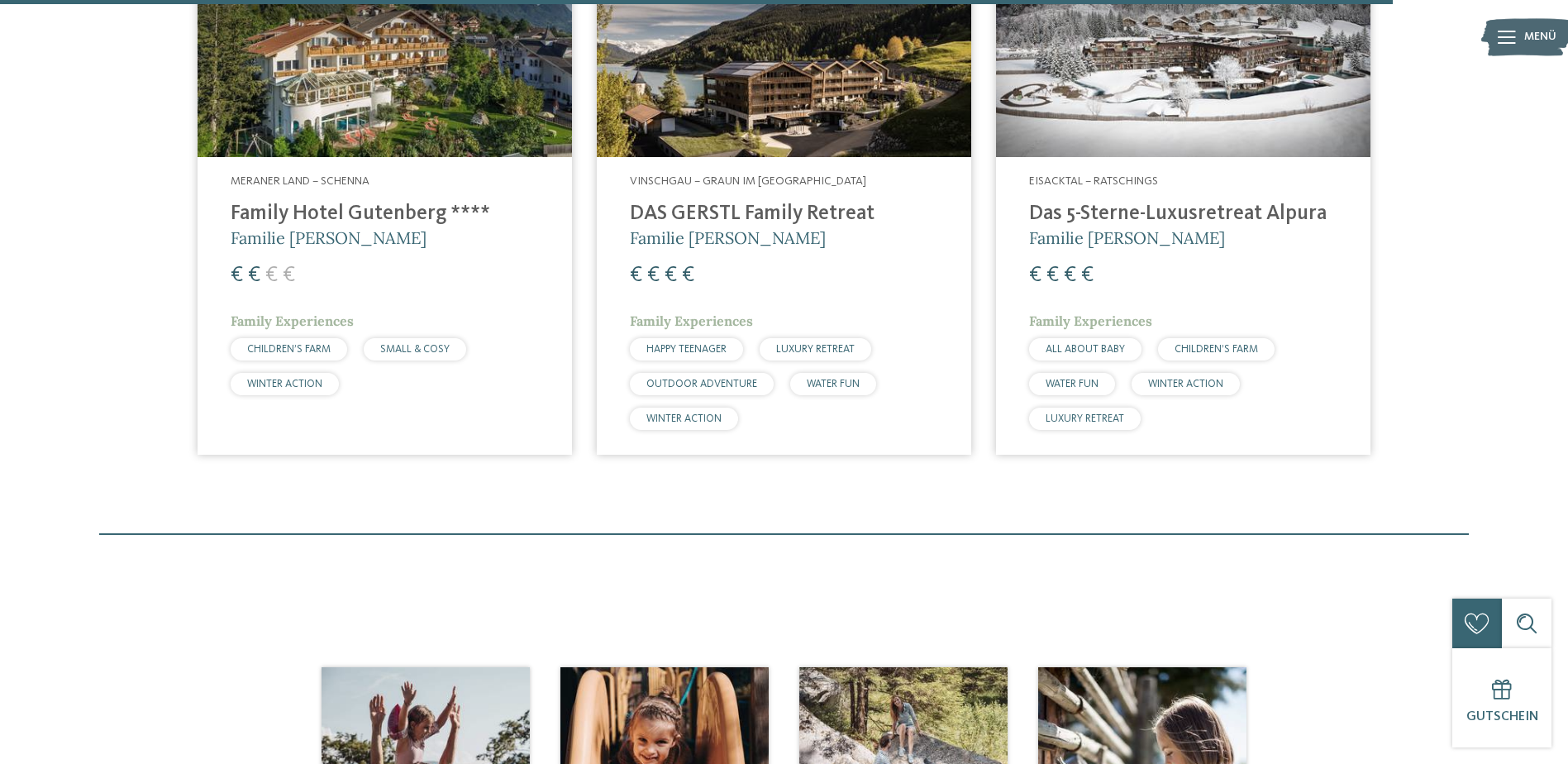
click at [333, 202] on h4 "Family Hotel Gutenberg ****" at bounding box center [384, 214] width 308 height 25
click at [331, 227] on span "Familie [PERSON_NAME]" at bounding box center [329, 237] width 196 height 20
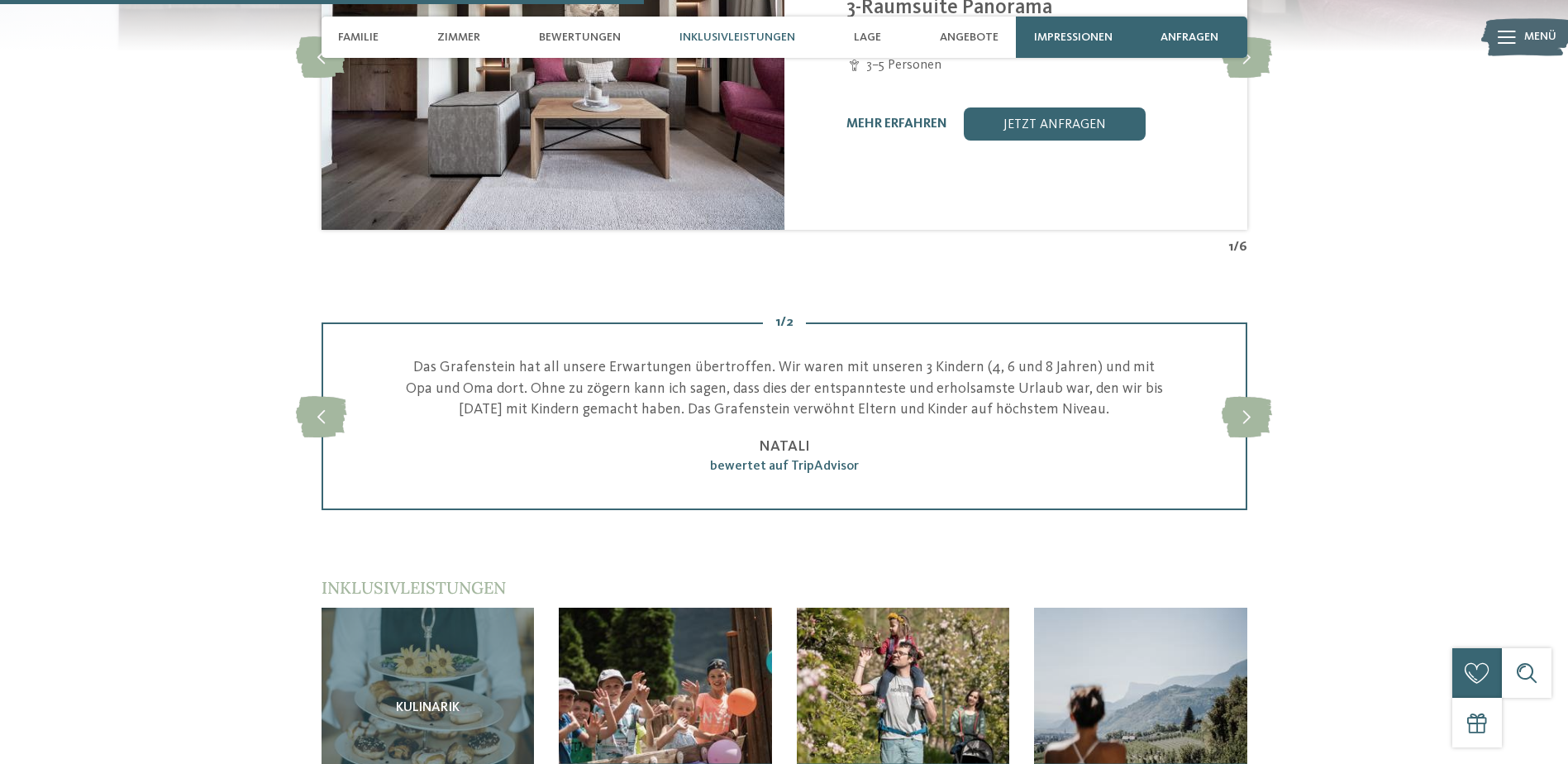
scroll to position [2233, 0]
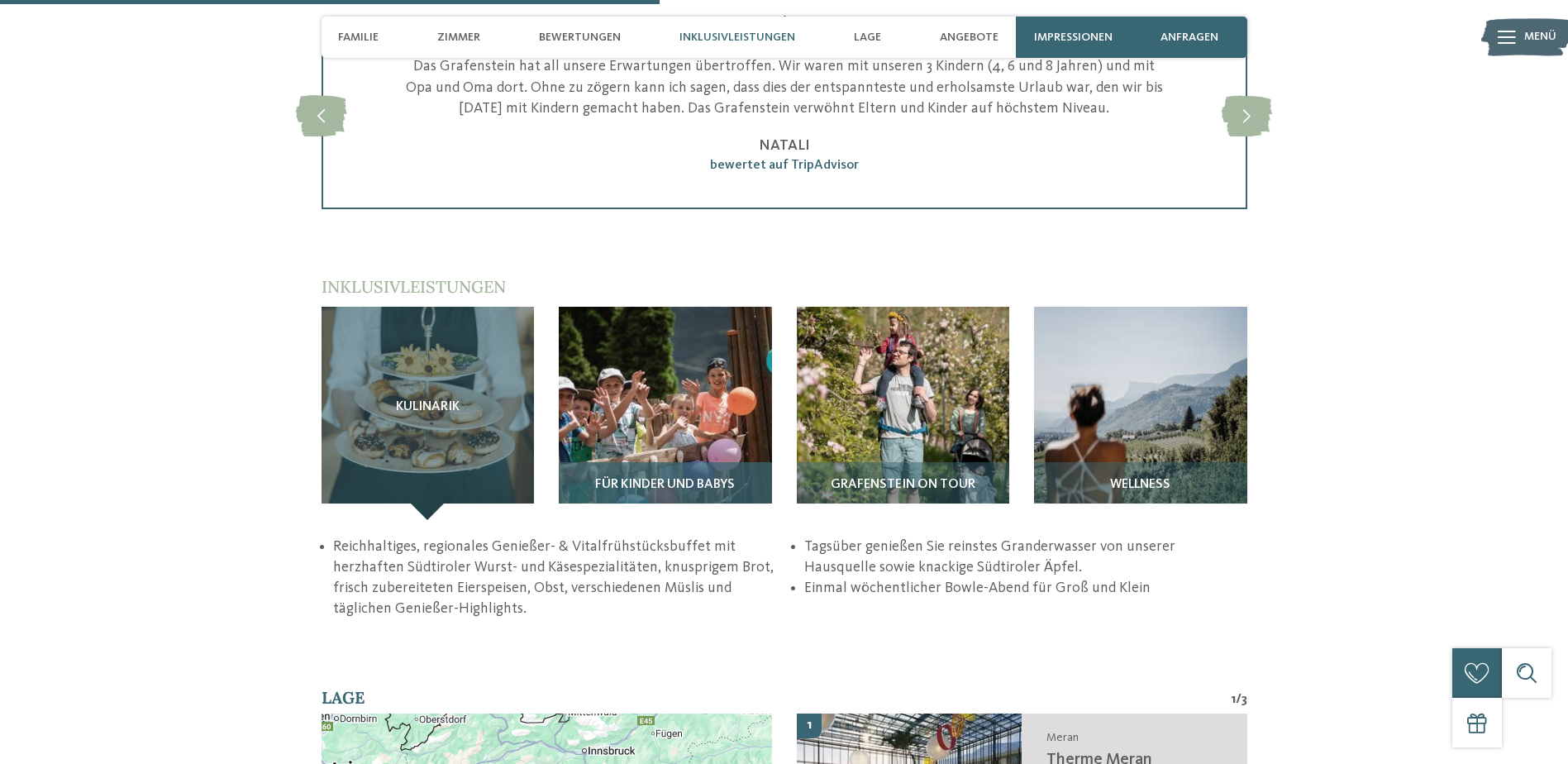
click at [701, 350] on img at bounding box center [665, 413] width 213 height 213
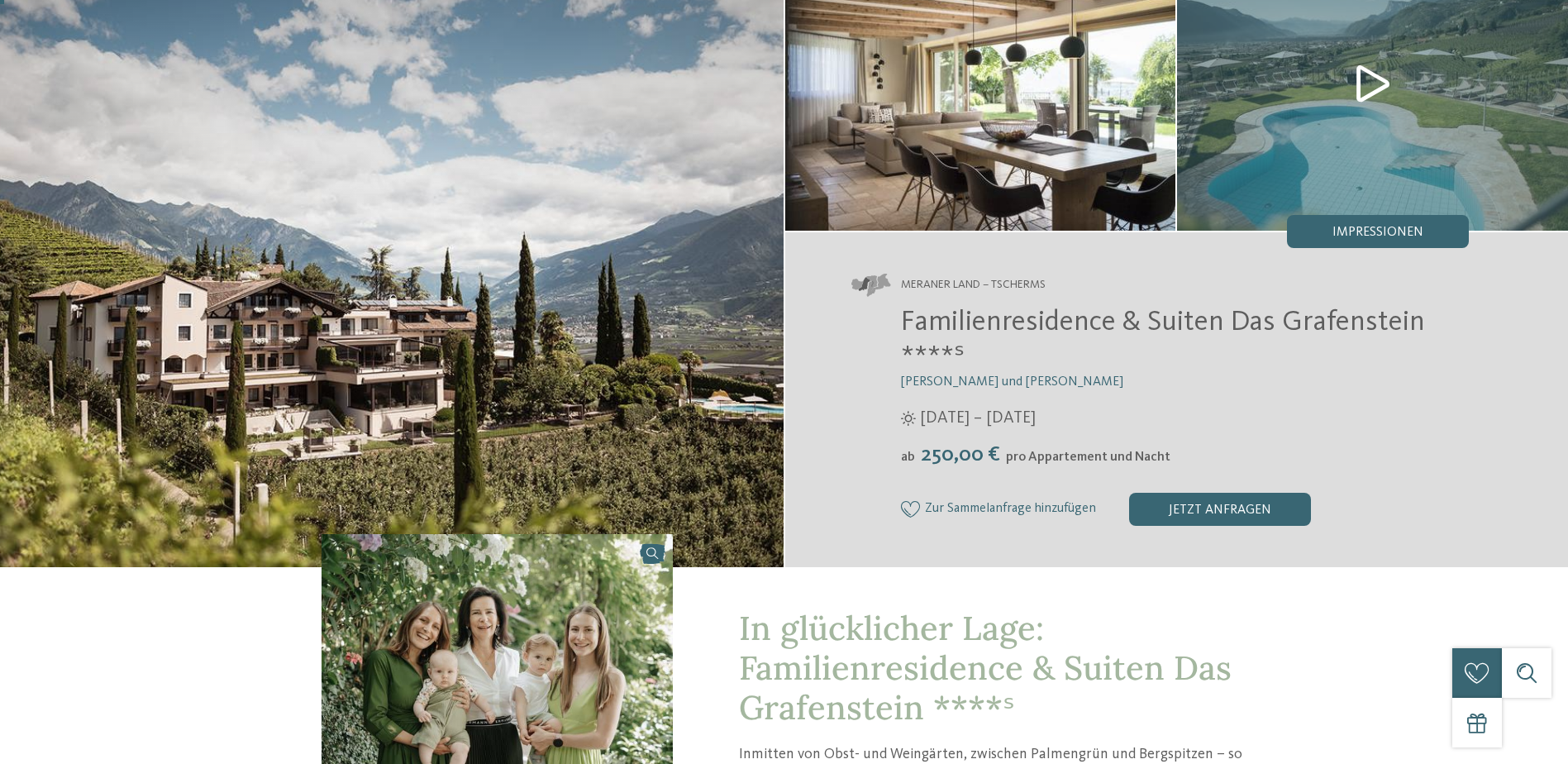
scroll to position [0, 0]
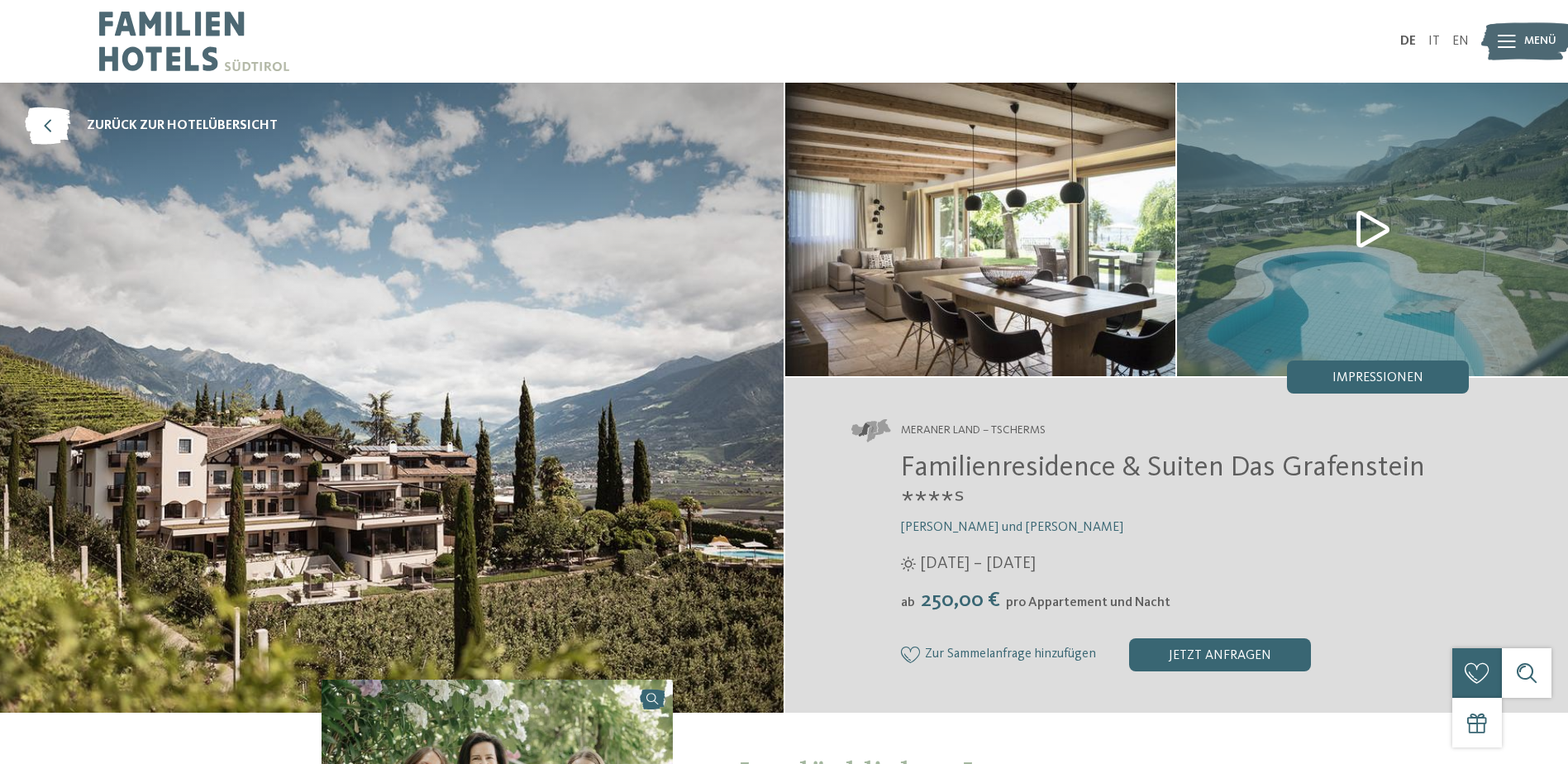
click at [1374, 226] on img at bounding box center [1373, 229] width 391 height 294
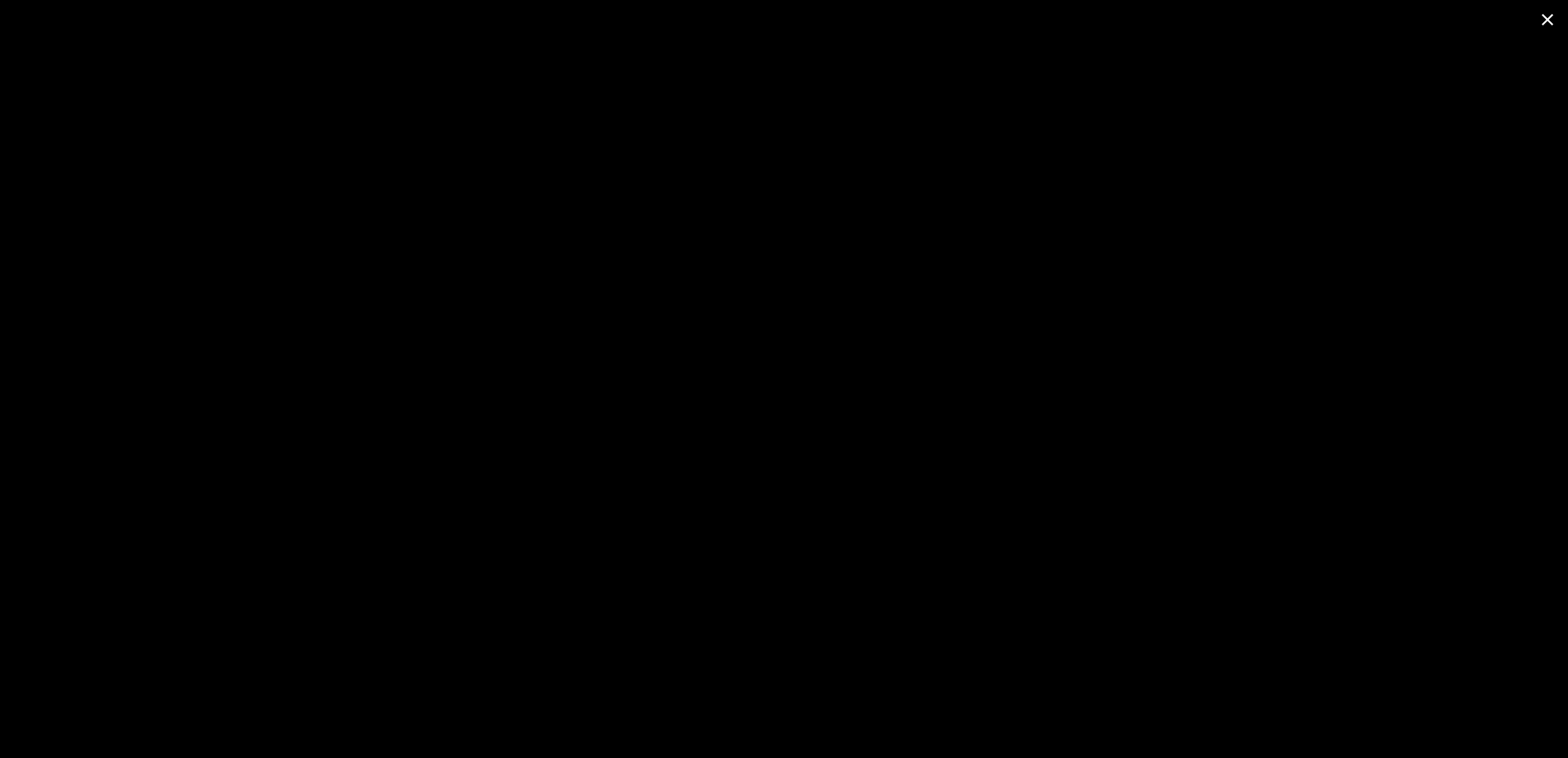
click at [1546, 19] on span at bounding box center [1548, 19] width 41 height 39
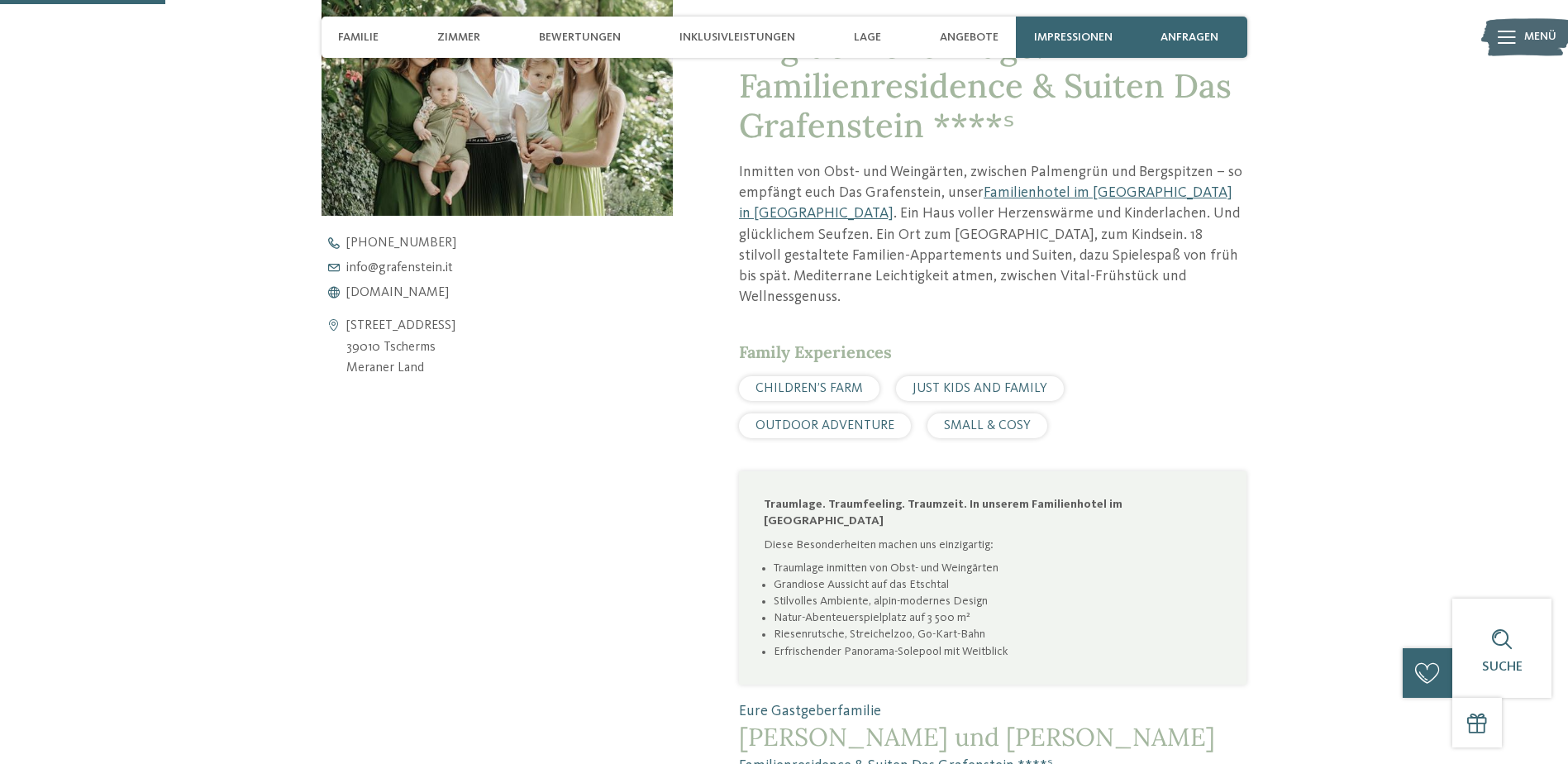
scroll to position [497, 0]
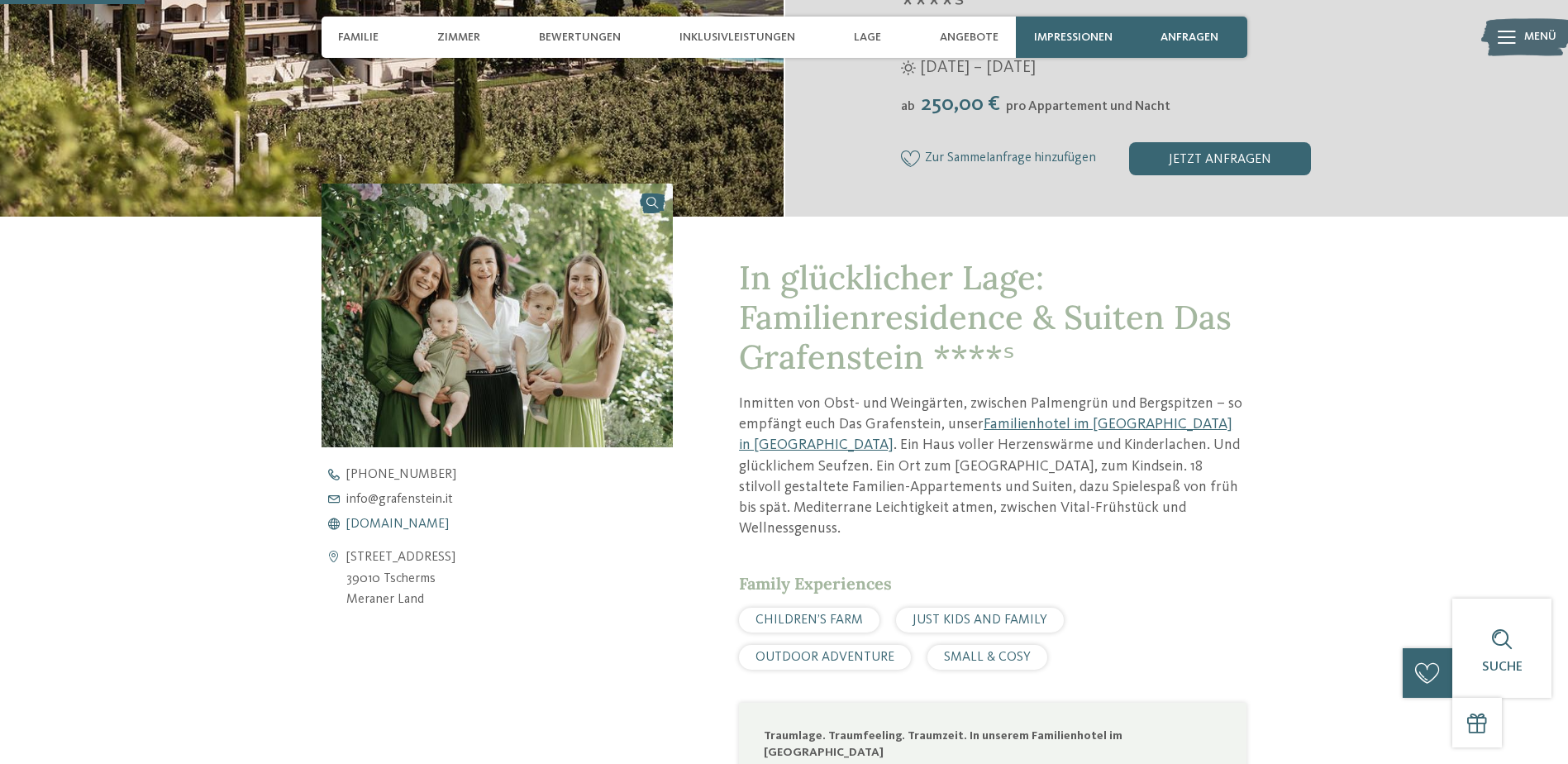
click at [398, 521] on span "www.grafenstein.it" at bounding box center [397, 524] width 102 height 13
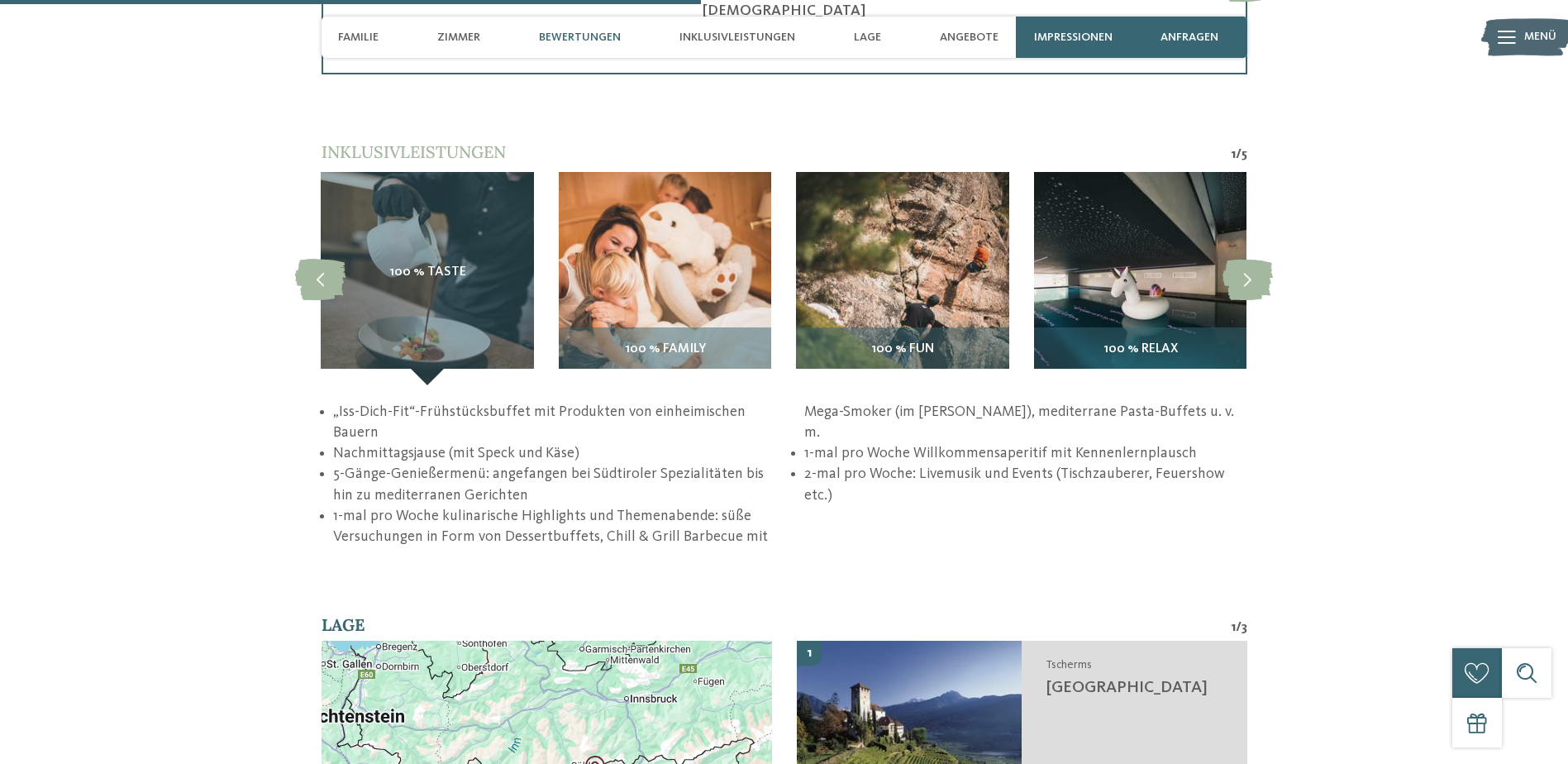
scroll to position [2481, 0]
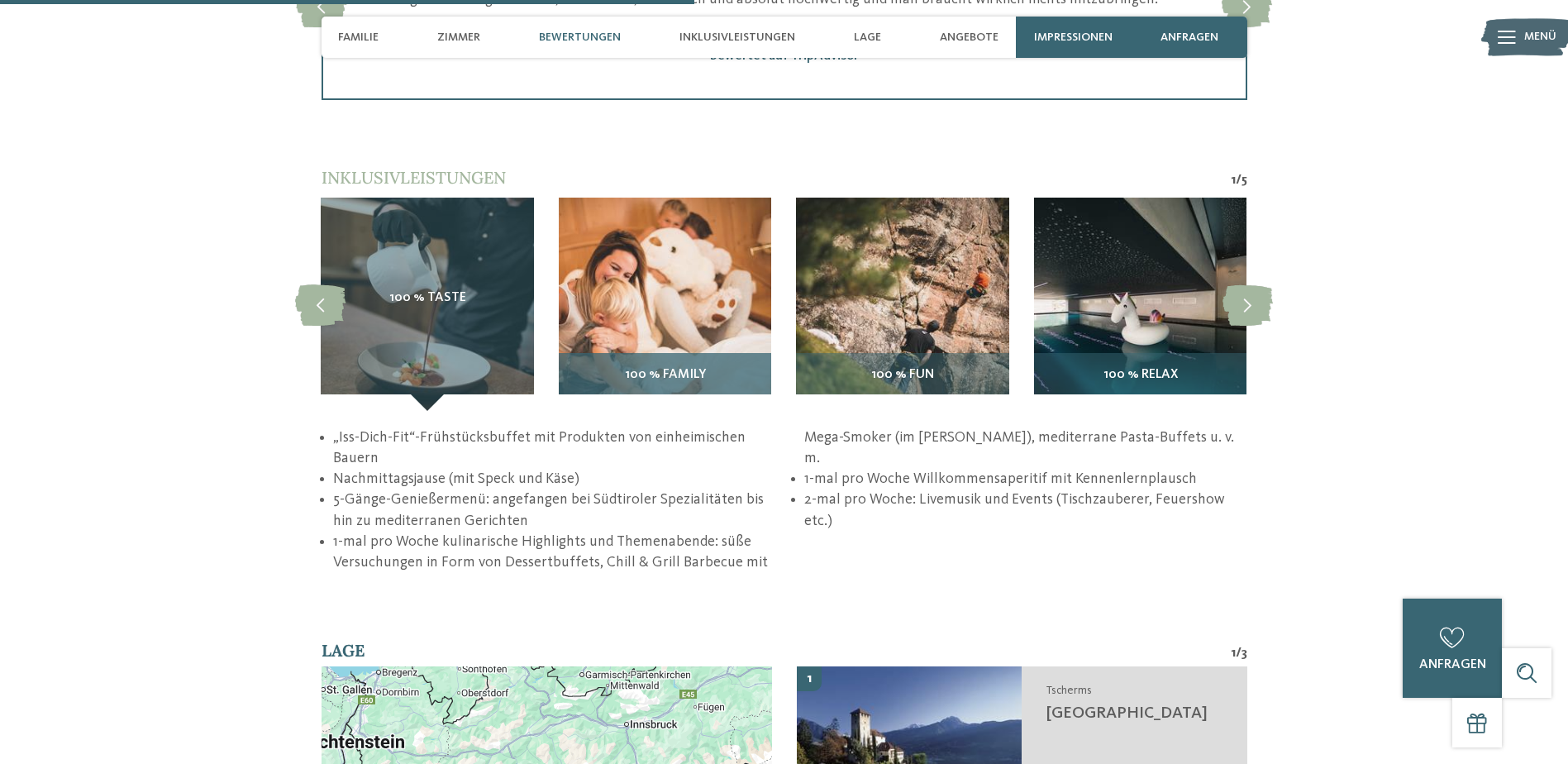
click at [685, 312] on img at bounding box center [664, 304] width 212 height 212
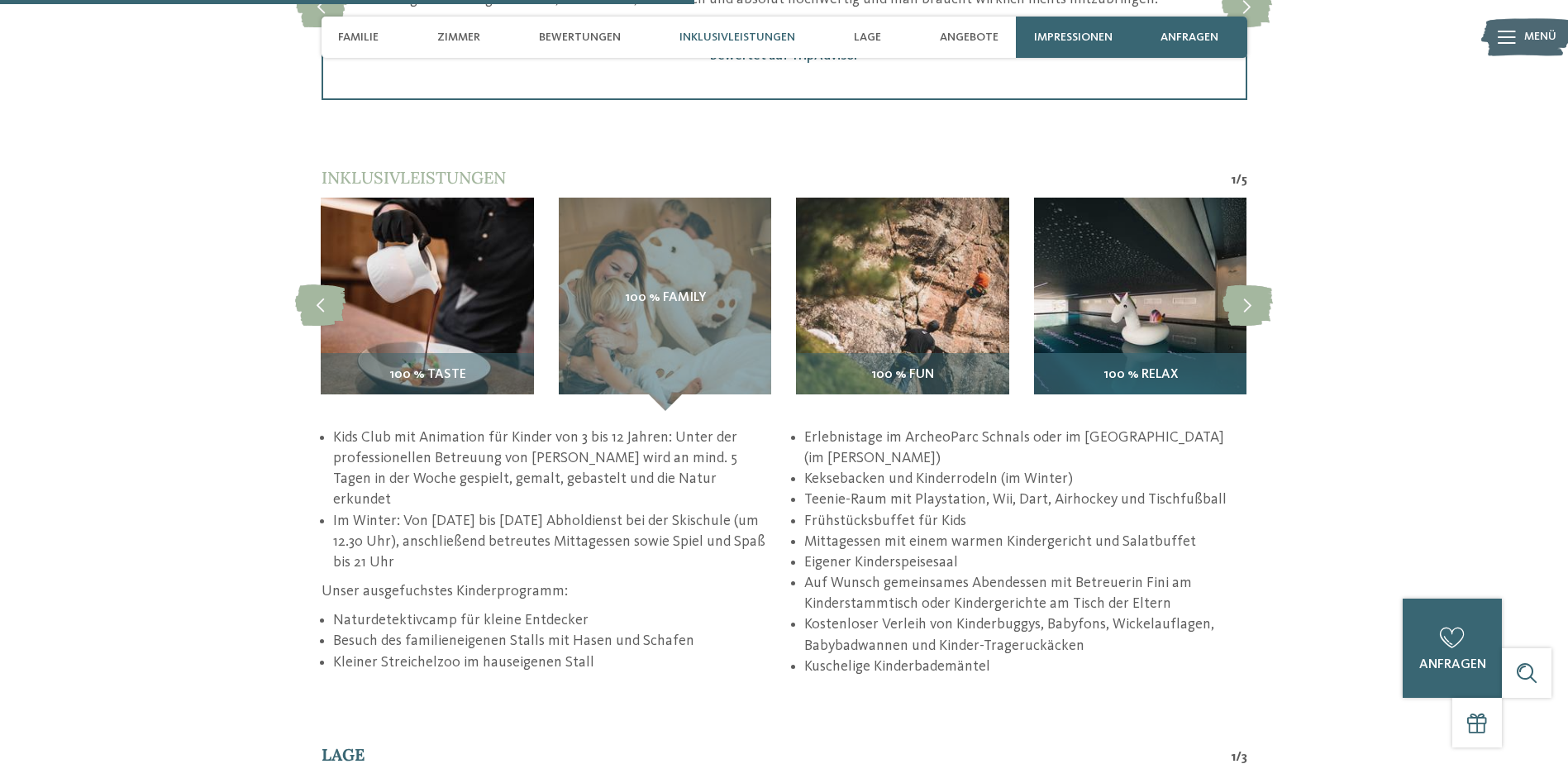
click at [1140, 313] on img at bounding box center [1140, 304] width 212 height 212
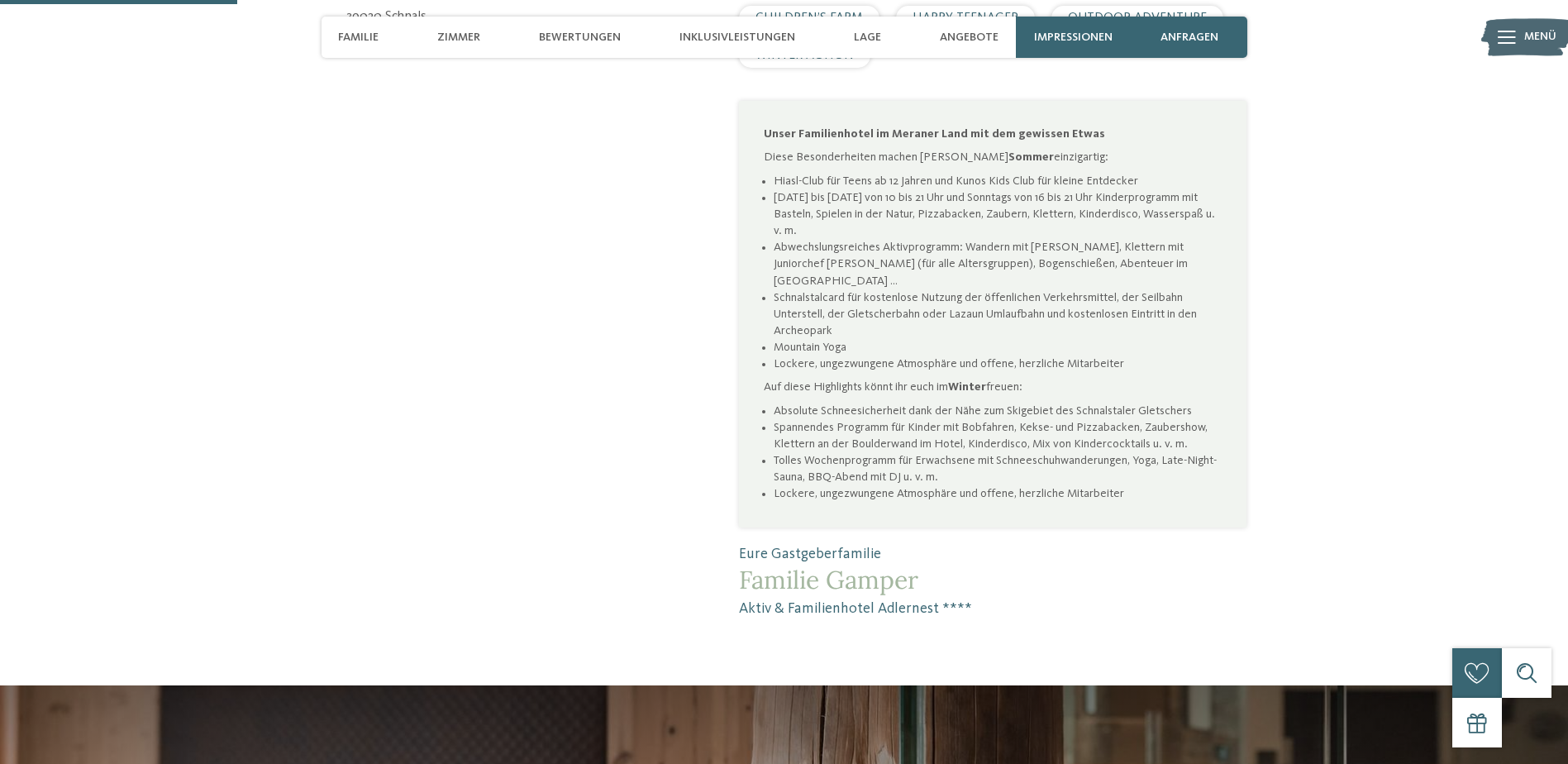
scroll to position [827, 0]
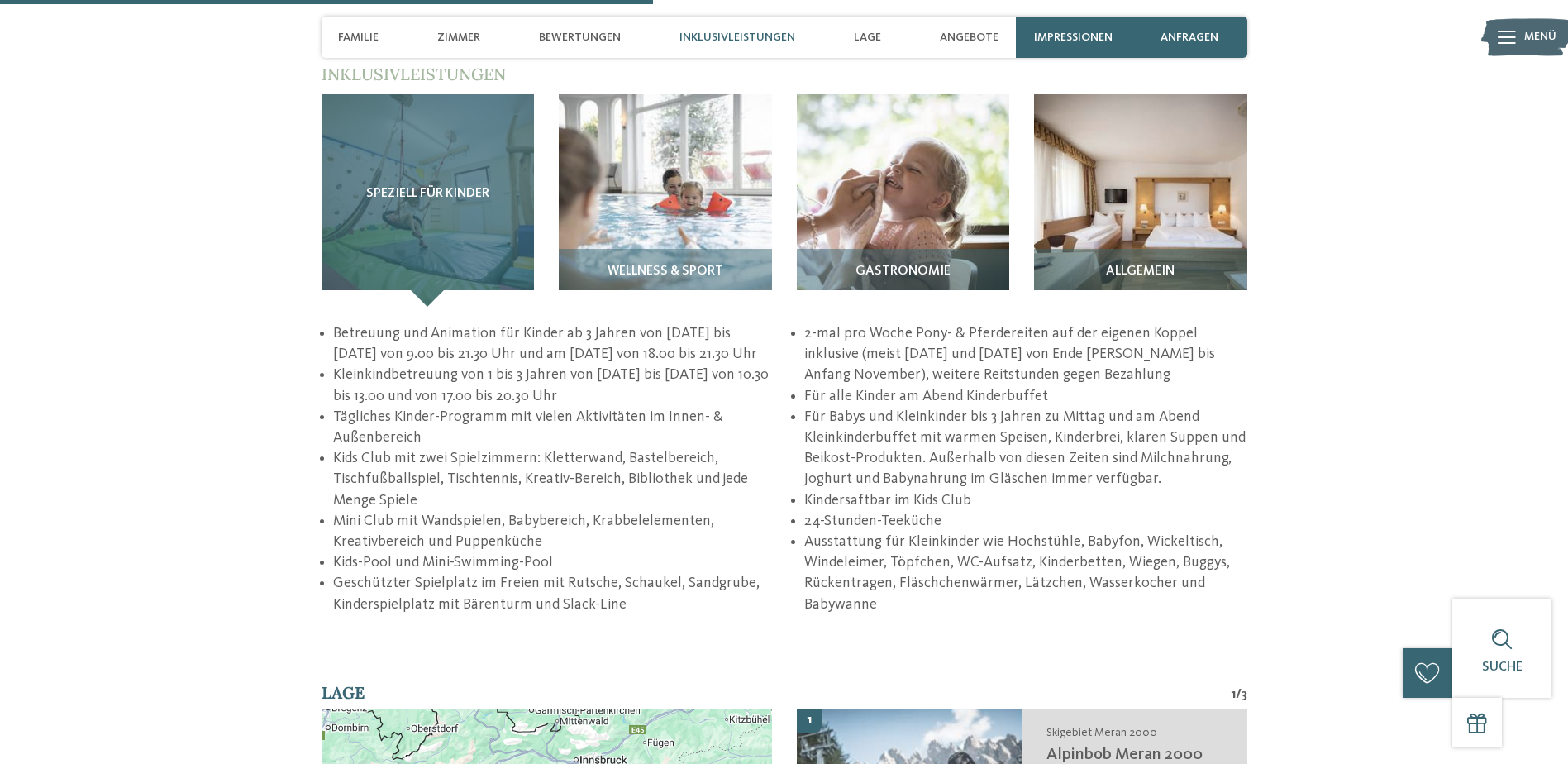
scroll to position [2316, 0]
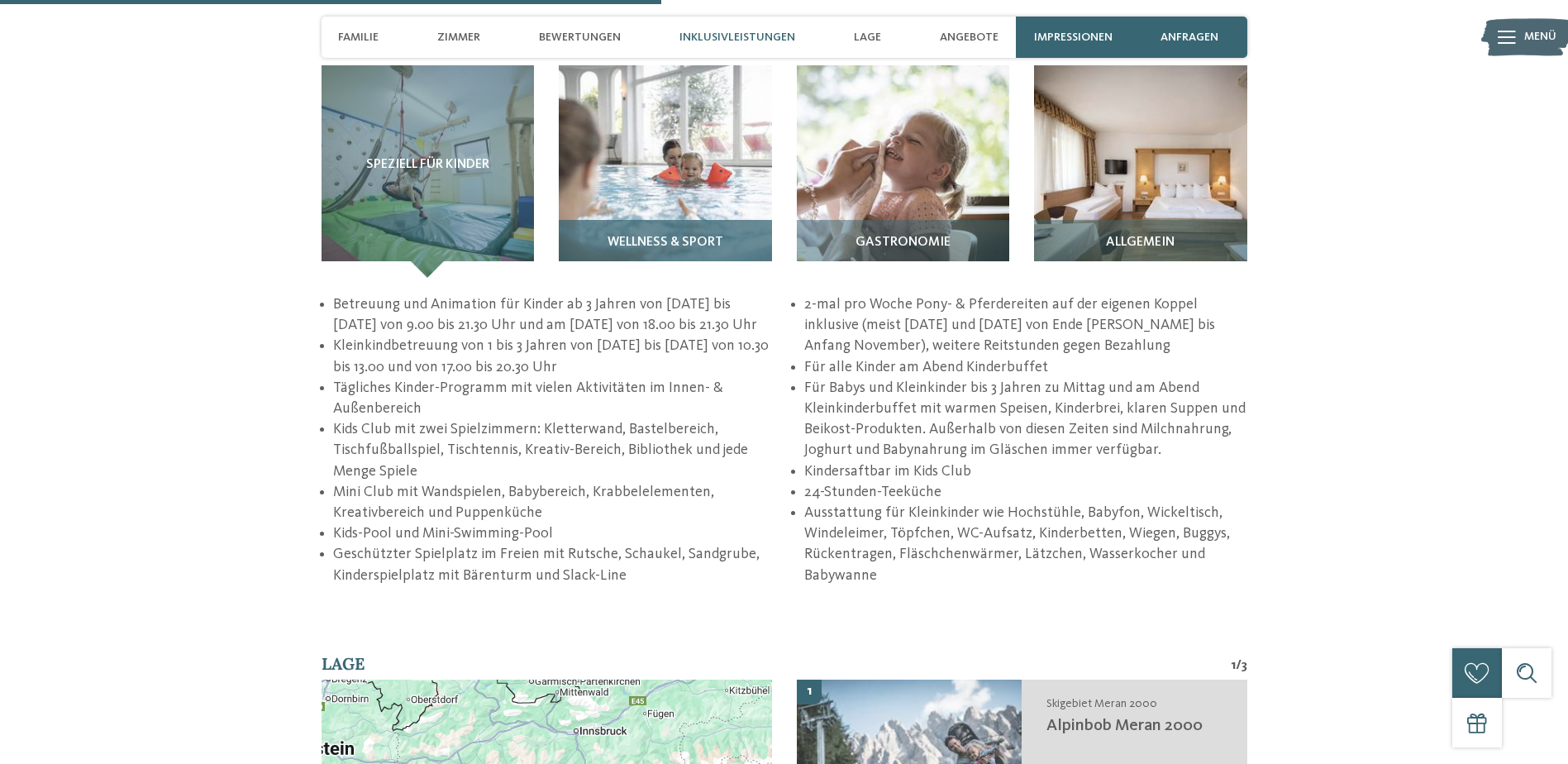
click at [655, 195] on img at bounding box center [665, 172] width 213 height 213
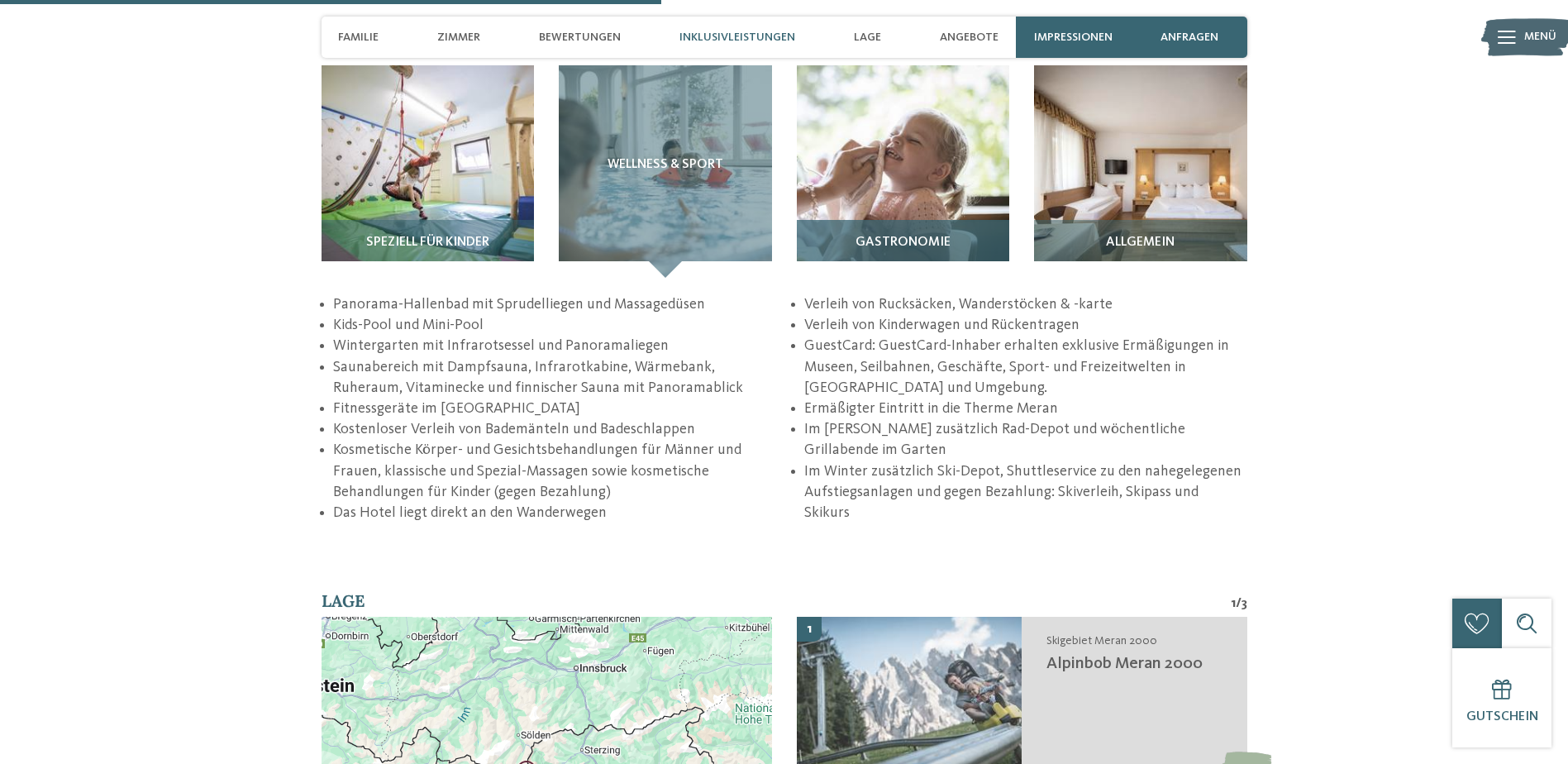
click at [967, 71] on img at bounding box center [904, 172] width 213 height 213
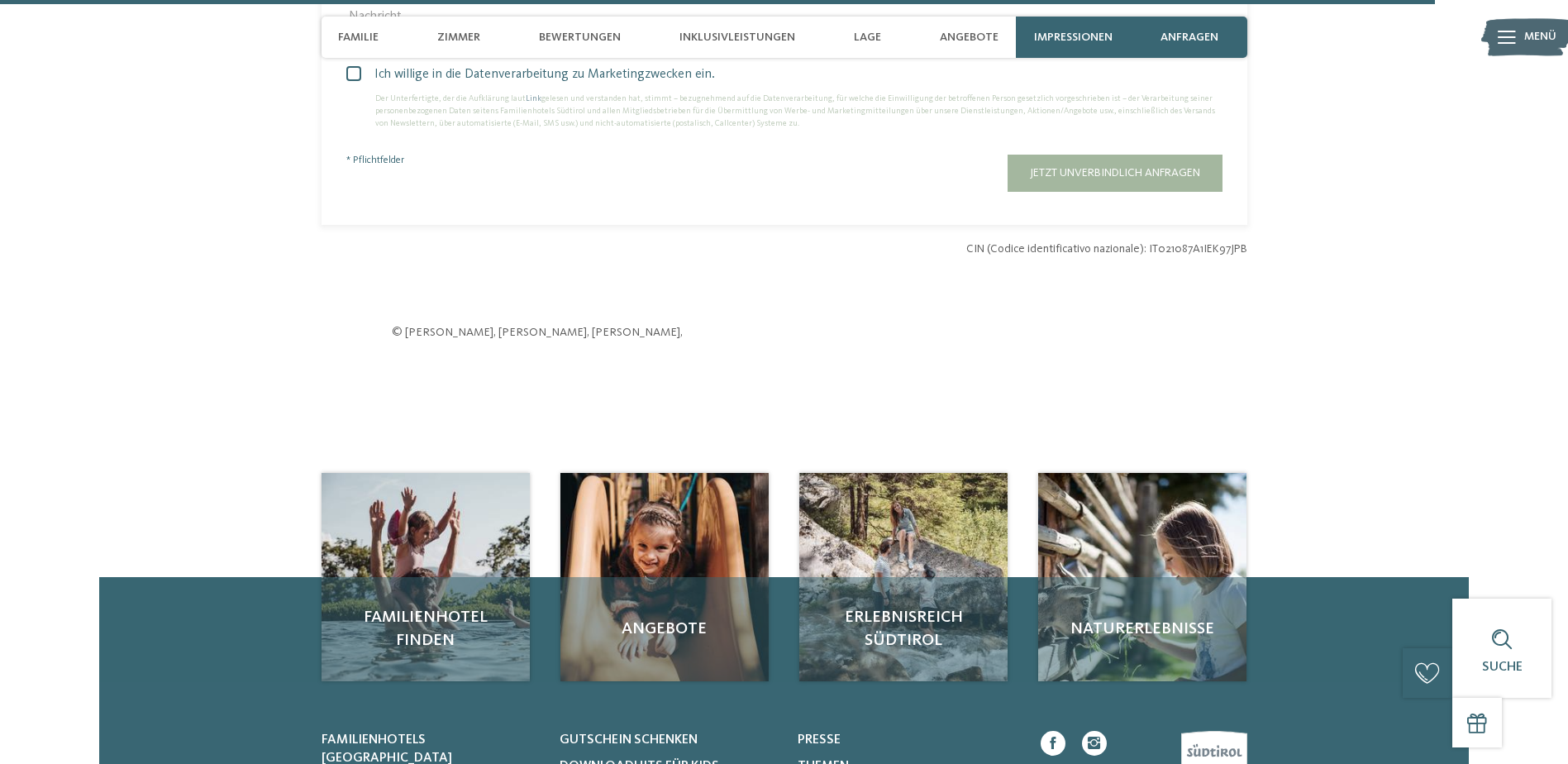
scroll to position [5045, 0]
